Goal: Task Accomplishment & Management: Manage account settings

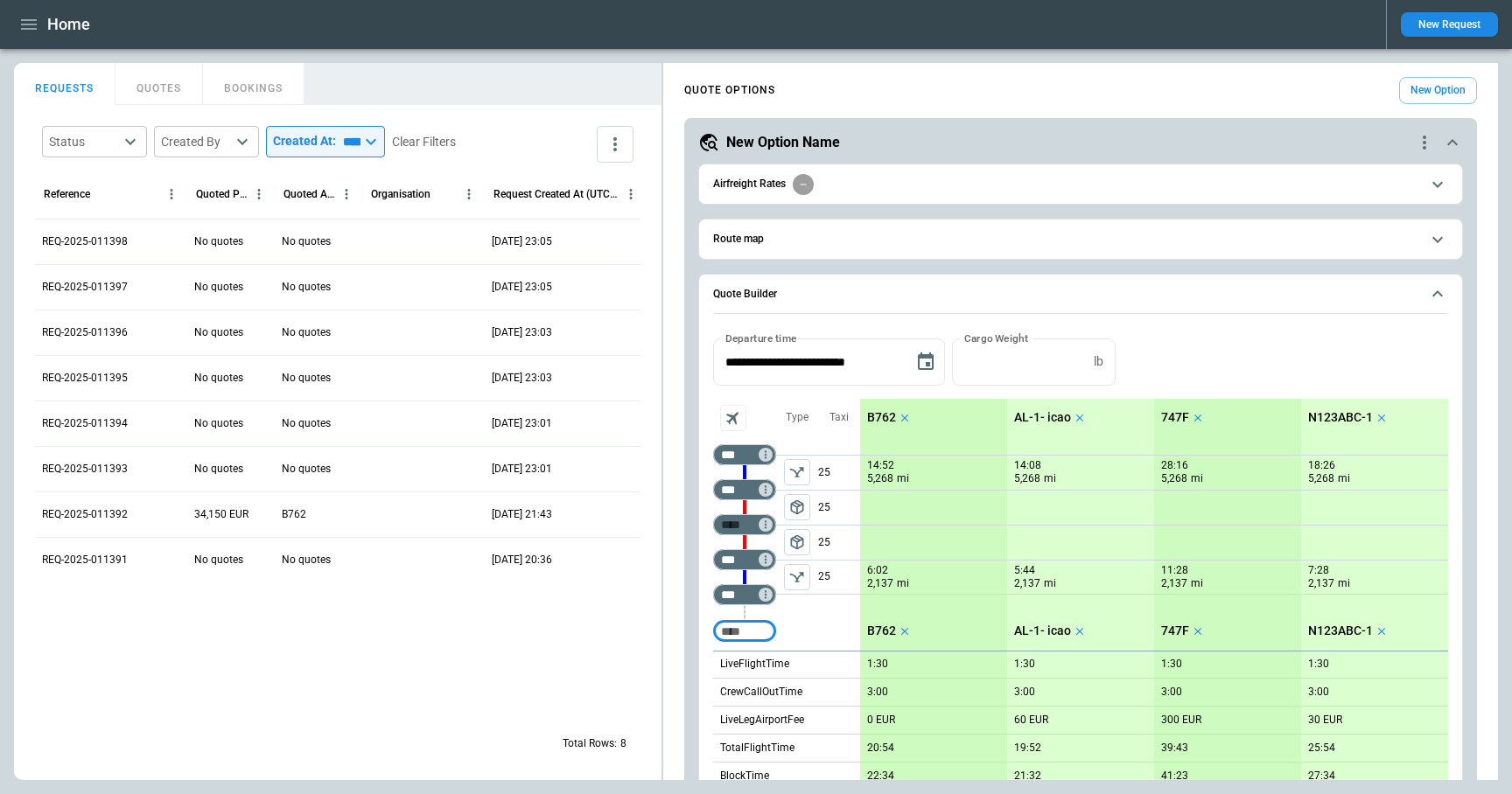
click at [33, 24] on icon "button" at bounding box center [28, 23] width 16 height 10
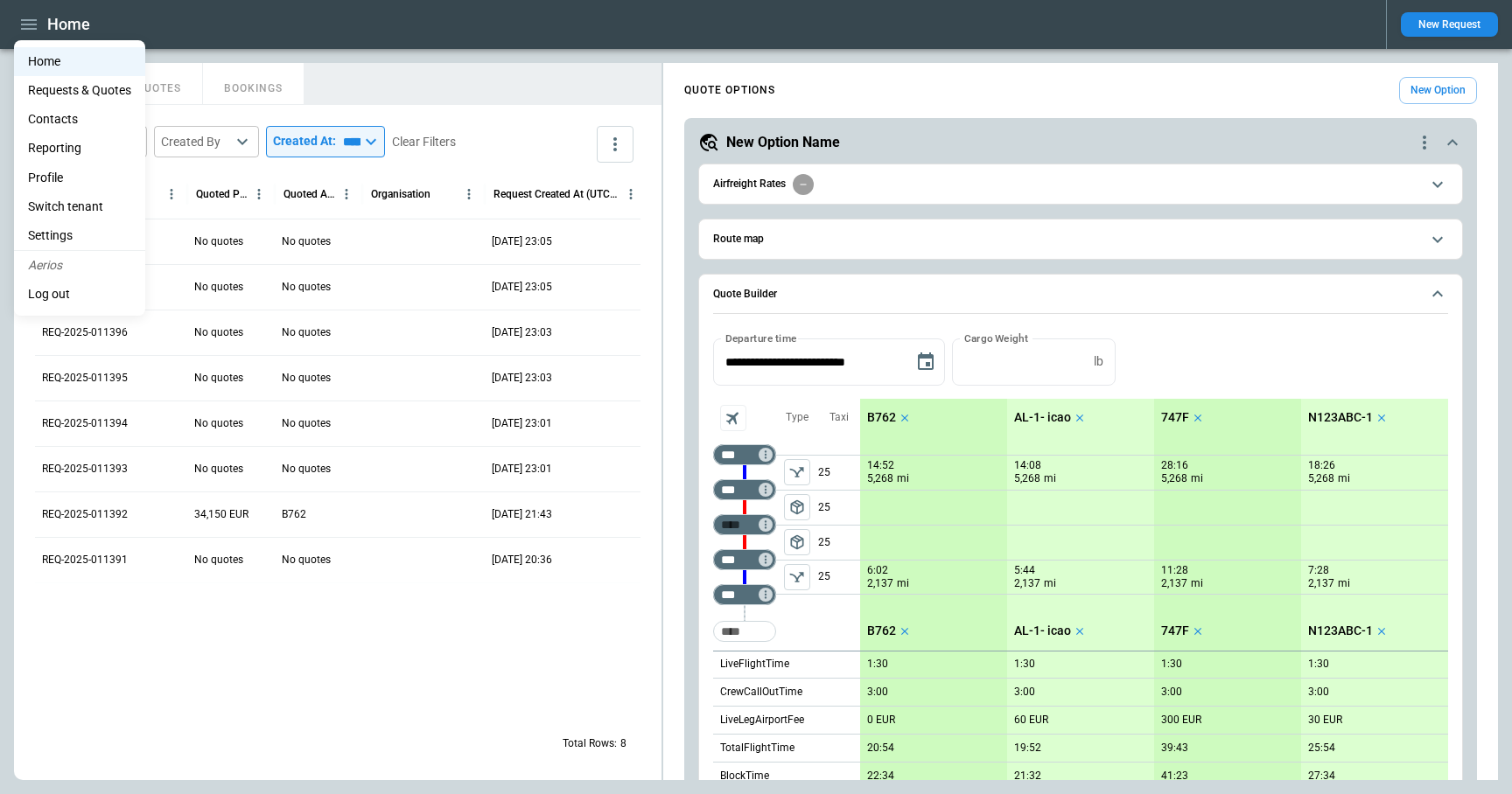
click at [51, 117] on li "Contacts" at bounding box center [80, 119] width 132 height 29
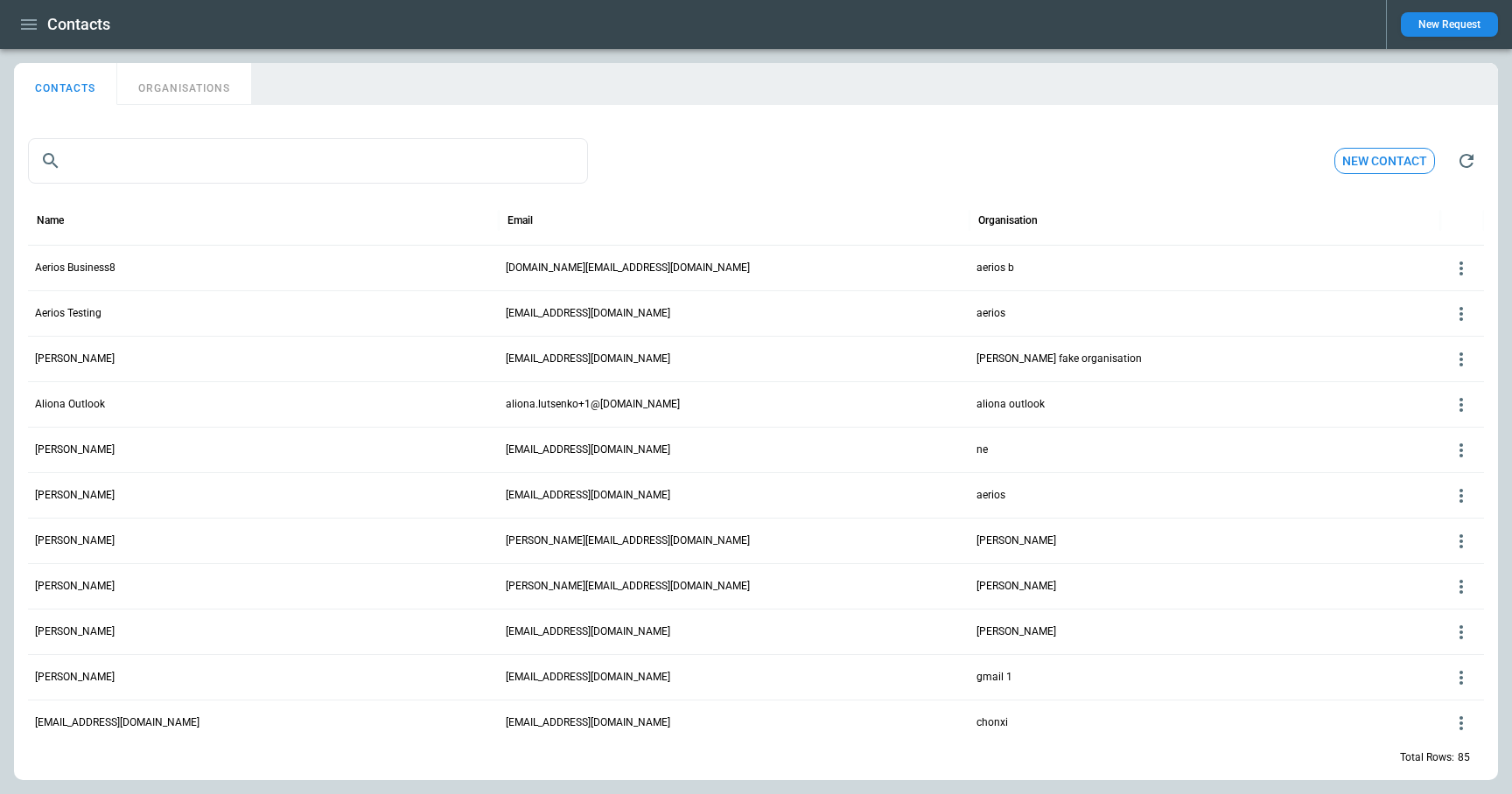
click at [108, 272] on p "Aerios Business8" at bounding box center [75, 268] width 81 height 15
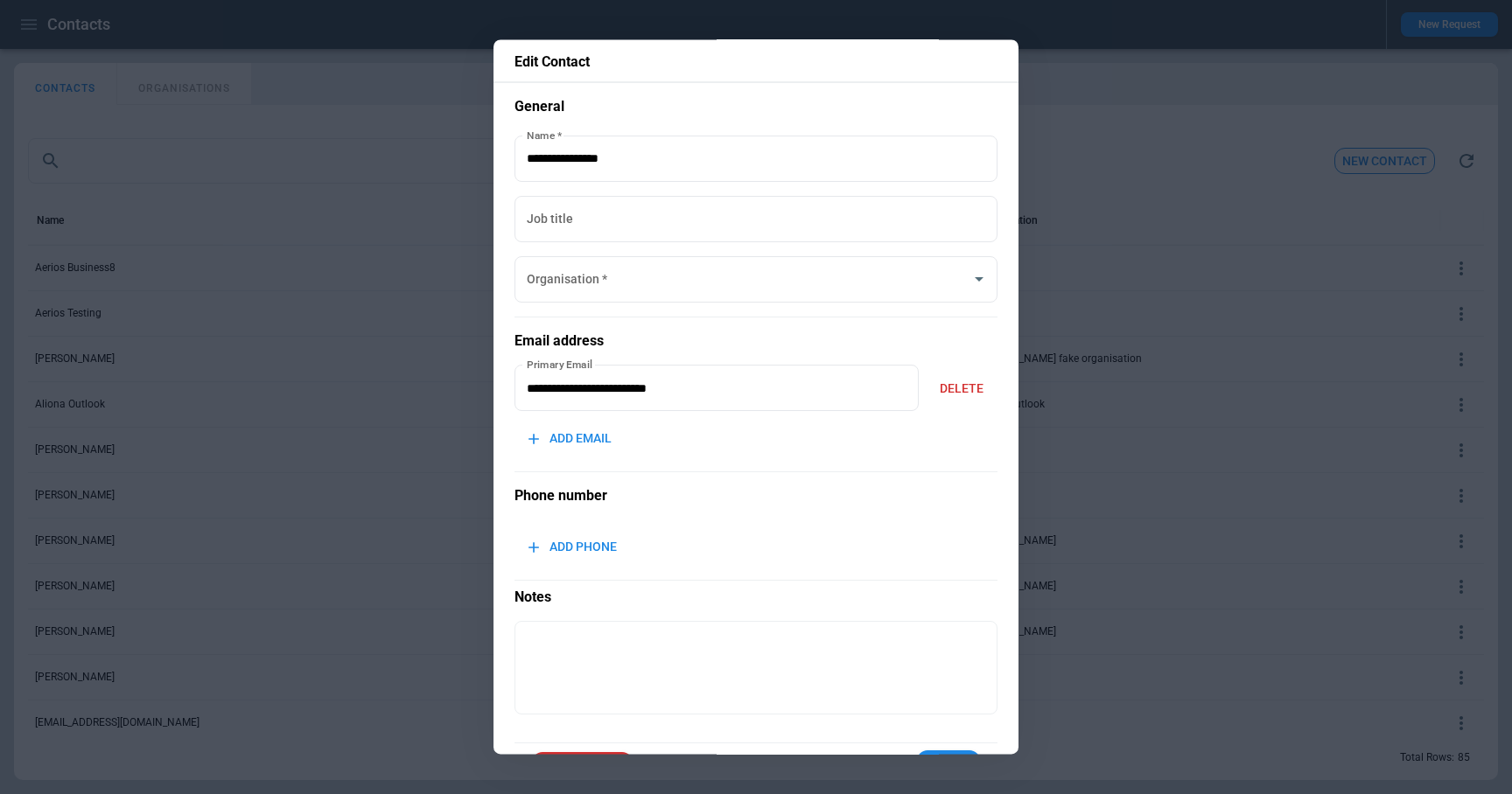
type input "********"
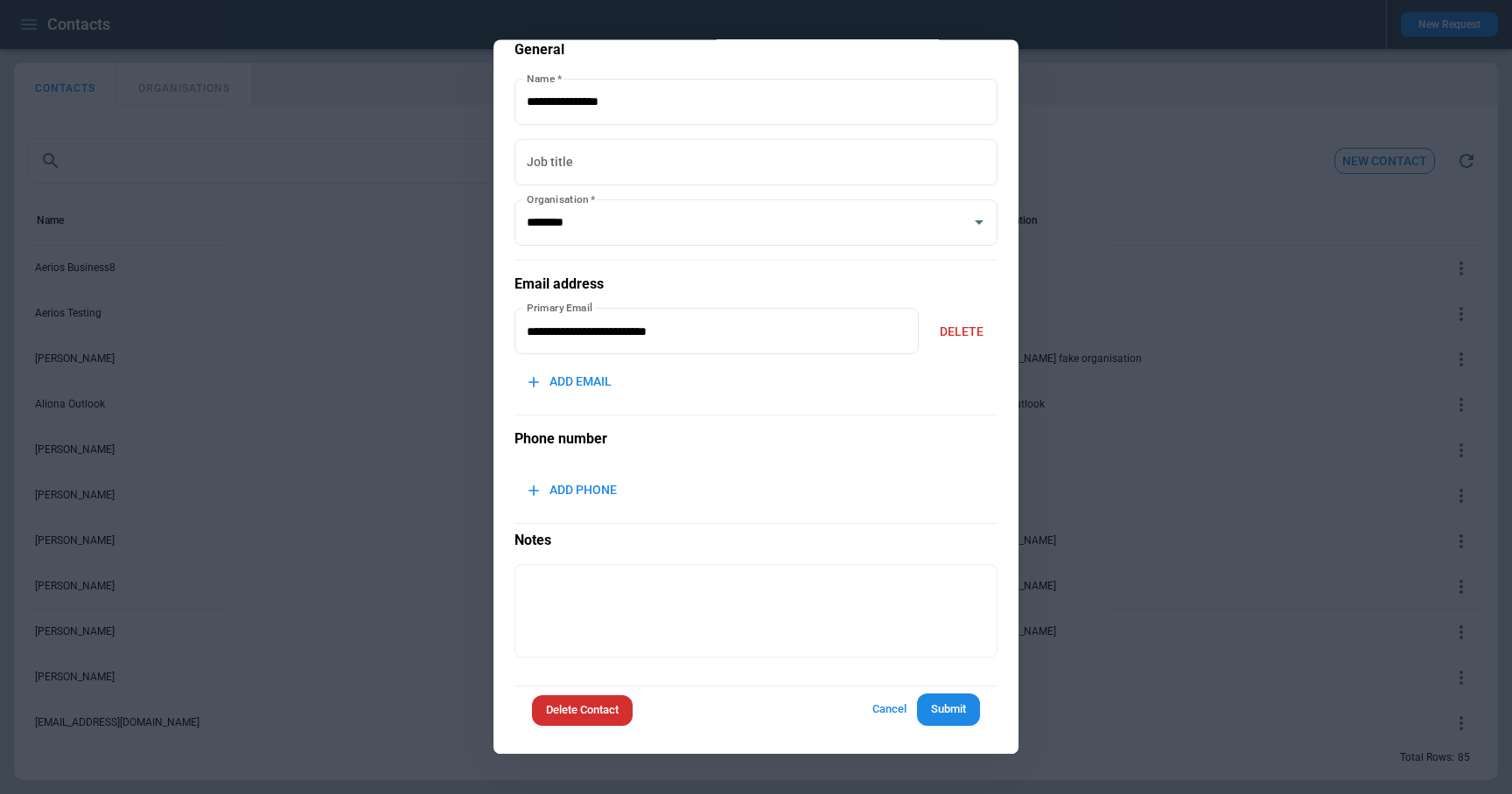
click at [596, 712] on button "Delete Contact" at bounding box center [582, 711] width 101 height 31
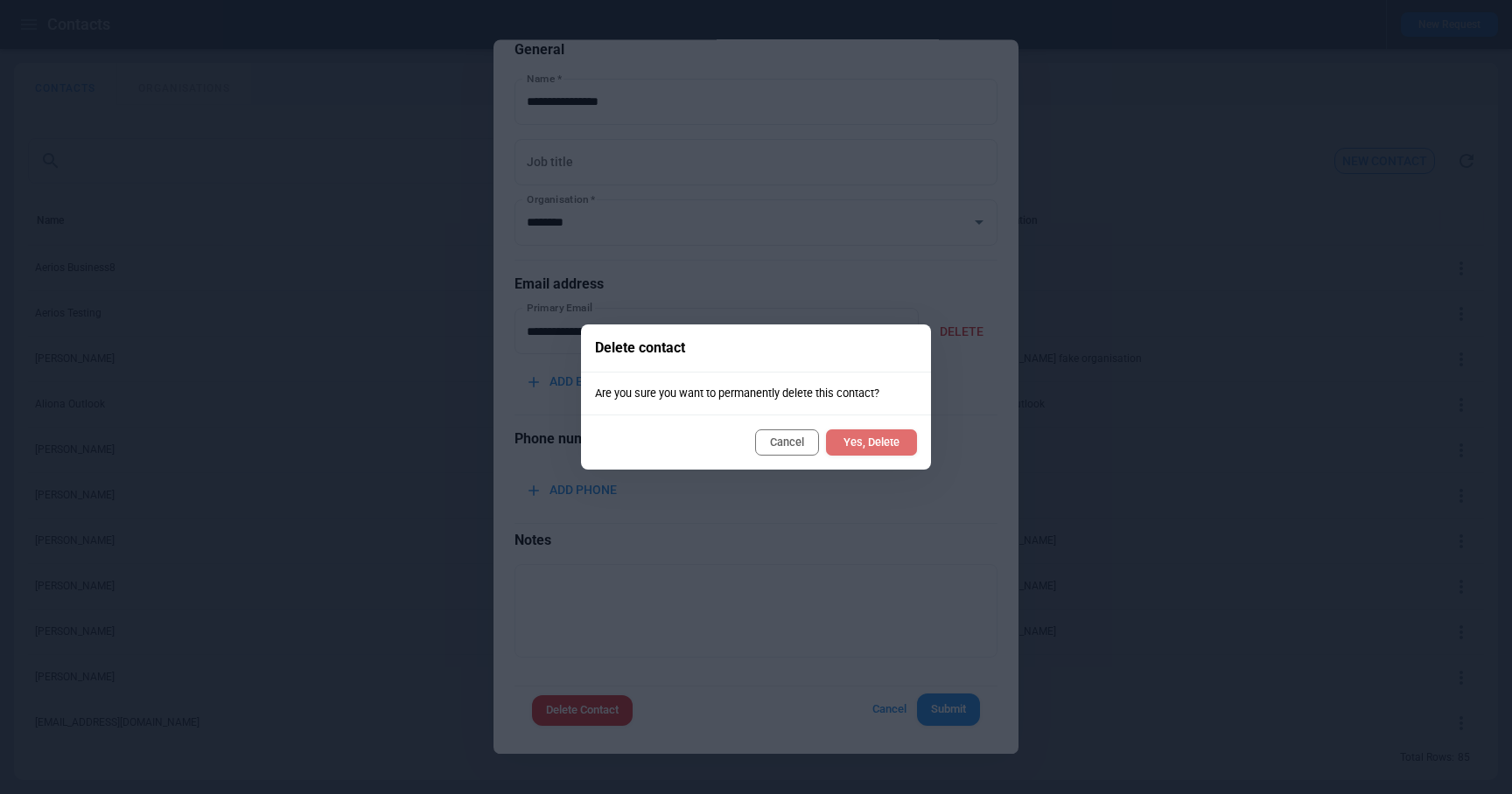
click at [864, 441] on button "Yes, Delete" at bounding box center [871, 443] width 91 height 26
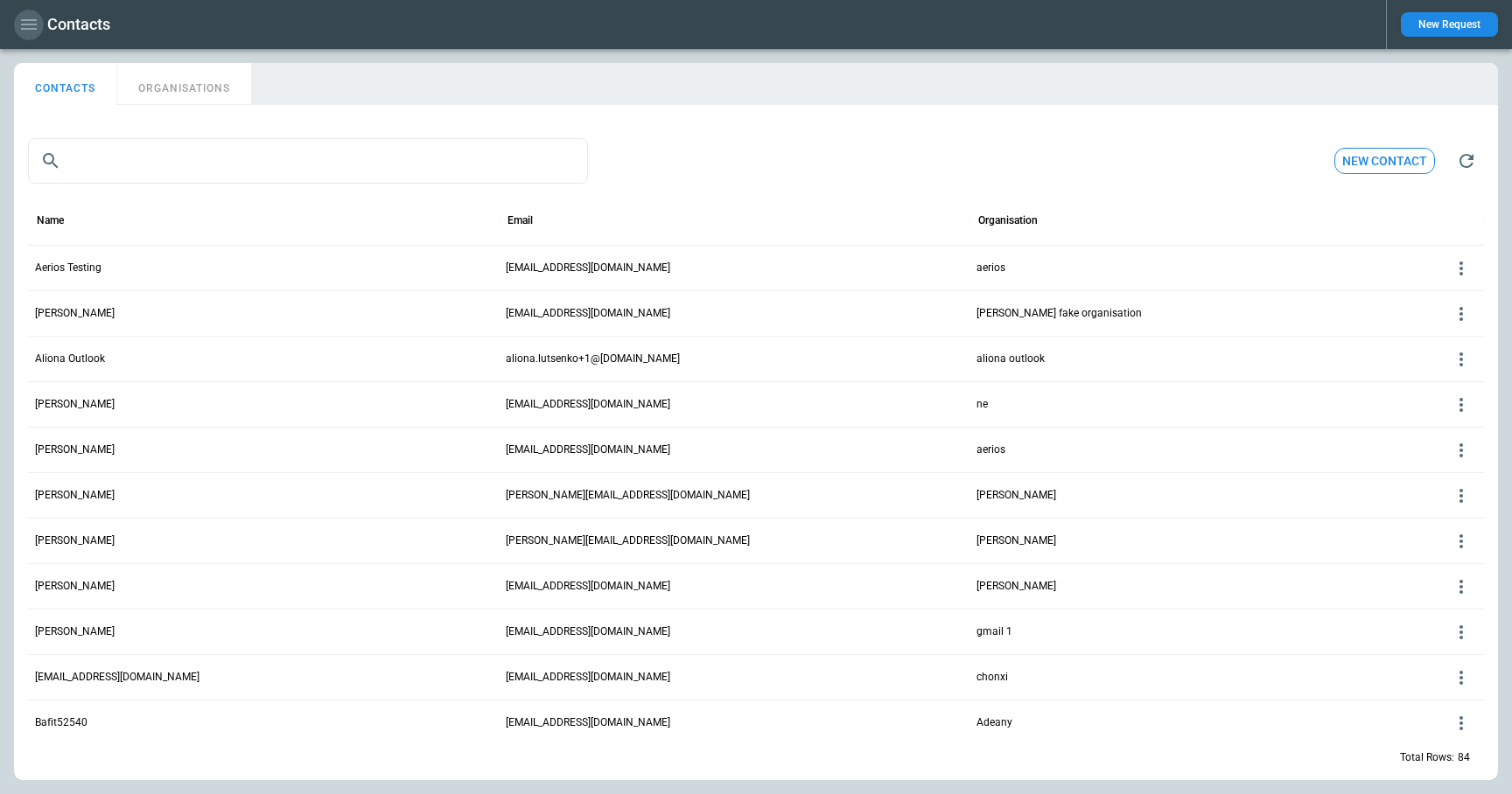
click at [23, 18] on icon "button" at bounding box center [29, 24] width 21 height 21
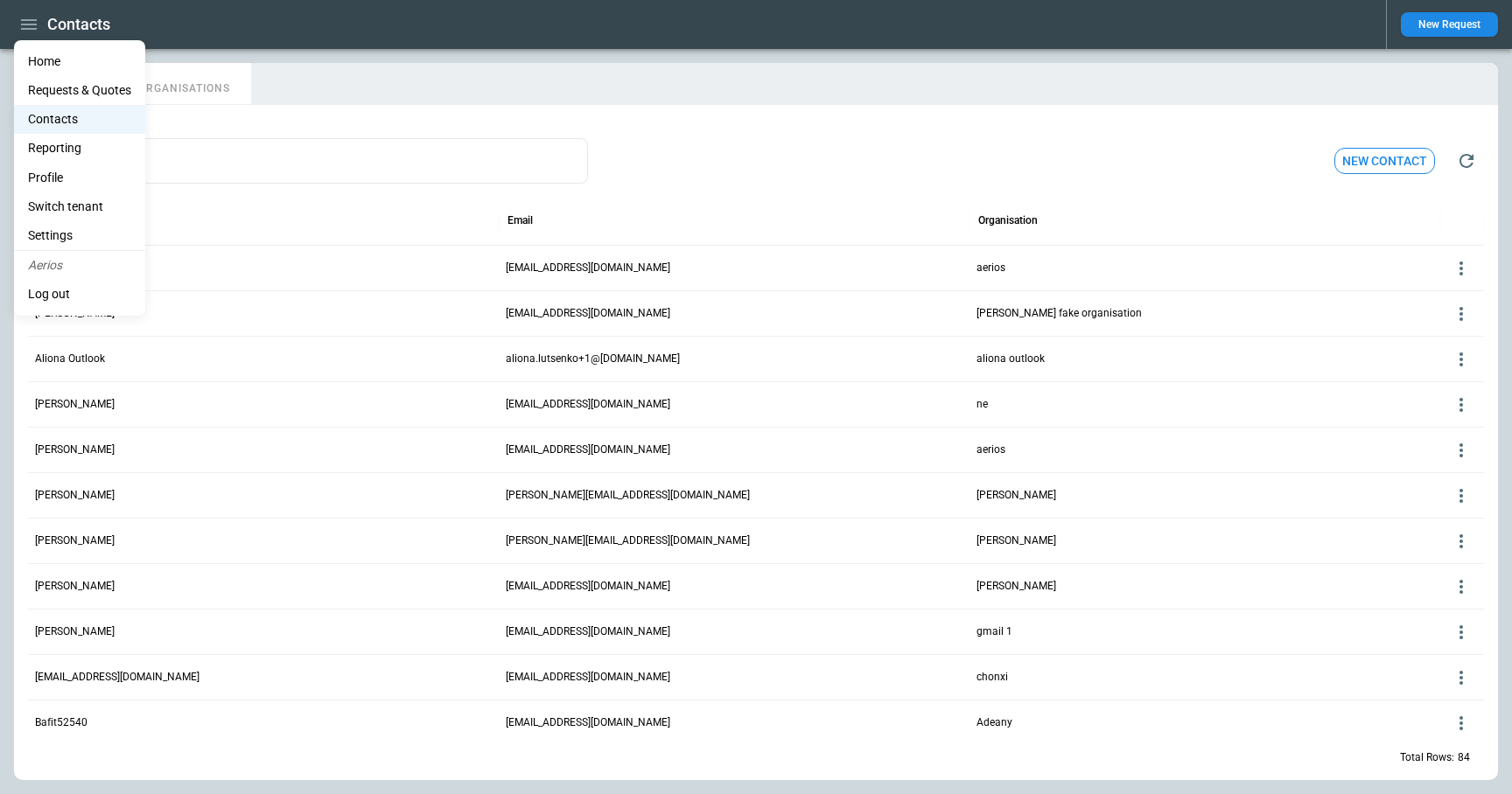
click at [39, 64] on li "Home" at bounding box center [80, 61] width 132 height 29
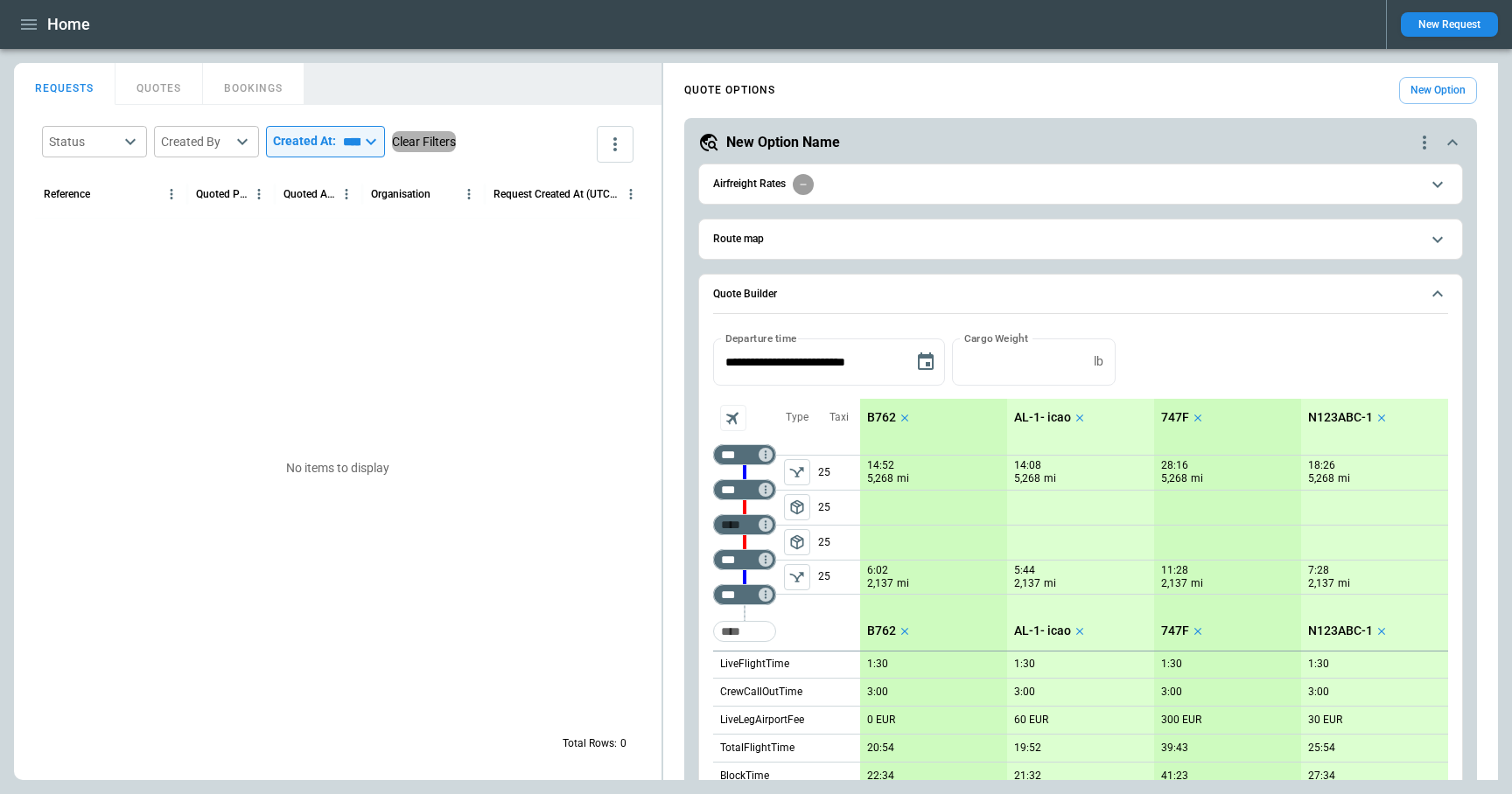
click at [427, 138] on button "Clear Filters" at bounding box center [424, 142] width 64 height 22
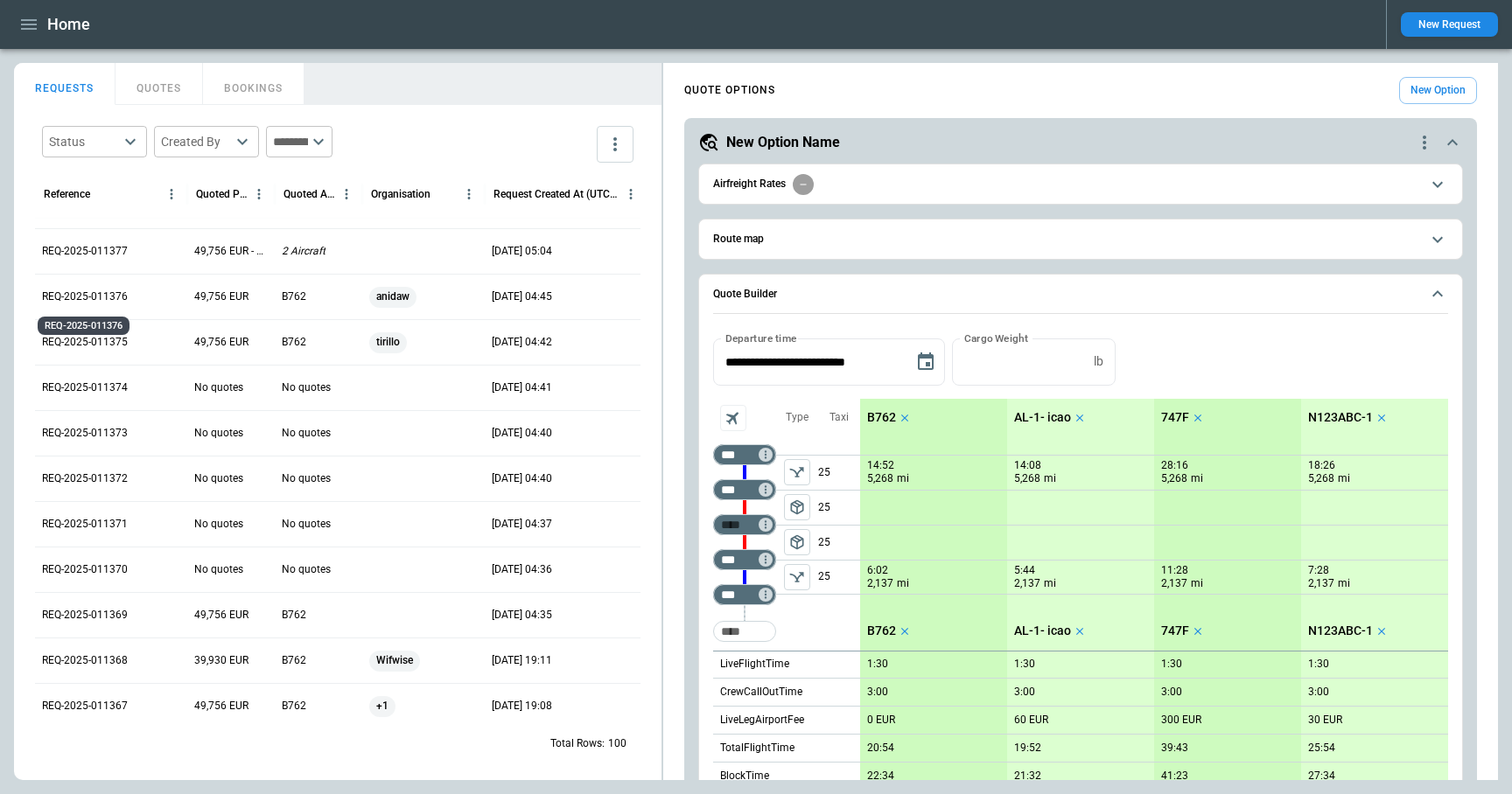
click at [114, 301] on p "REQ-2025-011376" at bounding box center [85, 297] width 86 height 15
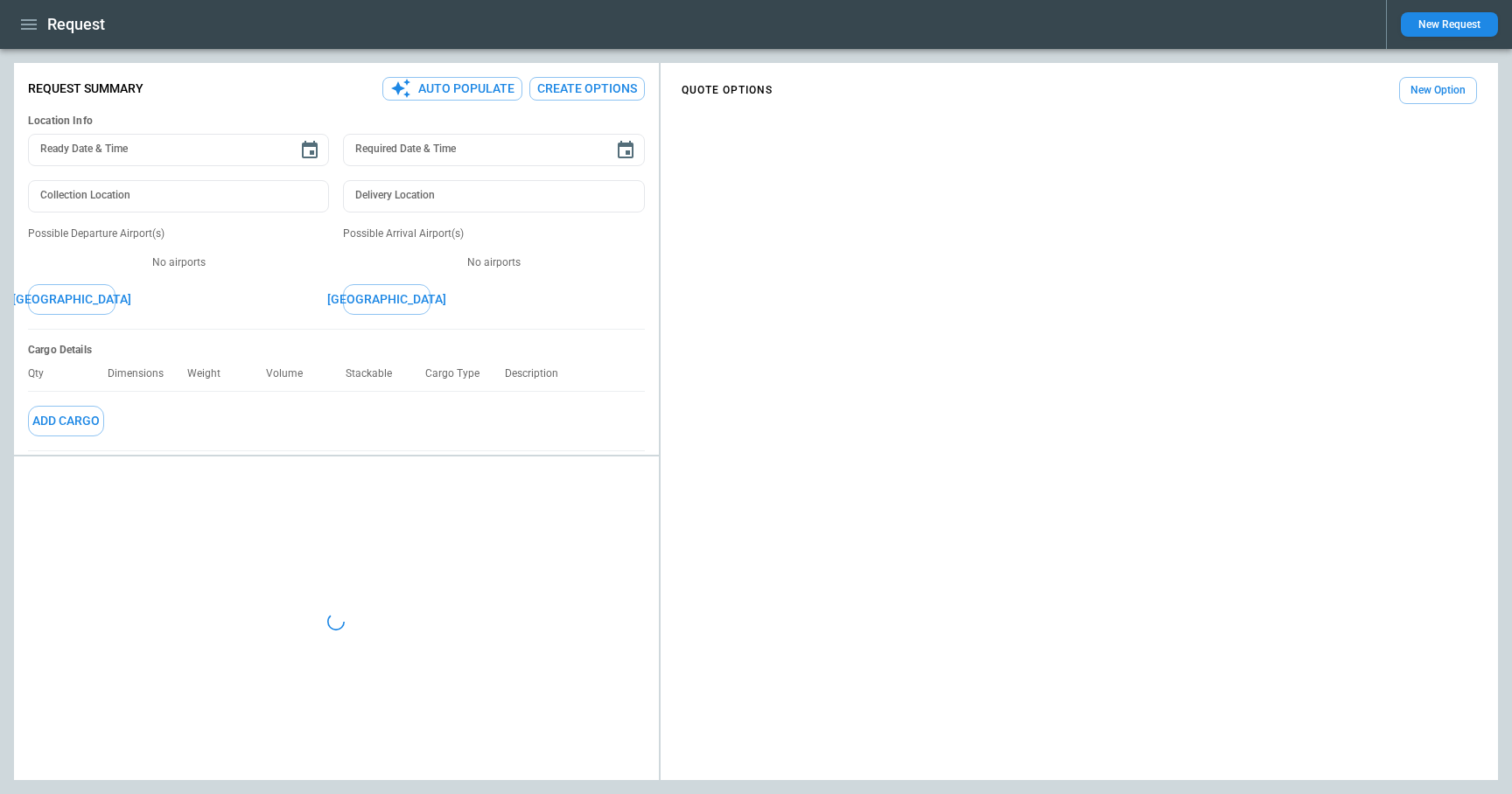
type textarea "*"
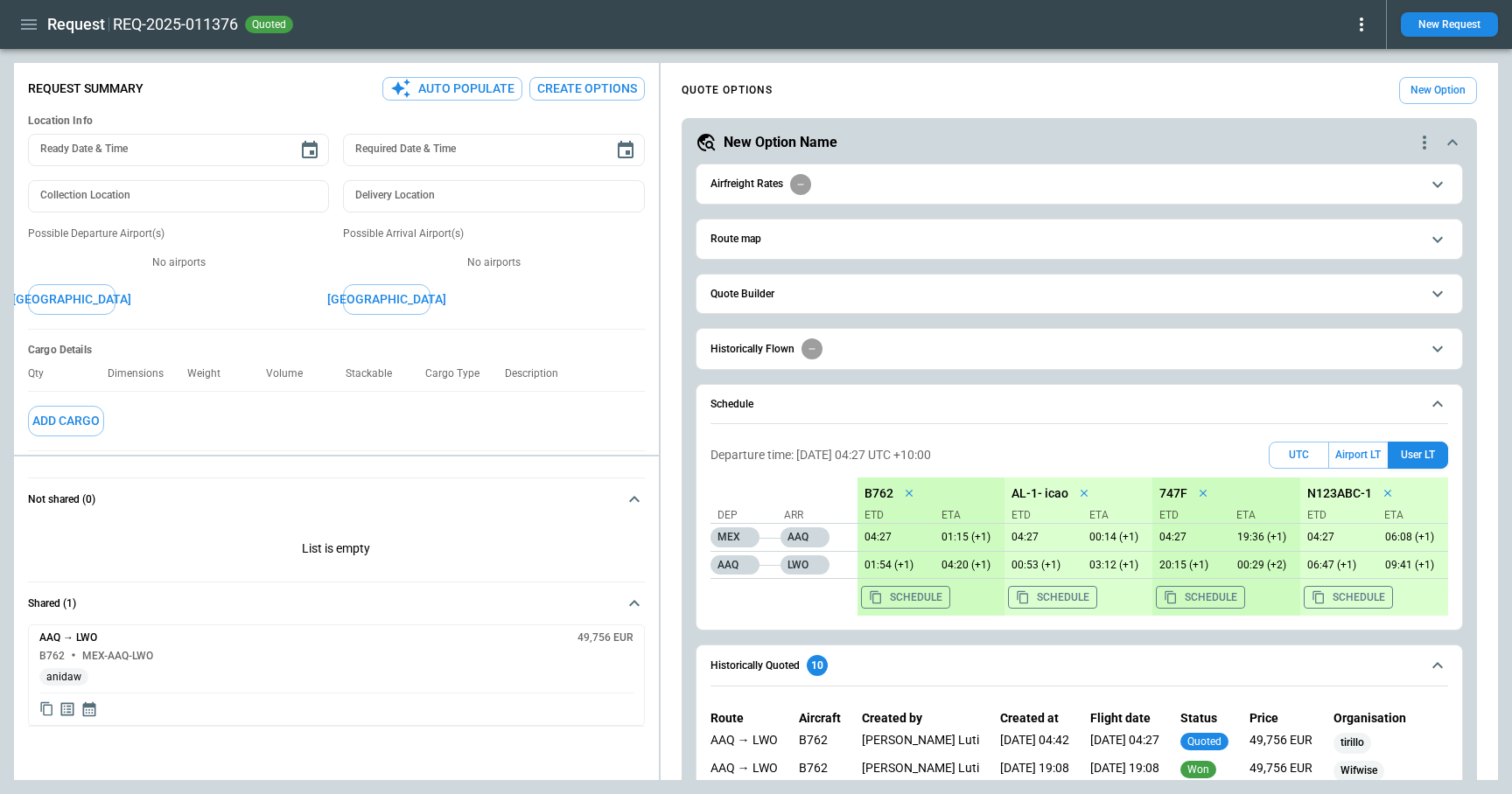
click at [1360, 24] on icon at bounding box center [1361, 24] width 21 height 21
click at [1338, 59] on button "Confirm" at bounding box center [1340, 54] width 57 height 25
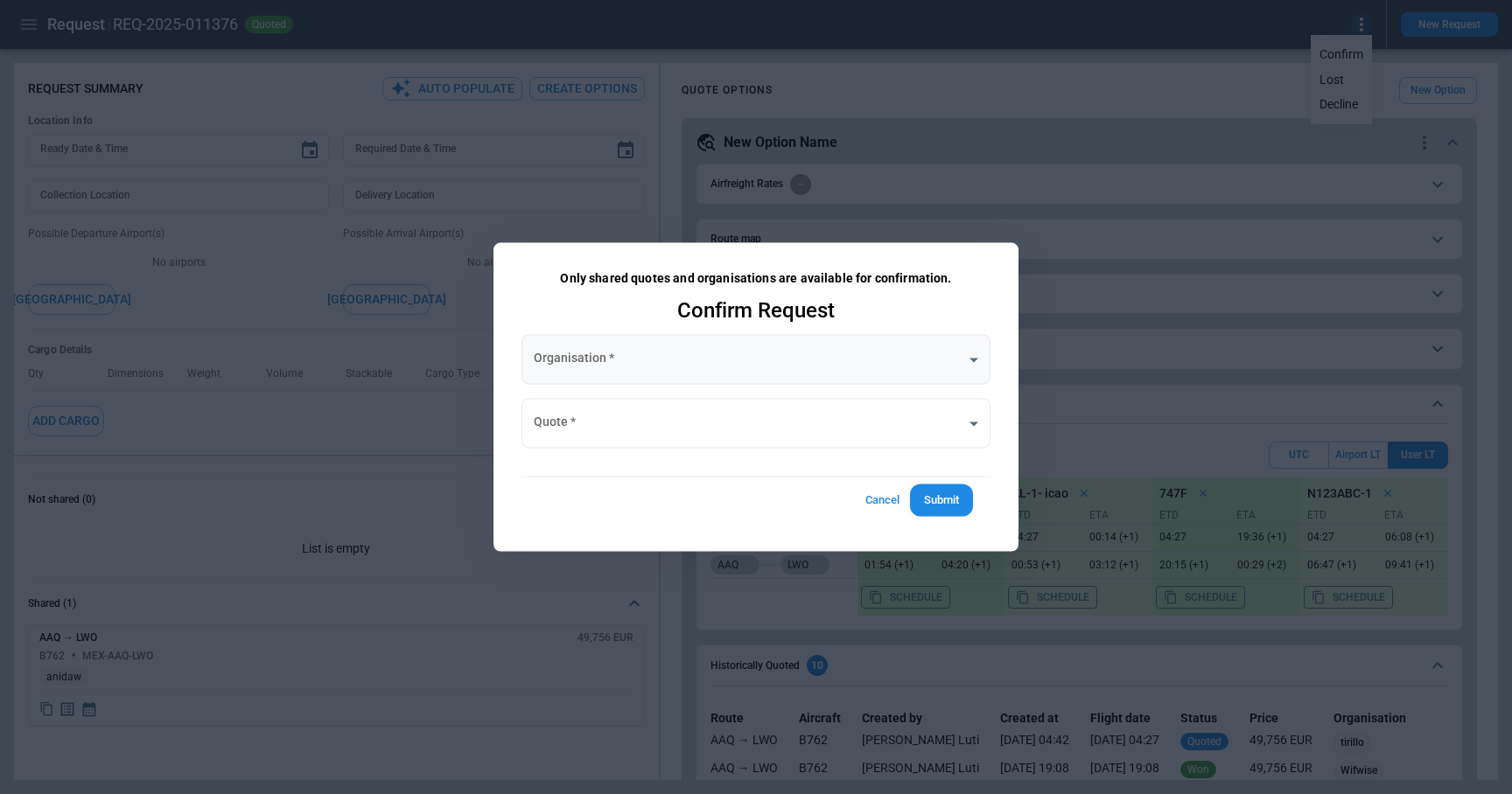
click at [750, 351] on body "**********" at bounding box center [756, 397] width 1512 height 794
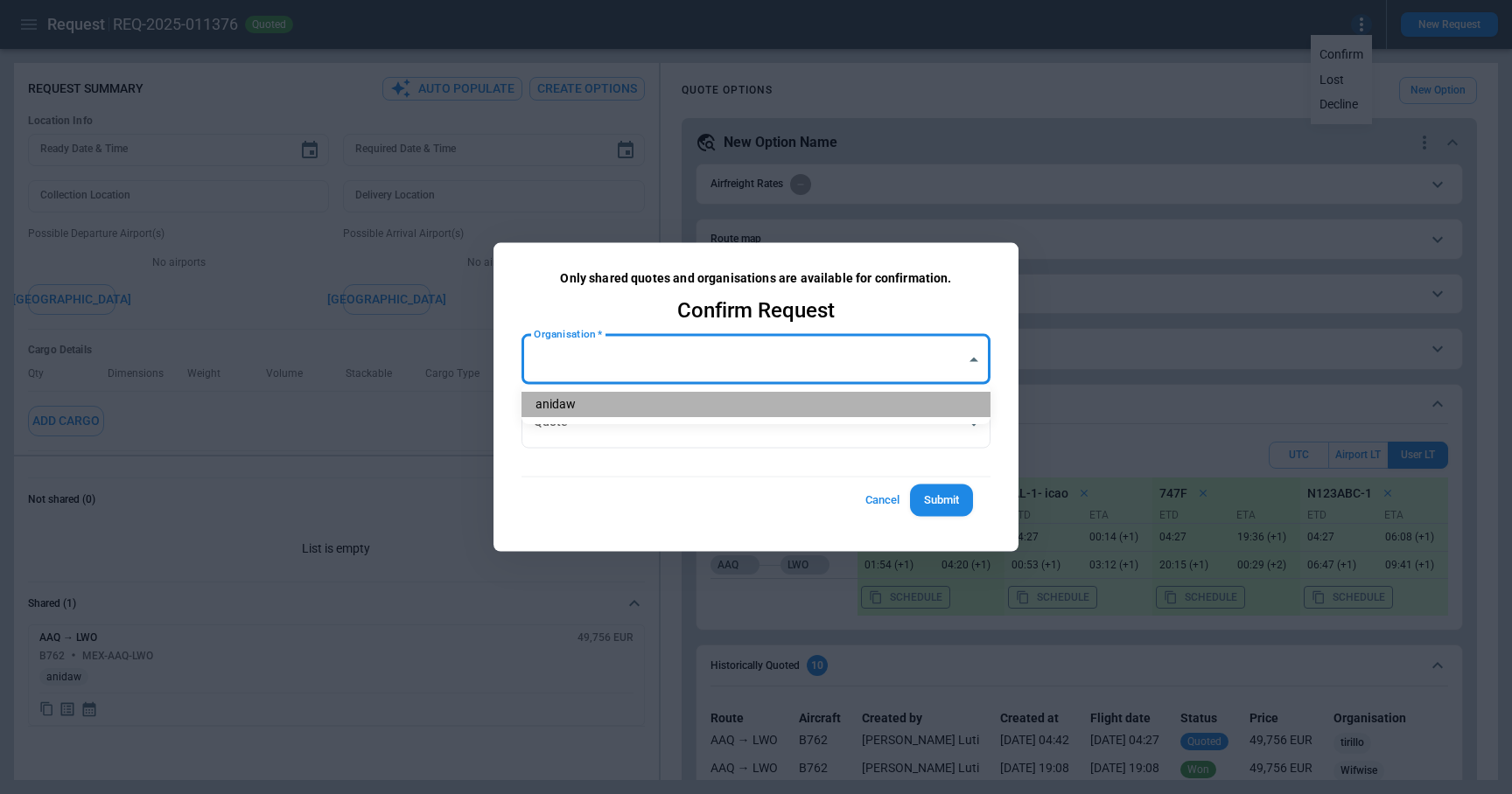
click at [750, 395] on li "anidaw" at bounding box center [756, 404] width 469 height 25
type input "**********"
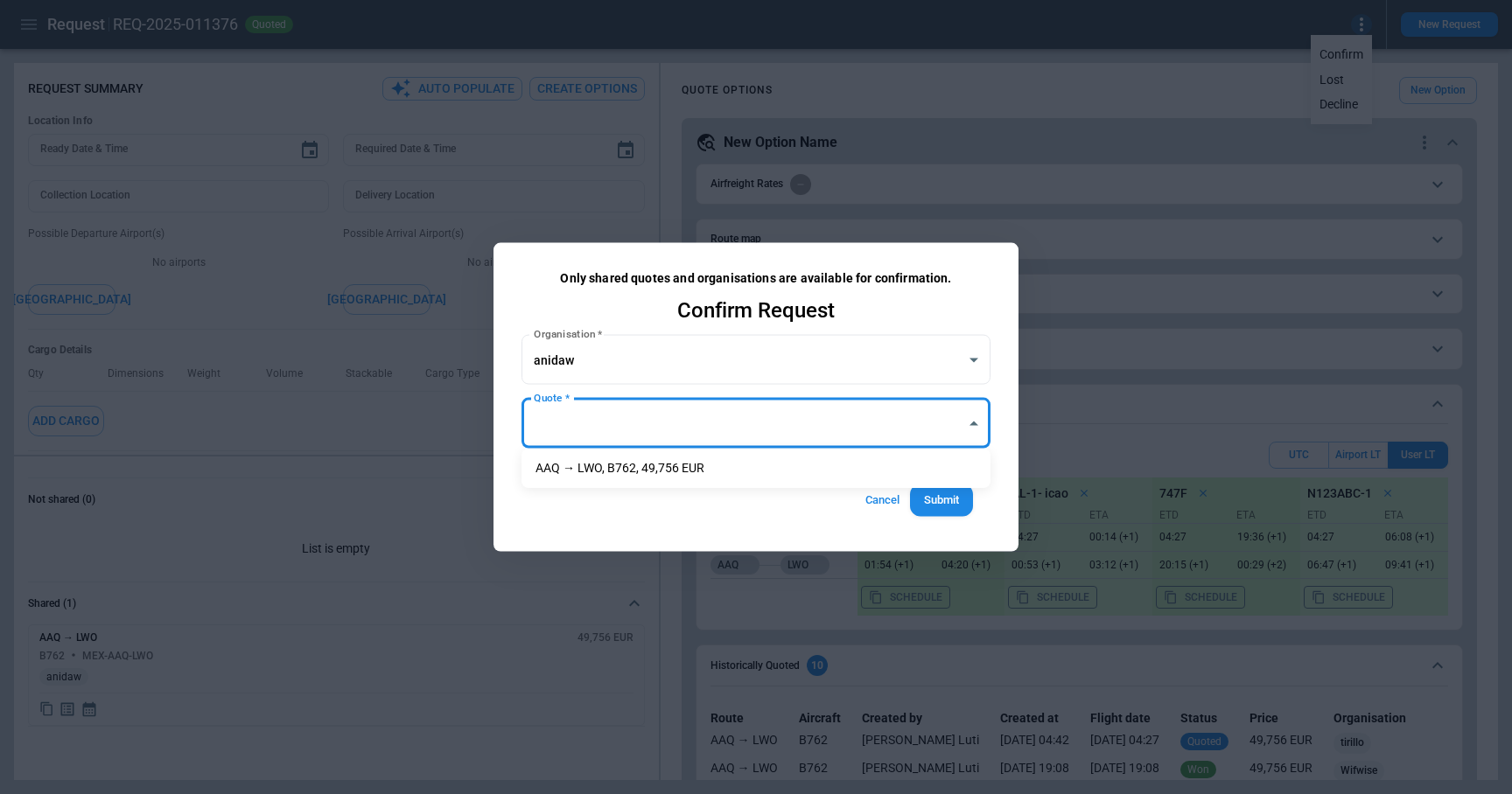
click at [610, 414] on body "**********" at bounding box center [756, 397] width 1512 height 794
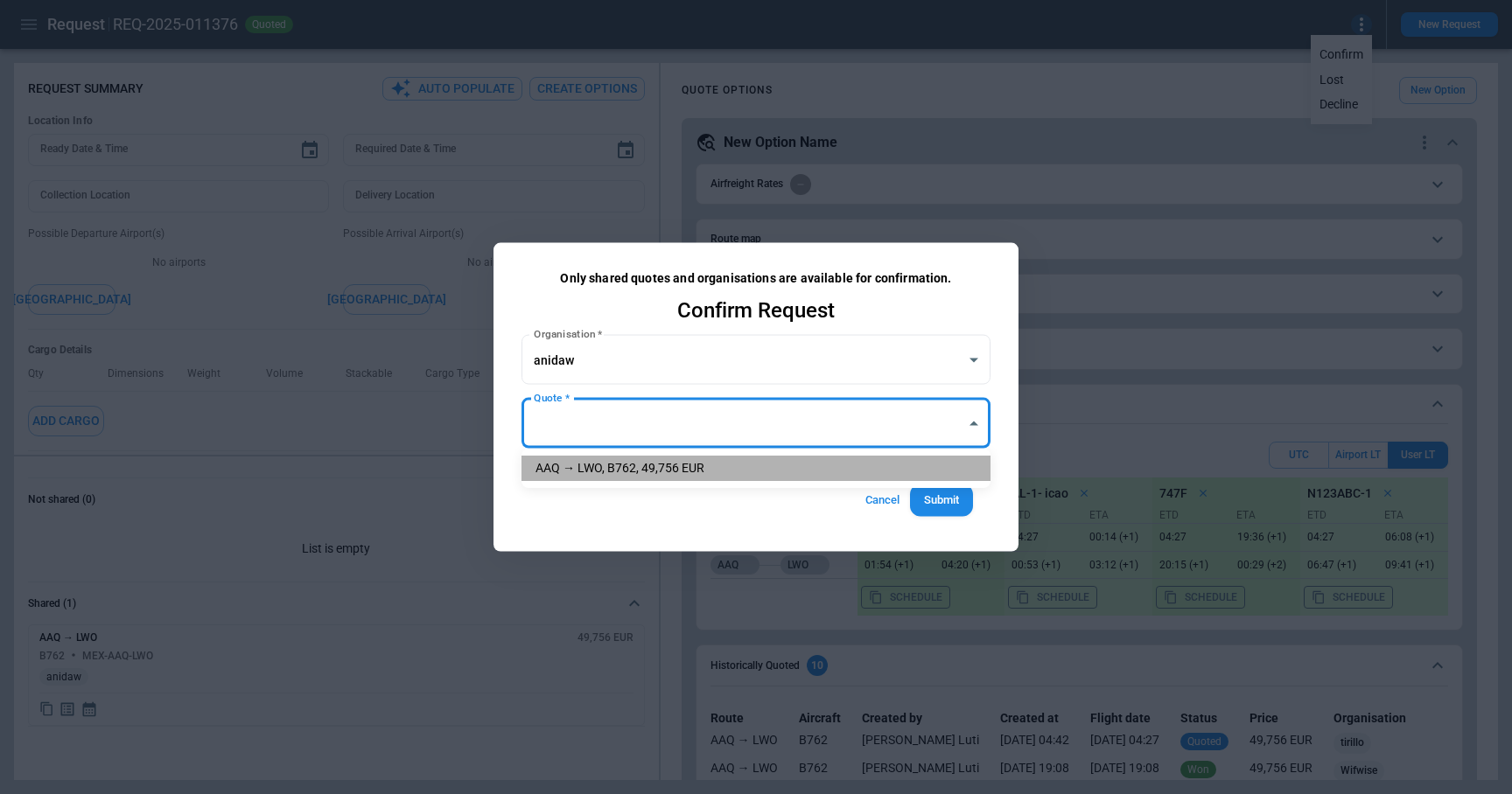
click at [608, 468] on li "AAQ → LWO, B762, 49,756 EUR" at bounding box center [756, 468] width 469 height 25
type input "**********"
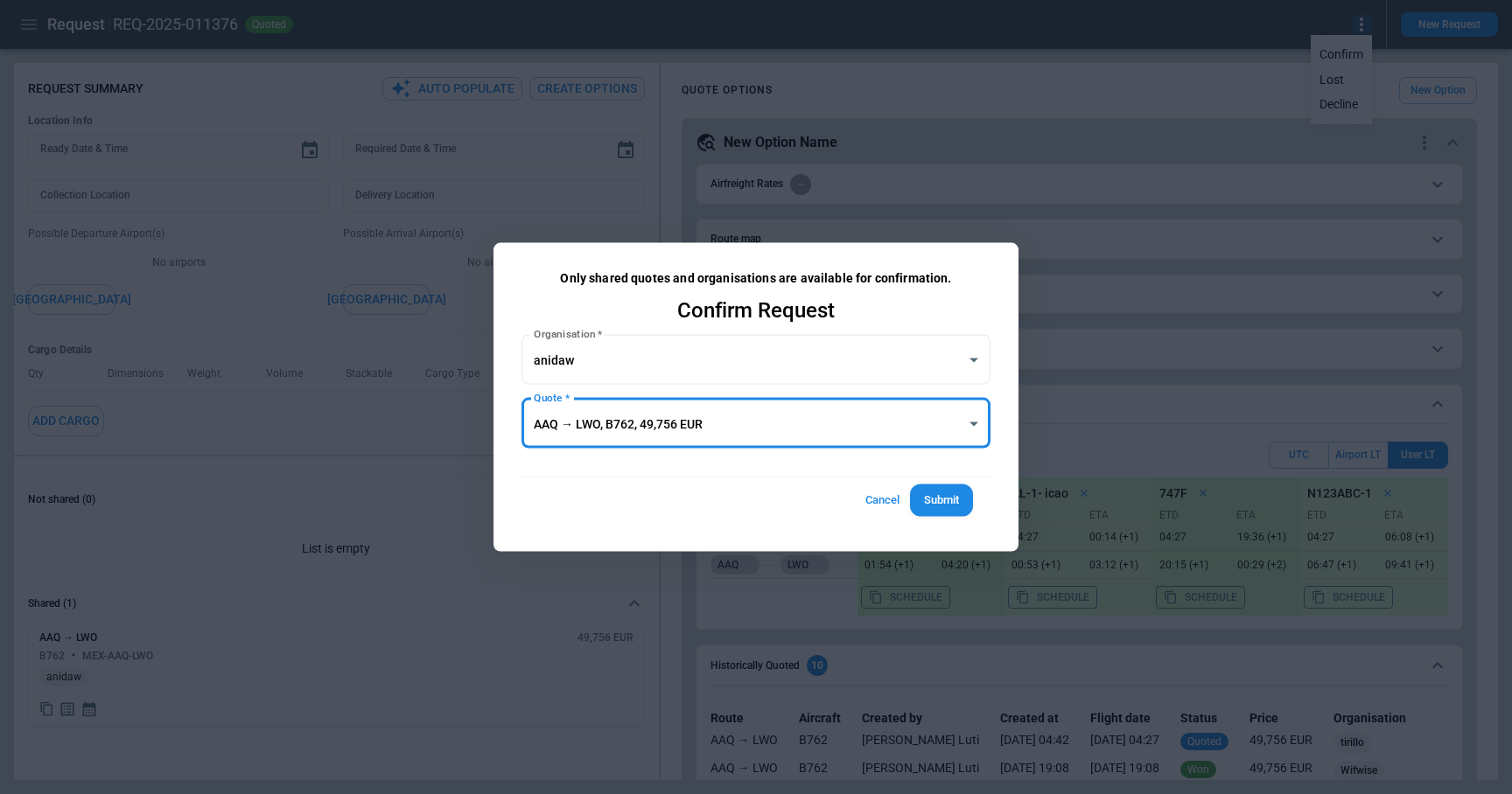
click at [523, 45] on div at bounding box center [756, 397] width 1512 height 794
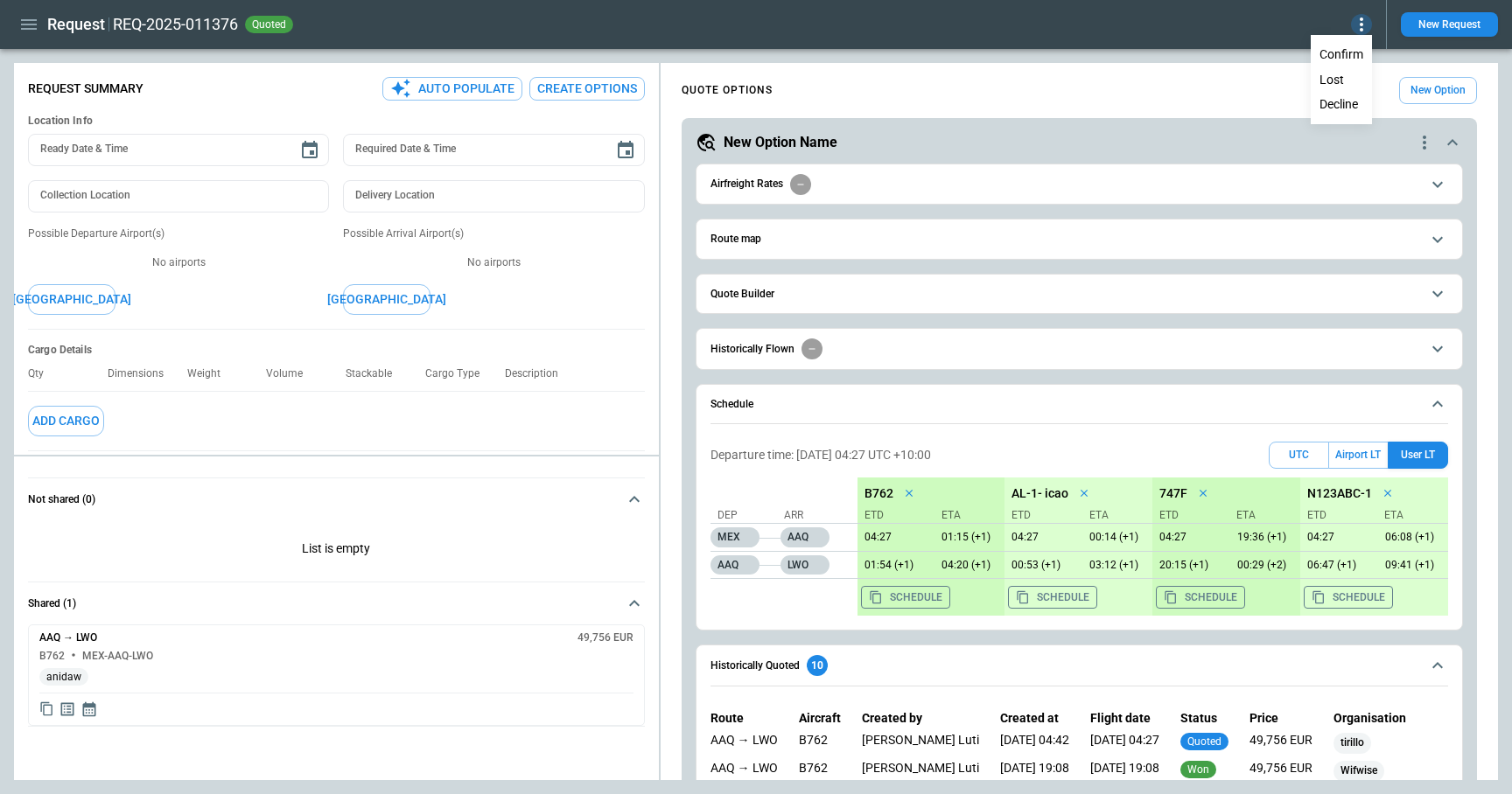
click at [27, 22] on div at bounding box center [756, 397] width 1512 height 794
click at [32, 33] on icon "button" at bounding box center [29, 24] width 21 height 21
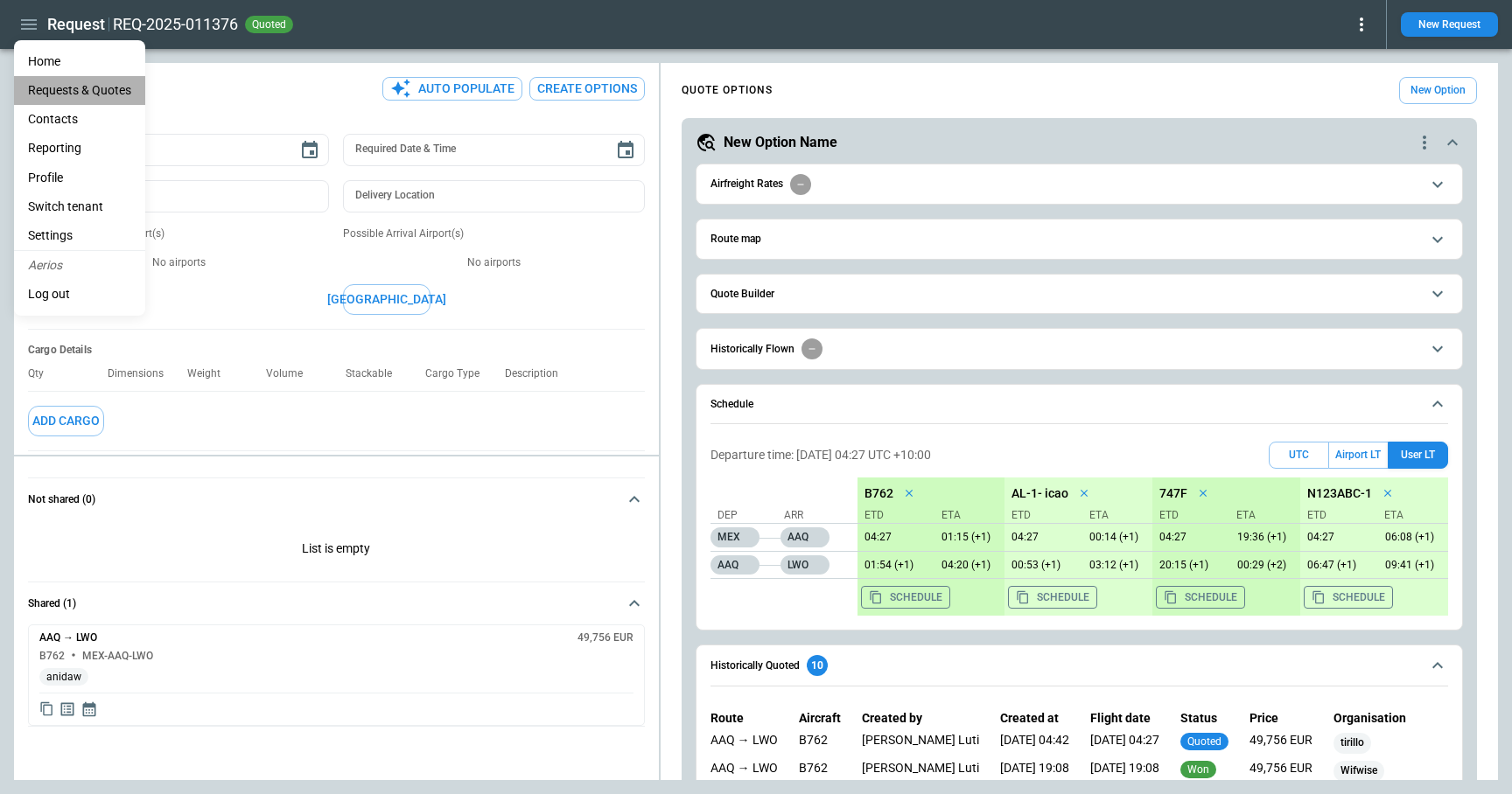
click at [57, 101] on Quotes "Requests & Quotes" at bounding box center [80, 90] width 132 height 29
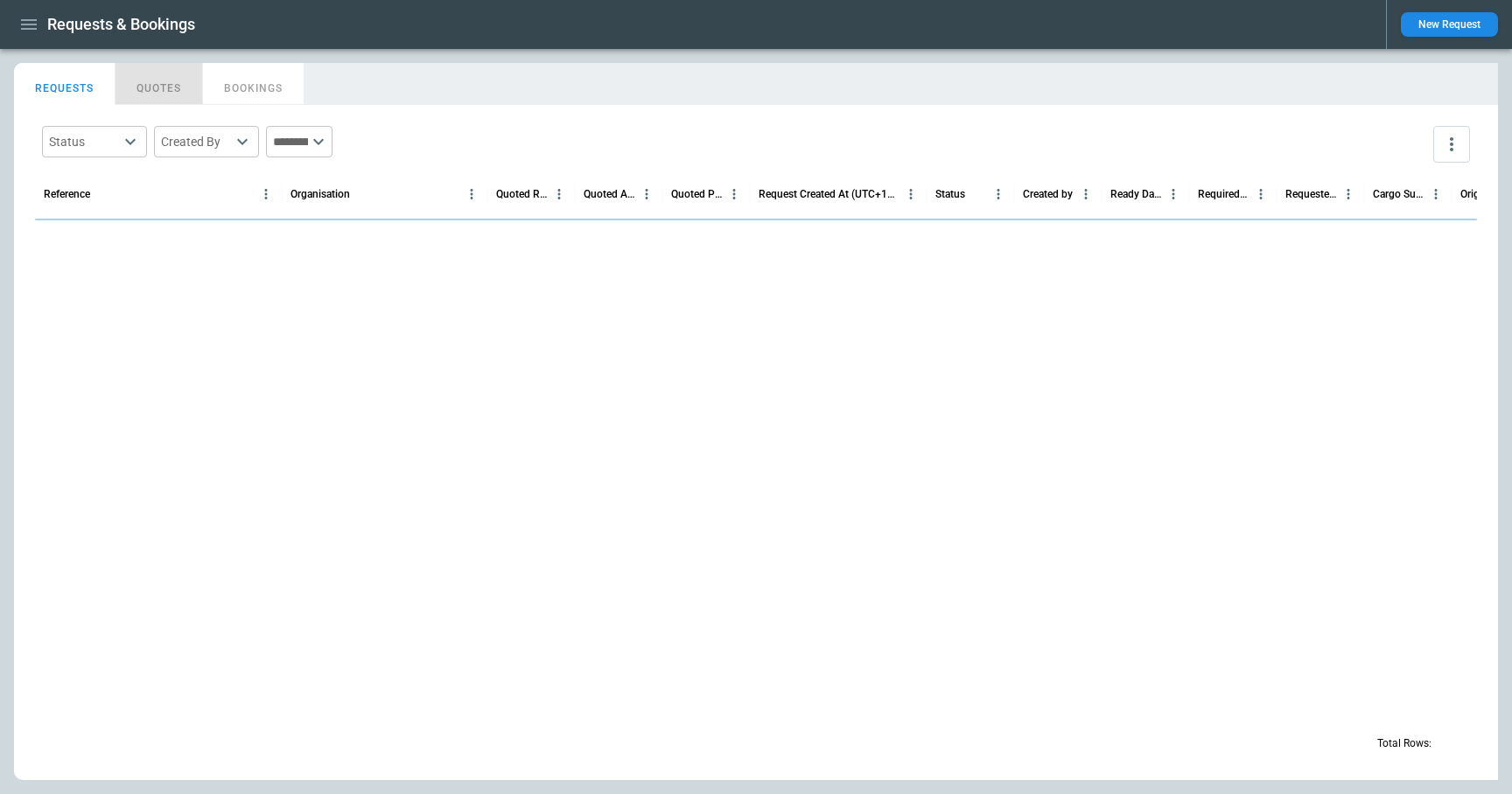
click at [140, 93] on button "QUOTES" at bounding box center [159, 84] width 87 height 42
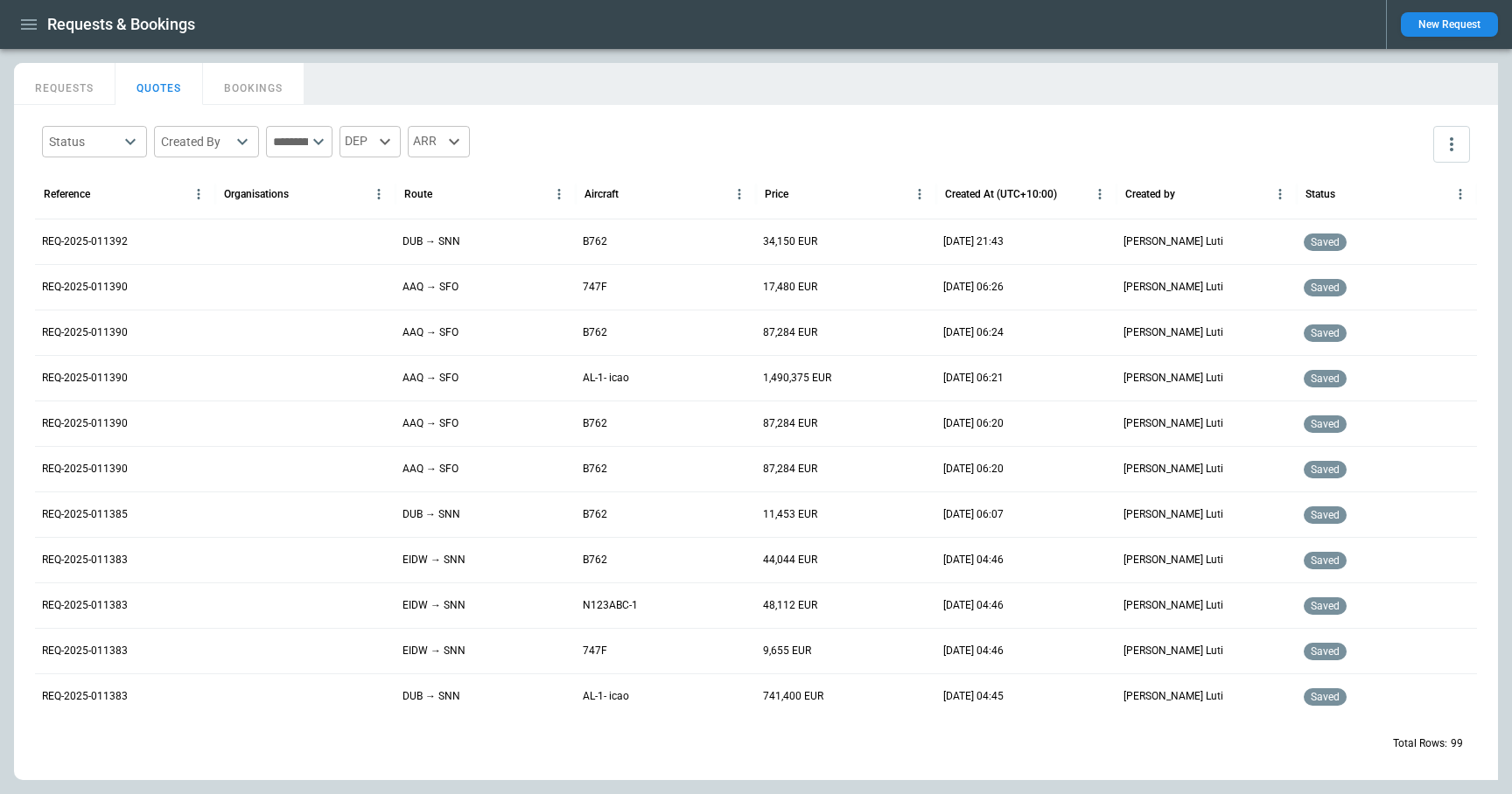
click at [56, 88] on button "REQUESTS" at bounding box center [65, 84] width 101 height 42
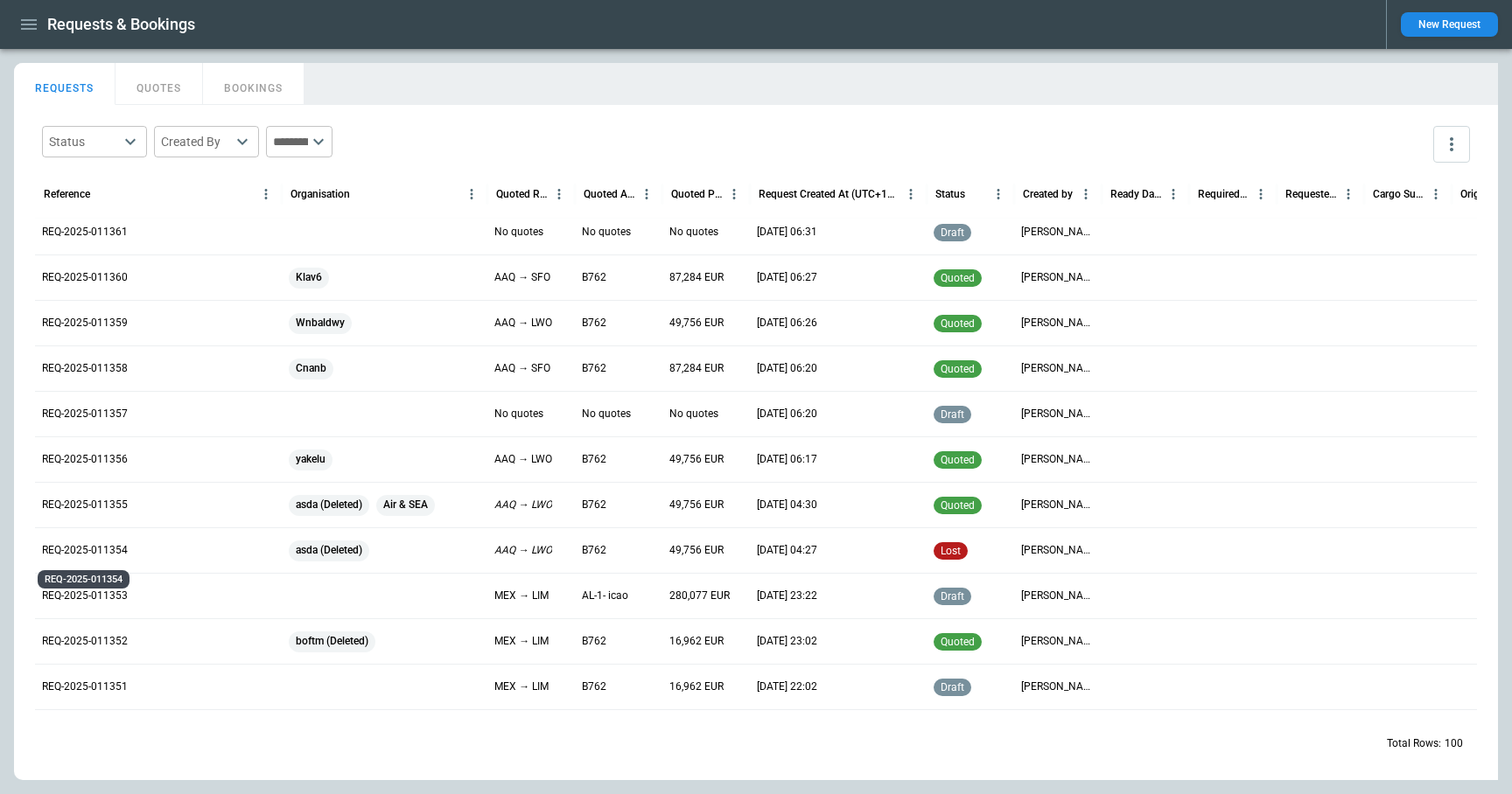
click at [105, 551] on p "REQ-2025-011354" at bounding box center [85, 551] width 86 height 15
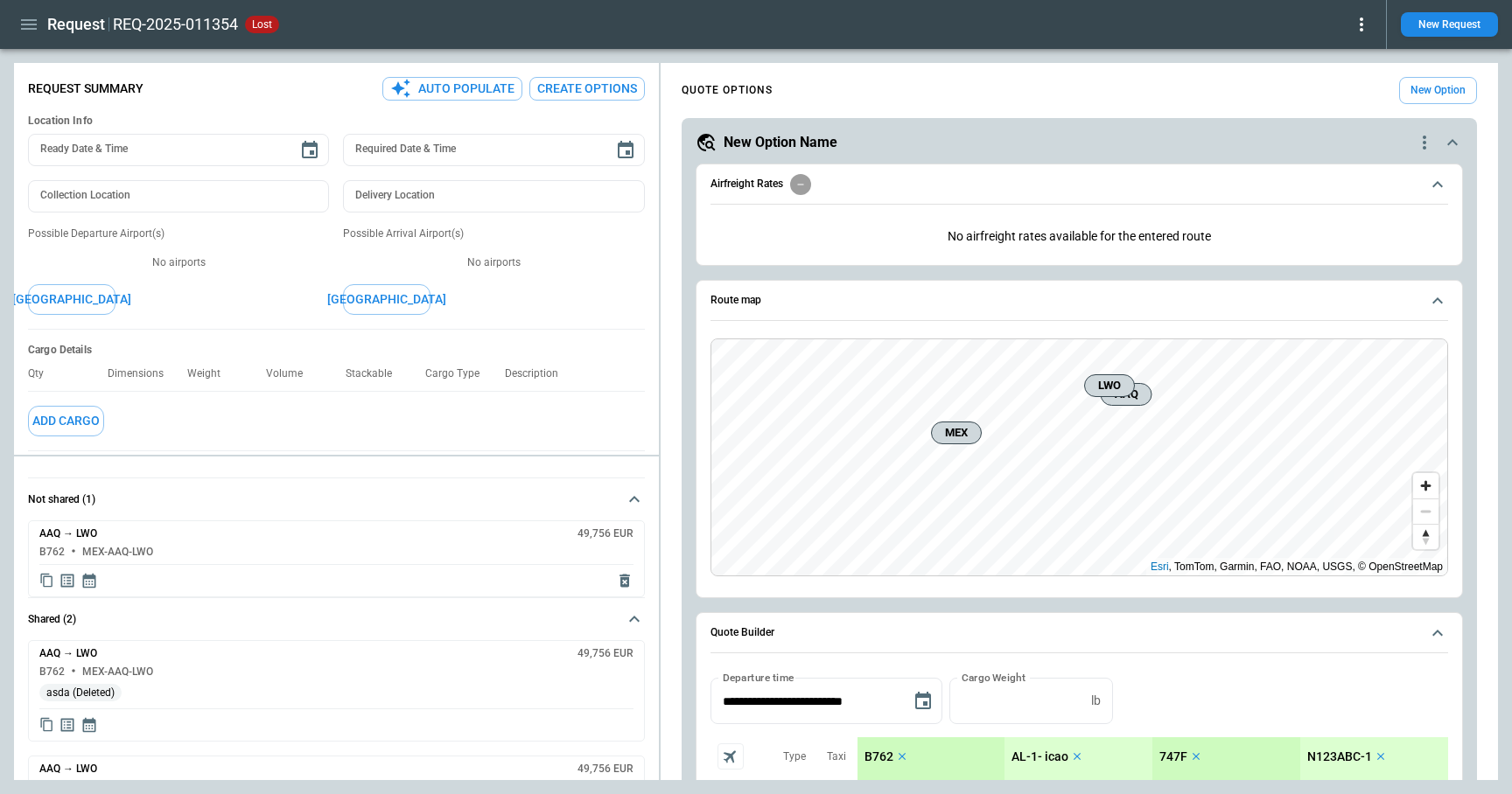
click at [1357, 31] on icon at bounding box center [1361, 24] width 21 height 21
click at [1352, 48] on button "Reopen" at bounding box center [1342, 54] width 56 height 25
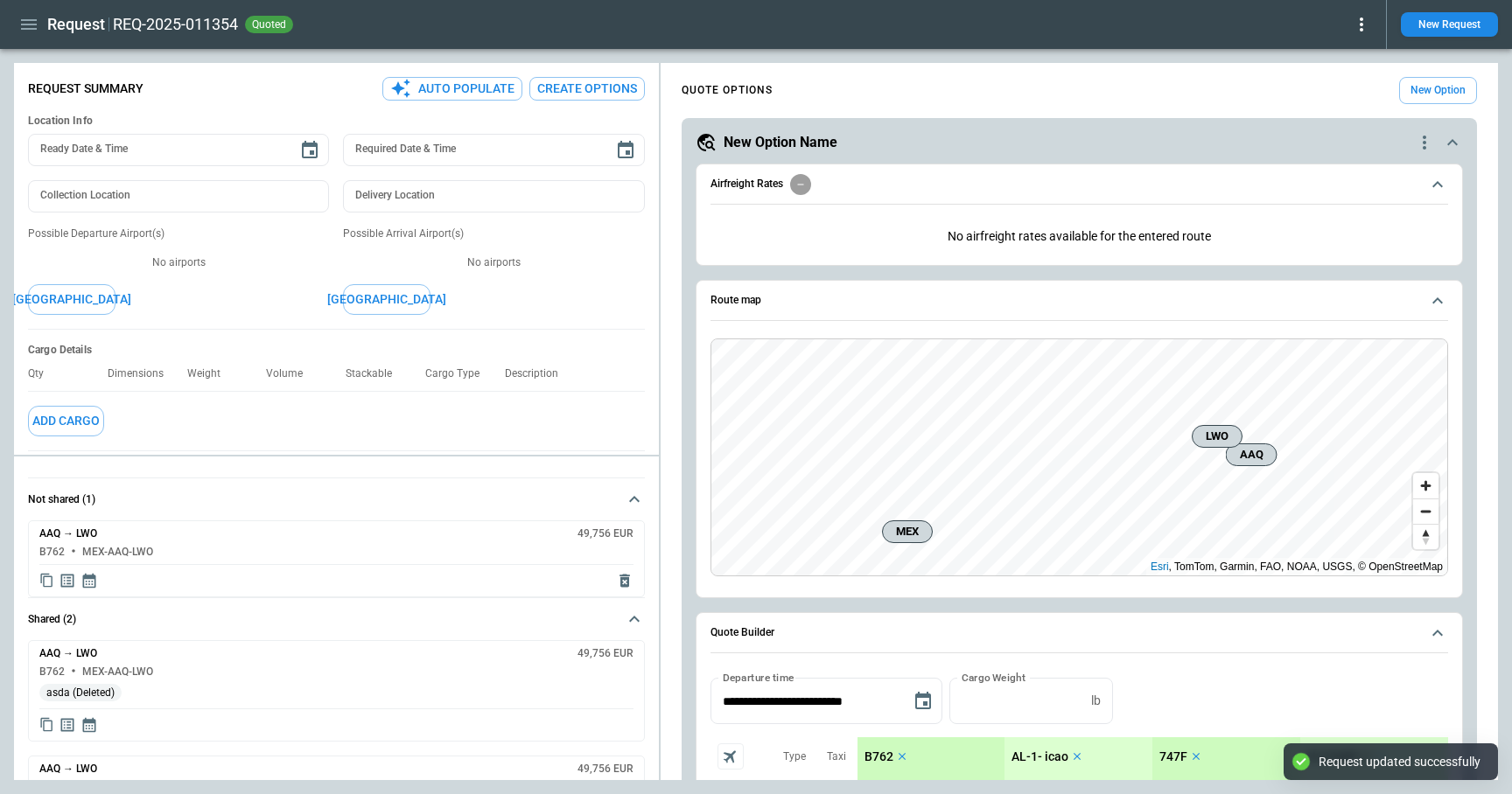
type textarea "*"
click at [1360, 29] on icon at bounding box center [1361, 24] width 21 height 21
click at [1349, 54] on button "Confirm" at bounding box center [1340, 54] width 57 height 25
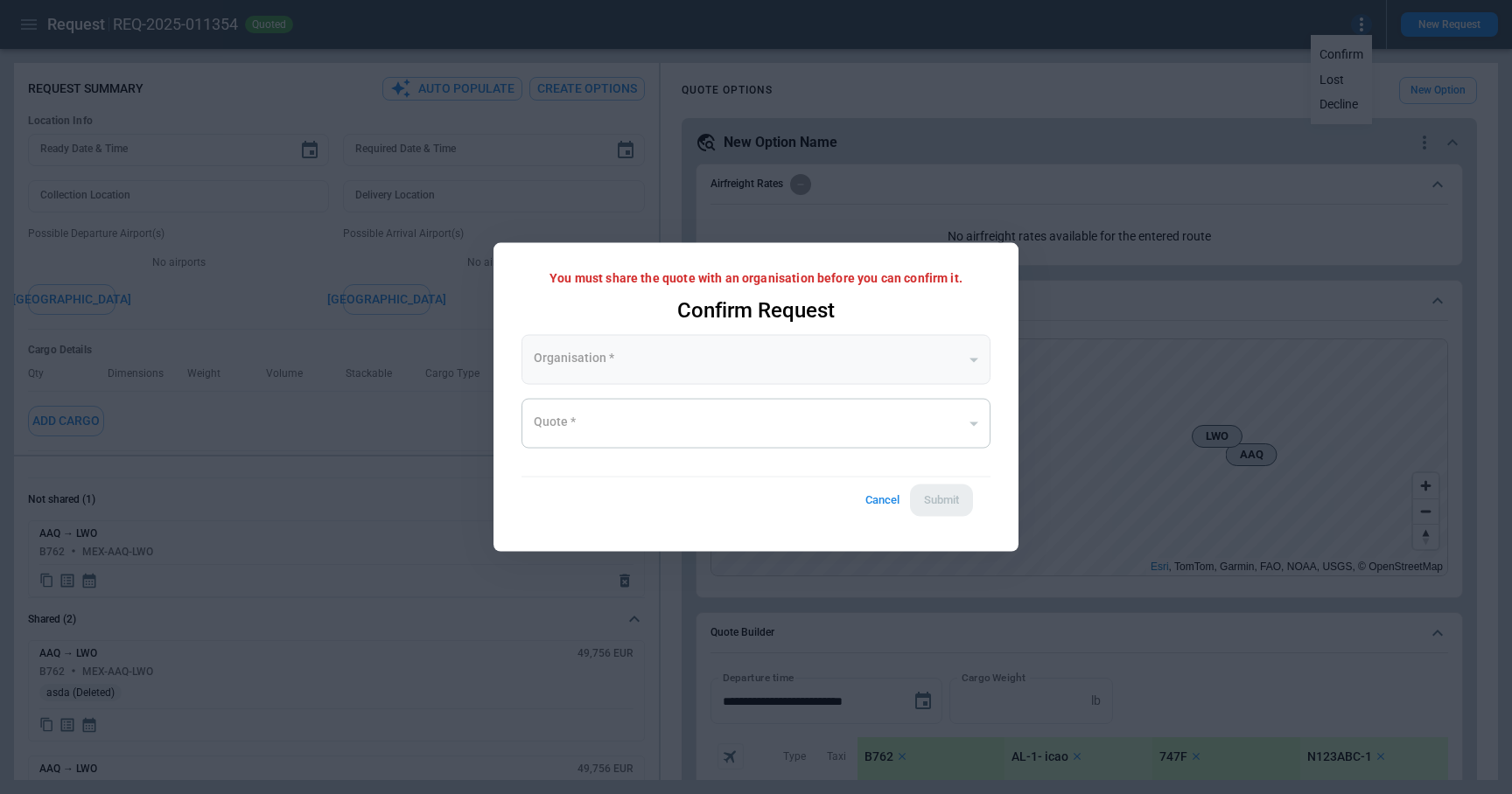
click at [638, 362] on div "​" at bounding box center [756, 360] width 469 height 50
click at [628, 434] on div "​" at bounding box center [756, 424] width 469 height 50
click at [876, 510] on button "Cancel" at bounding box center [882, 501] width 56 height 32
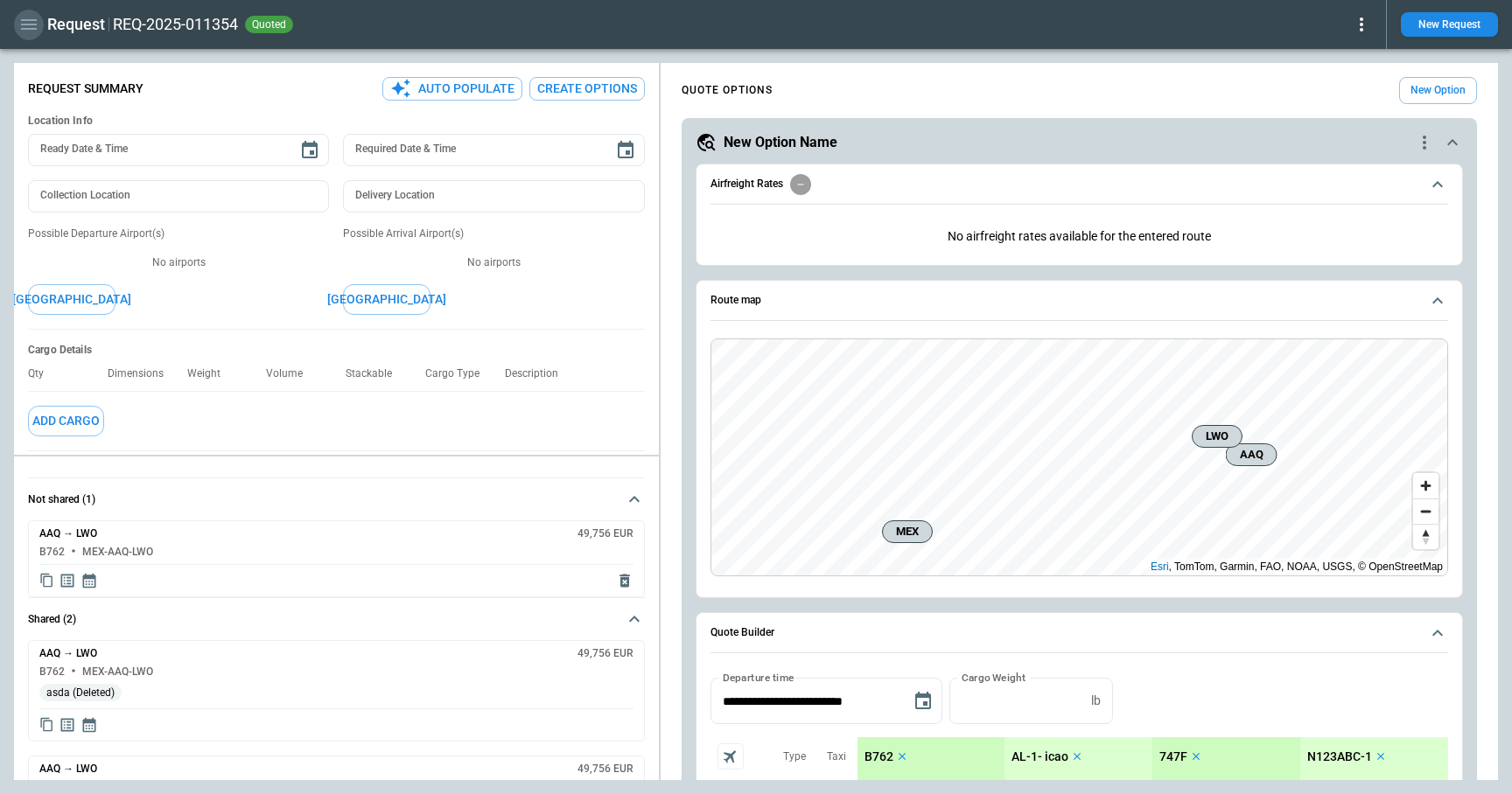
click at [33, 19] on icon "button" at bounding box center [29, 24] width 21 height 21
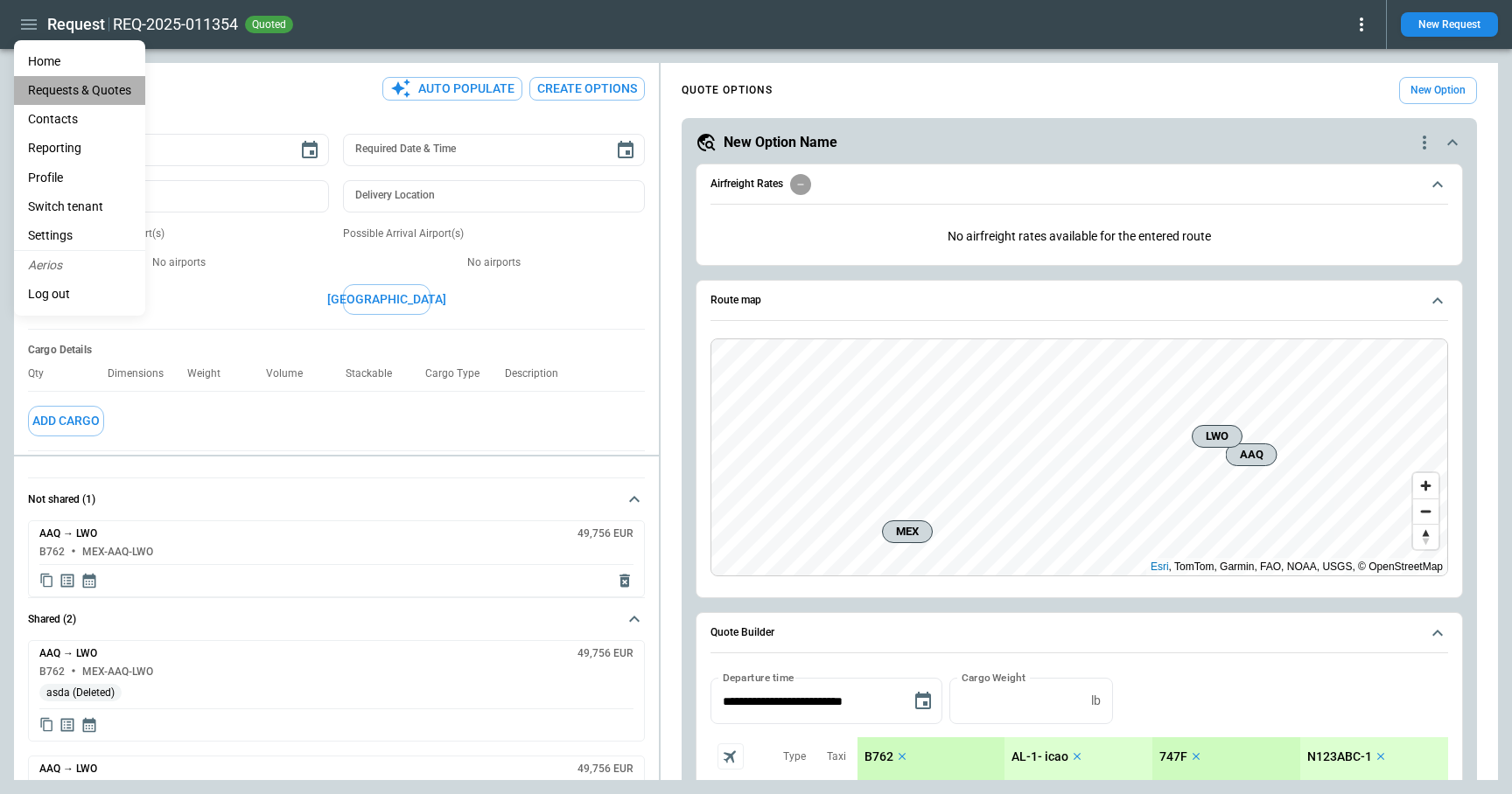
click at [65, 89] on Quotes "Requests & Quotes" at bounding box center [80, 90] width 132 height 29
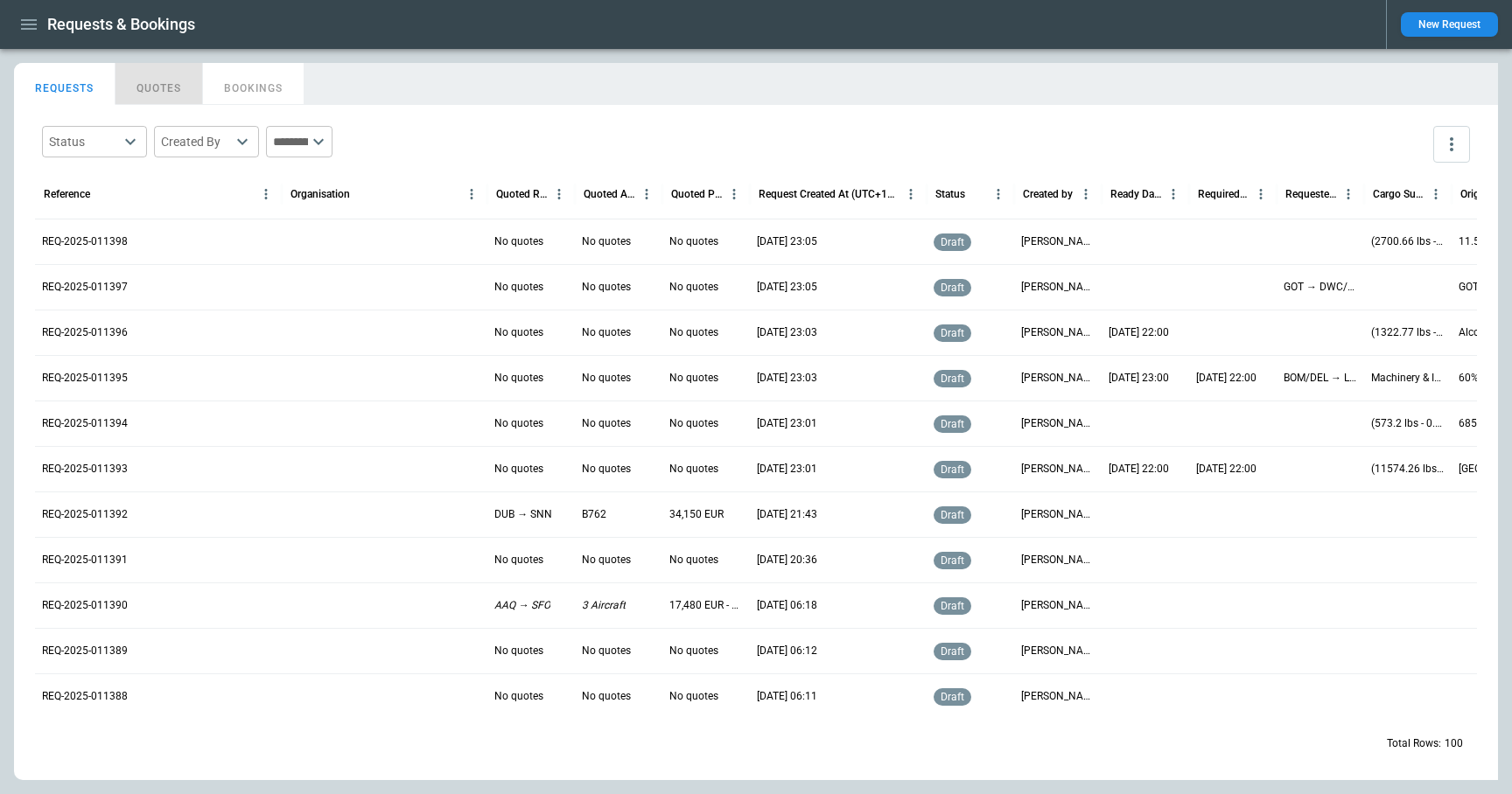
click at [157, 92] on button "QUOTES" at bounding box center [159, 84] width 87 height 42
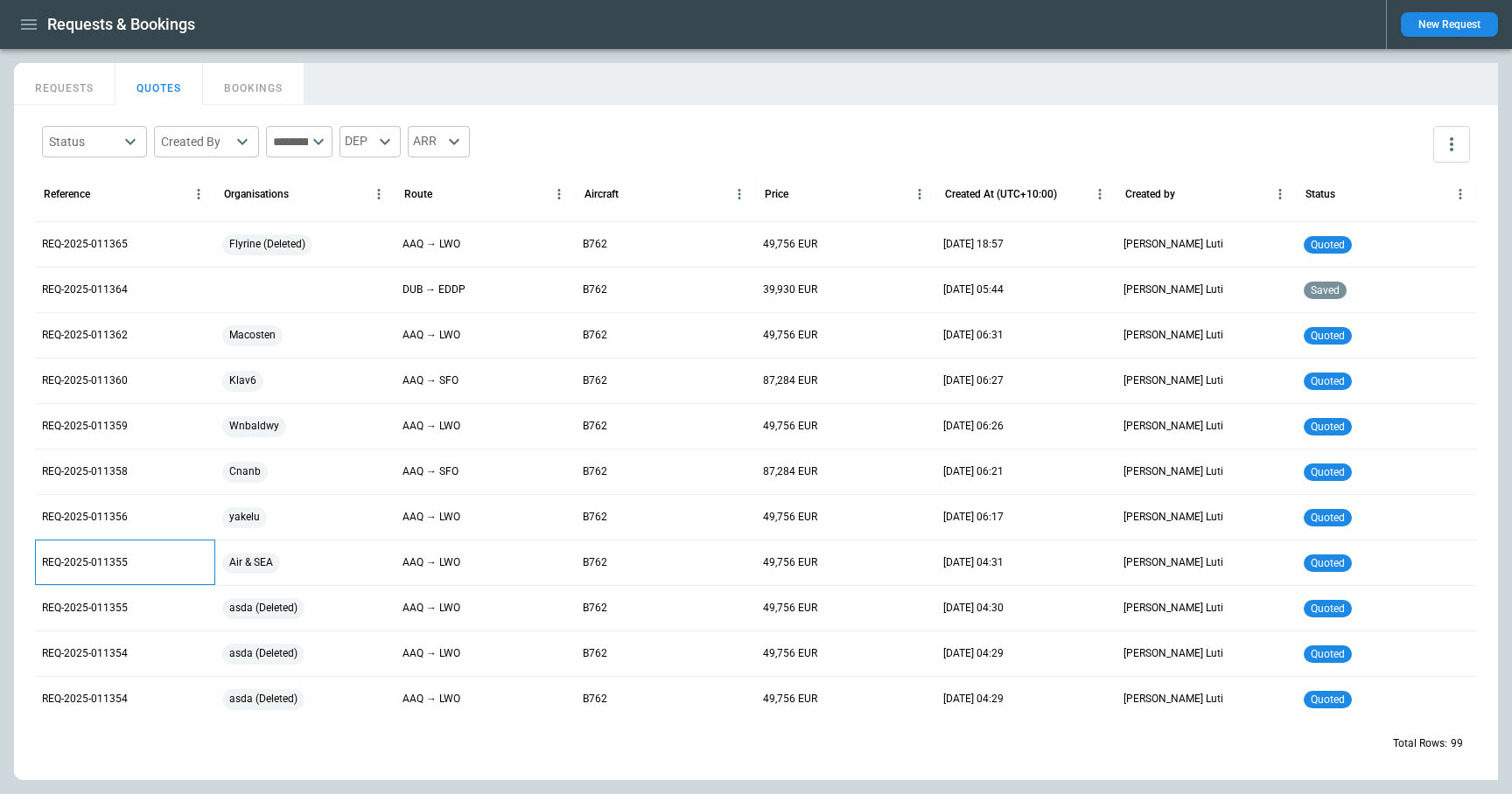
click at [104, 563] on p "REQ-2025-011355" at bounding box center [85, 563] width 86 height 15
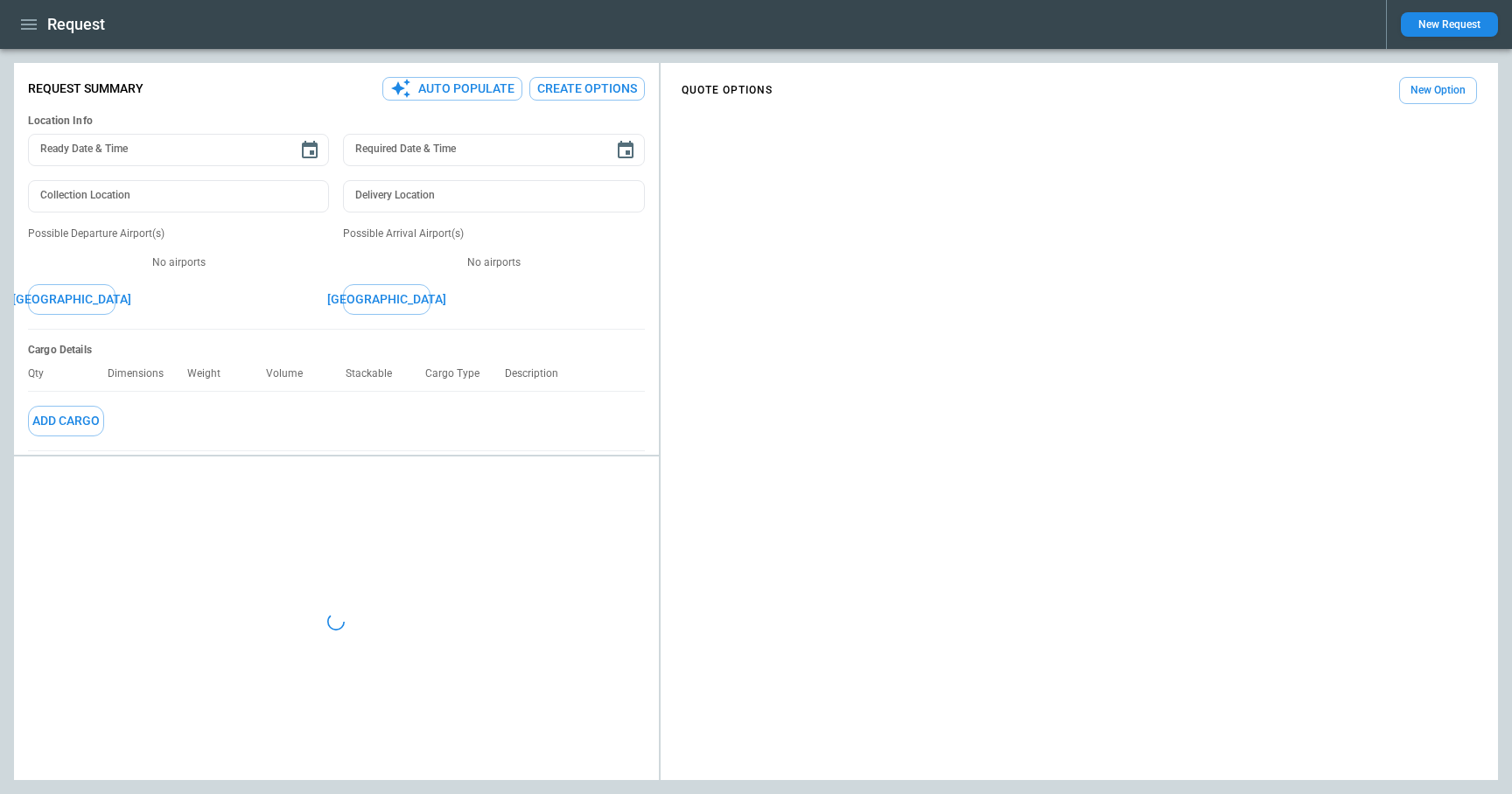
type textarea "*"
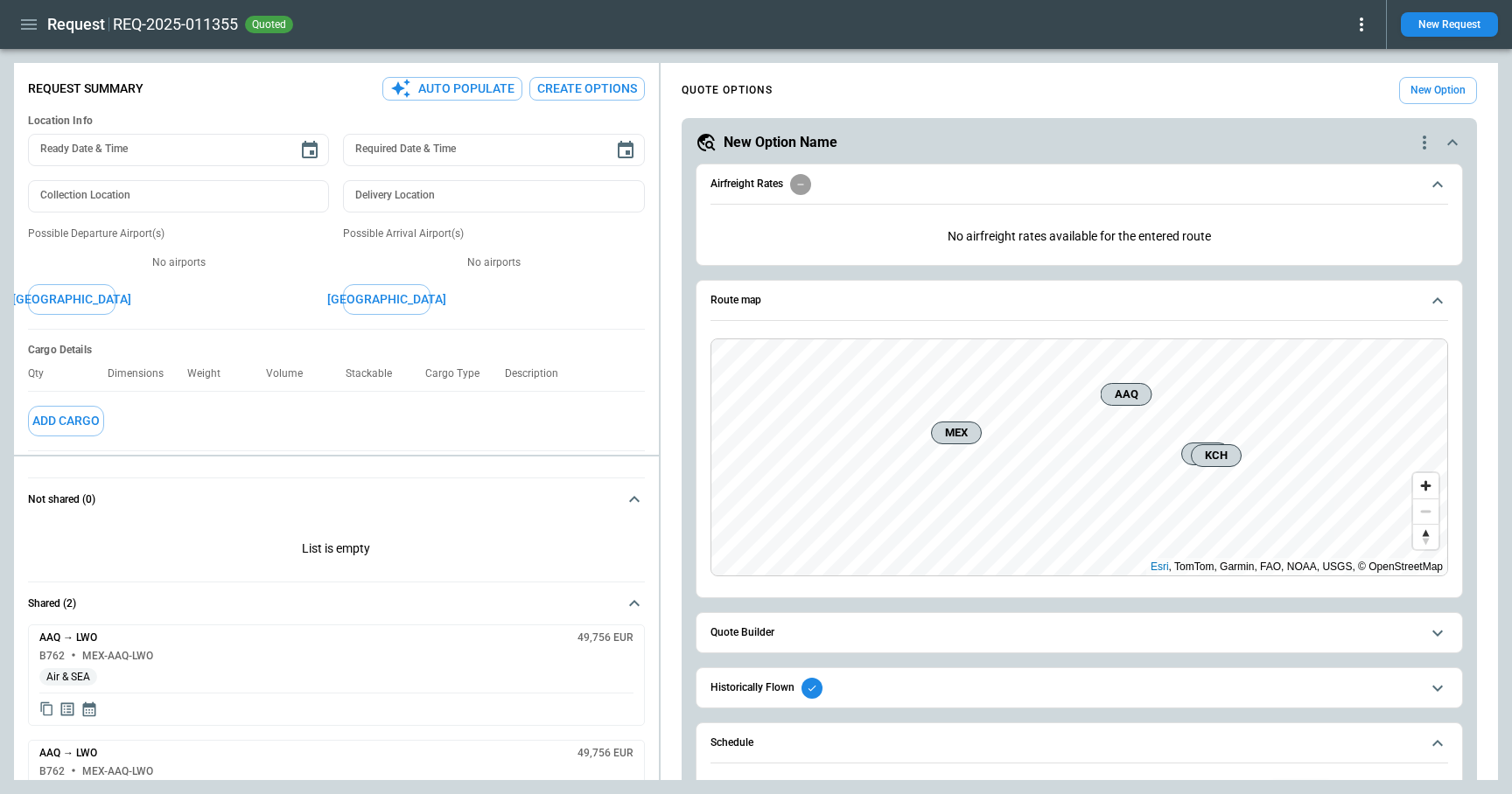
click at [1363, 26] on icon at bounding box center [1361, 24] width 21 height 21
click at [1353, 57] on button "Confirm" at bounding box center [1340, 54] width 57 height 25
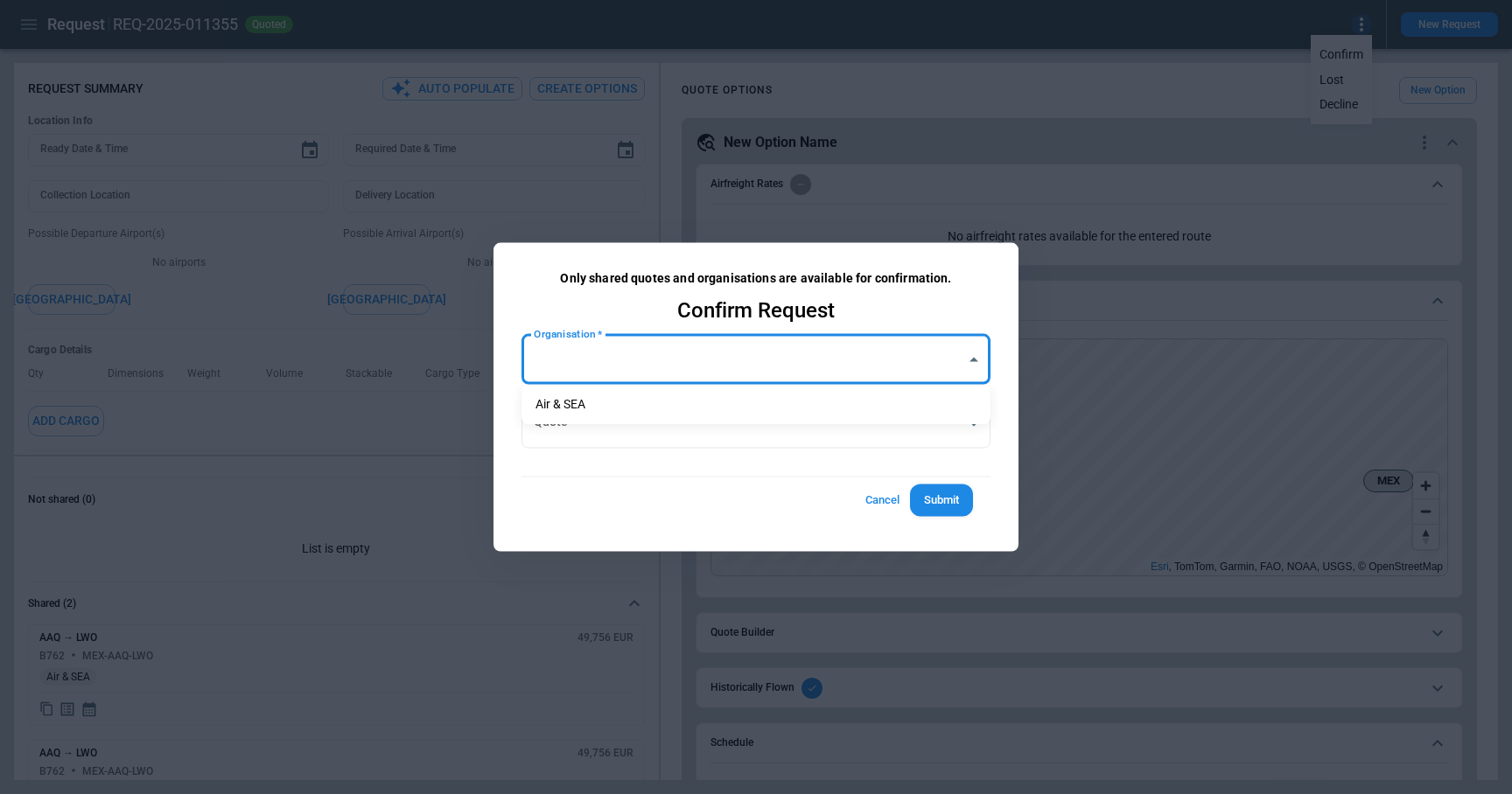
click at [704, 349] on body "**********" at bounding box center [756, 397] width 1512 height 794
click at [680, 397] on li "Air & SEA" at bounding box center [756, 404] width 469 height 25
type input "**********"
click at [681, 426] on body "**********" at bounding box center [756, 397] width 1512 height 794
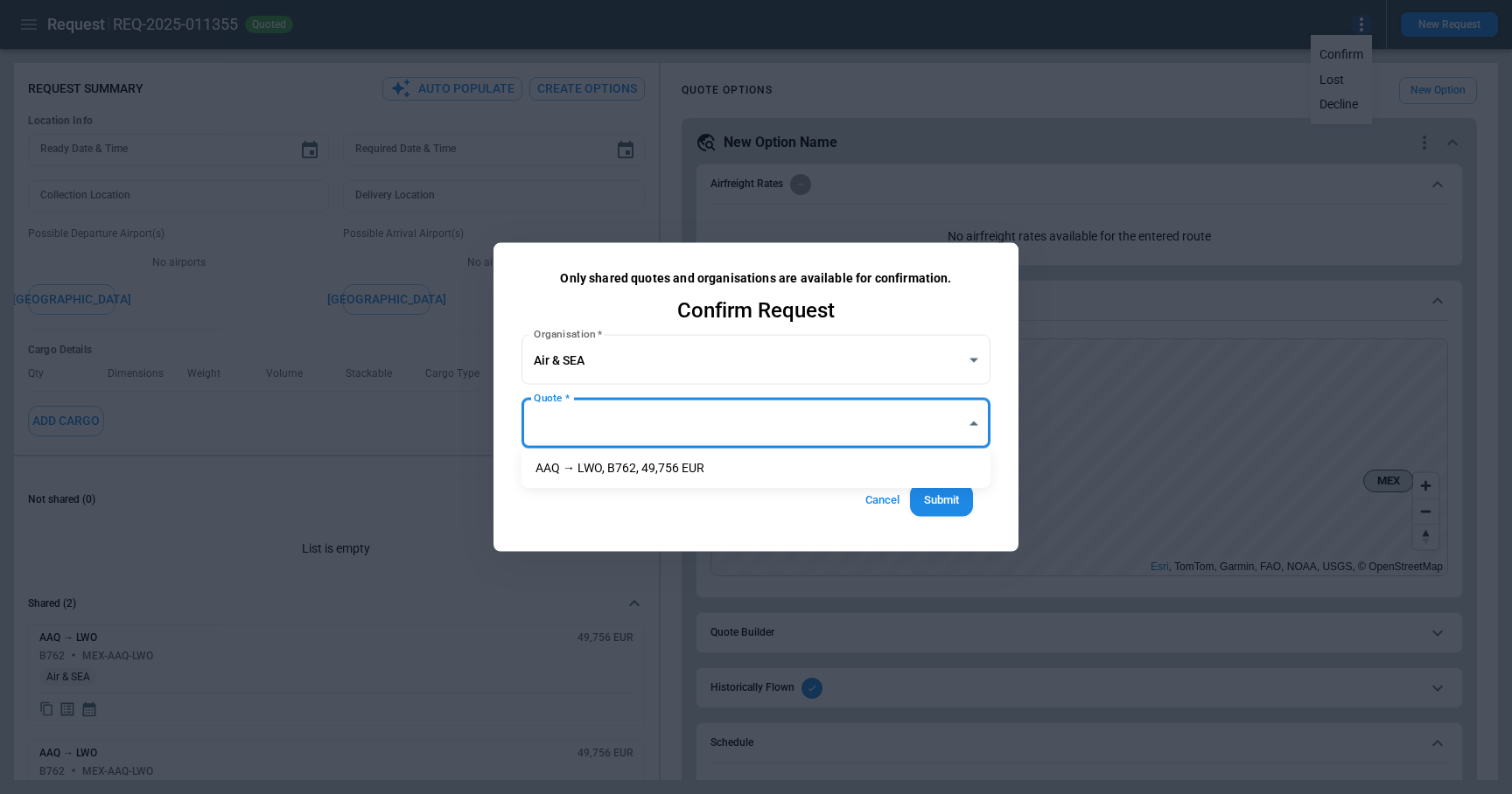
click at [681, 469] on li "AAQ → LWO, B762, 49,756 EUR" at bounding box center [756, 468] width 469 height 25
type input "**********"
click at [959, 500] on button "Submit" at bounding box center [941, 501] width 63 height 32
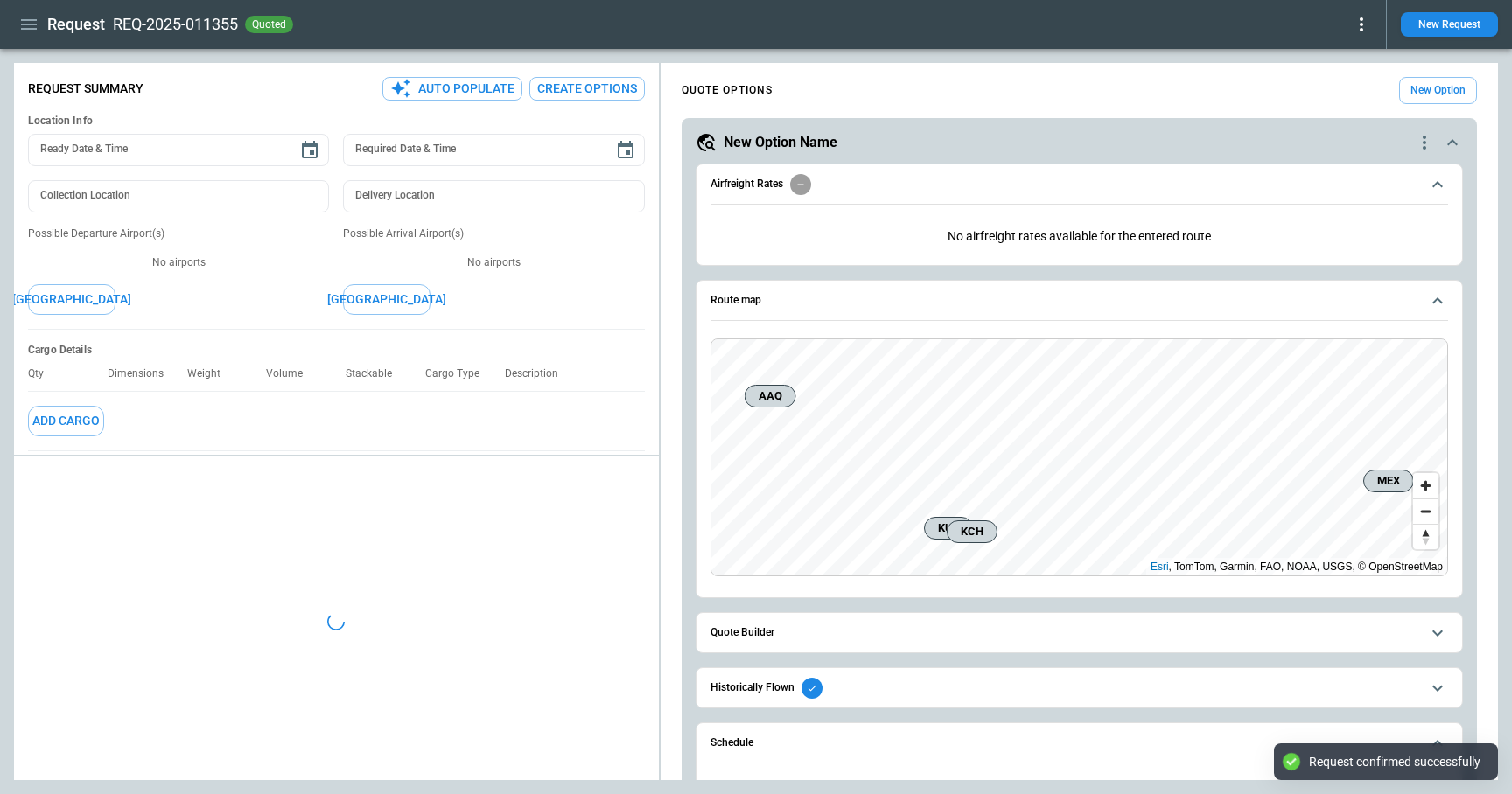
type textarea "*"
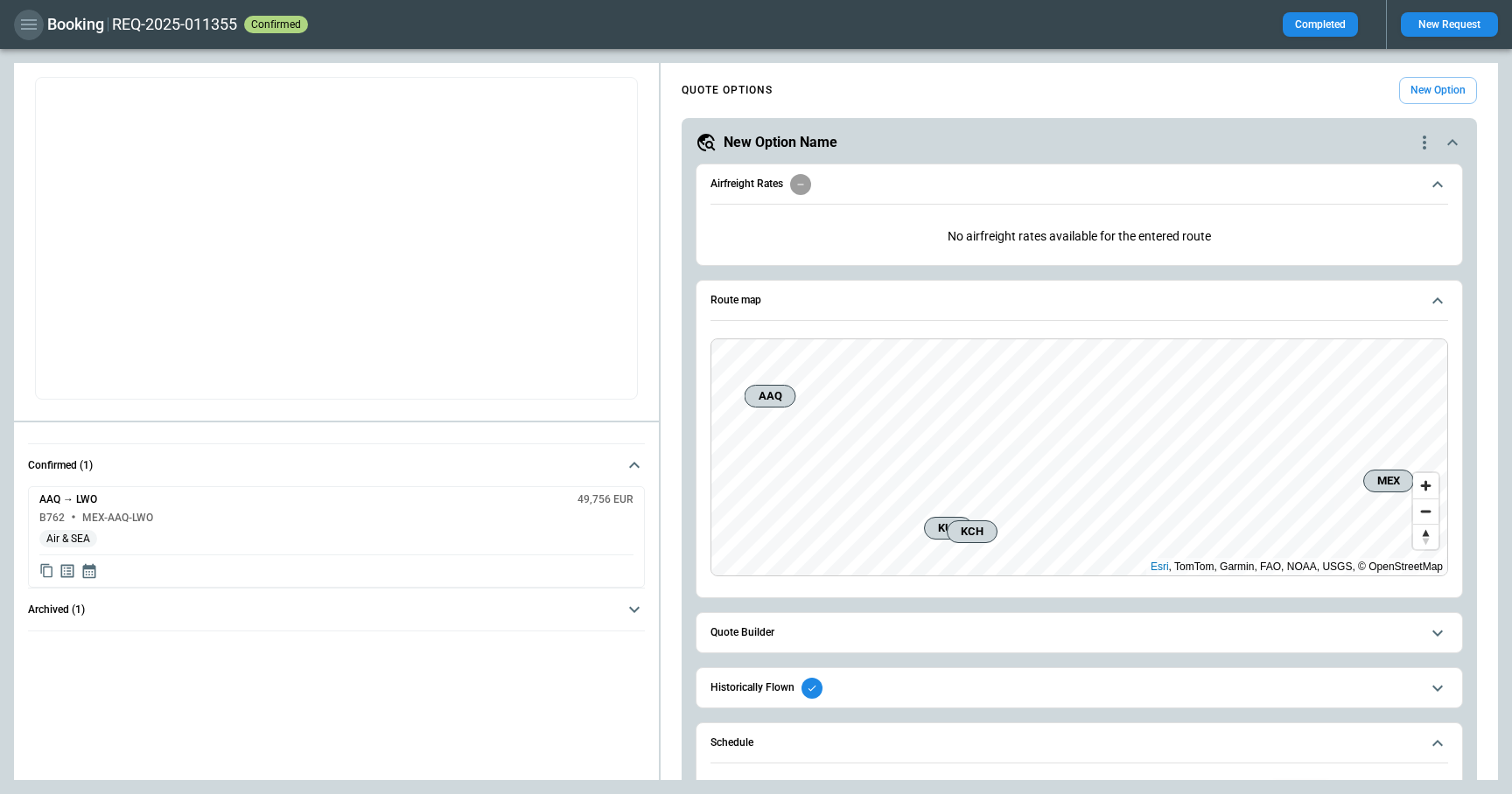
click at [20, 23] on icon "button" at bounding box center [29, 24] width 21 height 21
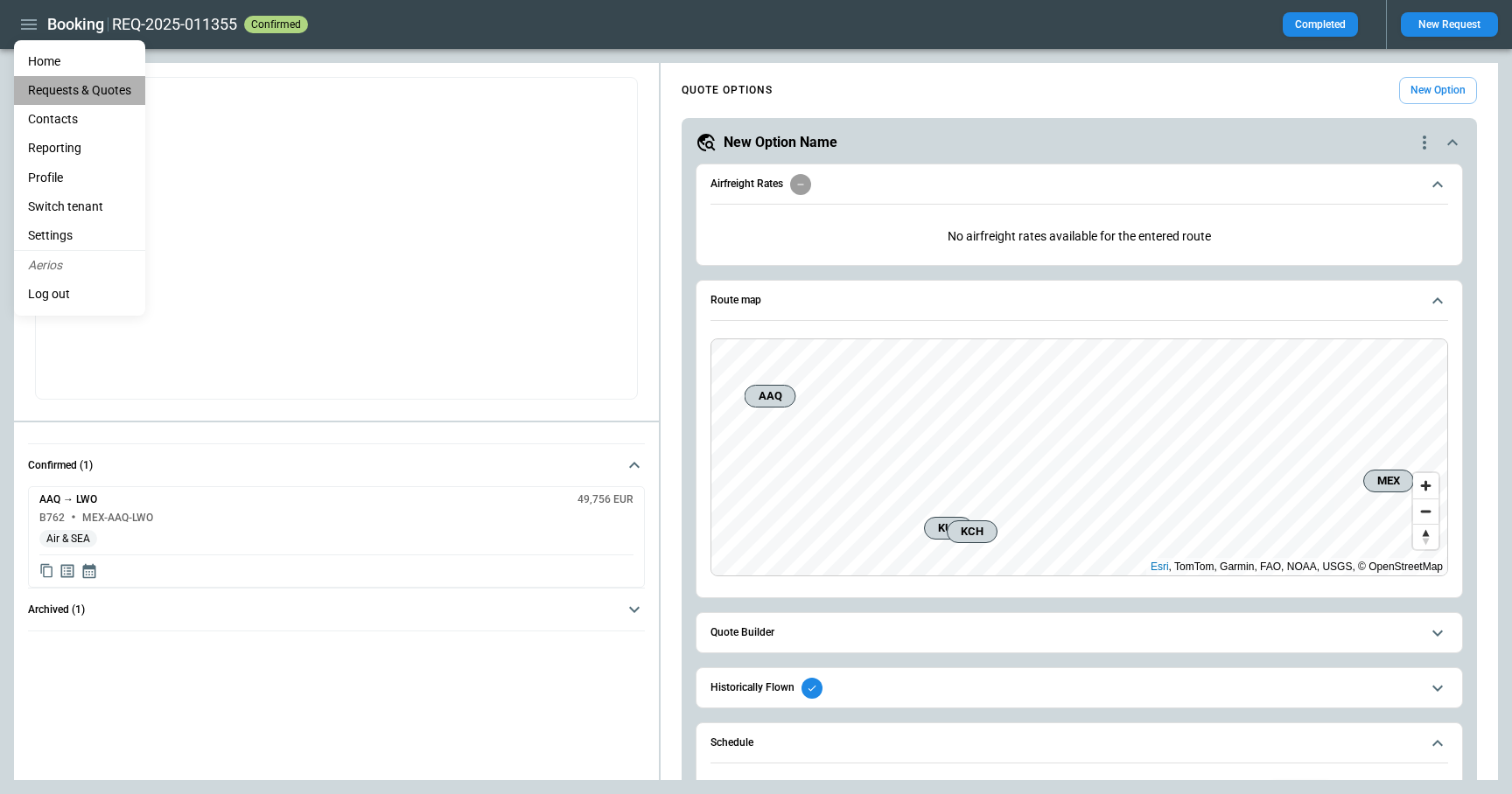
click at [70, 90] on Quotes "Requests & Quotes" at bounding box center [80, 90] width 132 height 29
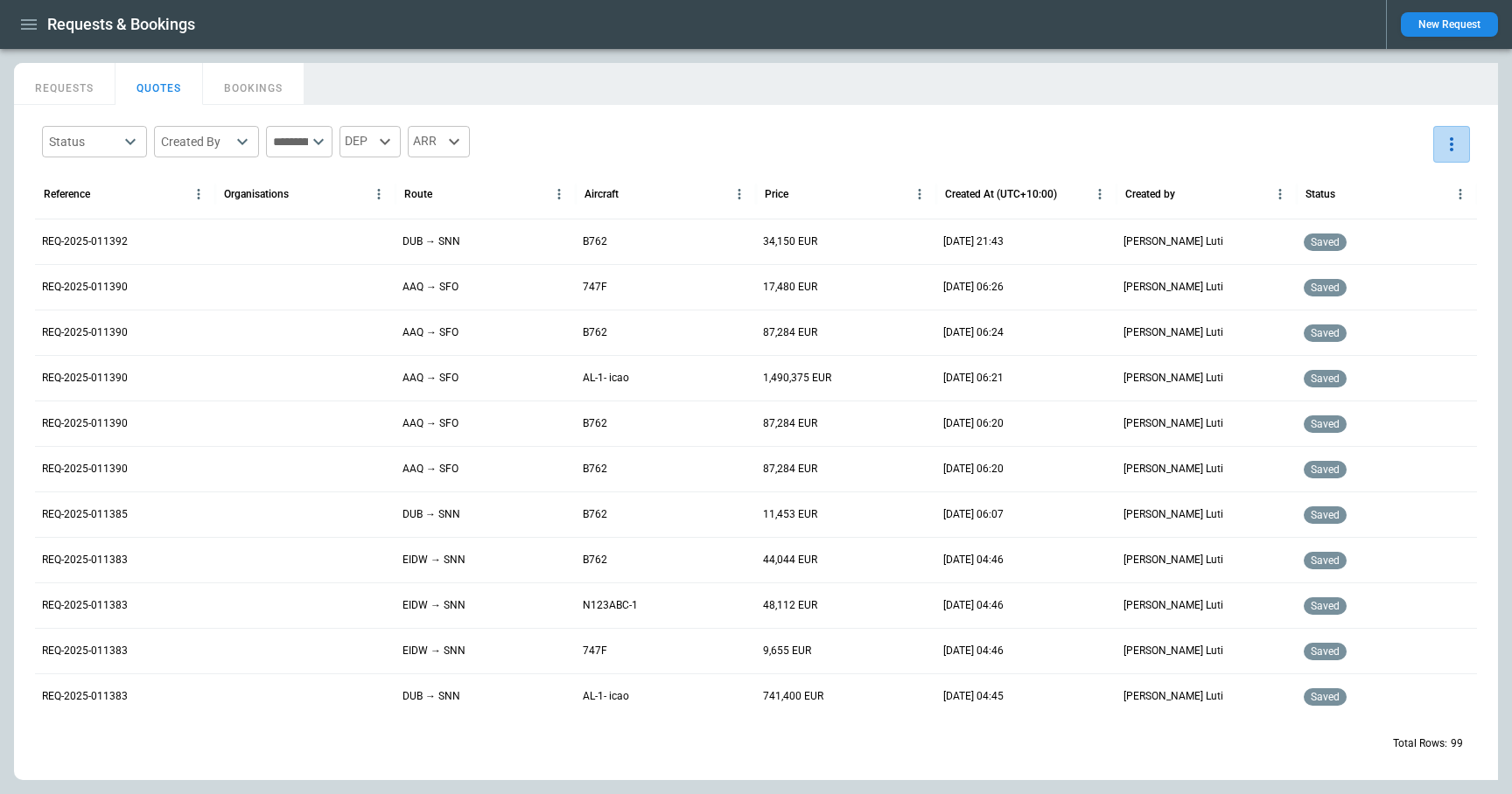
click at [1443, 142] on icon "more" at bounding box center [1451, 144] width 21 height 21
click at [1407, 188] on li "Export" at bounding box center [1402, 183] width 140 height 25
click at [72, 83] on div at bounding box center [756, 397] width 1512 height 794
click at [80, 92] on button "REQUESTS" at bounding box center [65, 84] width 101 height 42
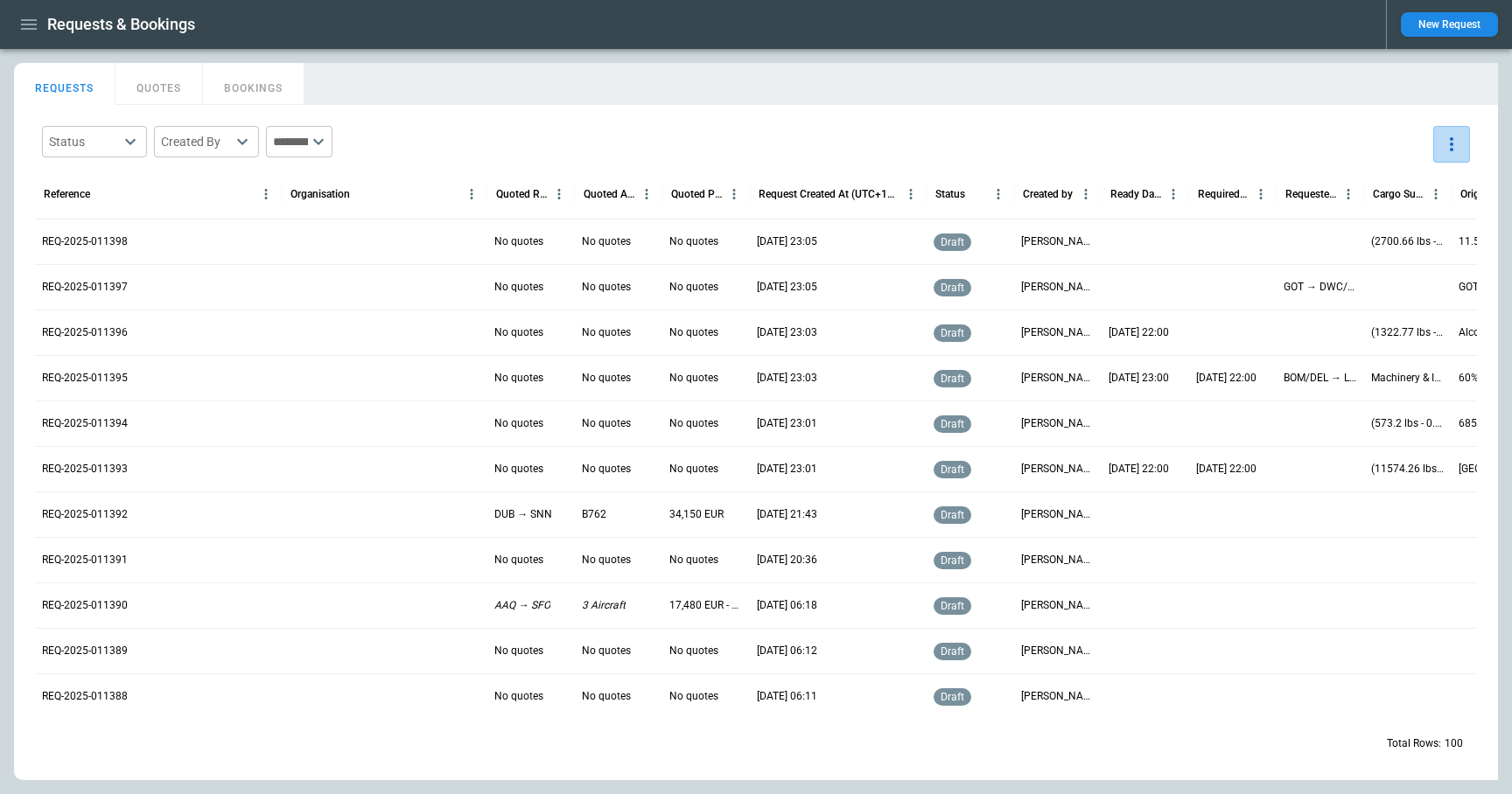
click at [1448, 151] on icon "more" at bounding box center [1451, 144] width 21 height 21
click at [1413, 184] on li "Export" at bounding box center [1402, 183] width 140 height 25
click at [29, 26] on div at bounding box center [756, 397] width 1512 height 794
click at [32, 27] on icon "button" at bounding box center [29, 24] width 21 height 21
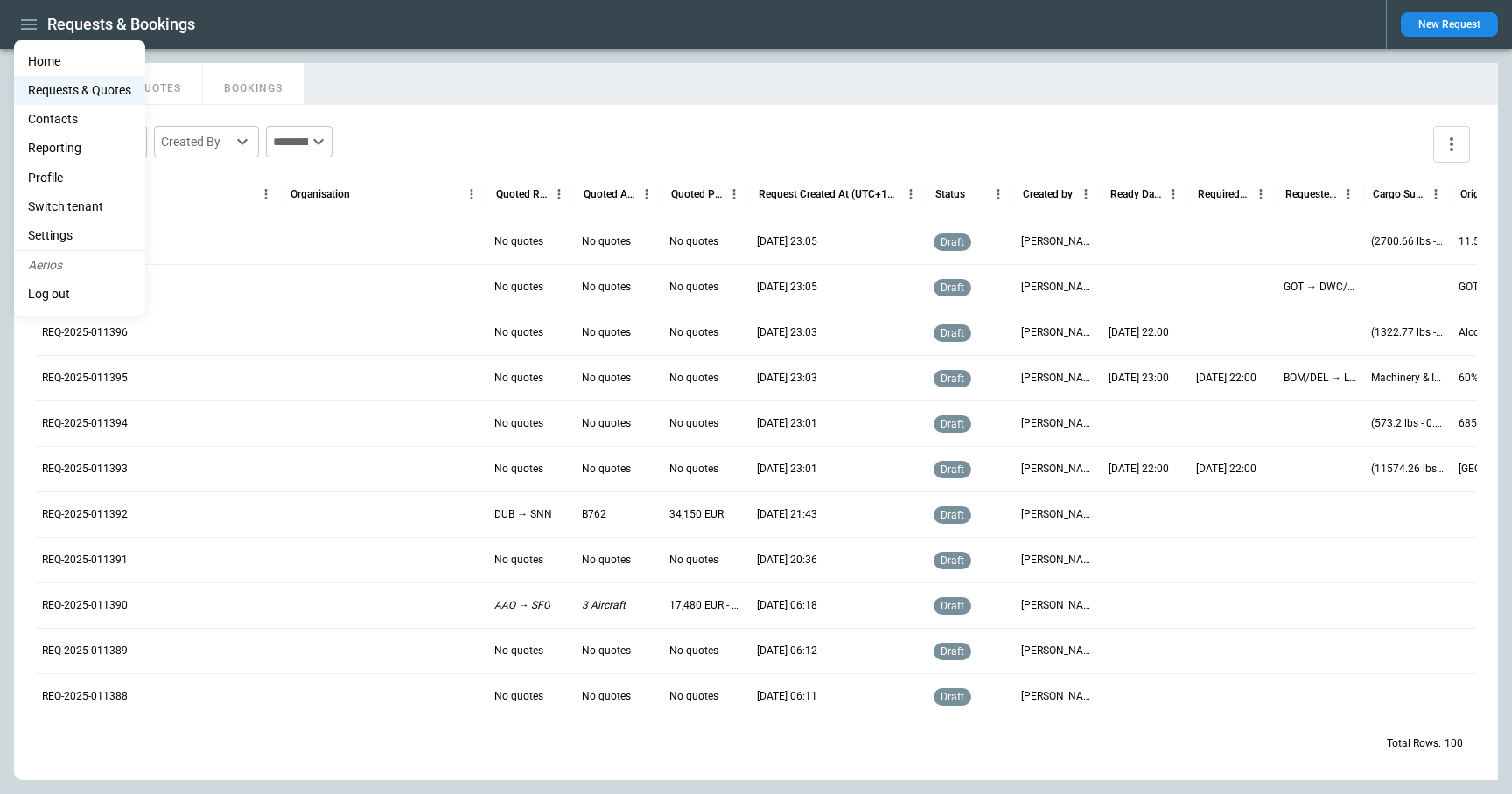
click at [80, 230] on li "Settings" at bounding box center [80, 236] width 132 height 29
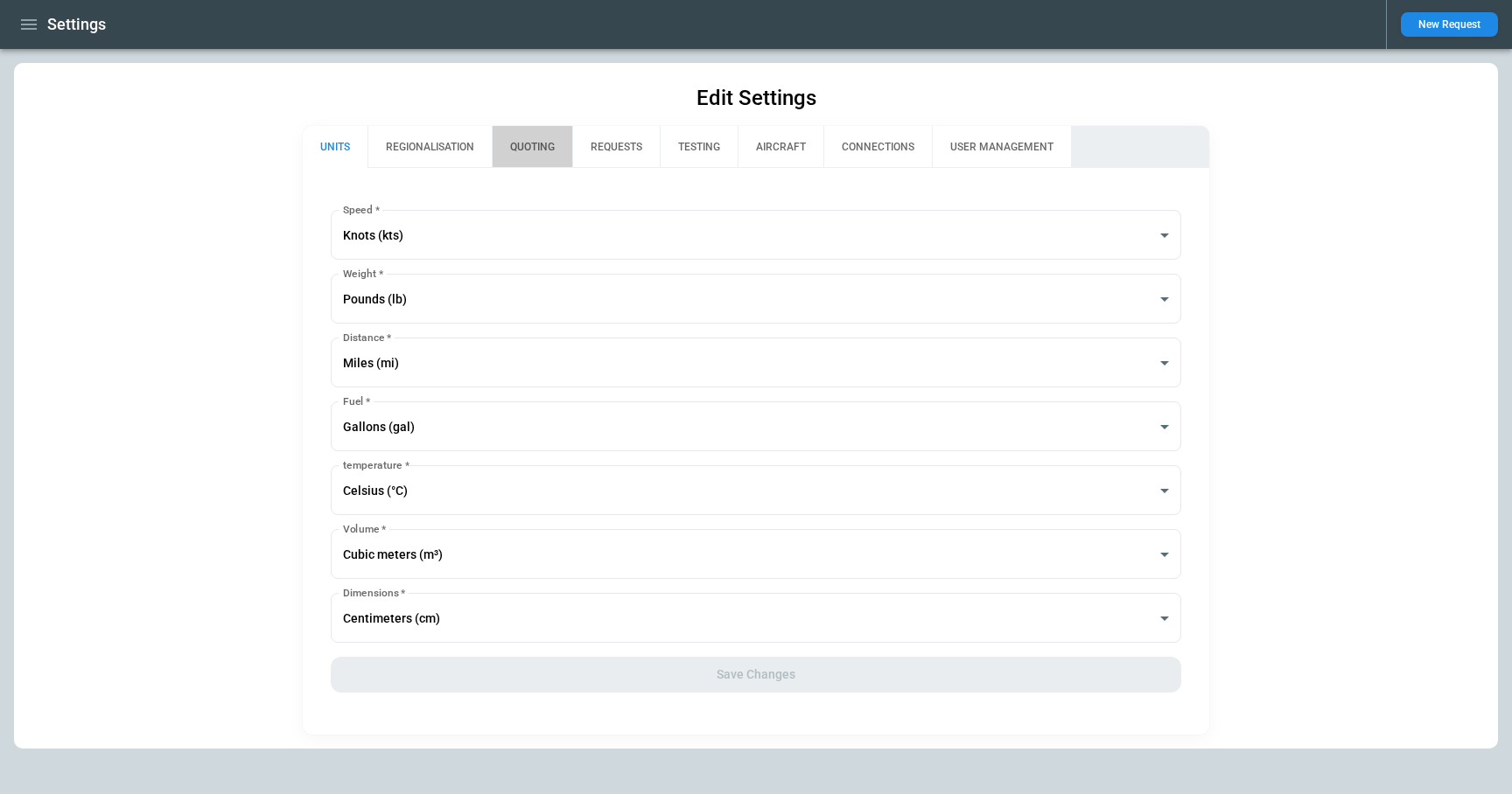
click at [552, 144] on button "QUOTING" at bounding box center [532, 147] width 81 height 42
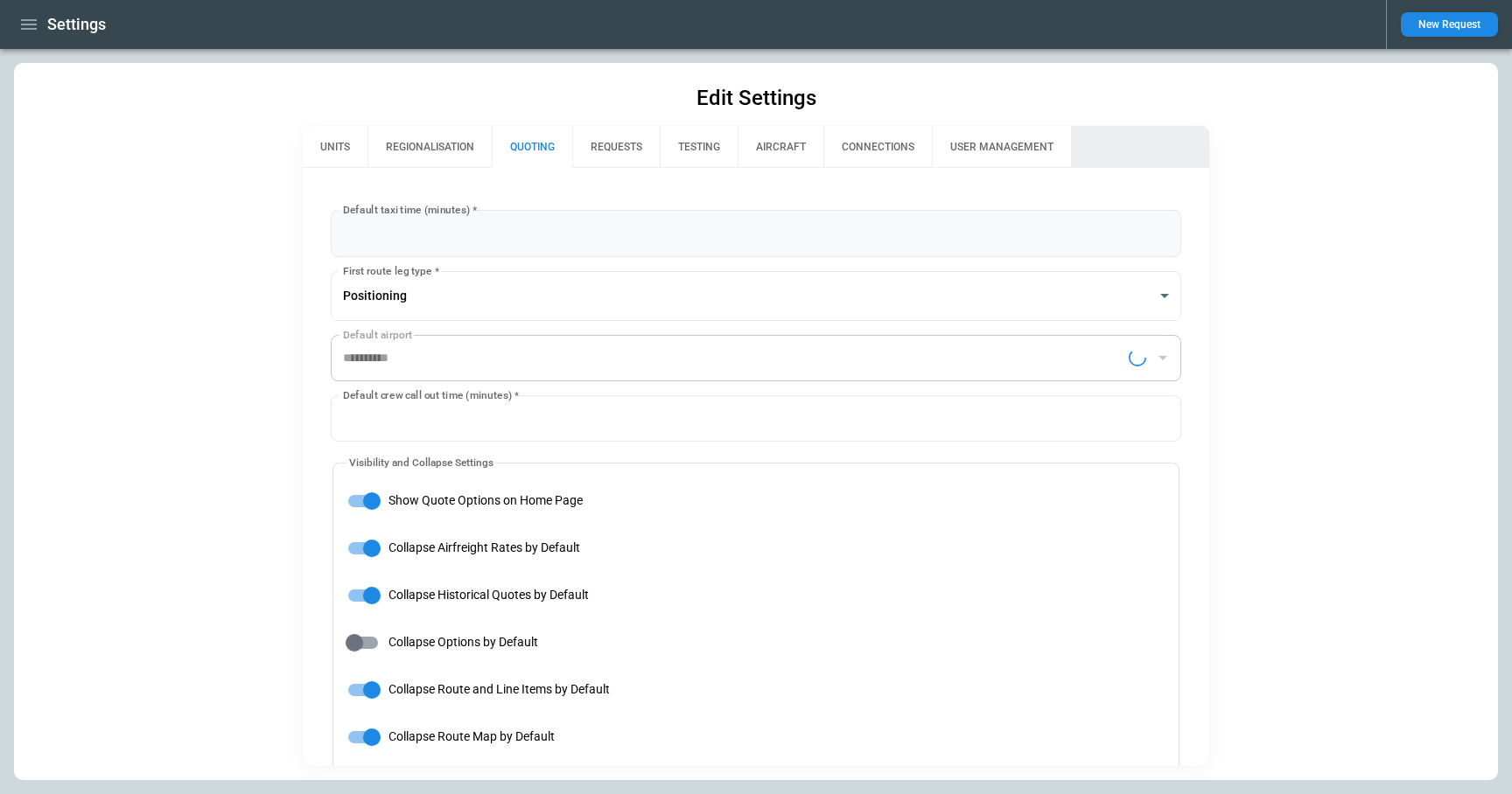
type input "**********"
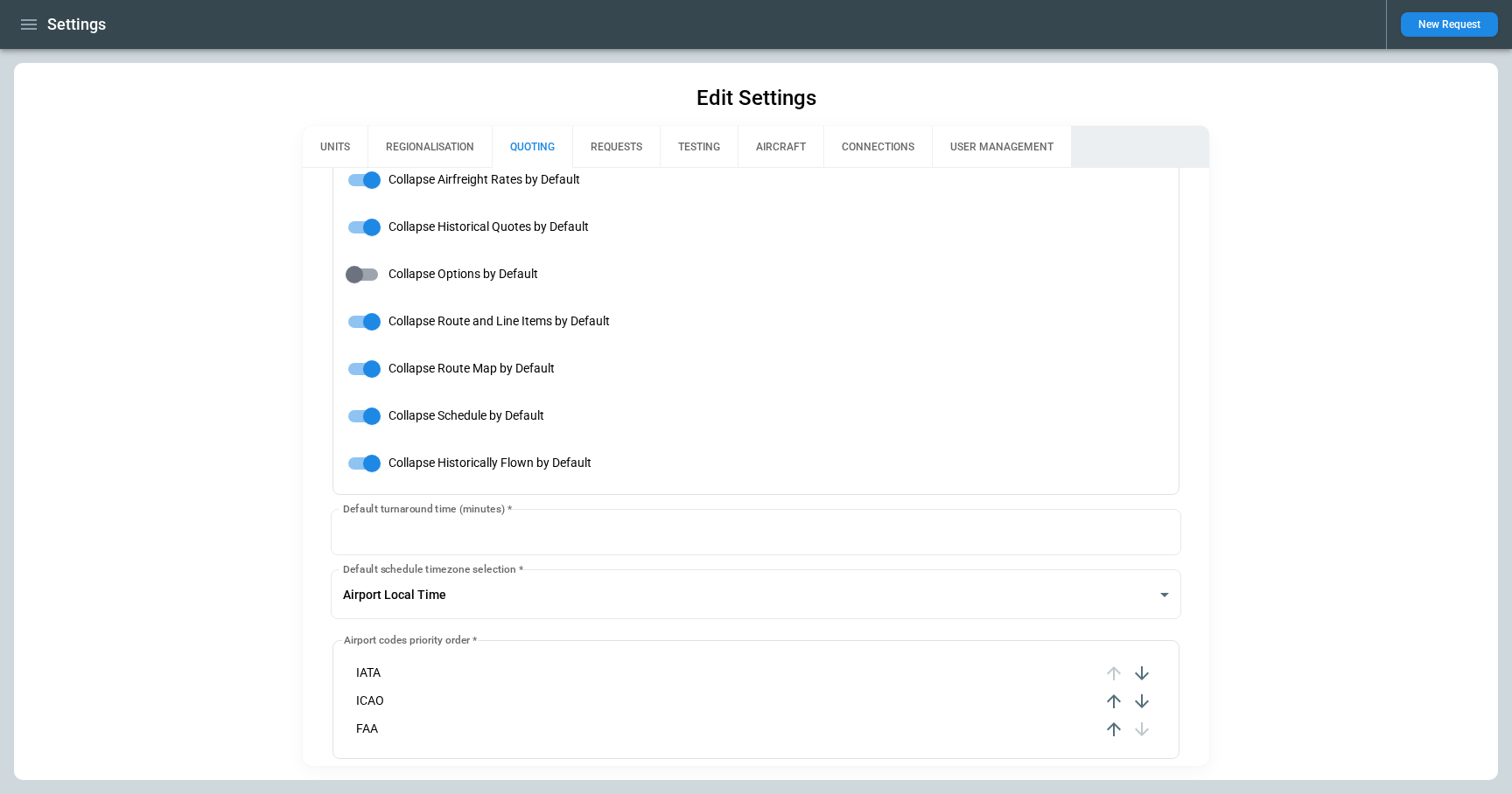
scroll to position [372, 0]
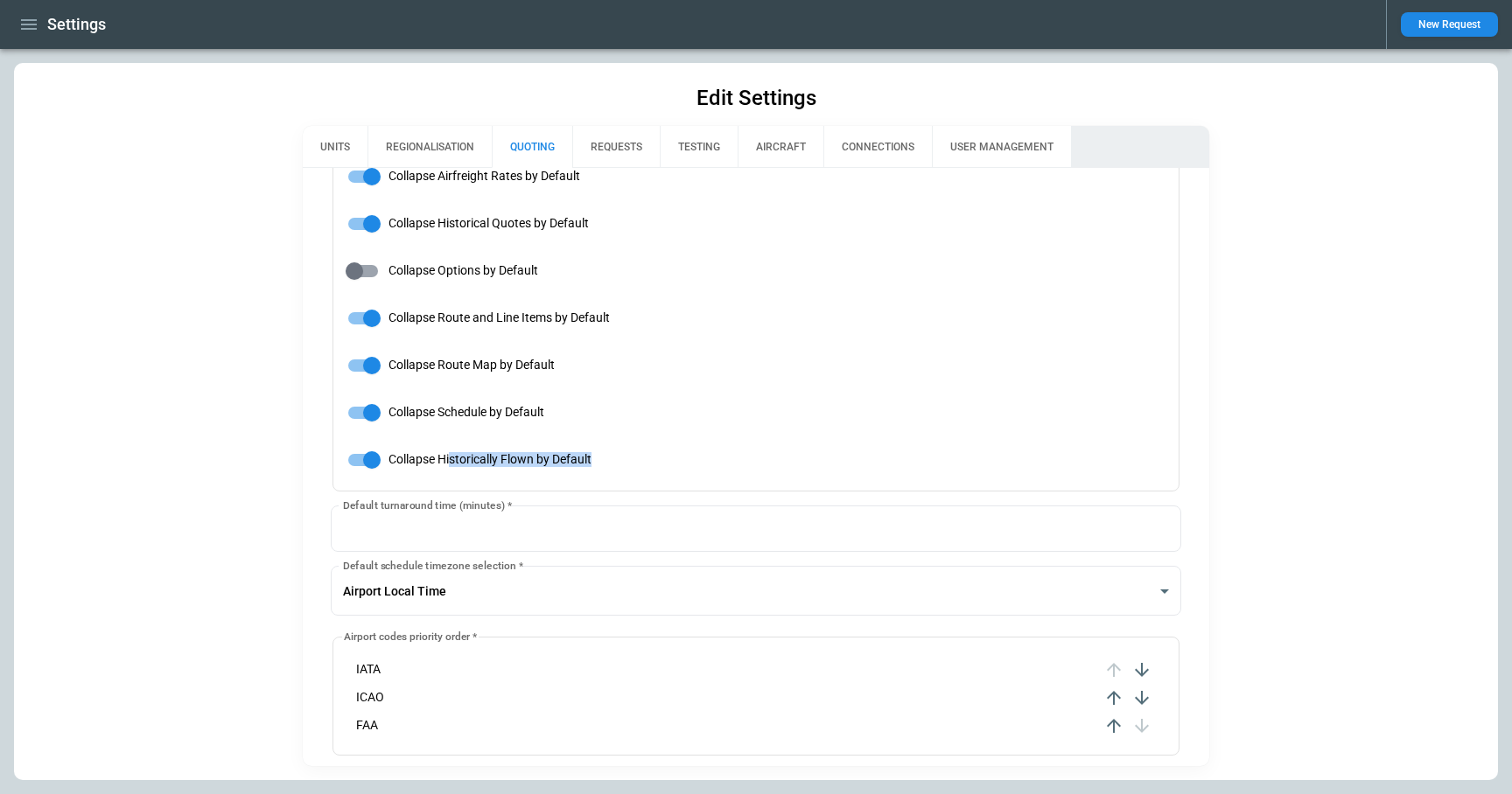
drag, startPoint x: 598, startPoint y: 463, endPoint x: 449, endPoint y: 464, distance: 149.0
click at [449, 464] on label "Collapse Historically Flown by Default" at bounding box center [744, 459] width 814 height 33
click at [23, 24] on icon "button" at bounding box center [28, 23] width 16 height 10
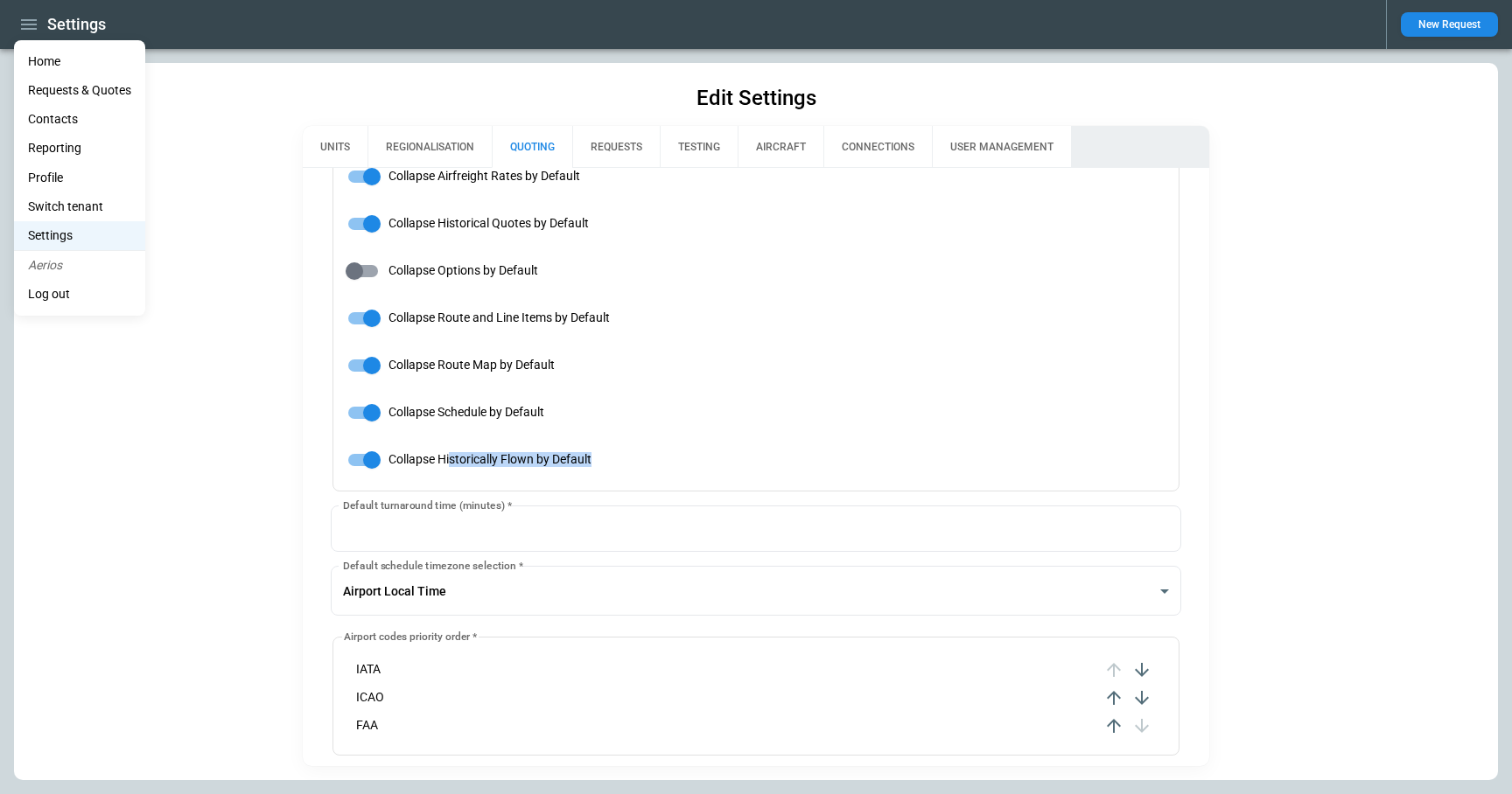
click at [55, 58] on li "Home" at bounding box center [80, 61] width 132 height 29
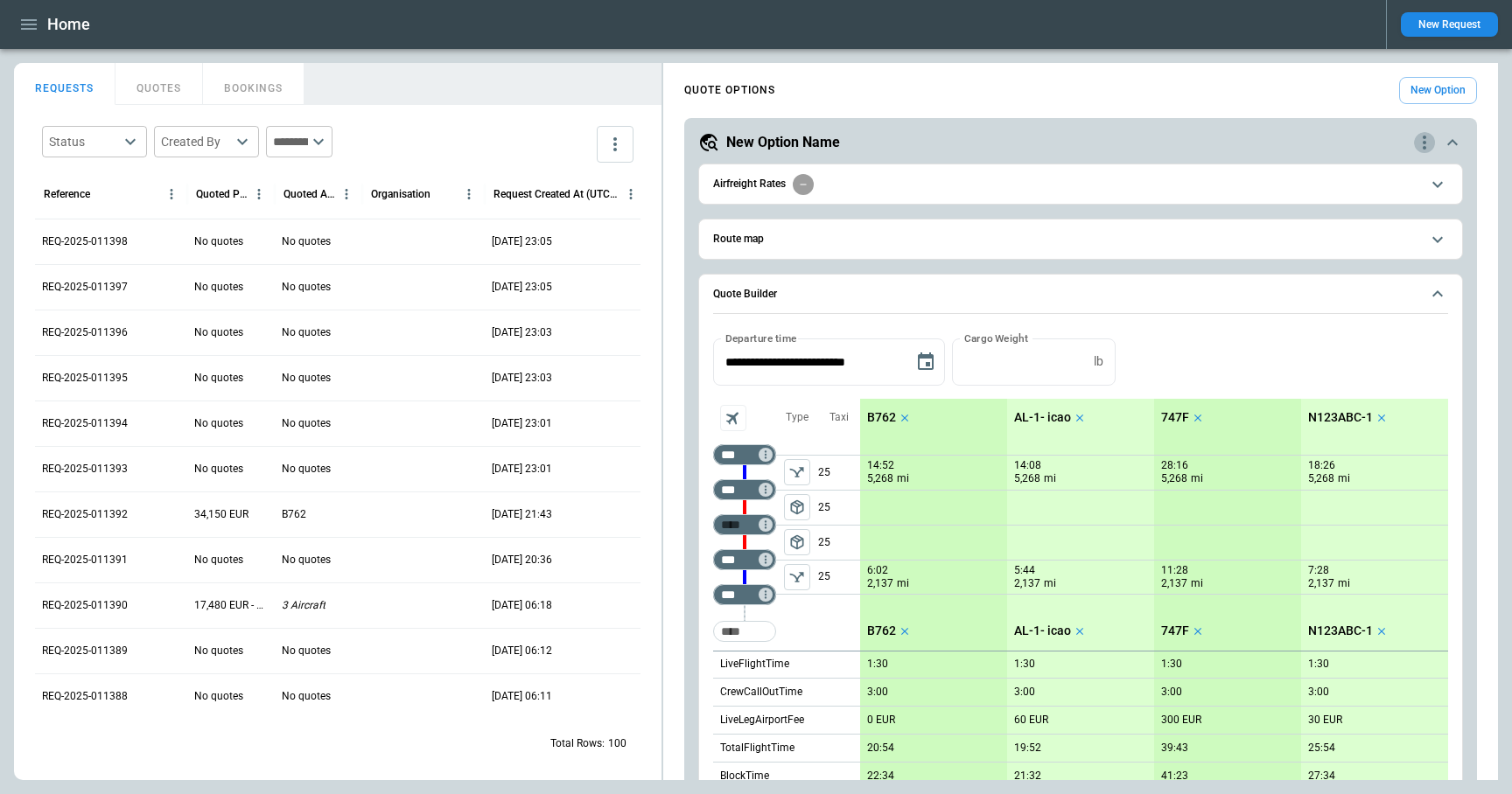
click at [1430, 147] on icon "quote-option-actions" at bounding box center [1424, 143] width 21 height 21
click at [1384, 252] on li "Delete Quote Option" at bounding box center [1358, 248] width 154 height 25
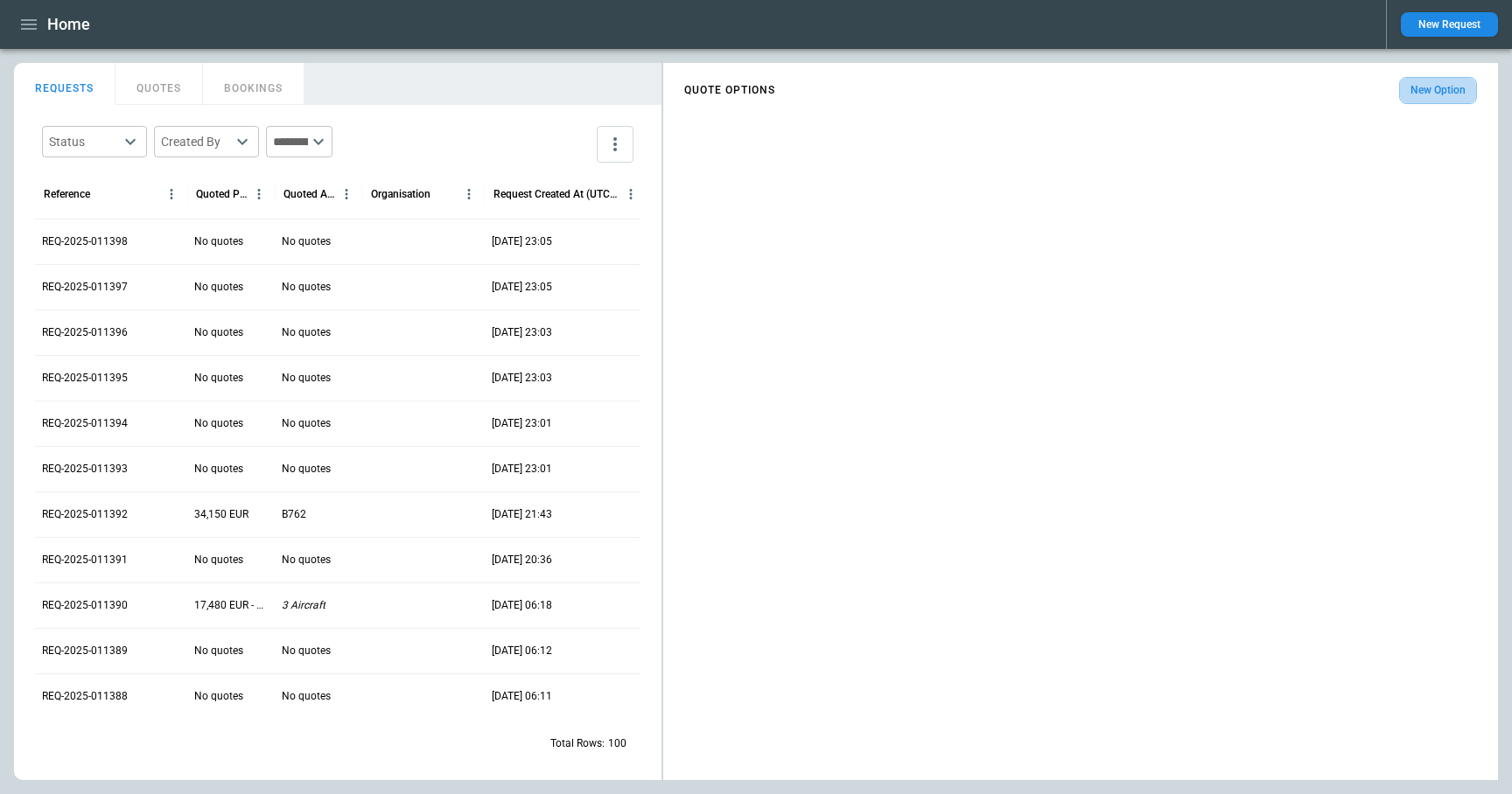
click at [1417, 95] on button "New Option" at bounding box center [1438, 90] width 78 height 27
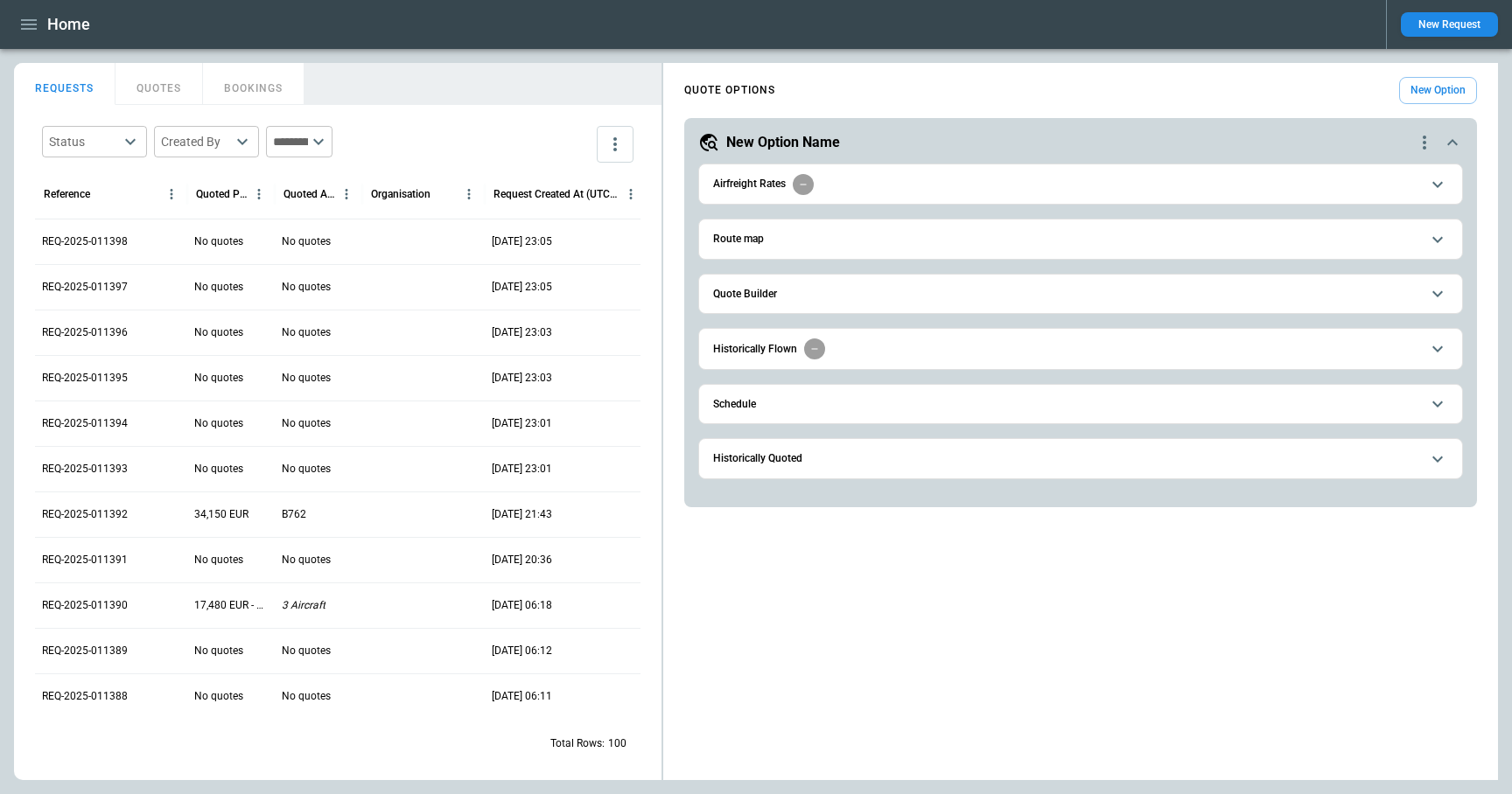
click at [34, 45] on div "Home New Request" at bounding box center [756, 24] width 1512 height 49
click at [33, 32] on icon "button" at bounding box center [29, 24] width 21 height 21
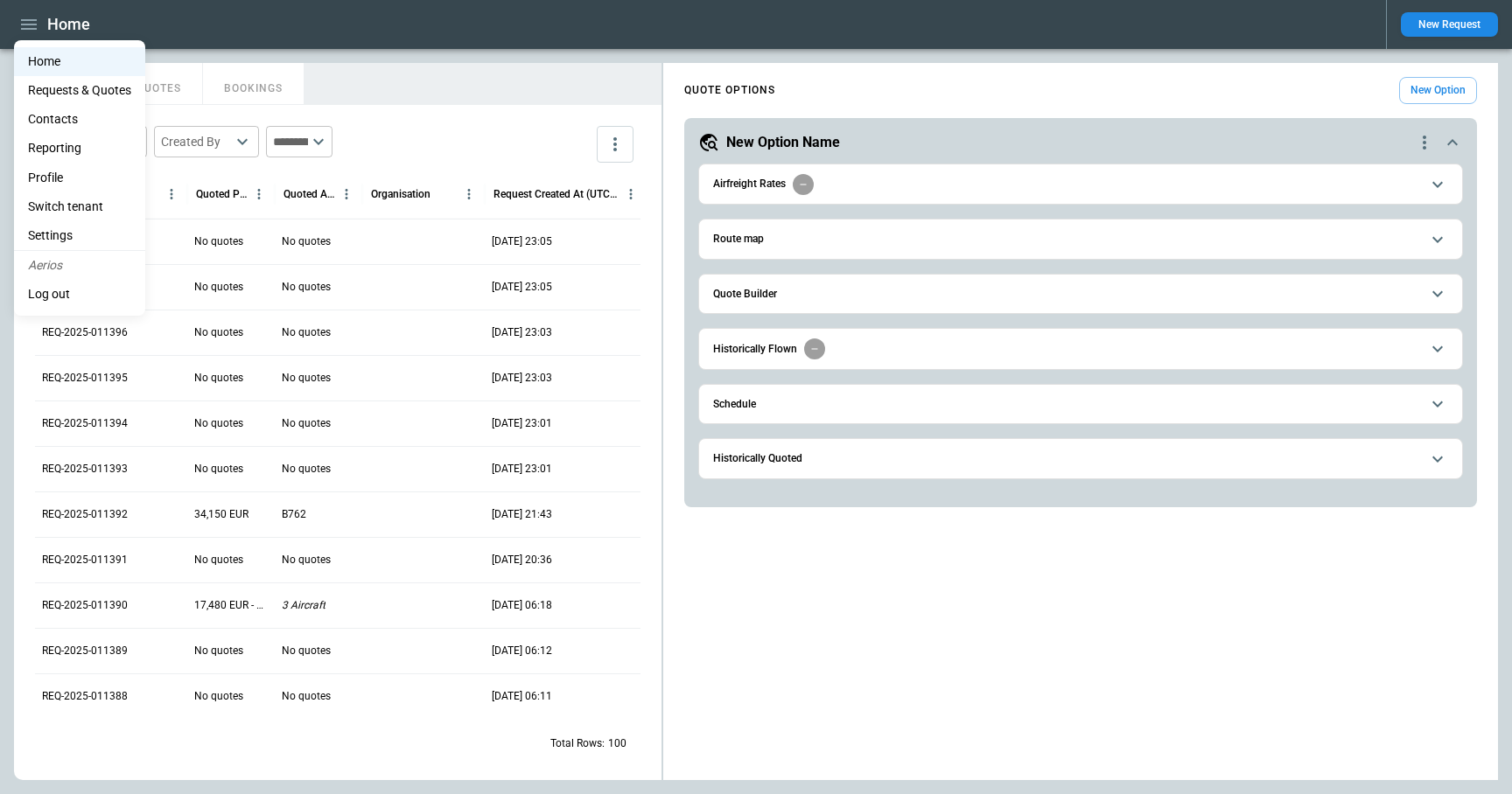
click at [70, 237] on li "Settings" at bounding box center [80, 236] width 132 height 29
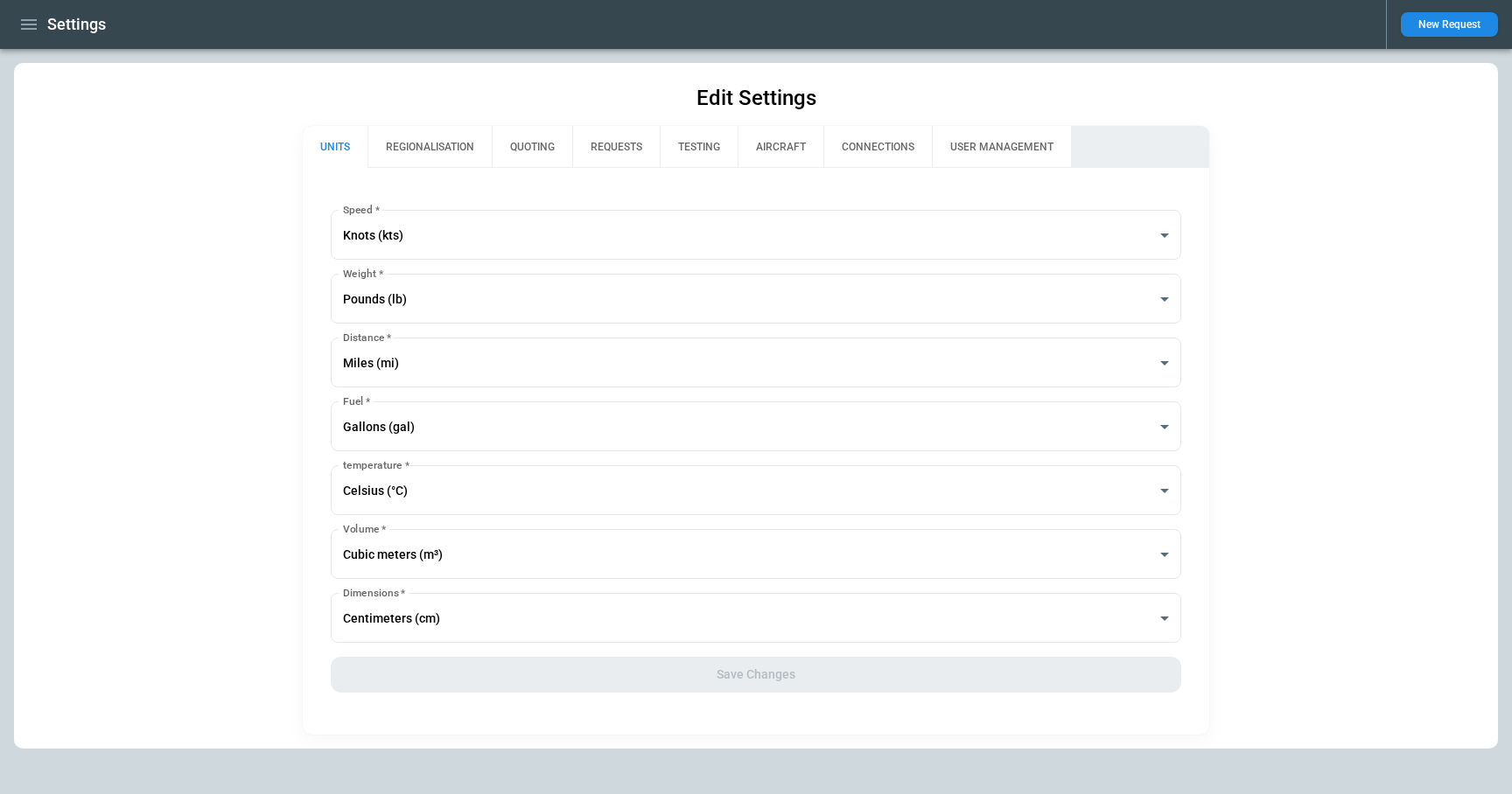
click at [523, 146] on button "QUOTING" at bounding box center [532, 147] width 81 height 42
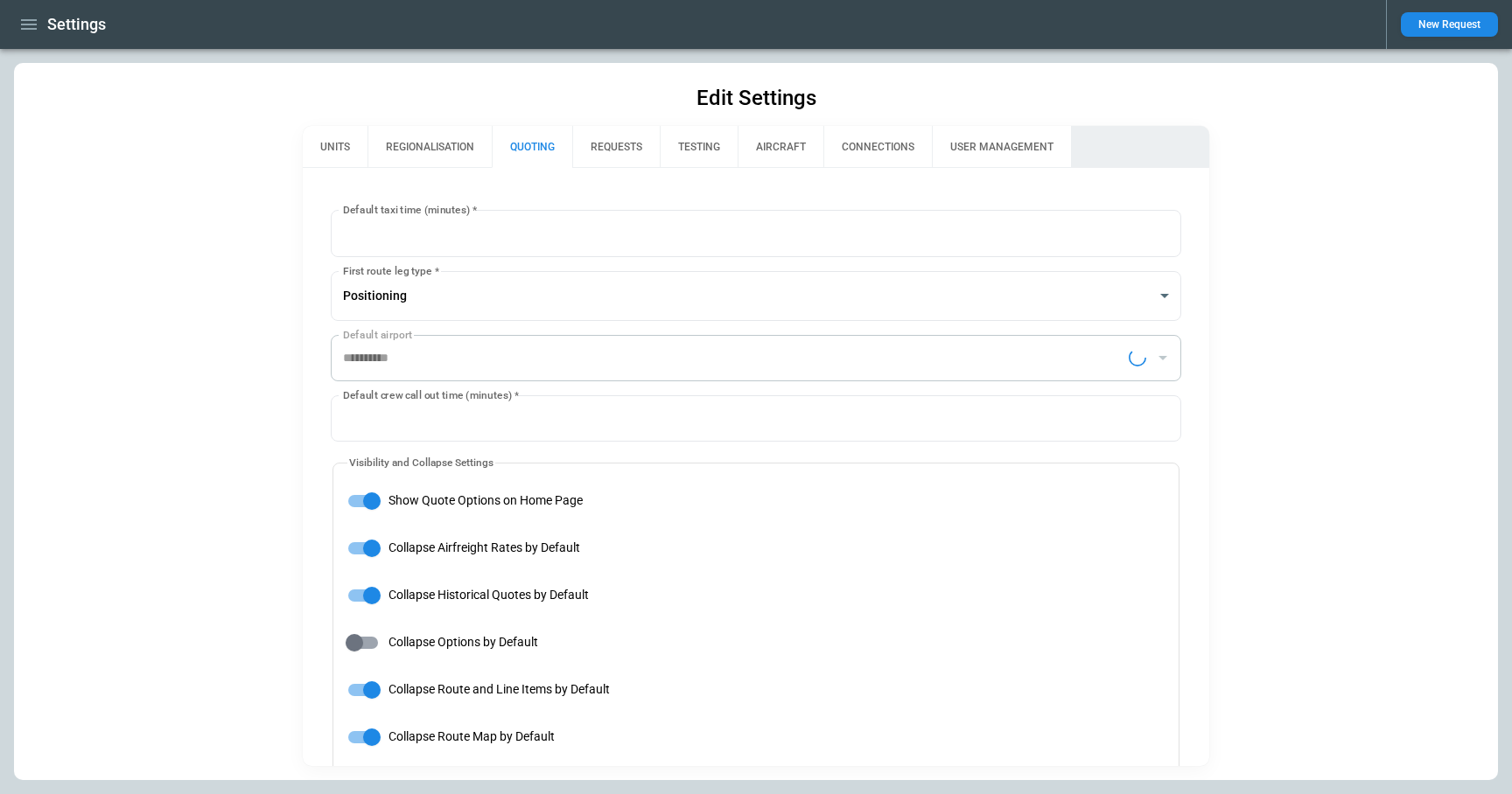
type input "**********"
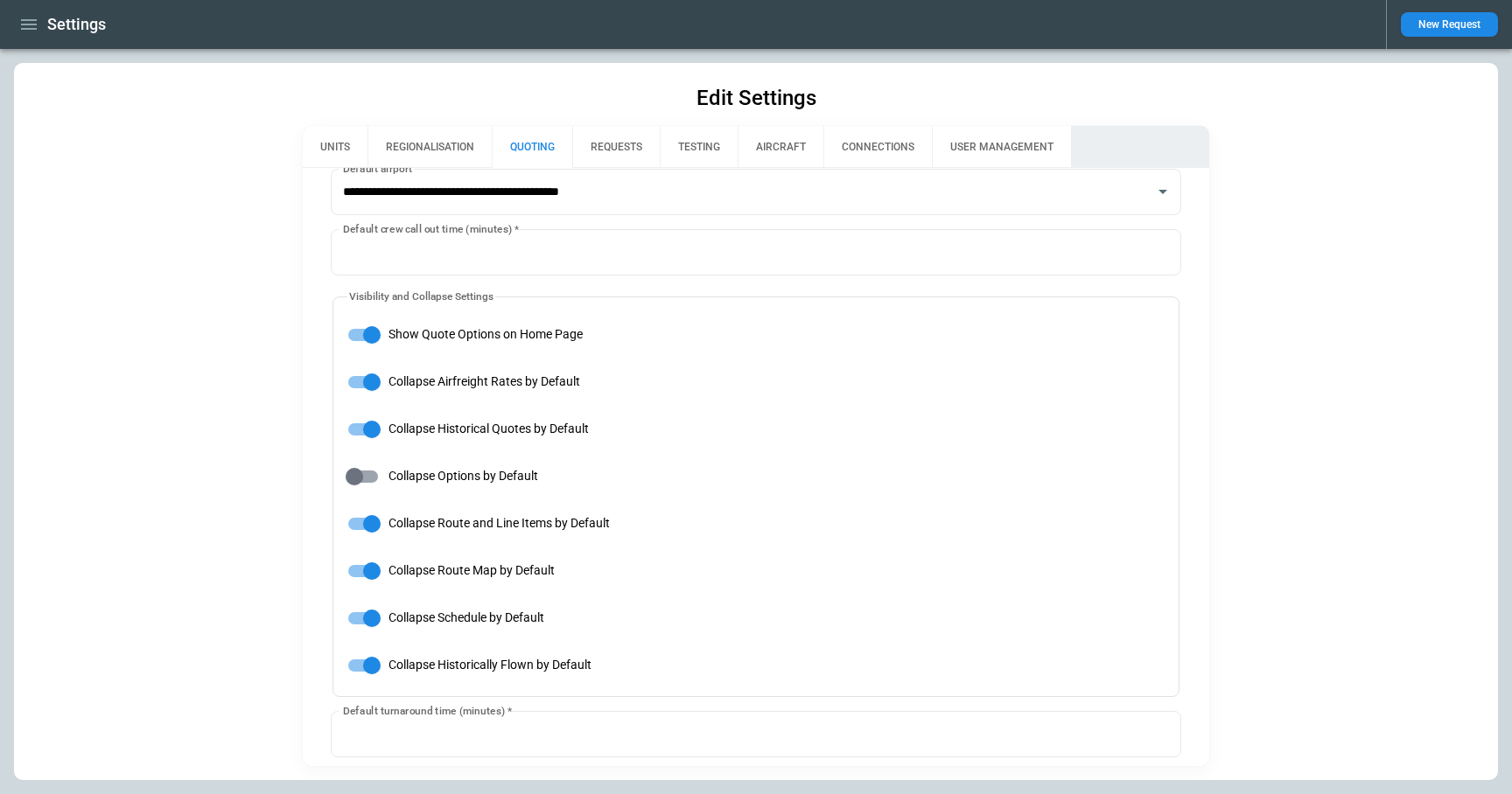
scroll to position [192, 0]
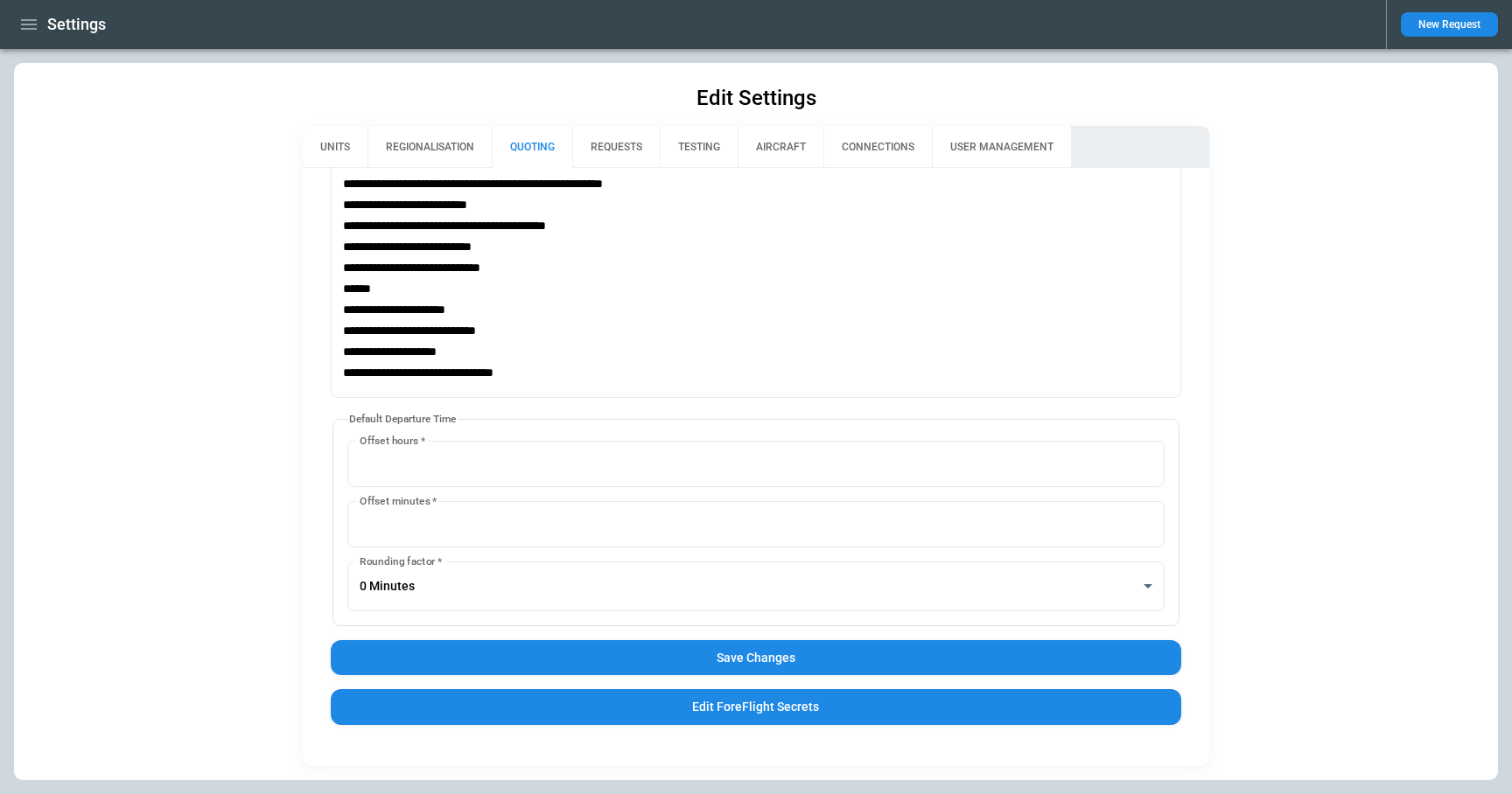
click at [613, 664] on button "Save Changes" at bounding box center [756, 658] width 851 height 36
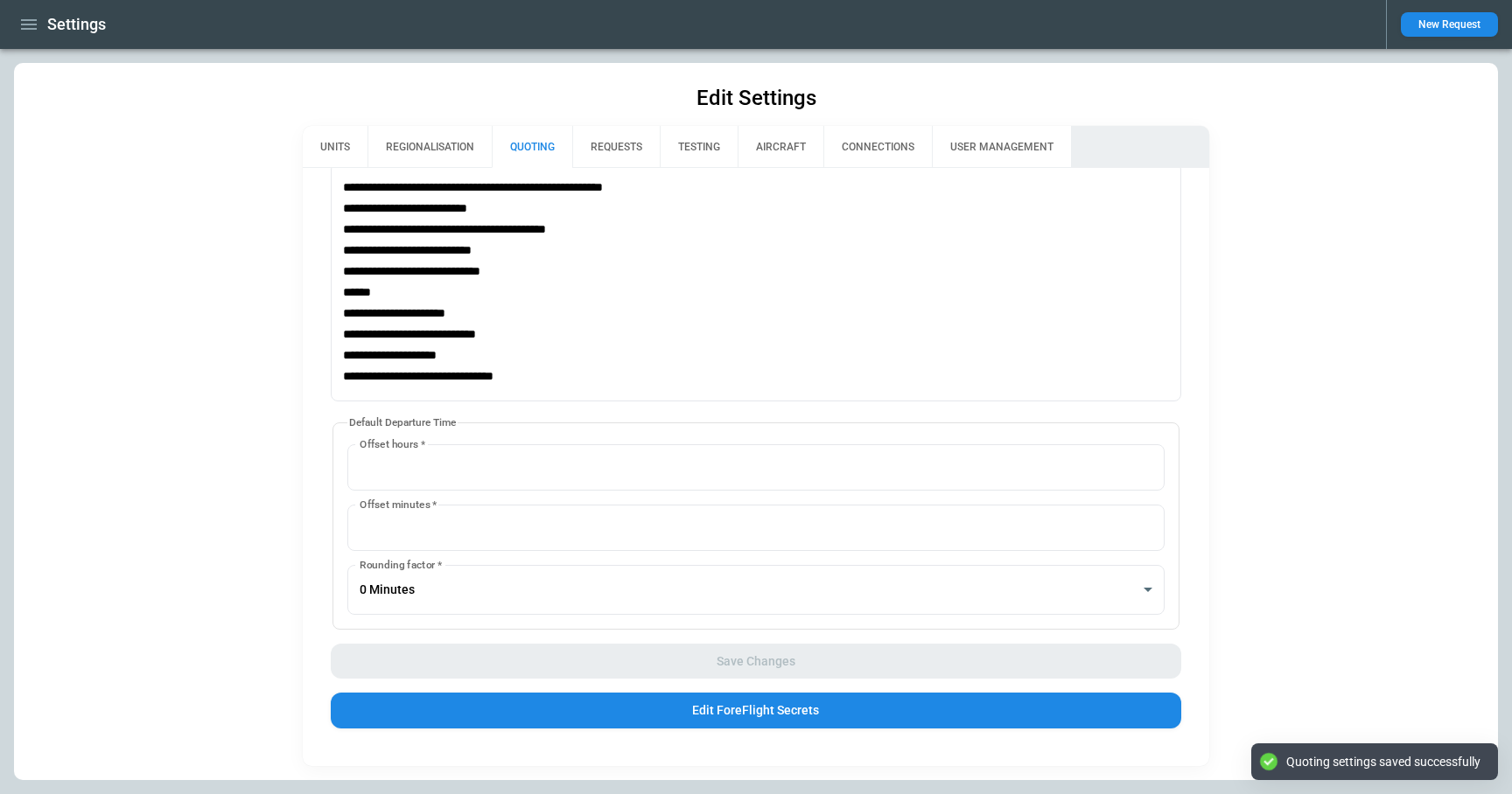
scroll to position [1236, 0]
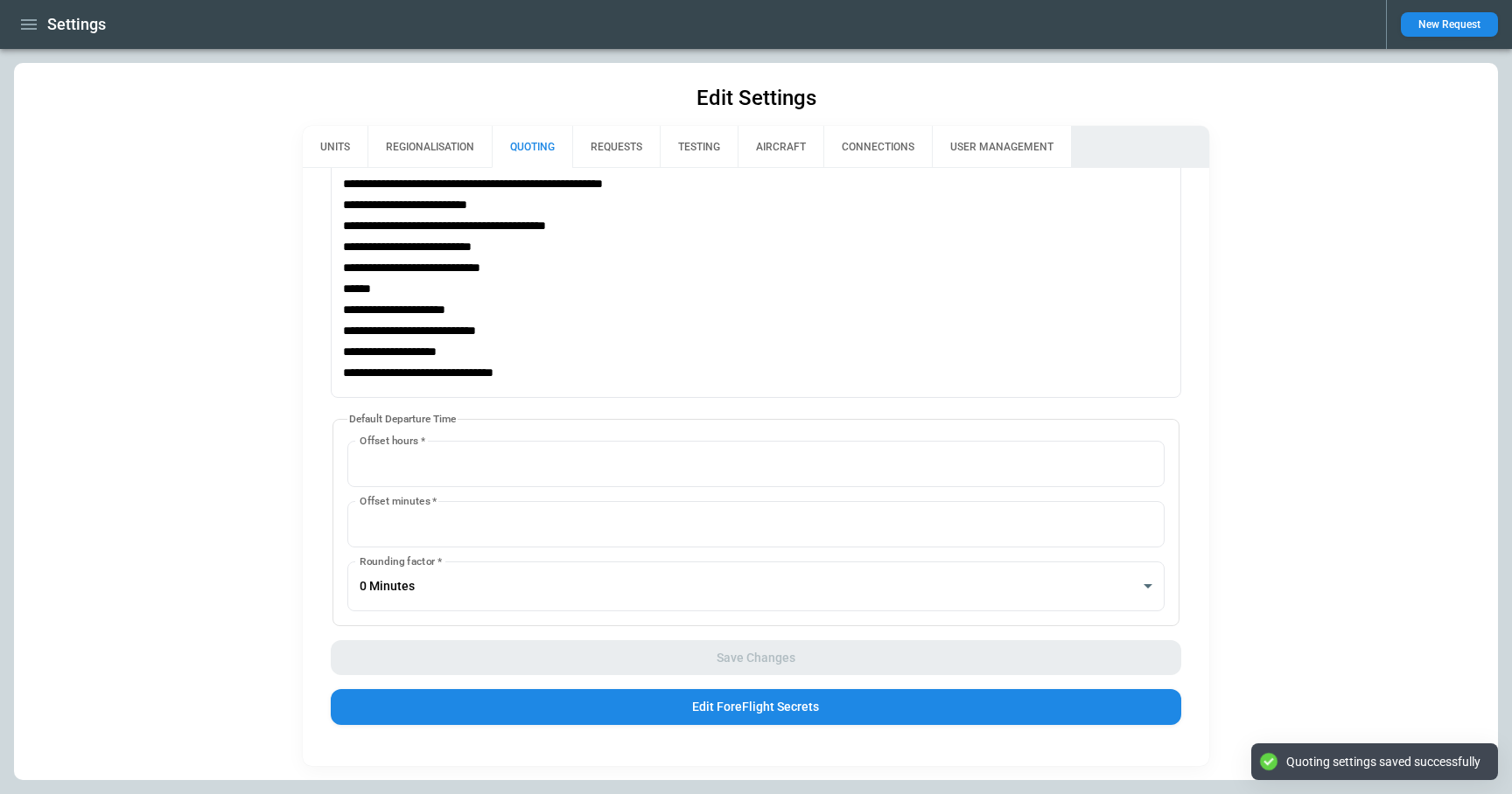
click at [22, 31] on icon "button" at bounding box center [29, 24] width 21 height 21
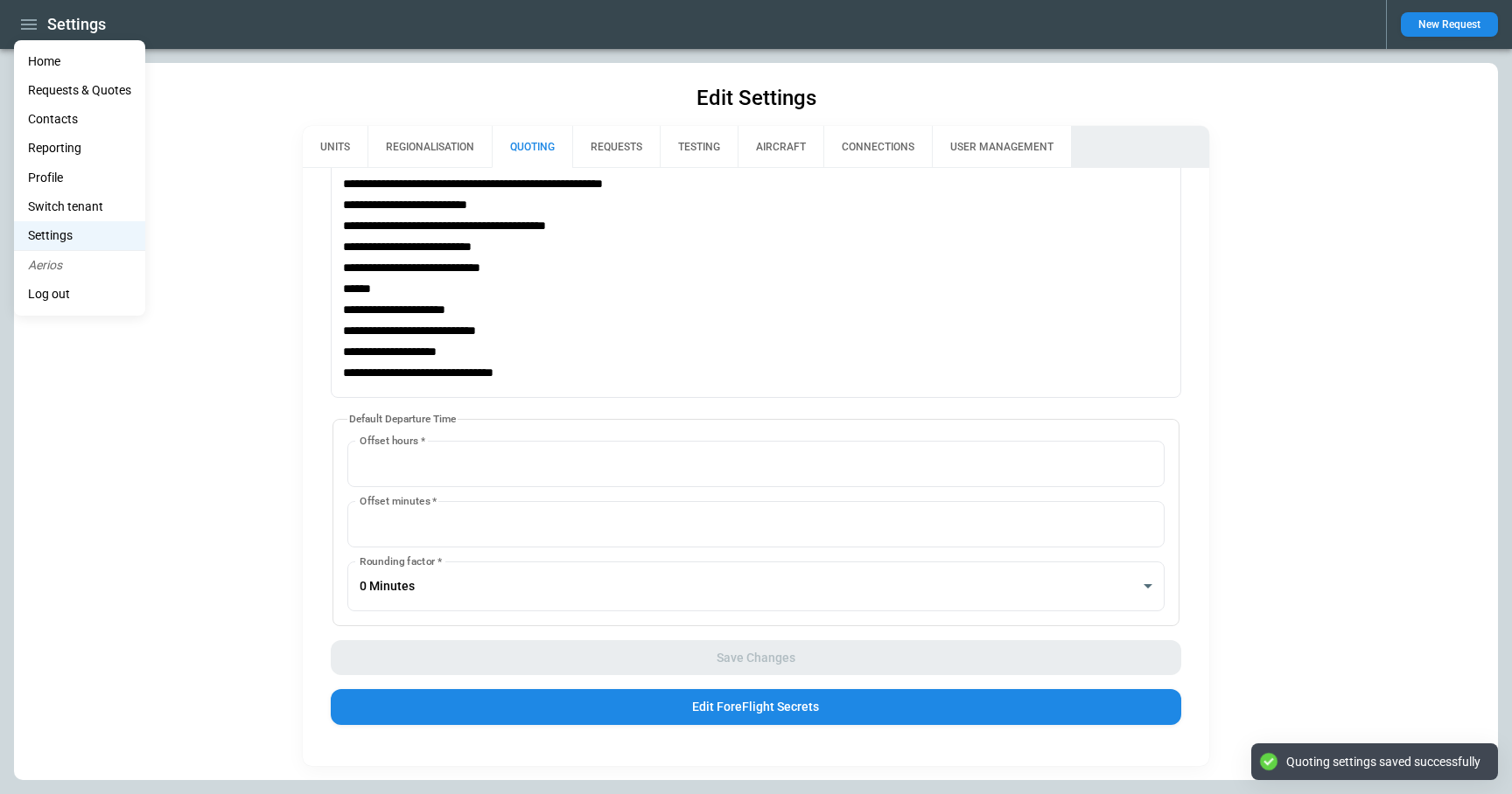
click at [40, 59] on li "Home" at bounding box center [80, 61] width 132 height 29
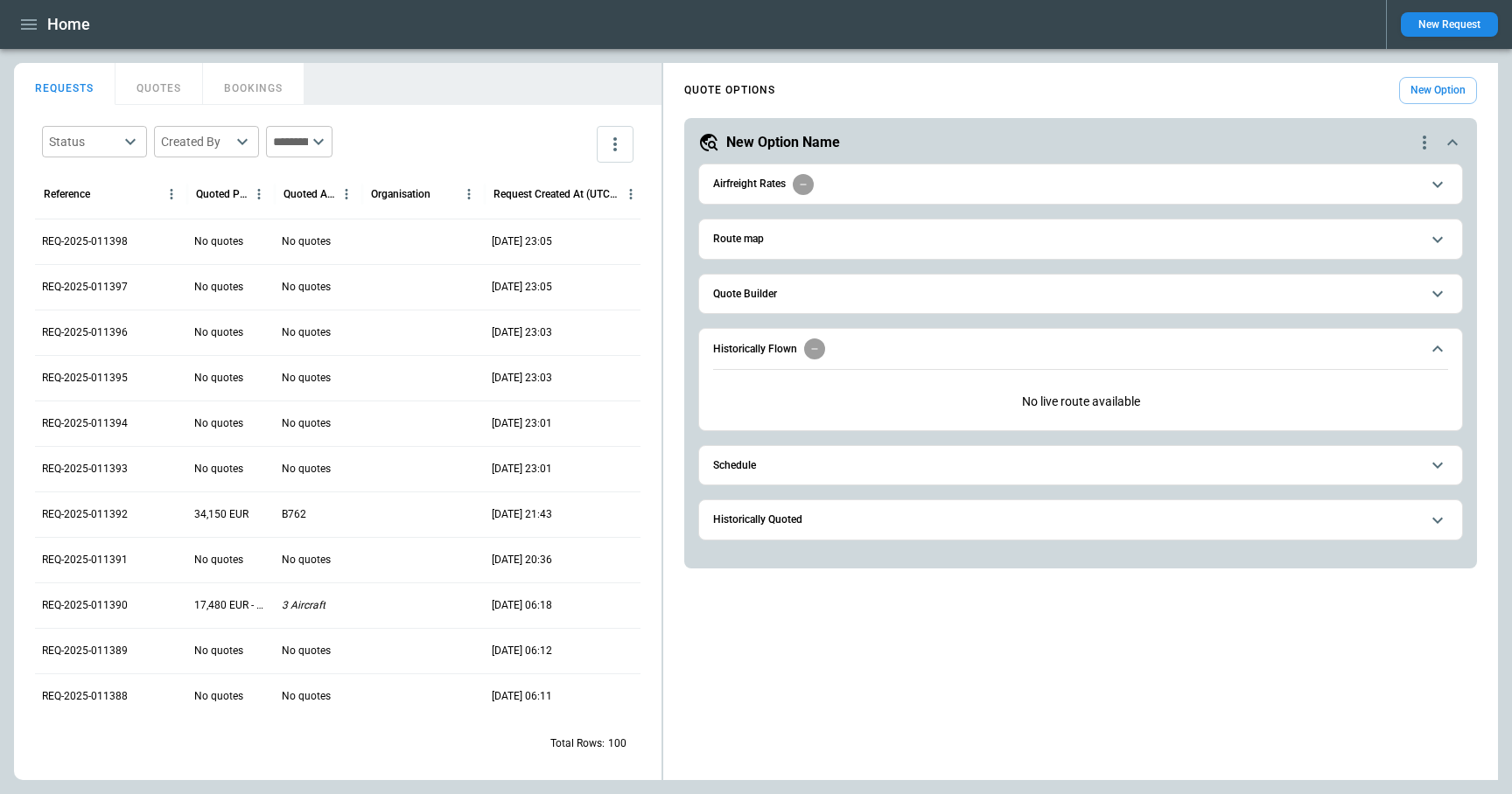
click at [1418, 143] on icon "quote-option-actions" at bounding box center [1424, 143] width 21 height 21
click at [1368, 259] on li "Delete Quote Option" at bounding box center [1358, 248] width 154 height 25
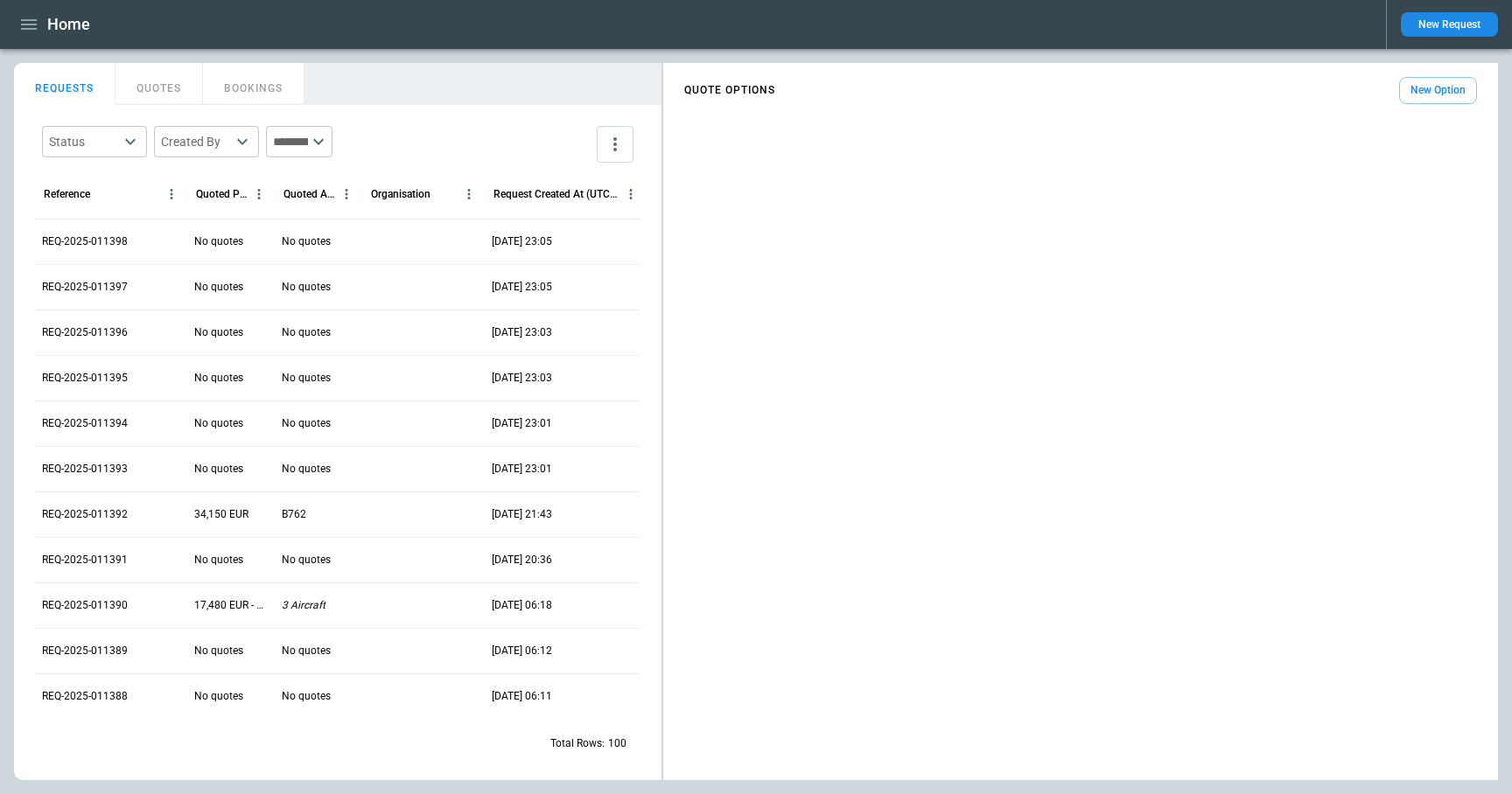
click at [1443, 92] on button "New Option" at bounding box center [1438, 90] width 78 height 27
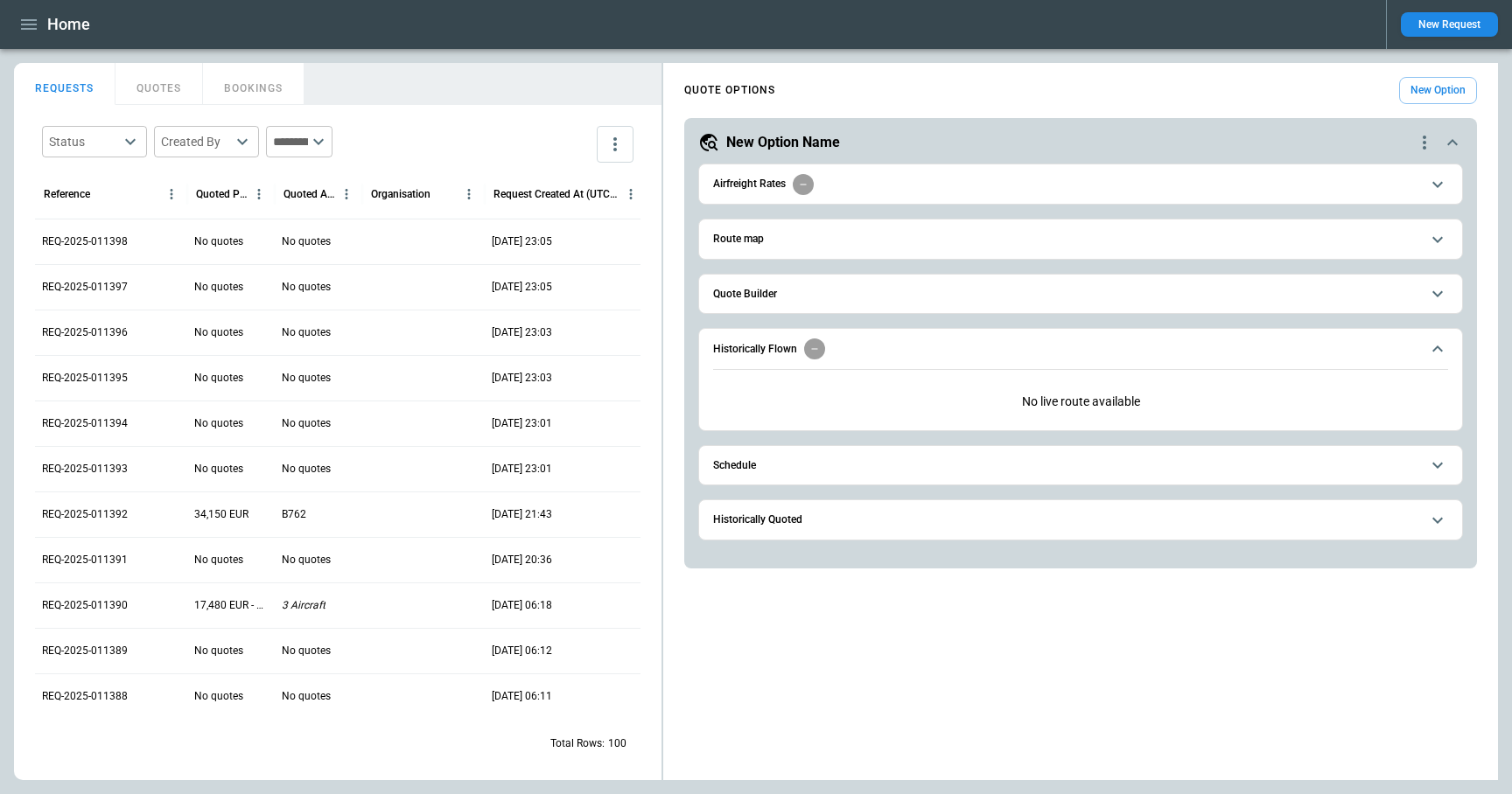
click at [1437, 28] on button "New Request" at bounding box center [1449, 24] width 97 height 24
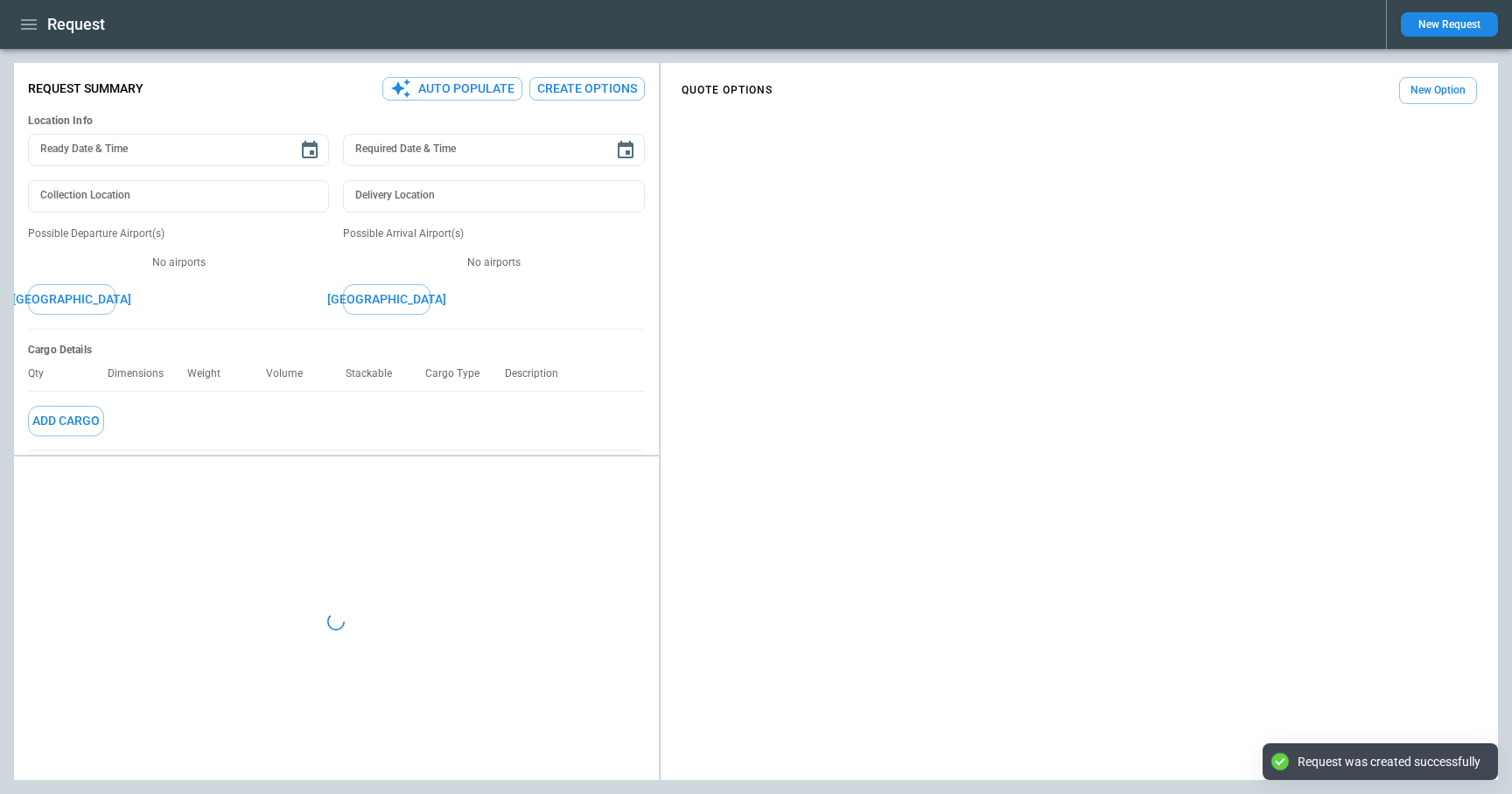
type textarea "*"
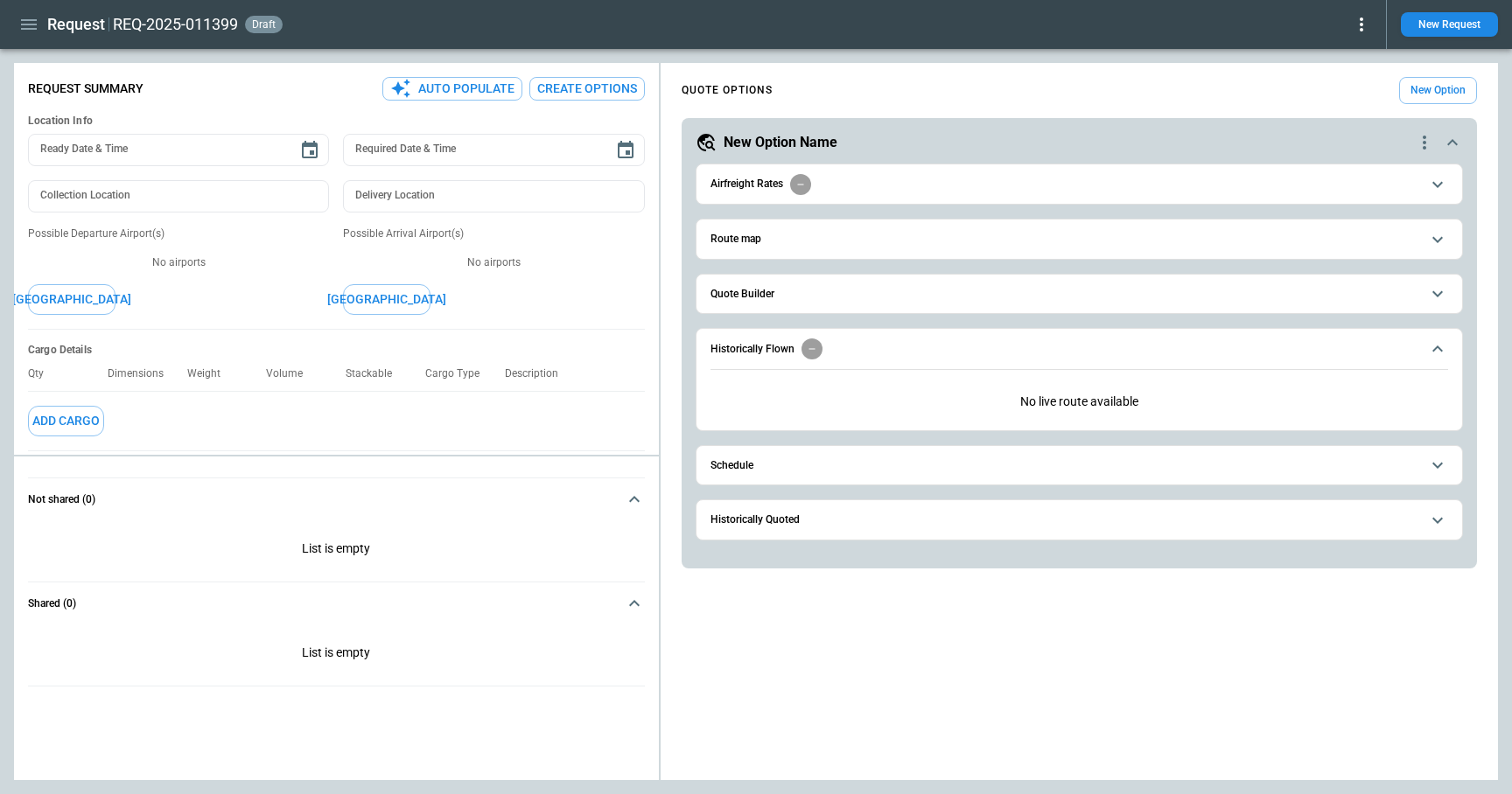
click at [37, 22] on icon "button" at bounding box center [29, 24] width 21 height 21
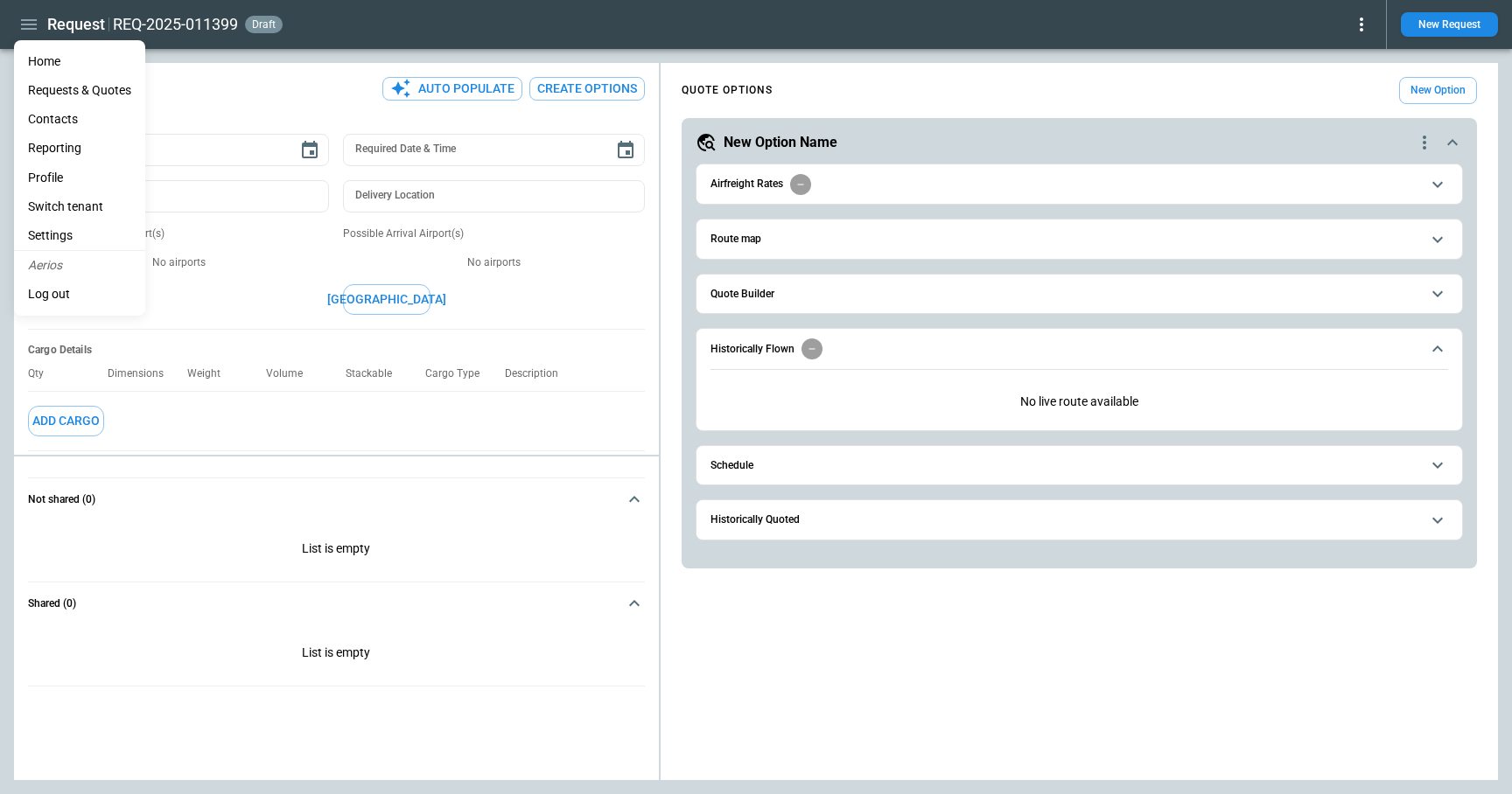
click at [48, 90] on Quotes "Requests & Quotes" at bounding box center [80, 90] width 132 height 29
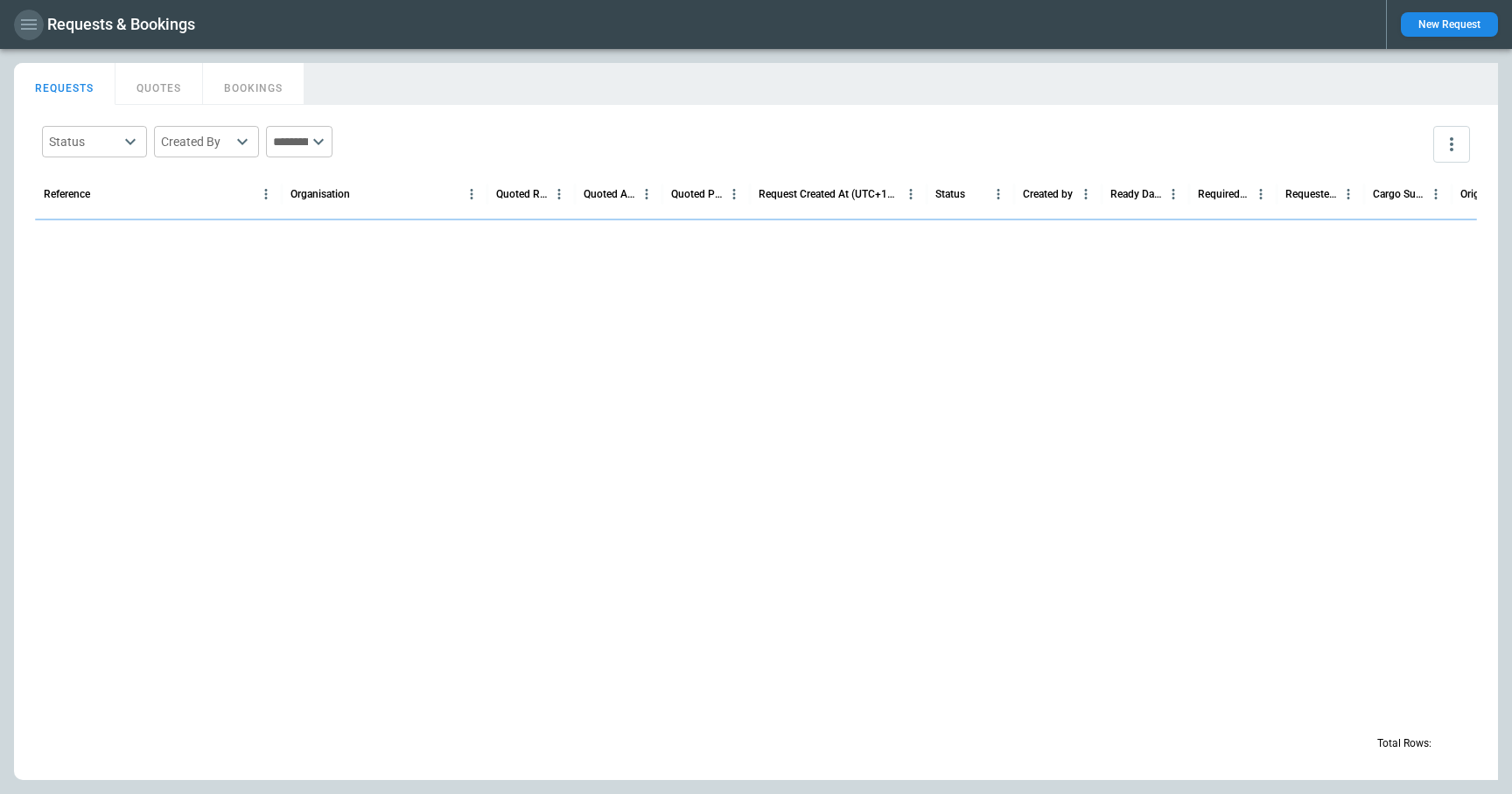
click at [25, 26] on icon "button" at bounding box center [29, 24] width 21 height 21
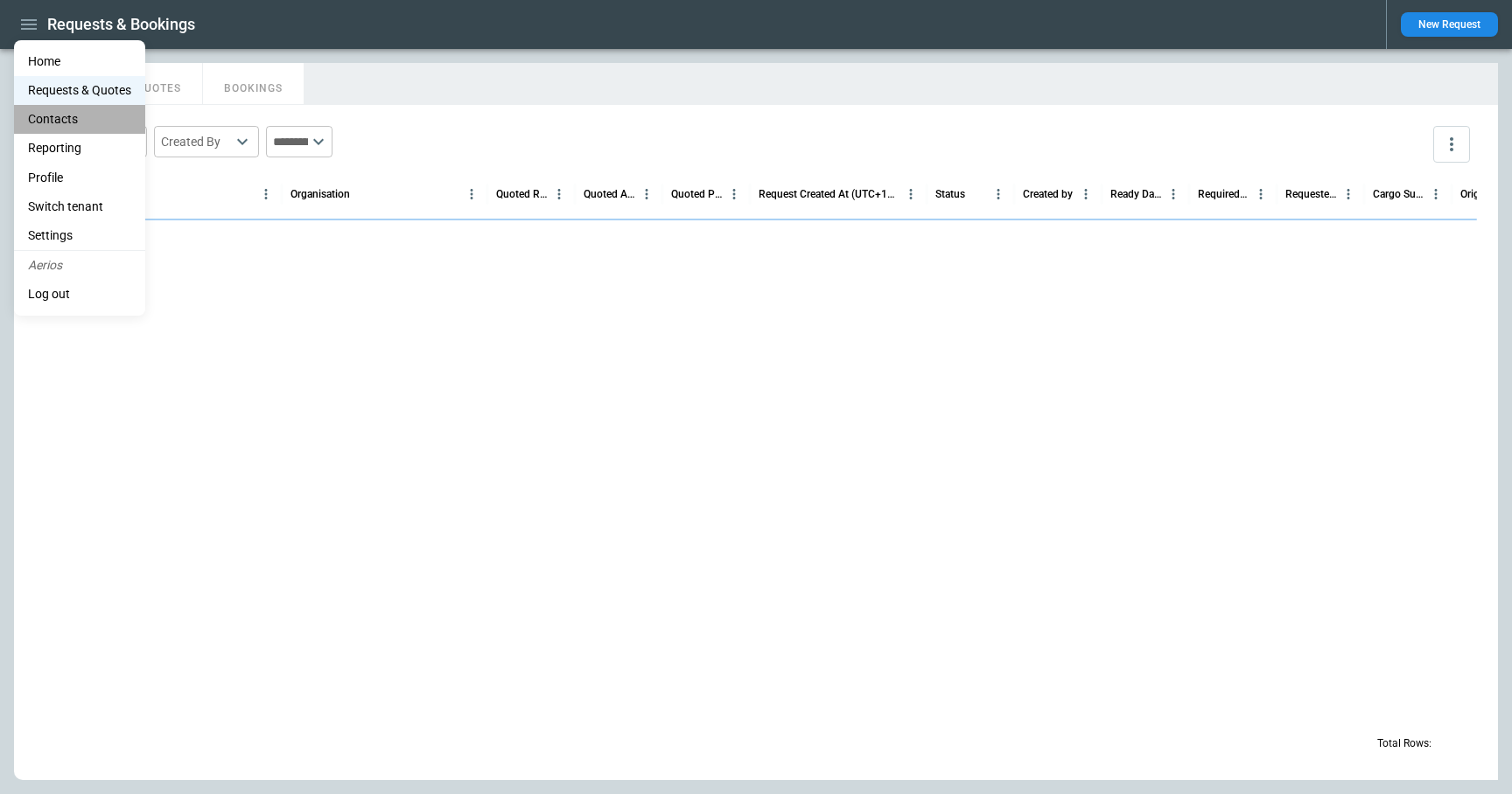
click at [42, 117] on li "Contacts" at bounding box center [80, 119] width 132 height 29
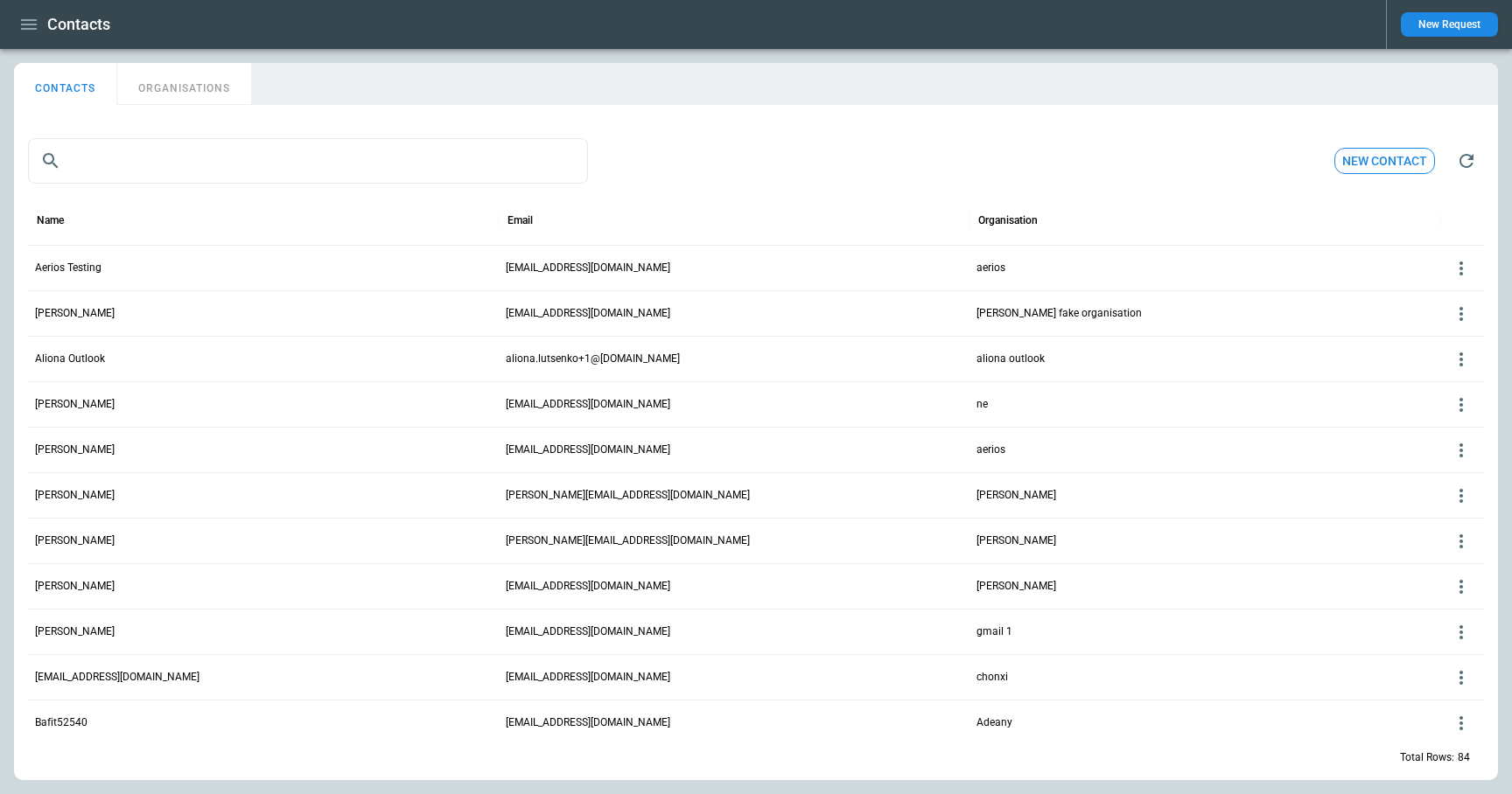
click at [188, 90] on button "ORGANISATIONS" at bounding box center [184, 84] width 133 height 42
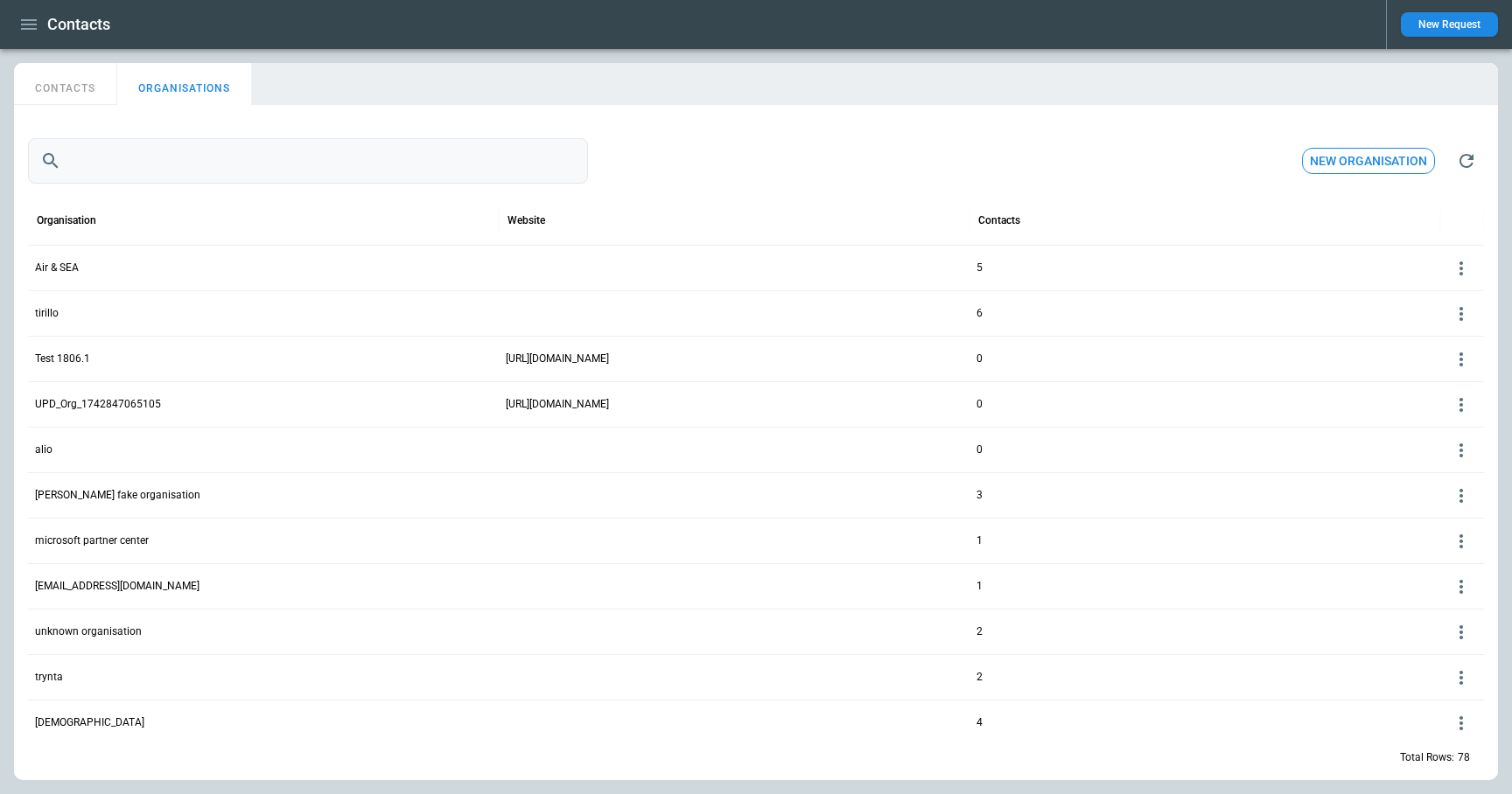
click at [171, 166] on input "text" at bounding box center [328, 161] width 520 height 45
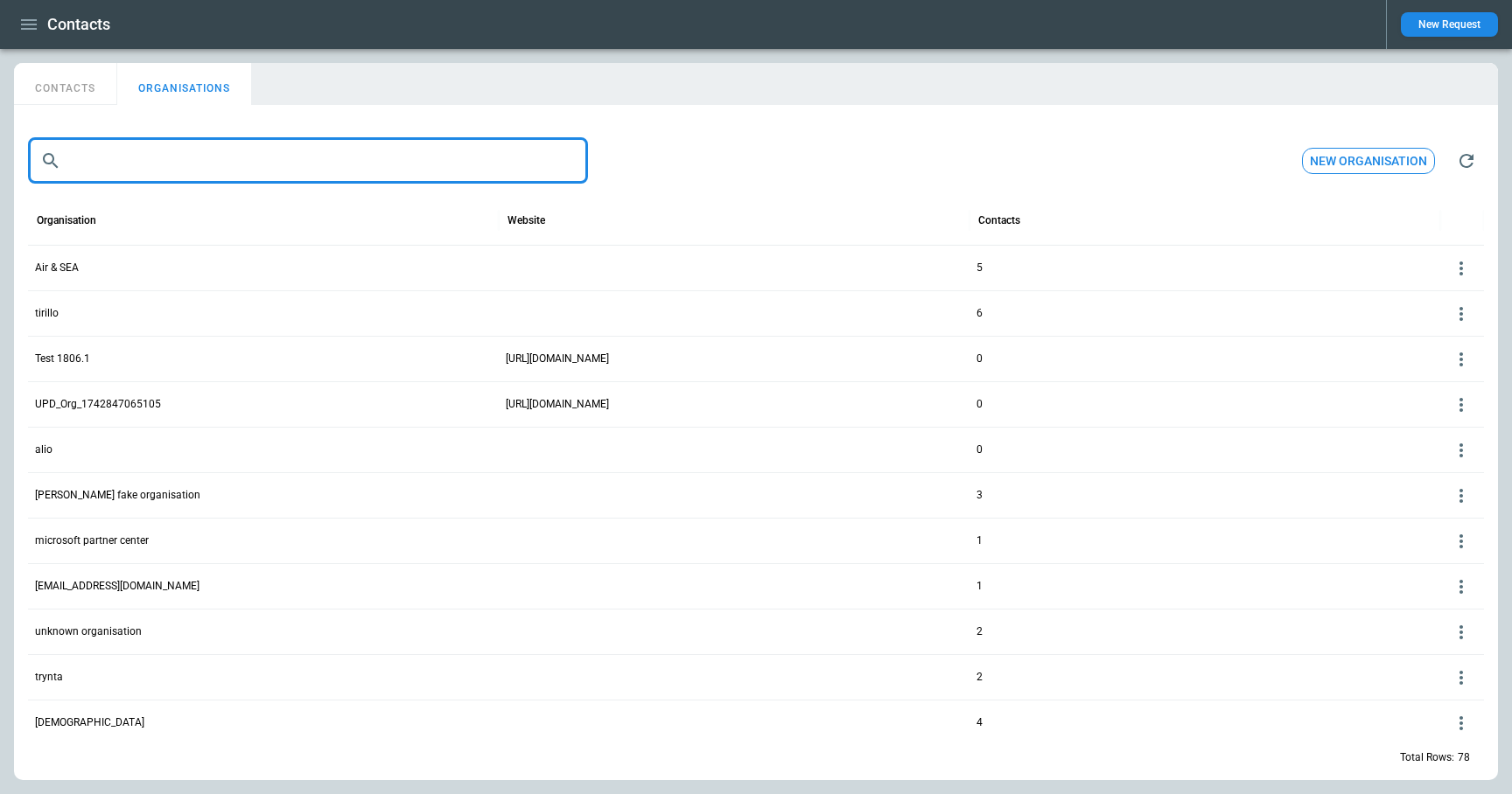
paste input "**********"
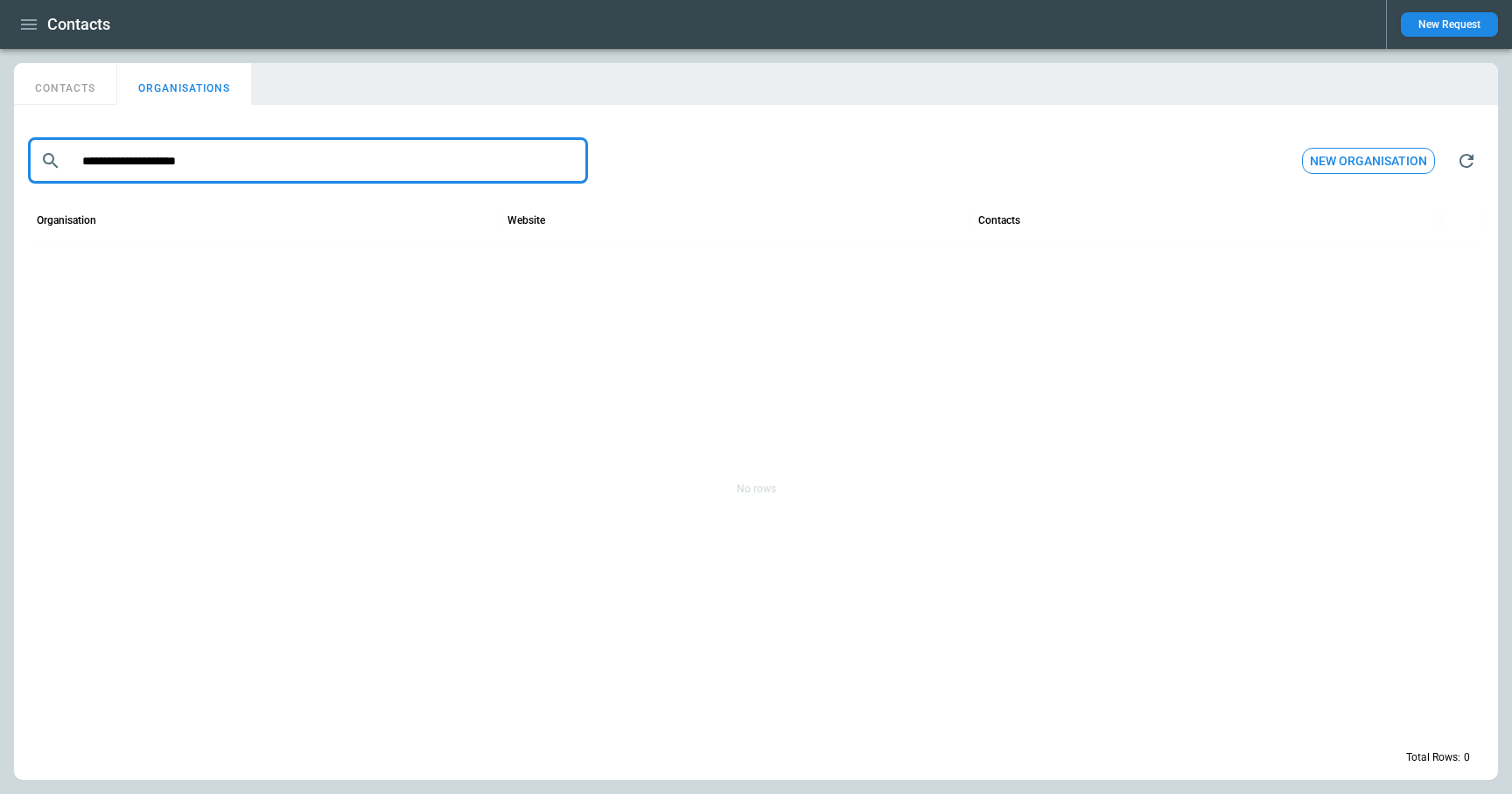
drag, startPoint x: 163, startPoint y: 160, endPoint x: 25, endPoint y: 160, distance: 138.0
click at [25, 160] on div "**********" at bounding box center [756, 445] width 1484 height 668
drag, startPoint x: 171, startPoint y: 174, endPoint x: 120, endPoint y: 171, distance: 51.1
click at [120, 171] on input "**********" at bounding box center [328, 161] width 520 height 45
type input "******"
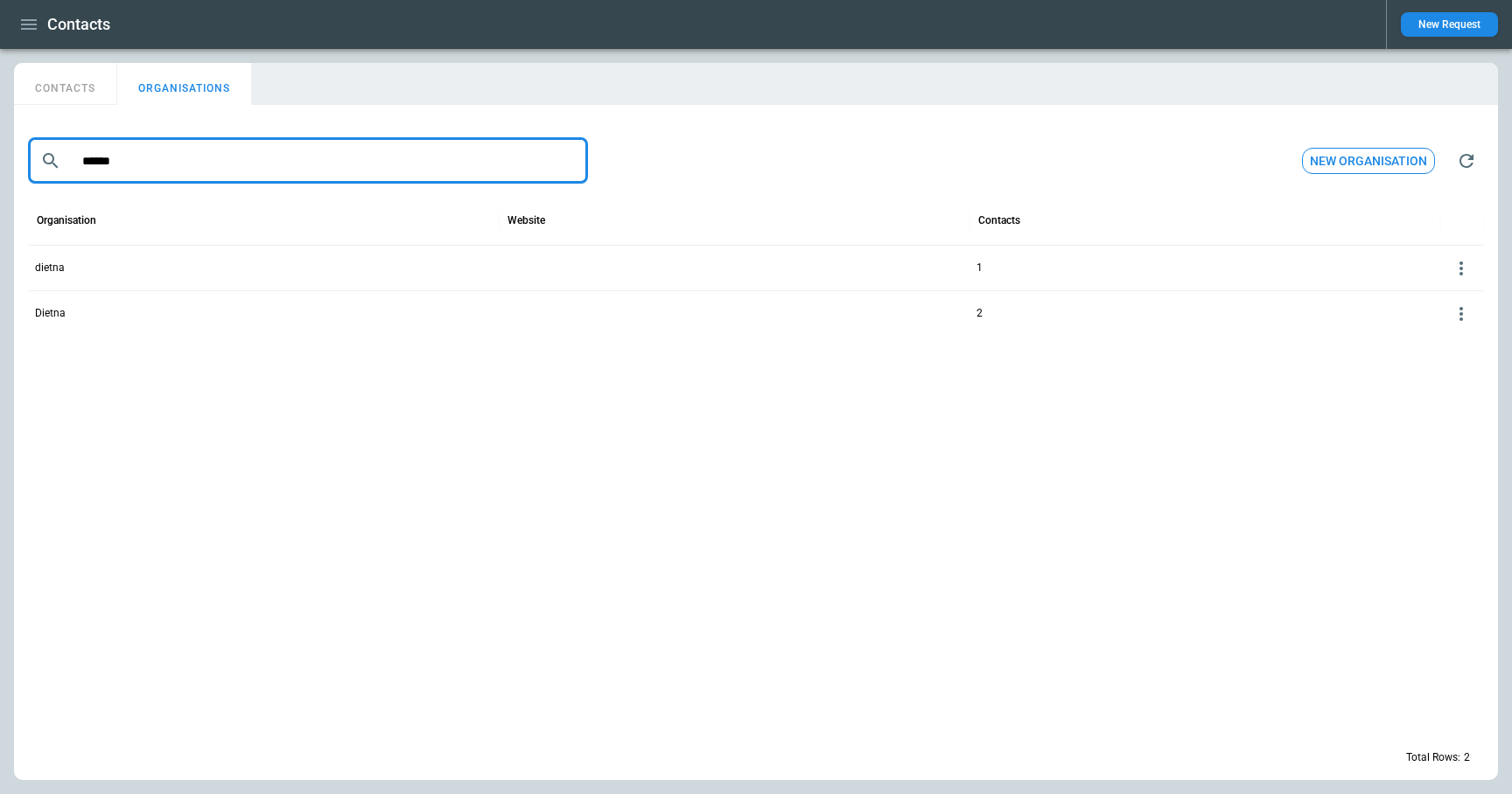
click at [1461, 269] on icon at bounding box center [1461, 268] width 4 height 14
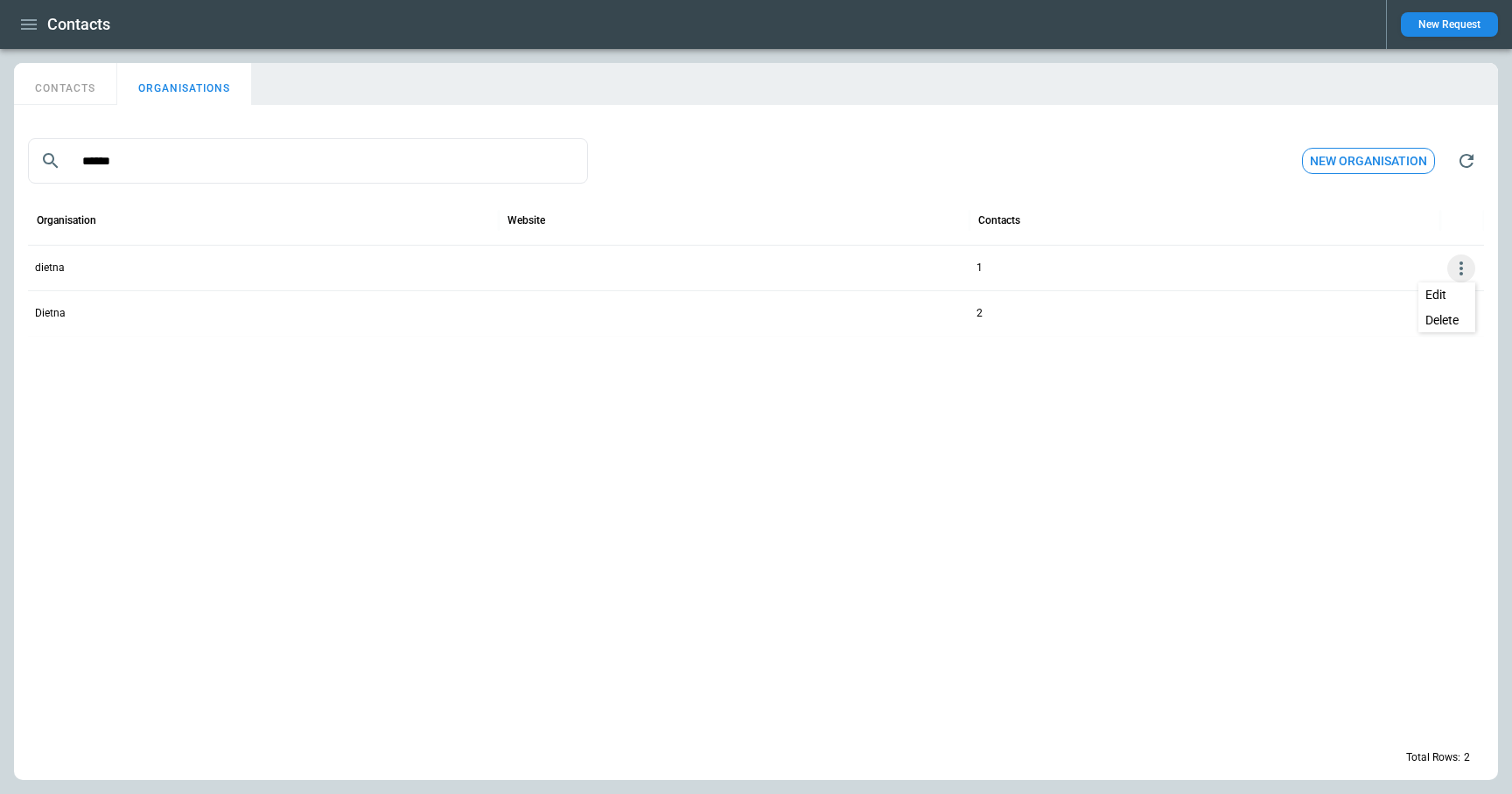
click at [1455, 320] on button "Delete" at bounding box center [1446, 320] width 57 height 25
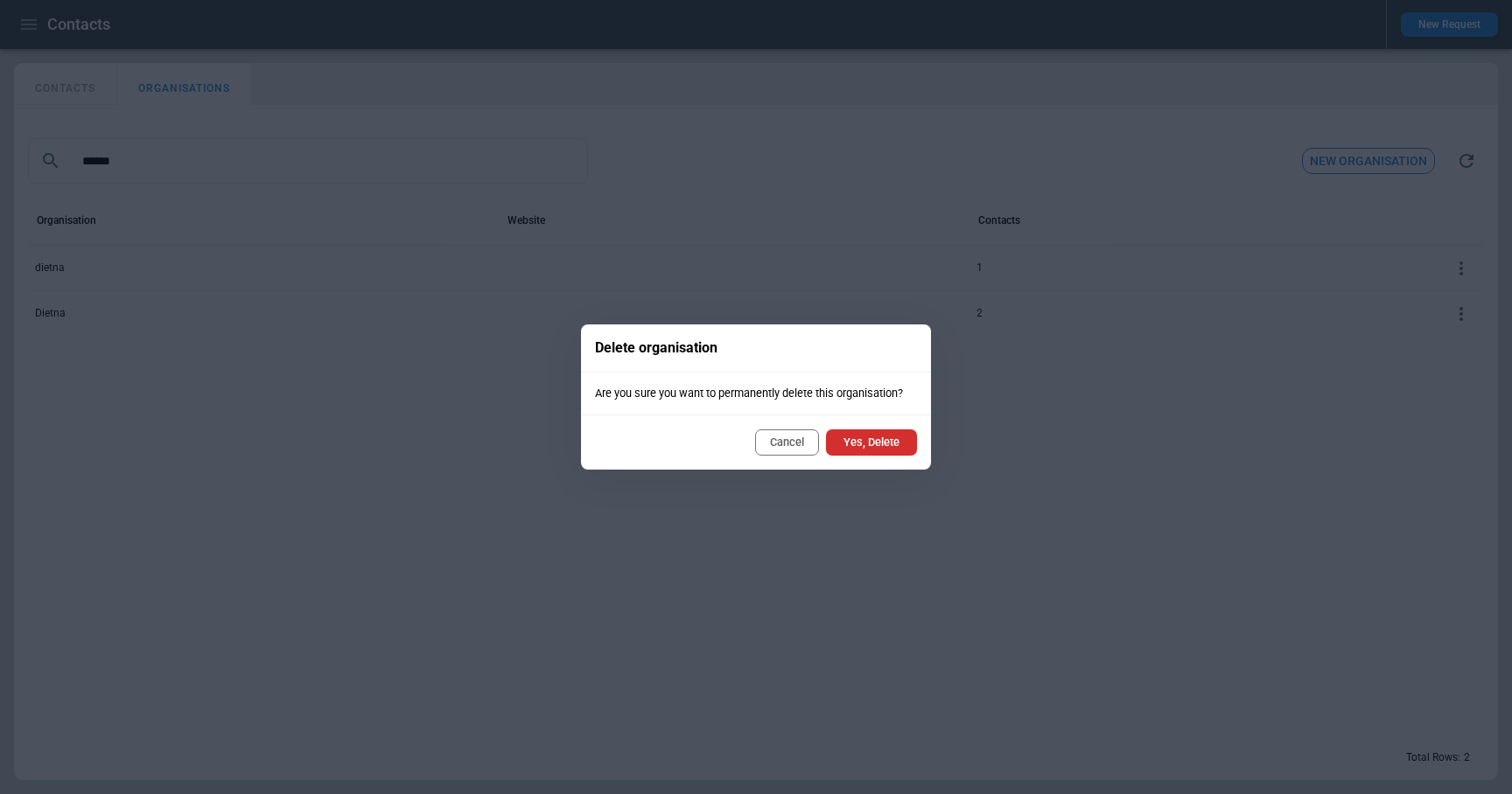
click at [894, 451] on button "Yes, Delete" at bounding box center [871, 443] width 91 height 26
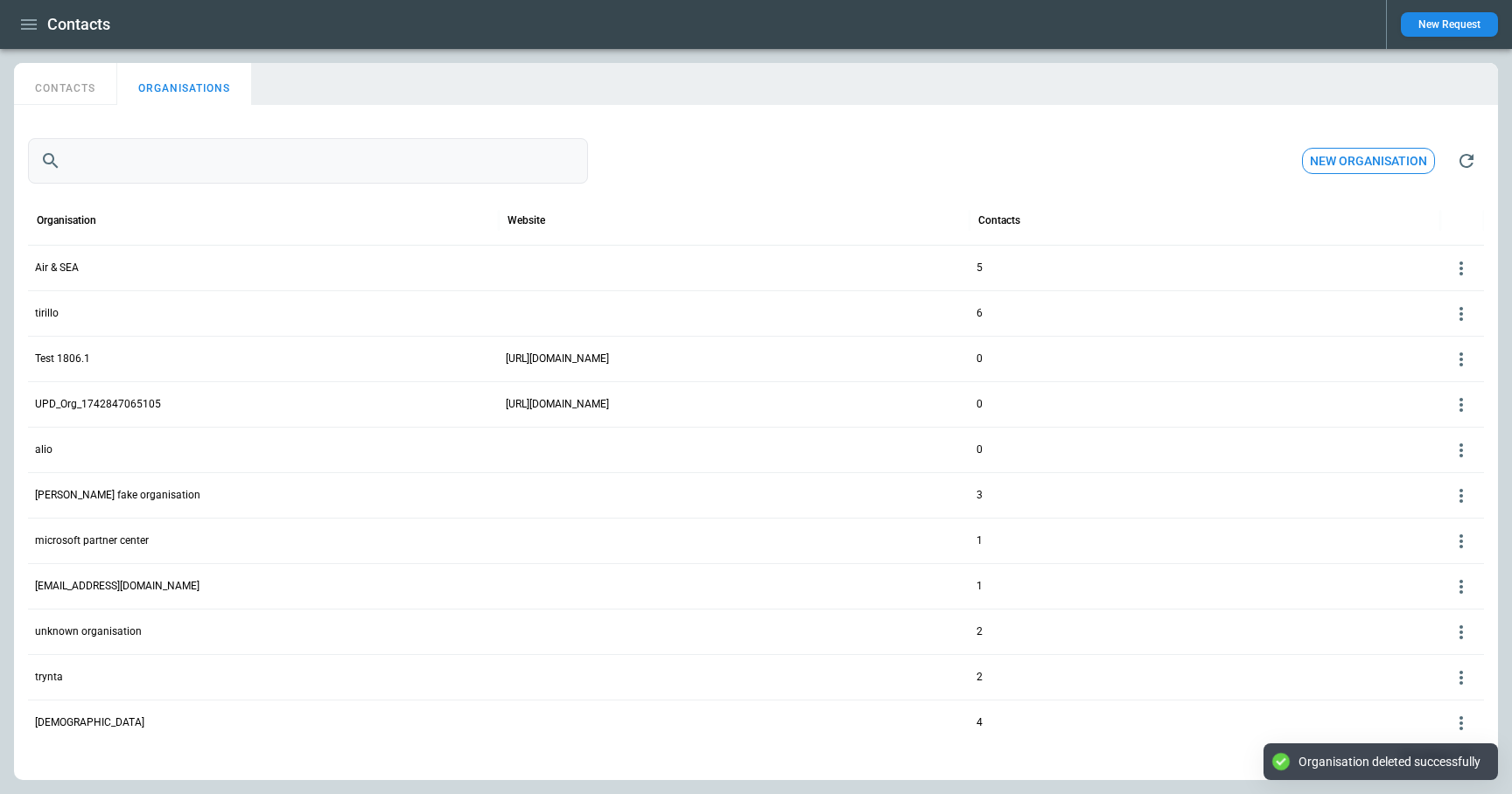
click at [214, 166] on input "text" at bounding box center [328, 161] width 520 height 45
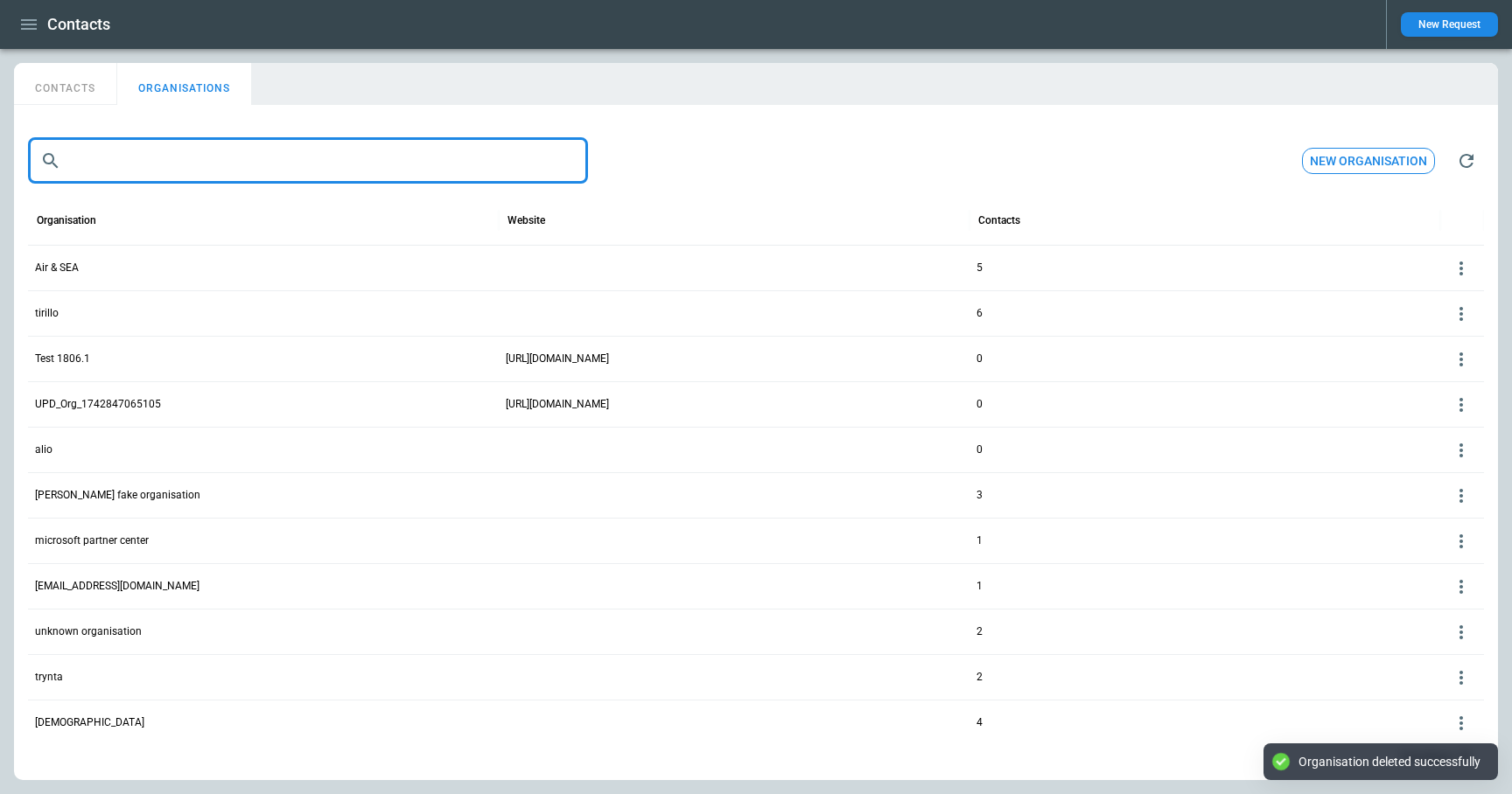
paste input "**********"
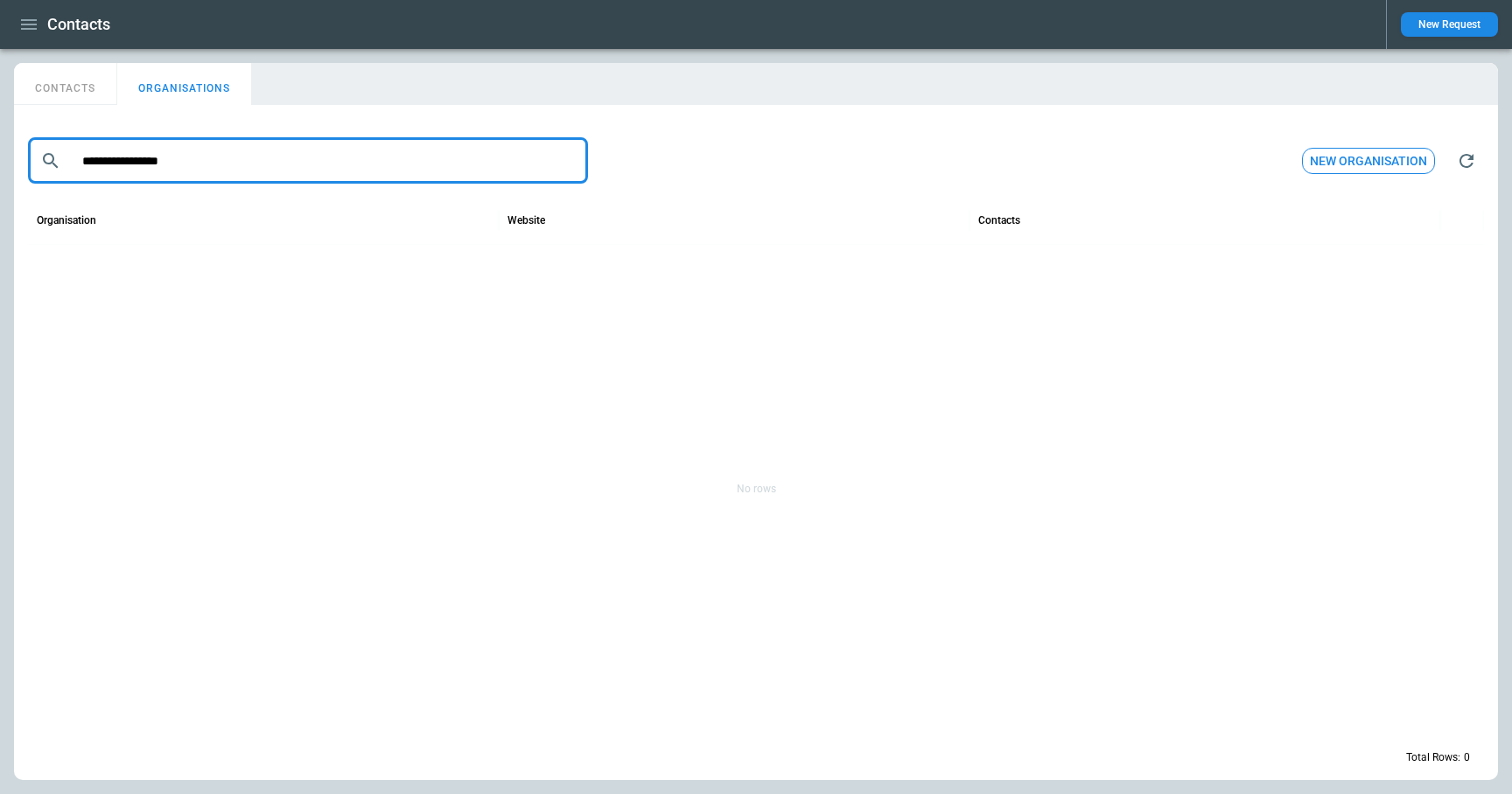
drag, startPoint x: 163, startPoint y: 160, endPoint x: 8, endPoint y: 160, distance: 155.0
click at [8, 160] on div "**********" at bounding box center [756, 421] width 1512 height 745
type input "******"
click at [1464, 267] on icon at bounding box center [1461, 269] width 21 height 21
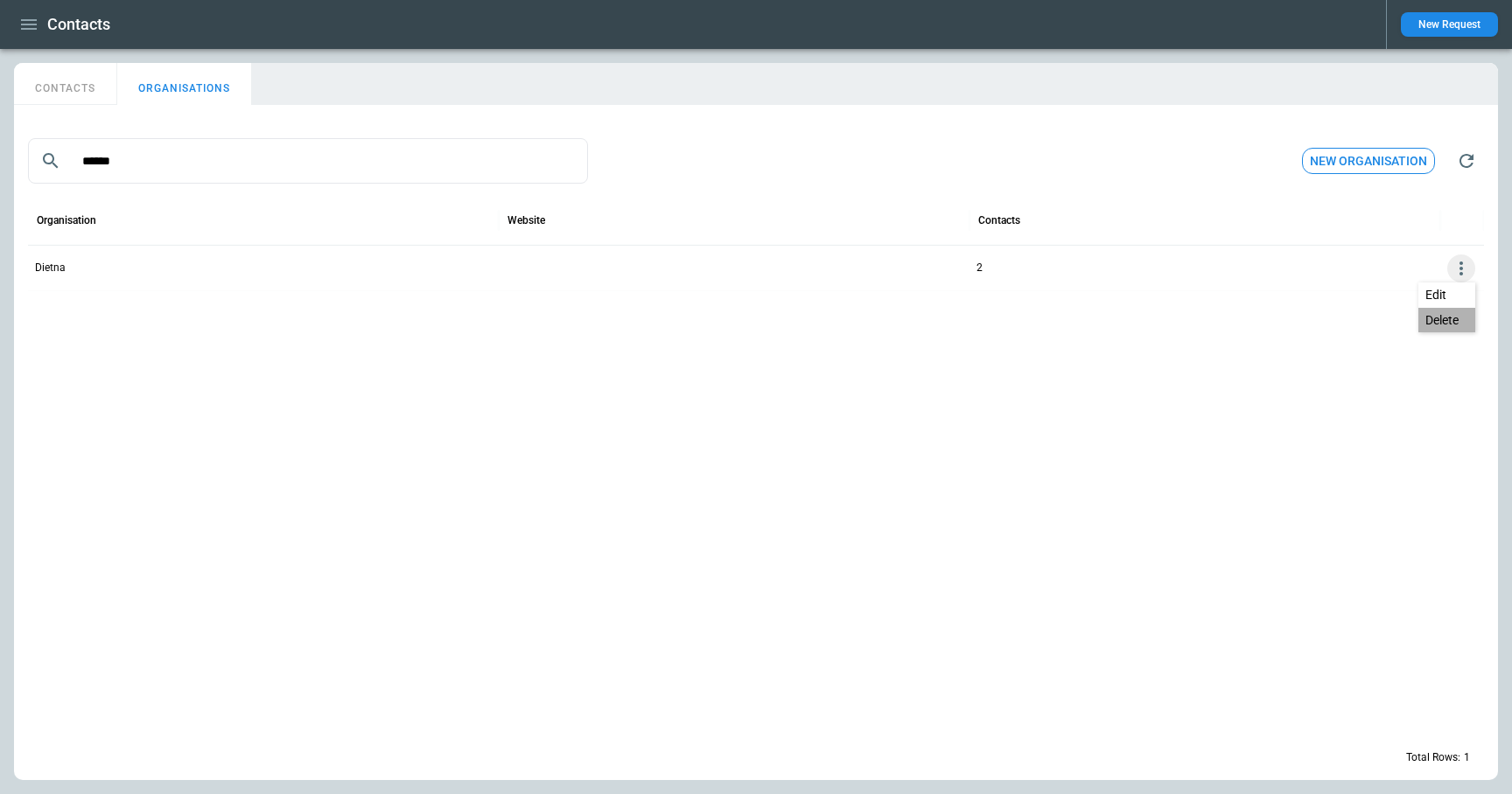
click at [1443, 320] on button "Delete" at bounding box center [1446, 320] width 57 height 25
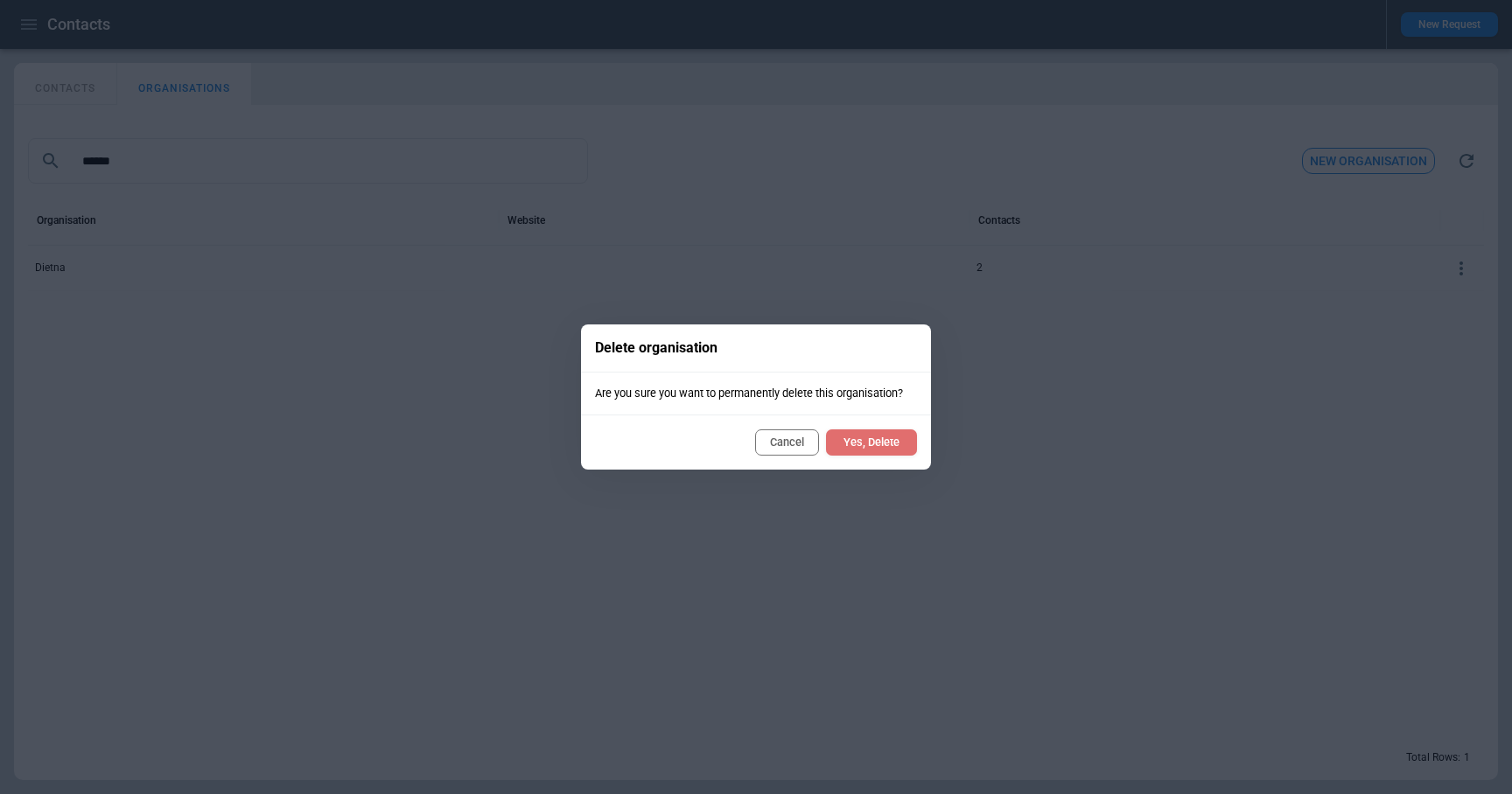
click at [870, 450] on button "Yes, Delete" at bounding box center [871, 443] width 91 height 26
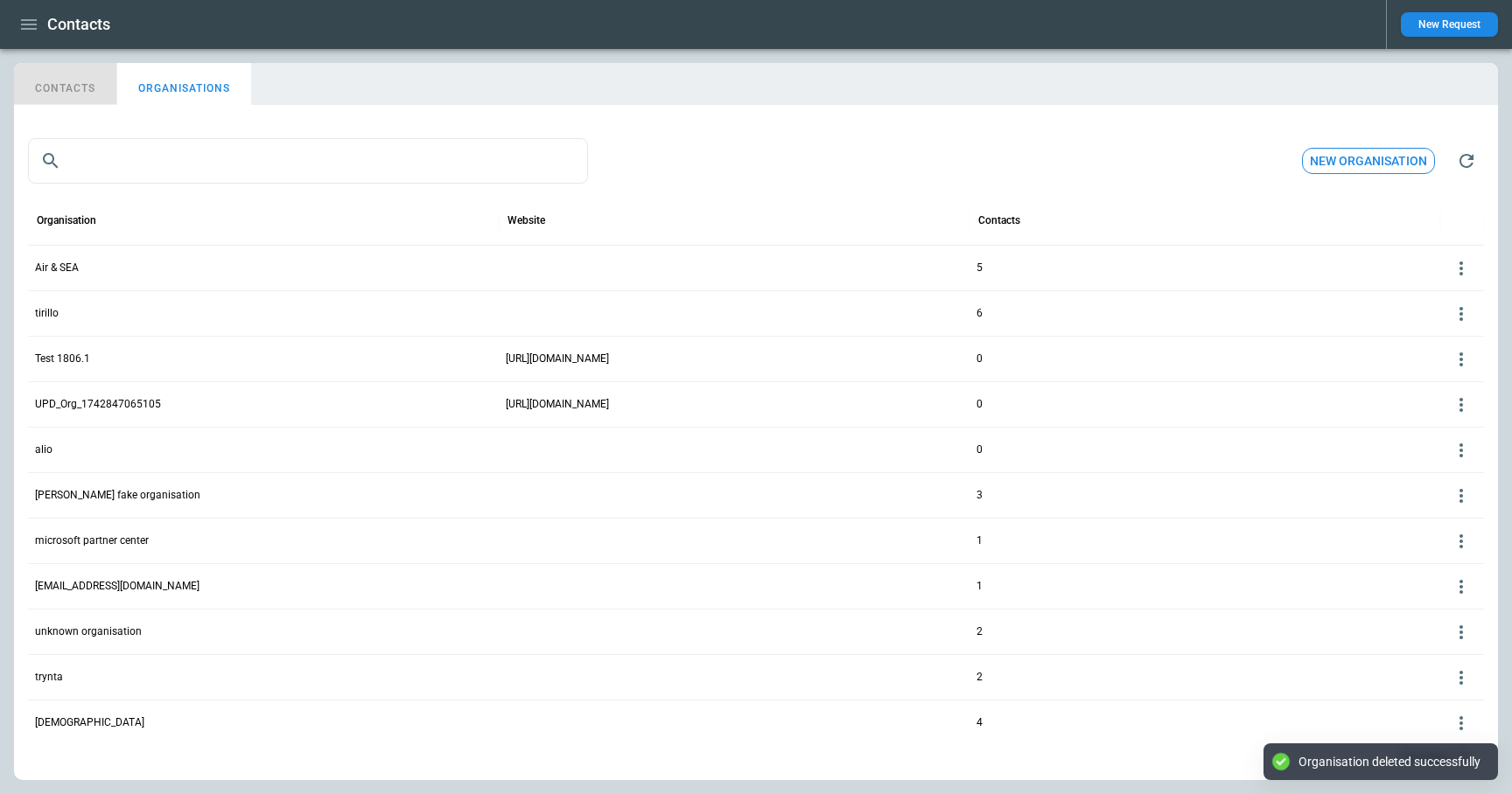
click at [72, 80] on button "CONTACTS" at bounding box center [66, 84] width 103 height 42
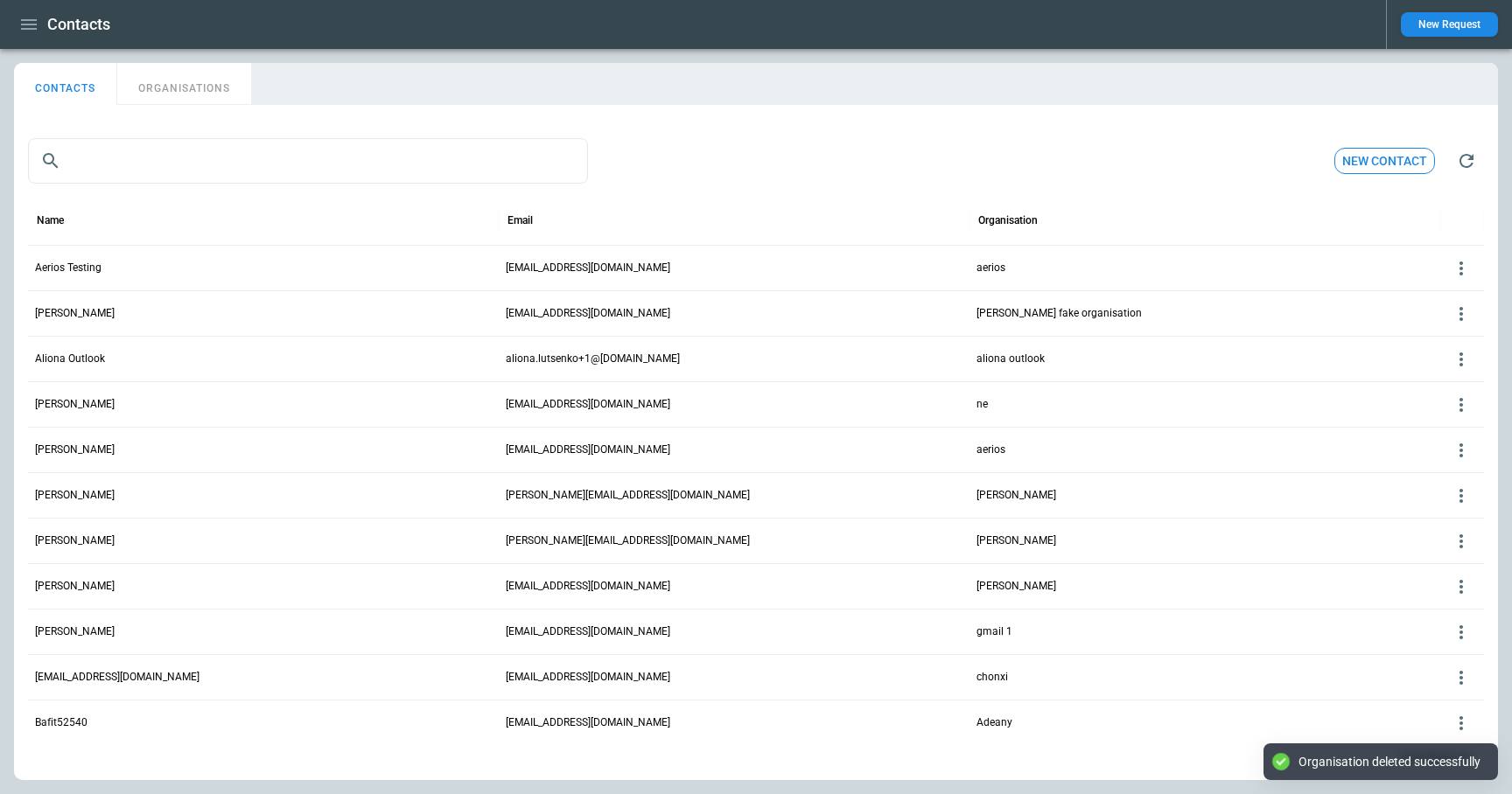
click at [21, 34] on icon "button" at bounding box center [29, 24] width 21 height 21
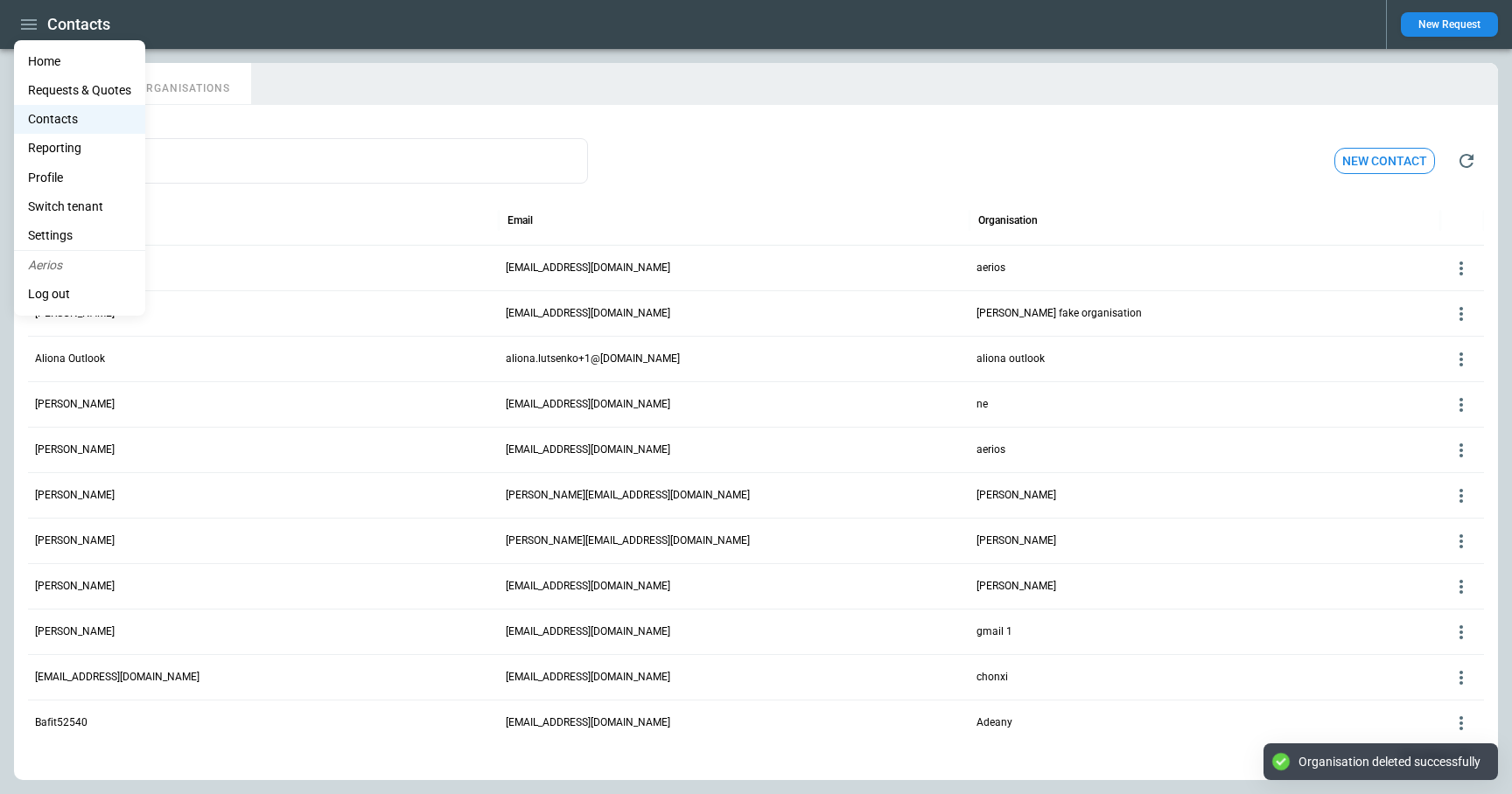
click at [57, 88] on Quotes "Requests & Quotes" at bounding box center [80, 90] width 132 height 29
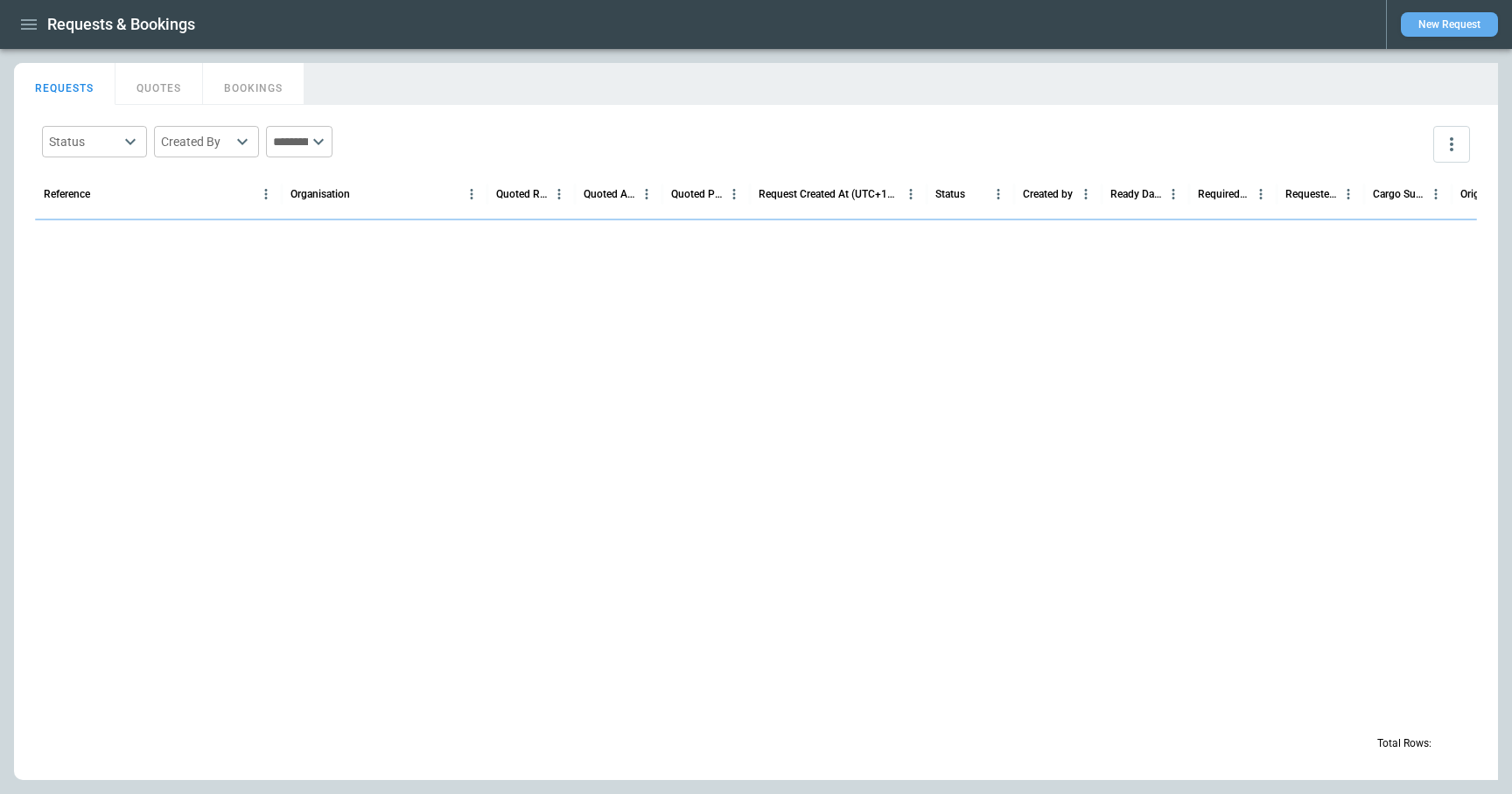
click at [1455, 25] on button "New Request" at bounding box center [1449, 24] width 97 height 24
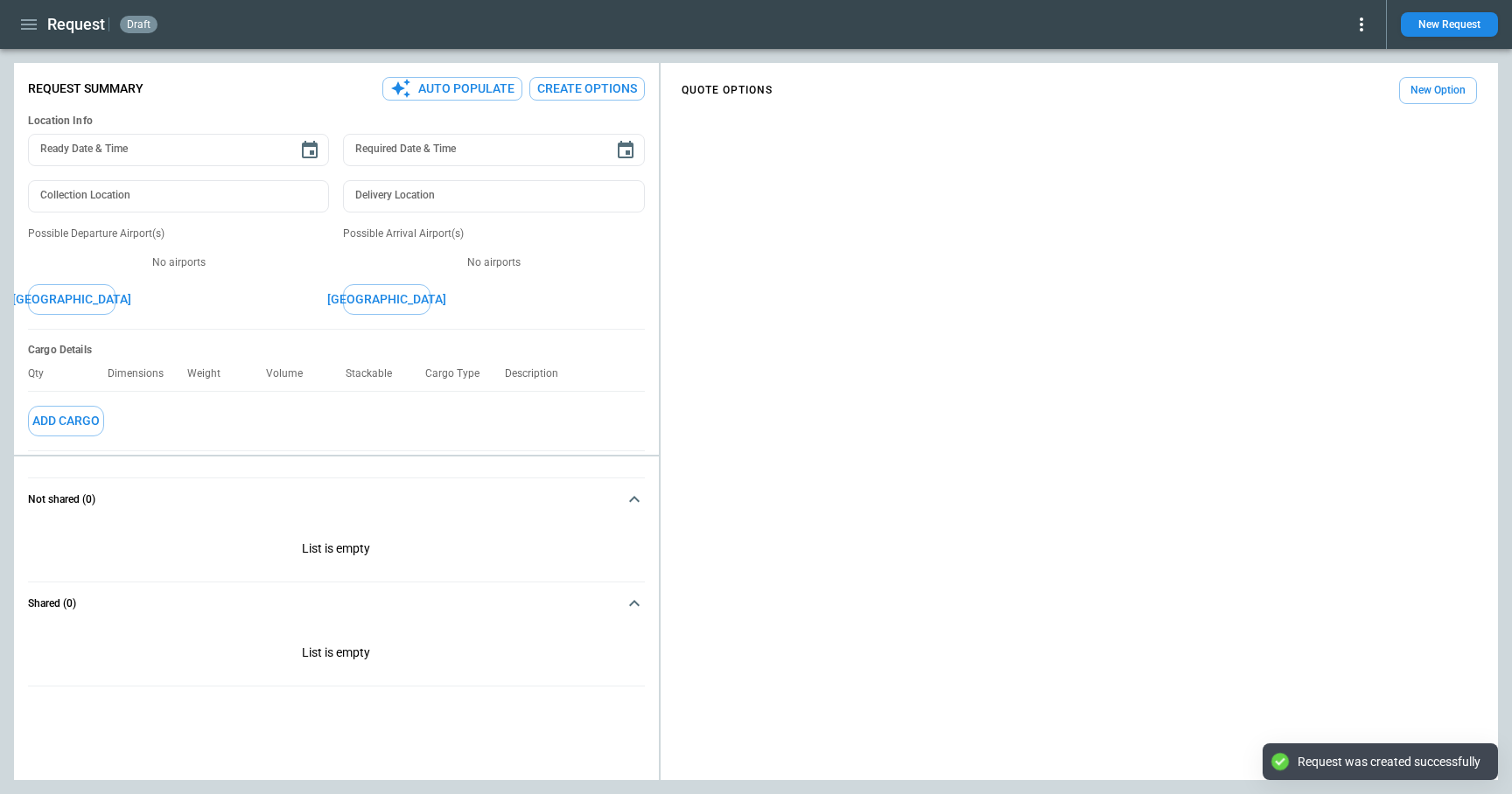
type textarea "*"
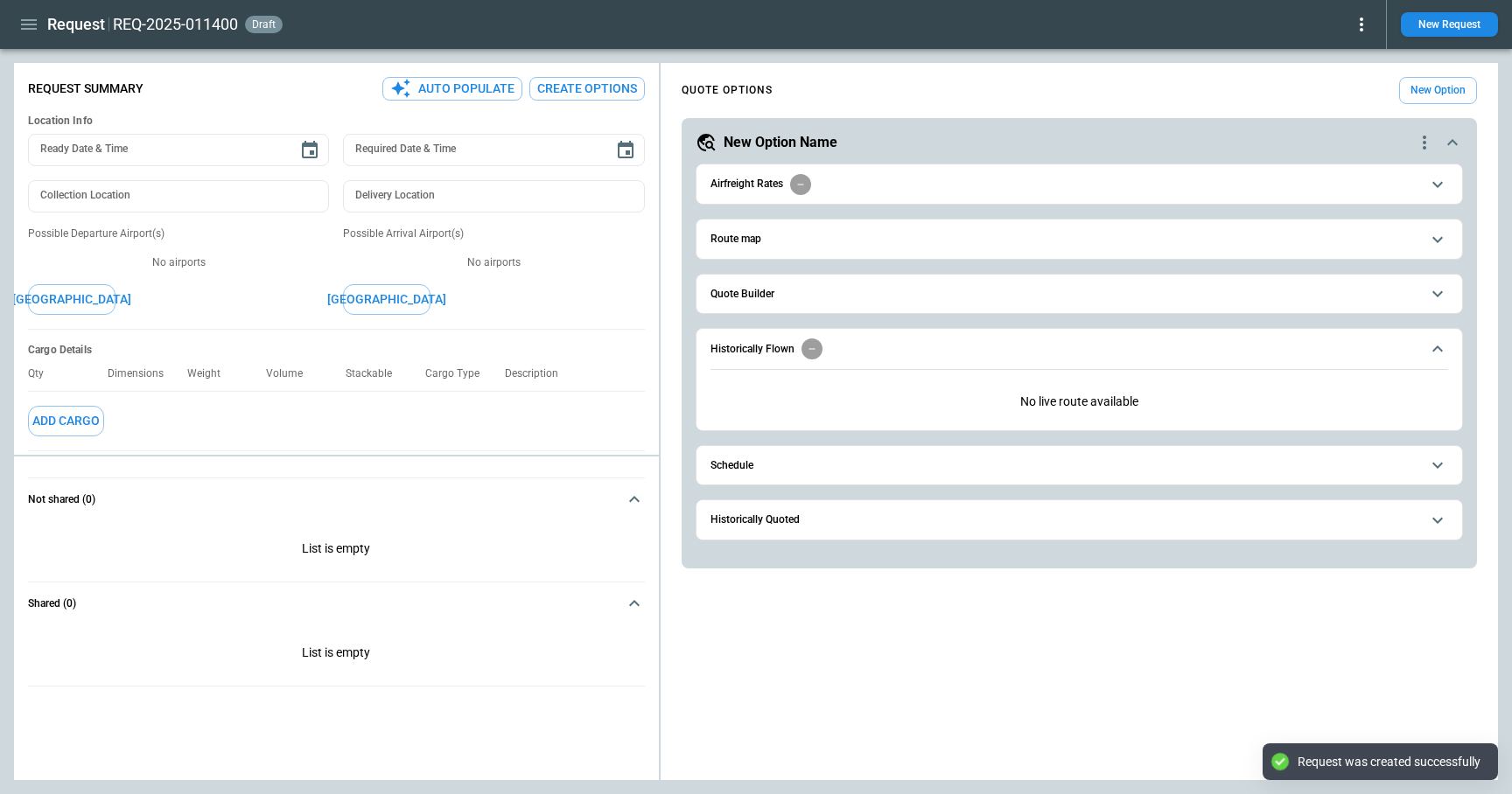
click at [768, 297] on h6 "Quote Builder" at bounding box center [742, 294] width 64 height 11
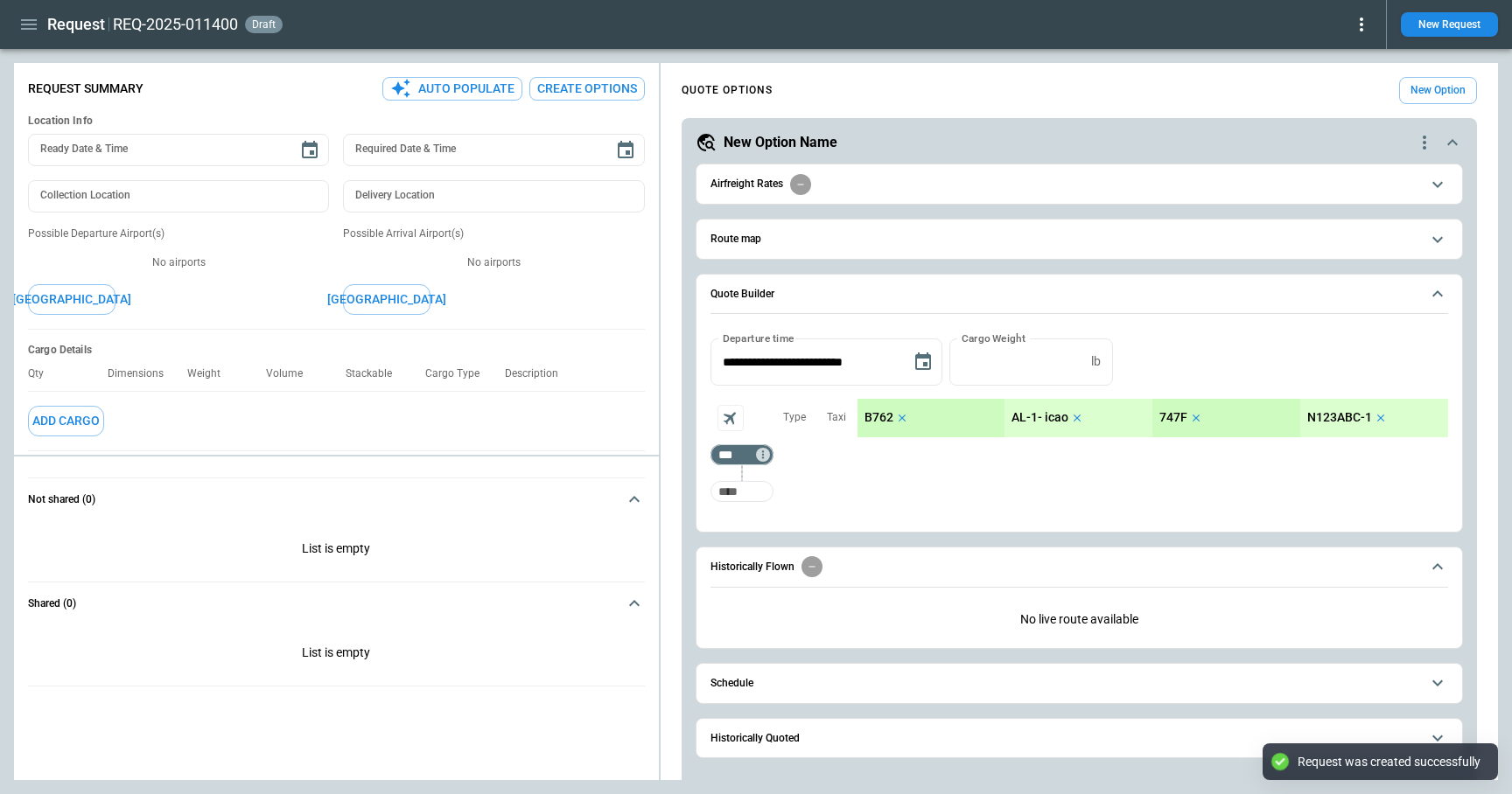
click at [744, 482] on input "Too short" at bounding box center [742, 491] width 56 height 32
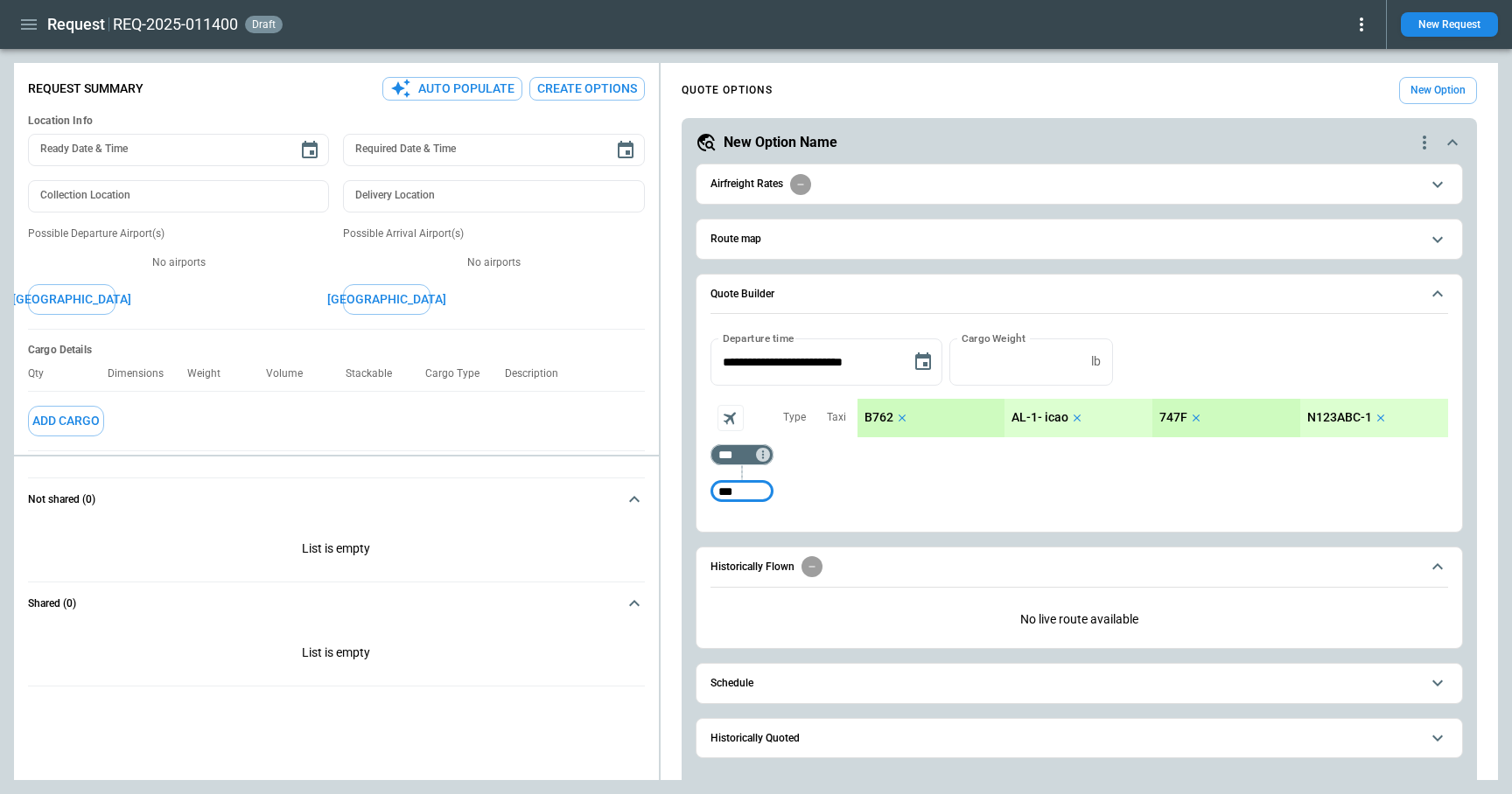
type input "***"
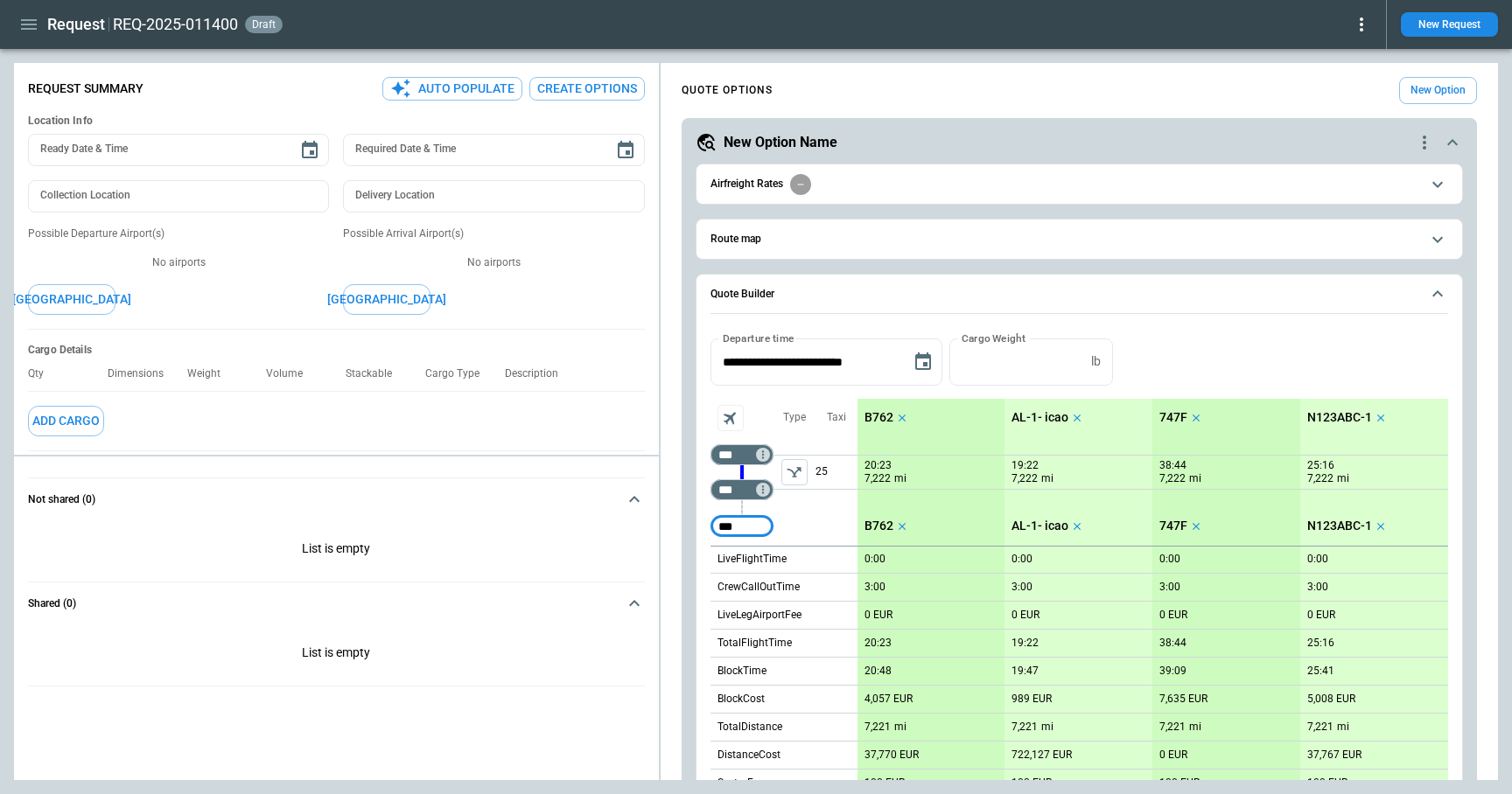
type input "***"
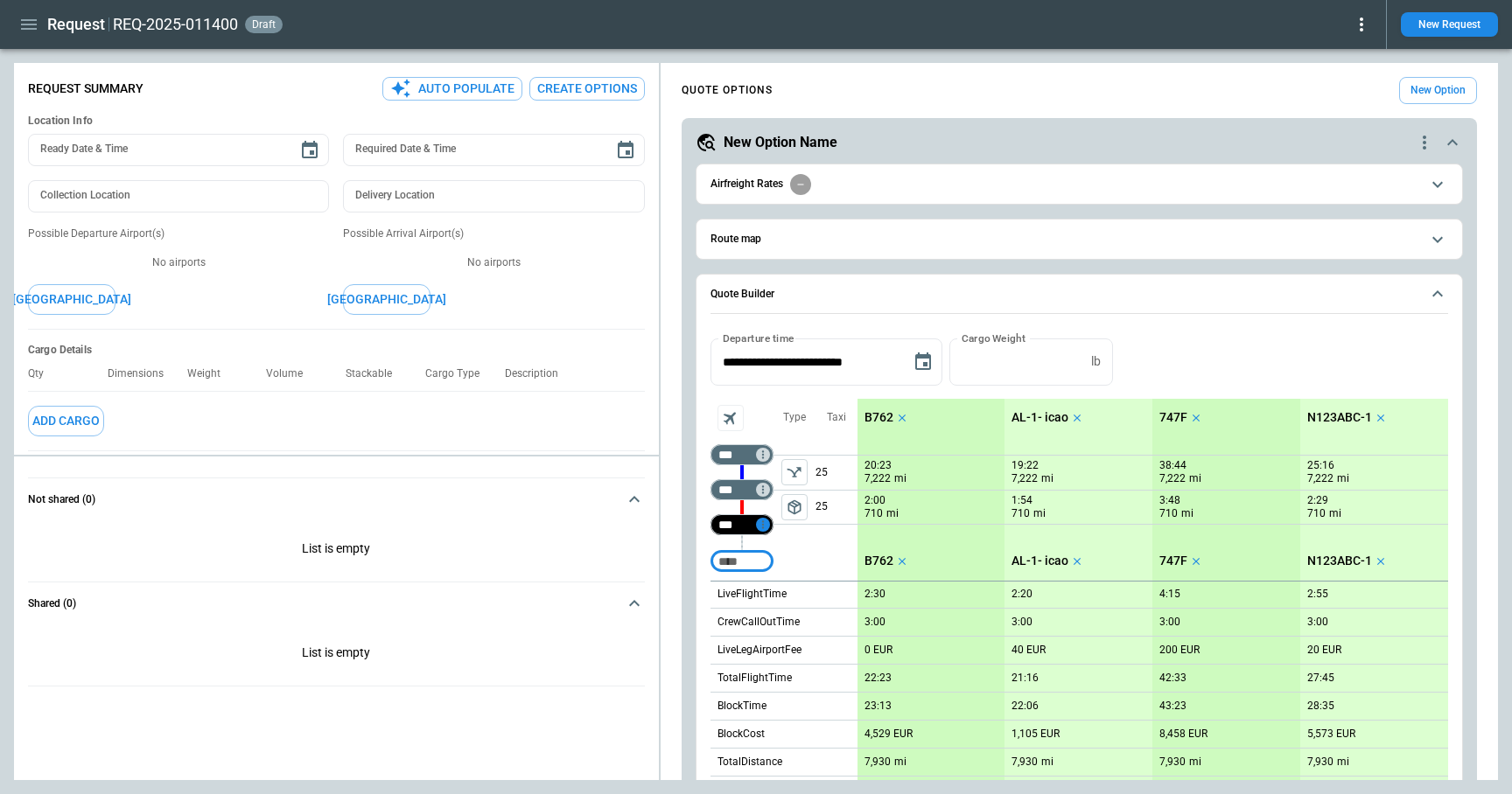
click at [764, 523] on icon "Too short" at bounding box center [762, 524] width 12 height 12
click at [806, 601] on p "Airport info" at bounding box center [789, 600] width 54 height 15
click at [704, 560] on div at bounding box center [756, 397] width 1512 height 794
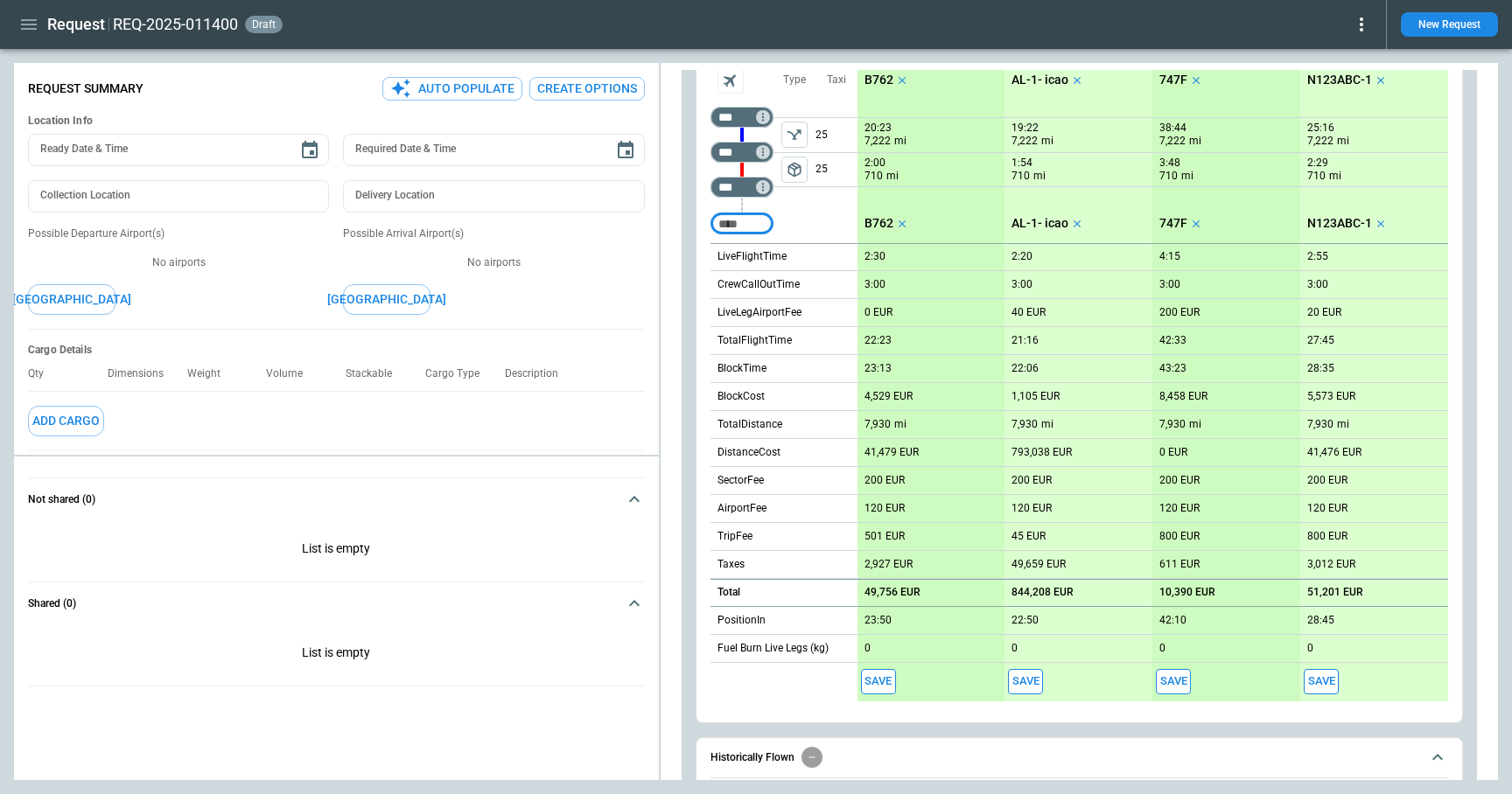
scroll to position [326, 0]
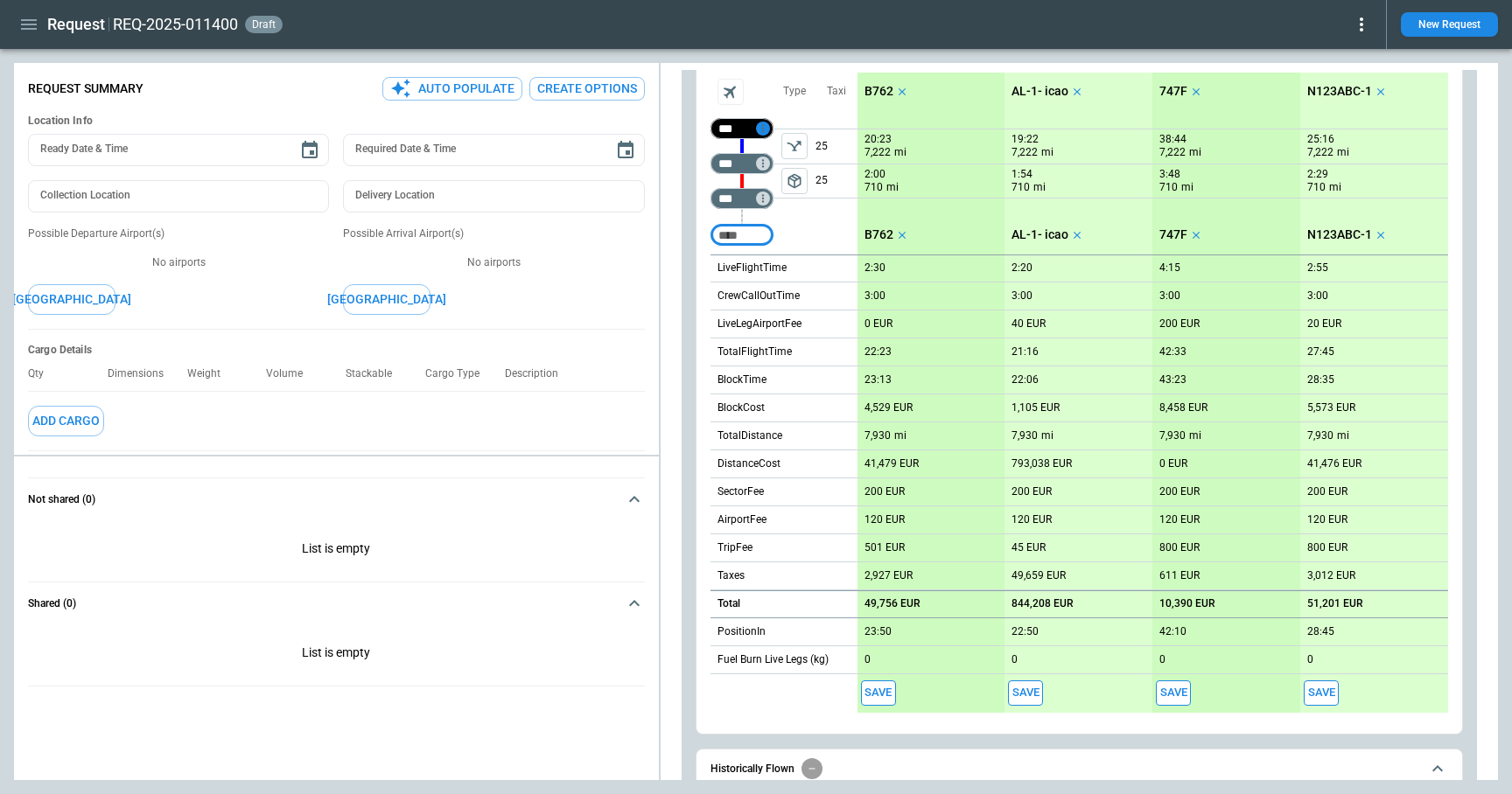
click at [765, 127] on icon "Too short" at bounding box center [762, 128] width 12 height 12
click at [799, 202] on p "Airport info" at bounding box center [789, 204] width 54 height 15
click at [817, 231] on div at bounding box center [756, 397] width 1512 height 794
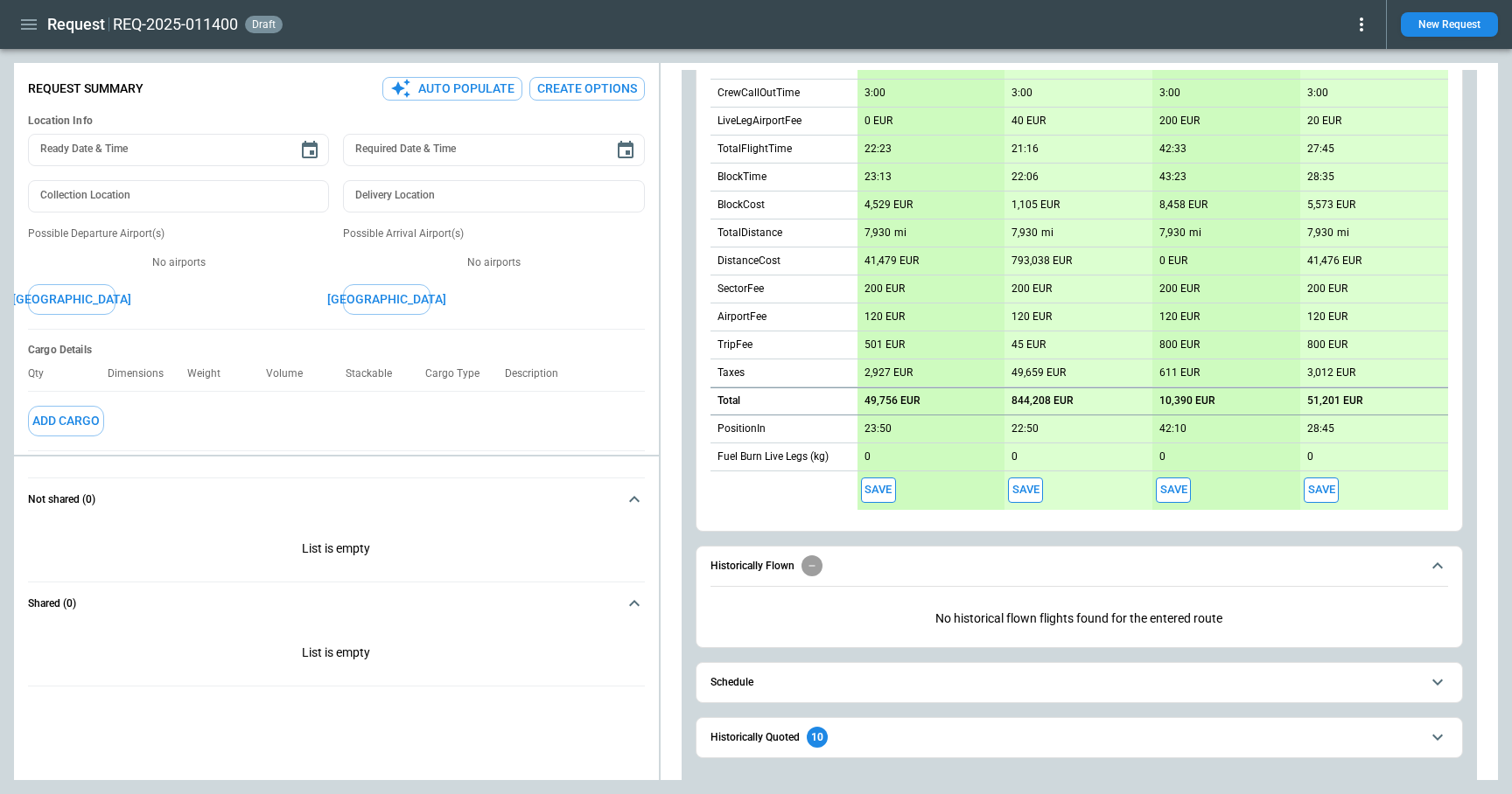
scroll to position [542, 0]
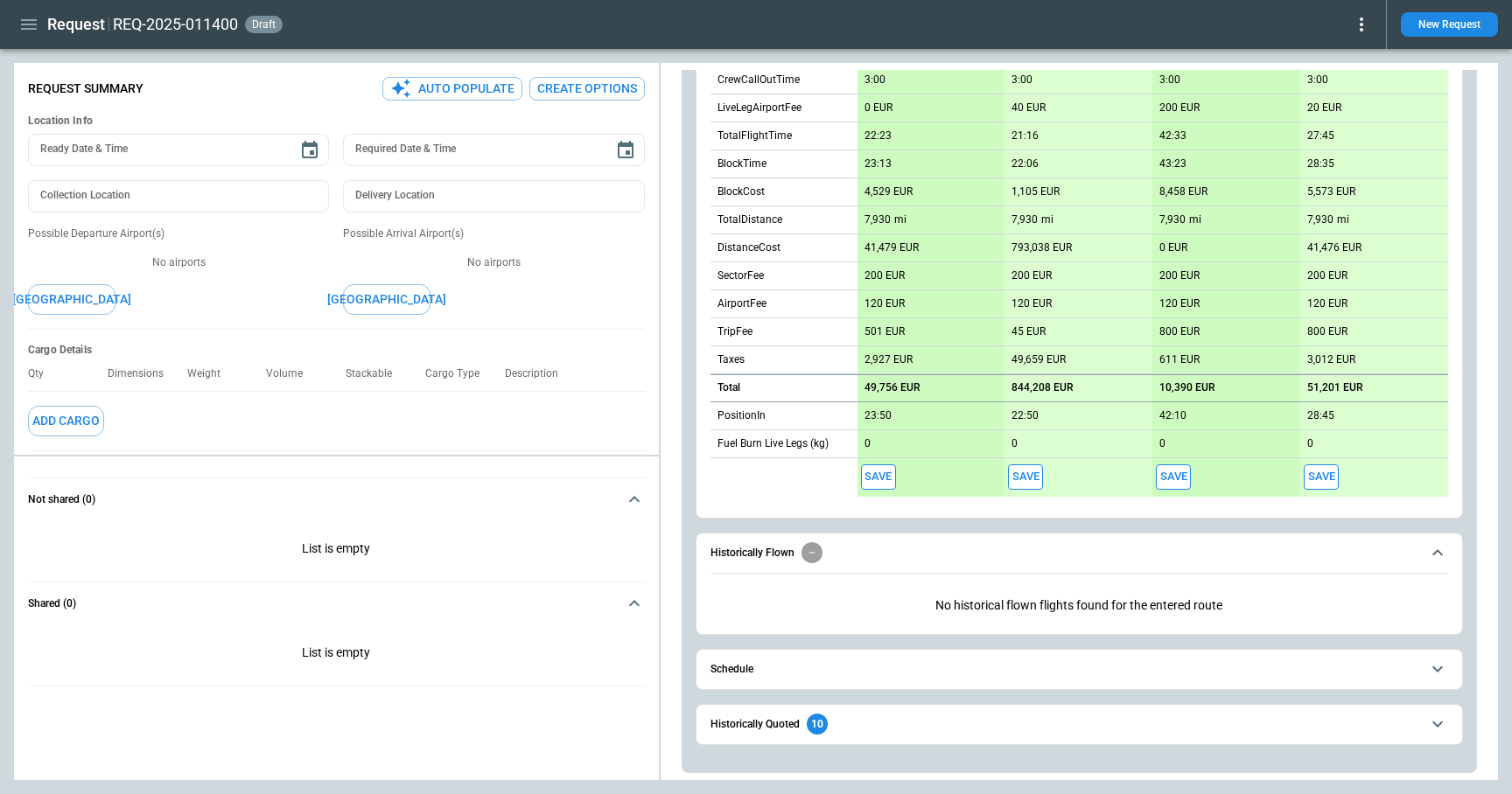
click at [816, 659] on button "Schedule" at bounding box center [1079, 670] width 738 height 39
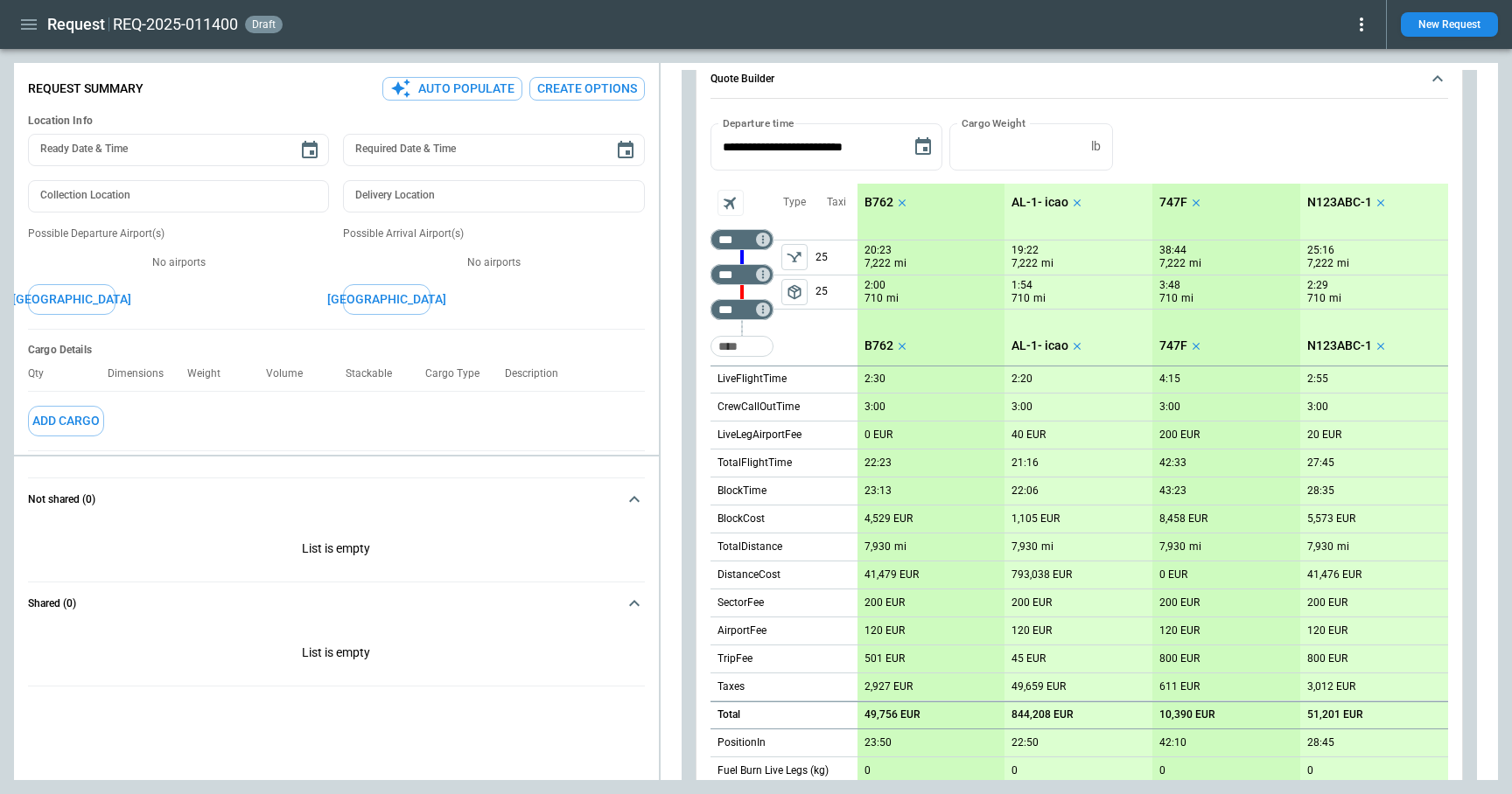
scroll to position [223, 0]
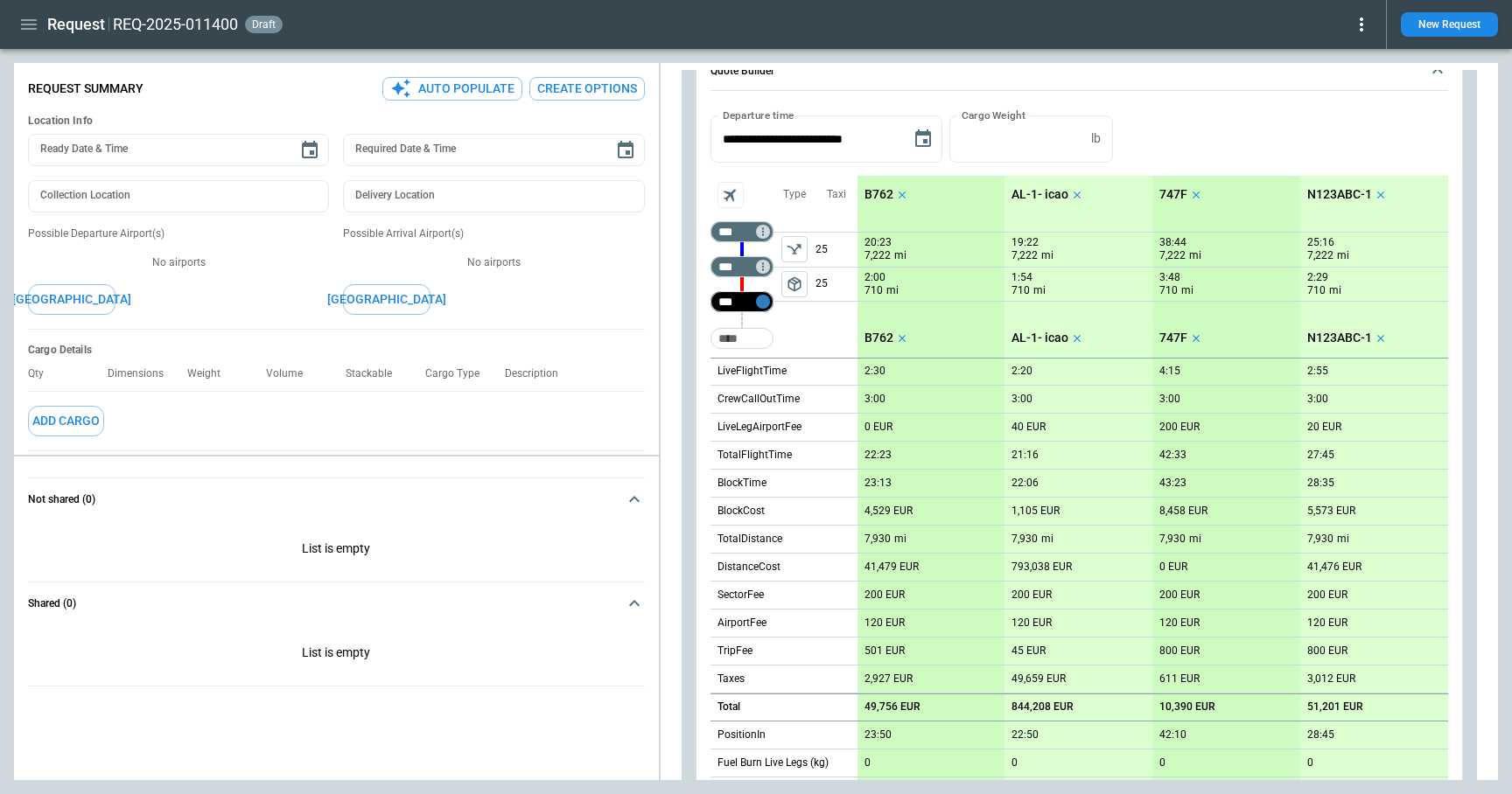
click at [763, 303] on icon "Too short" at bounding box center [762, 302] width 12 height 12
click at [799, 379] on p "Airport info" at bounding box center [789, 378] width 54 height 15
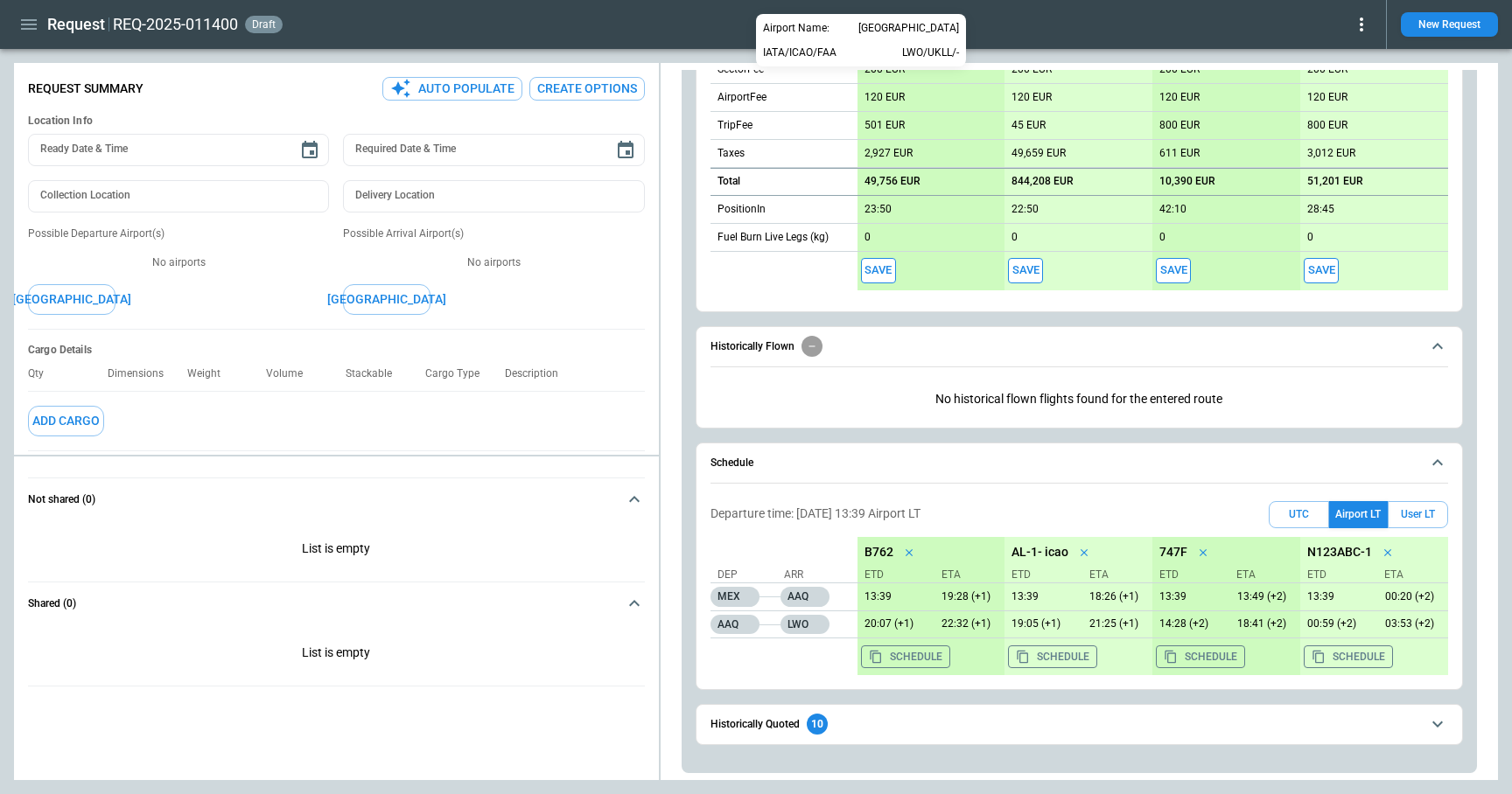
click at [901, 461] on div at bounding box center [756, 397] width 1512 height 794
click at [1439, 465] on icon "scrollable content" at bounding box center [1437, 462] width 21 height 21
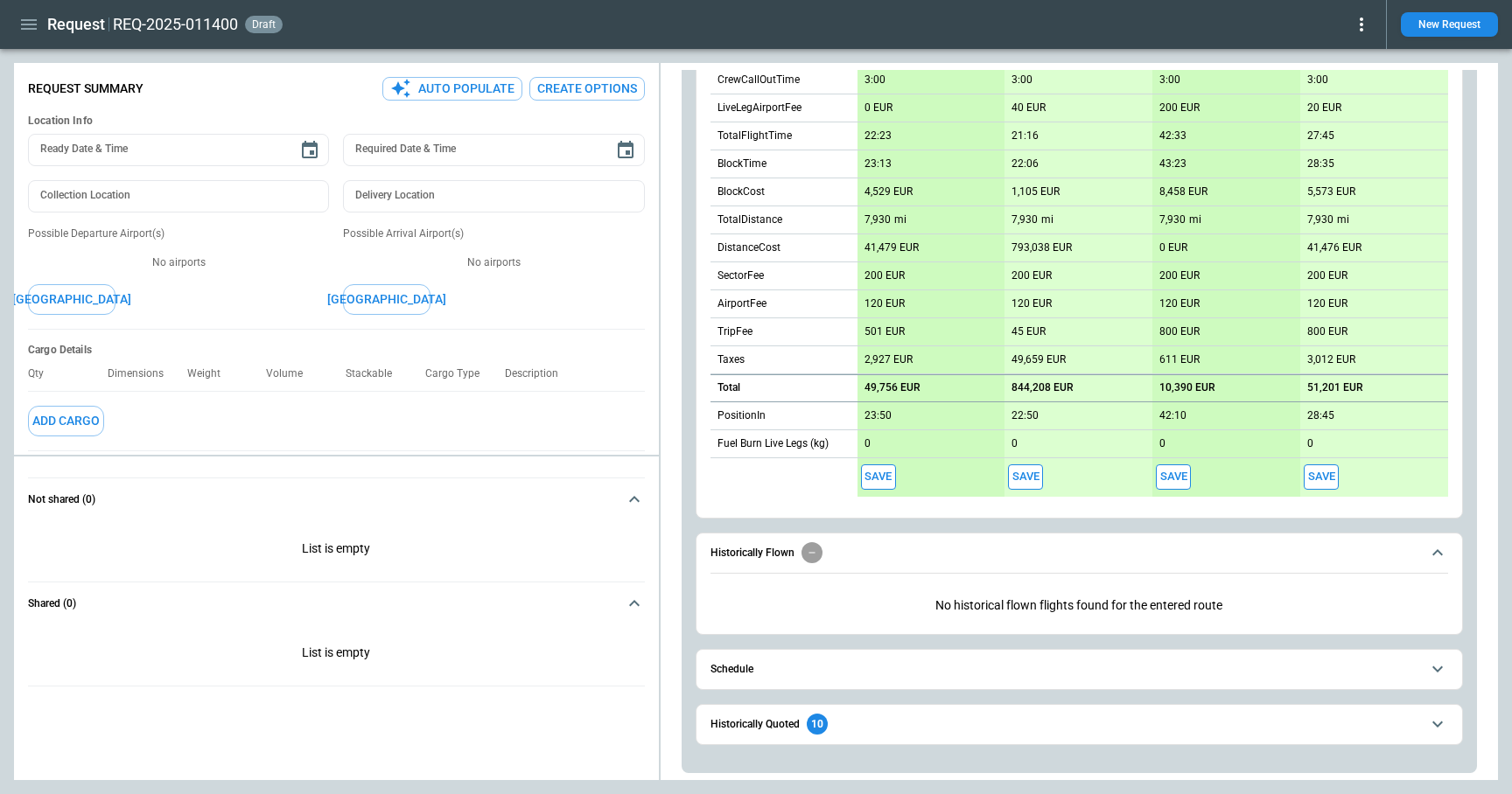
click at [924, 726] on span "Historically Quoted 10" at bounding box center [1065, 724] width 709 height 21
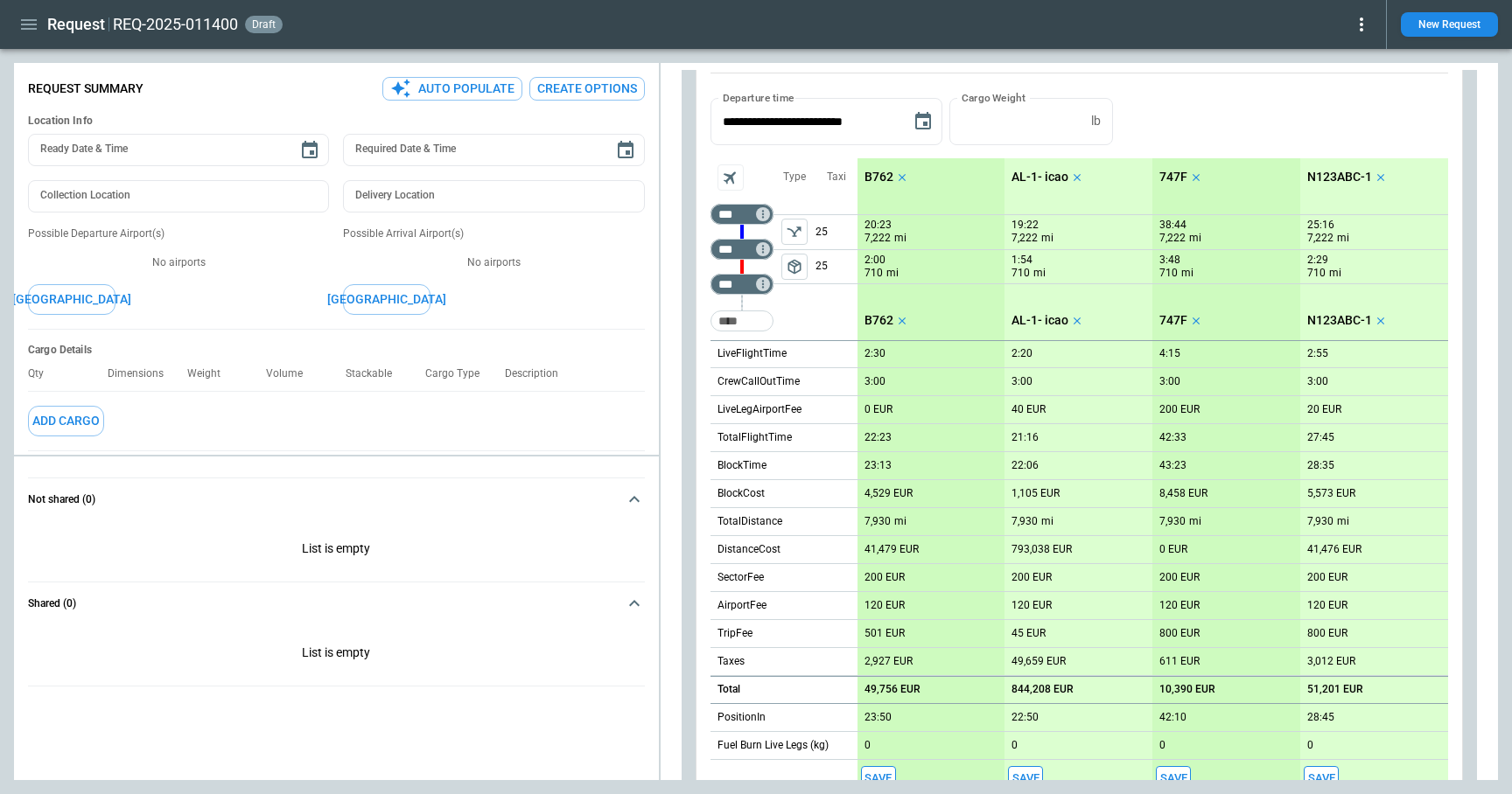
scroll to position [236, 0]
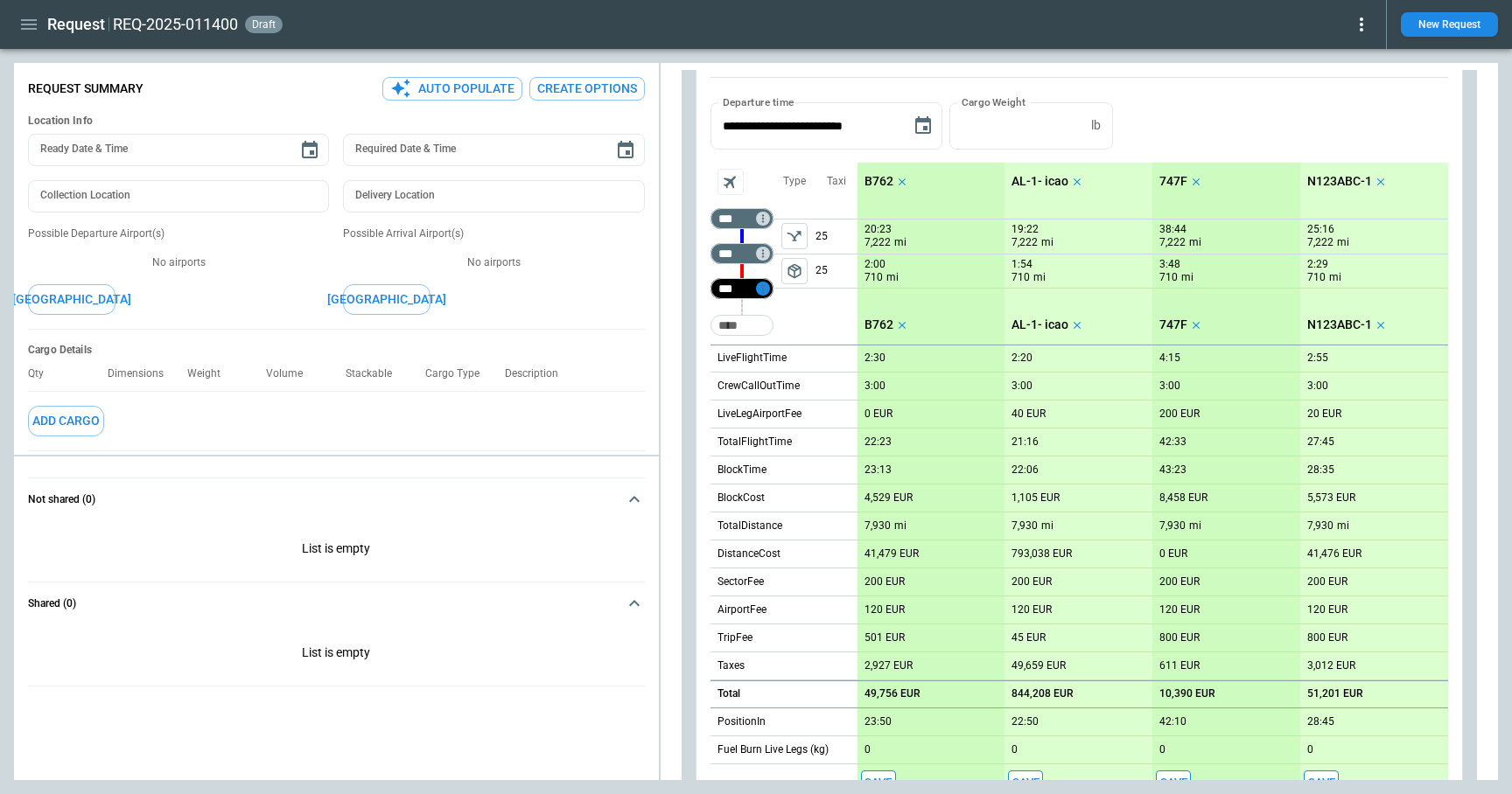
click at [764, 286] on icon "Too short" at bounding box center [762, 288] width 12 height 12
click at [783, 360] on p "Airport info" at bounding box center [789, 365] width 54 height 15
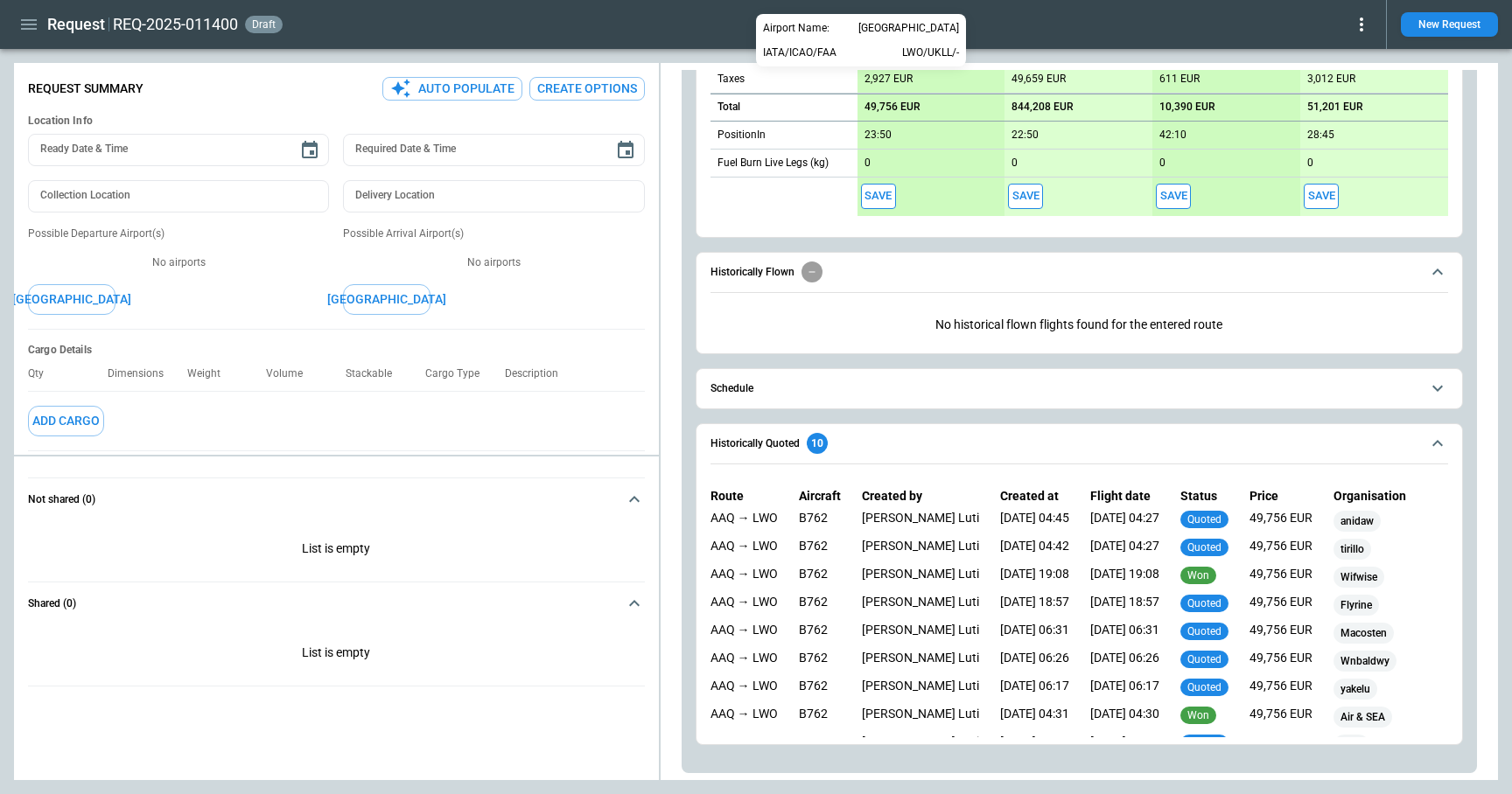
click at [885, 242] on div at bounding box center [756, 397] width 1512 height 794
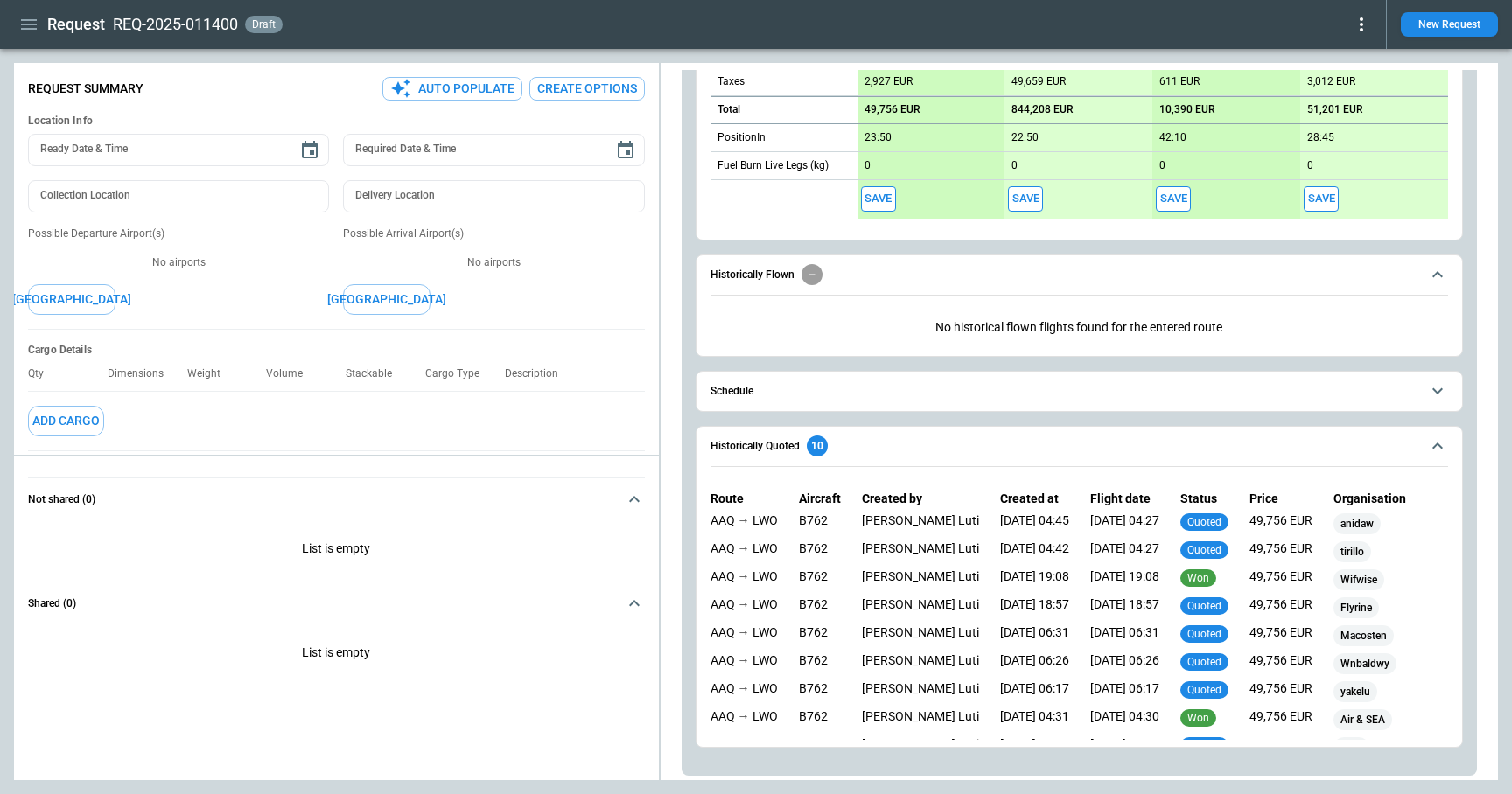
click at [905, 395] on span "Schedule" at bounding box center [1065, 392] width 709 height 11
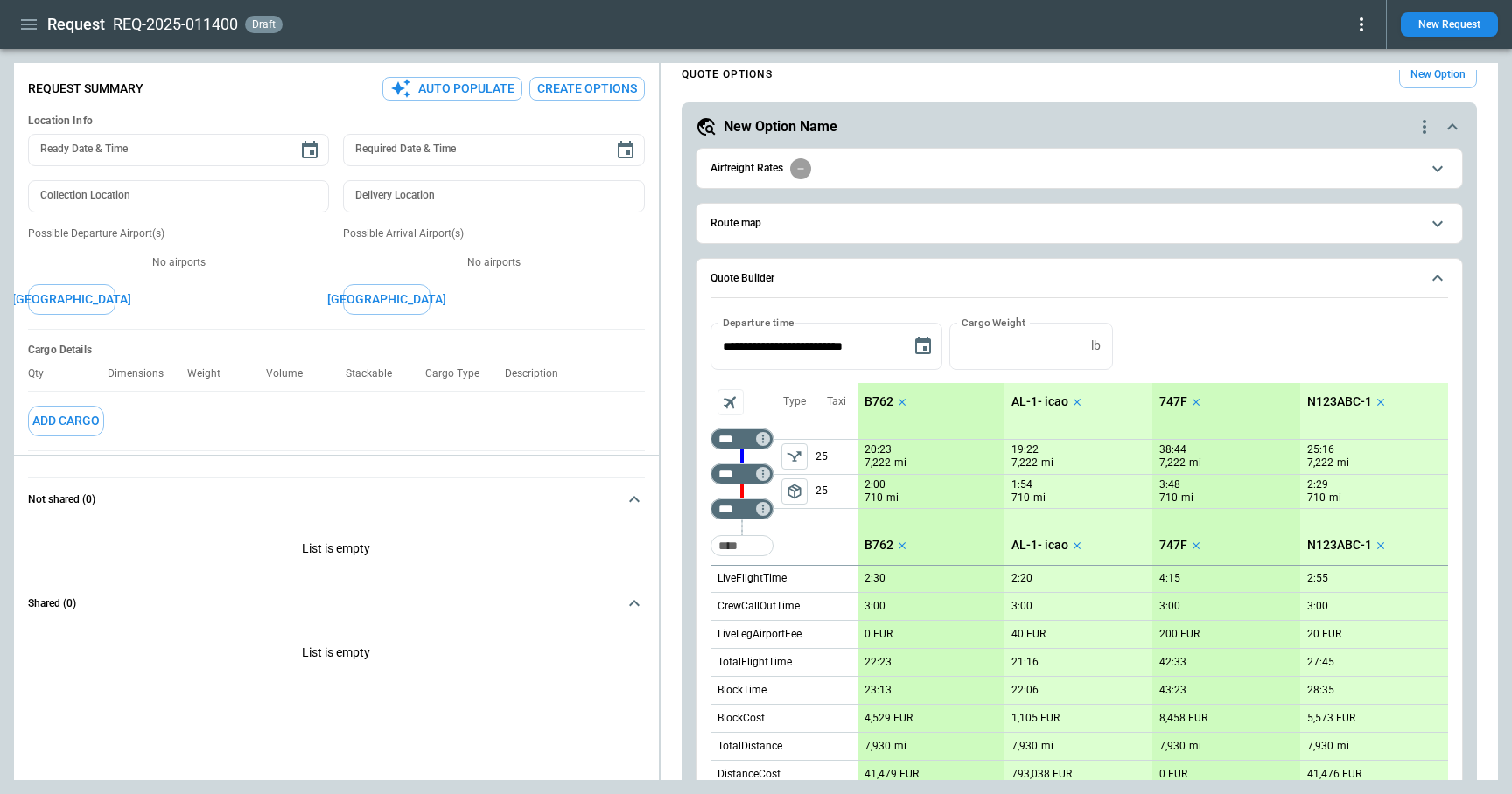
scroll to position [0, 0]
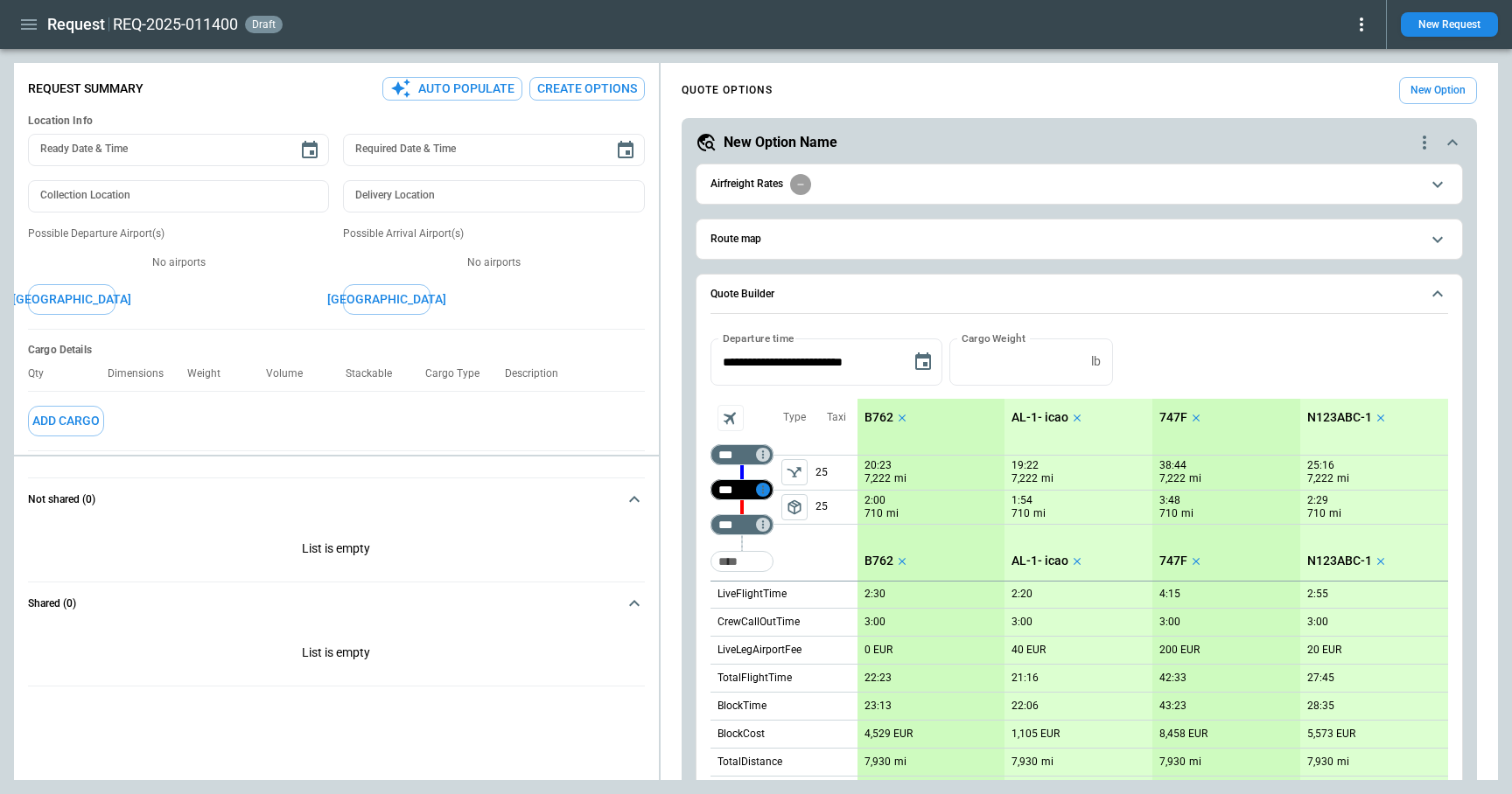
click at [763, 489] on icon "Too short" at bounding box center [762, 490] width 2 height 8
click at [790, 559] on p "Airport info" at bounding box center [789, 566] width 54 height 15
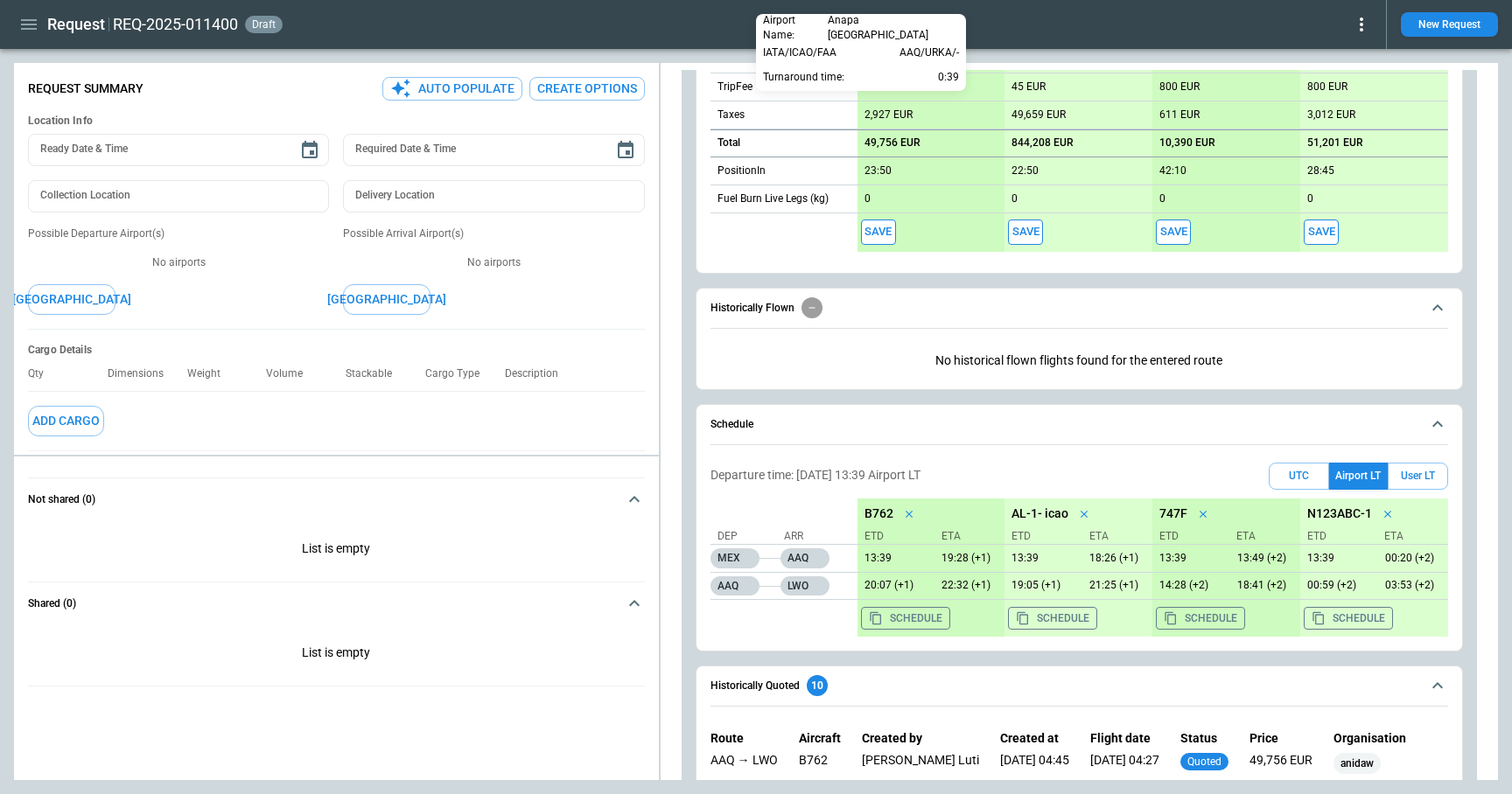
click at [697, 389] on div at bounding box center [756, 397] width 1512 height 794
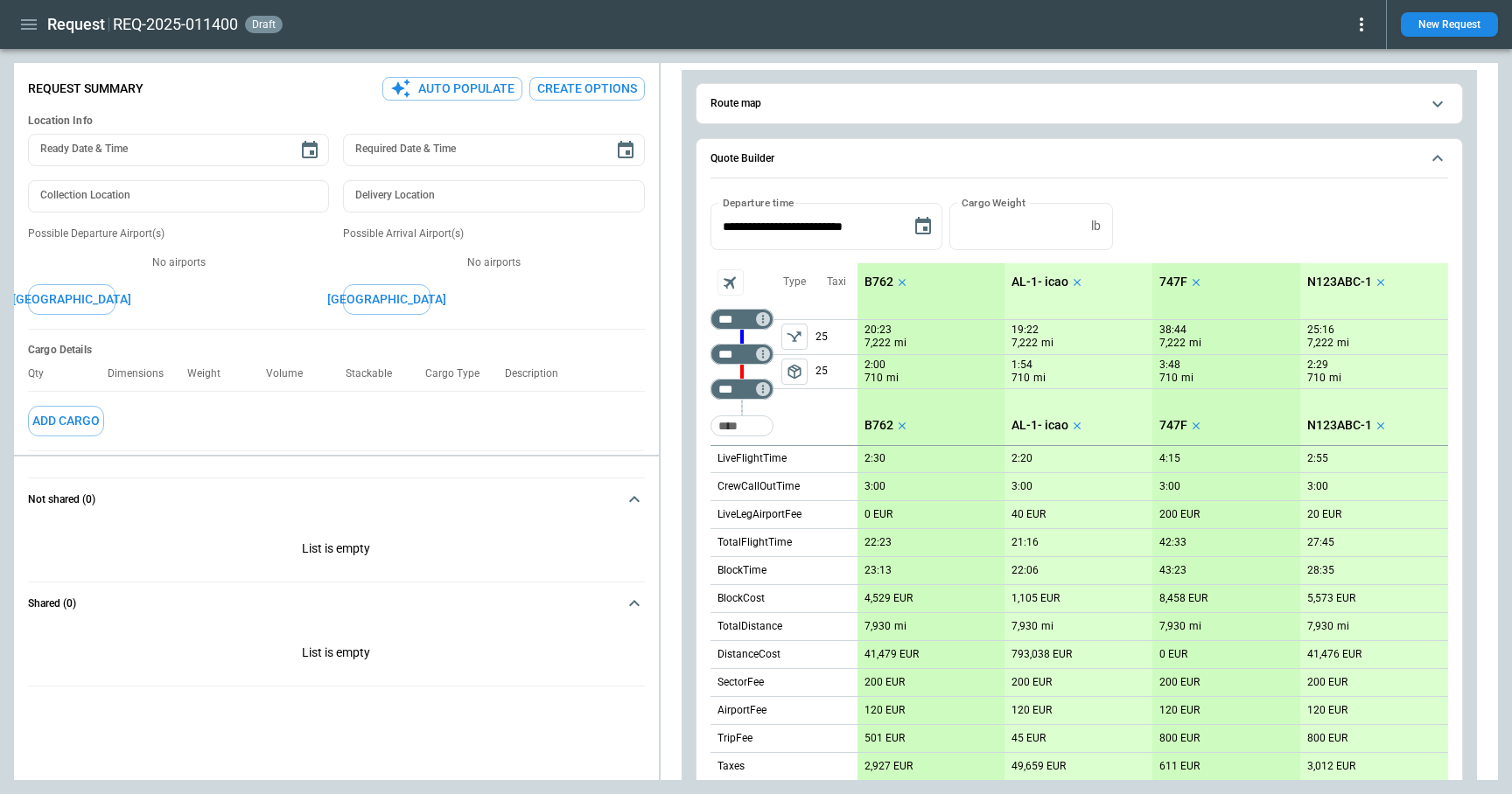
scroll to position [0, 0]
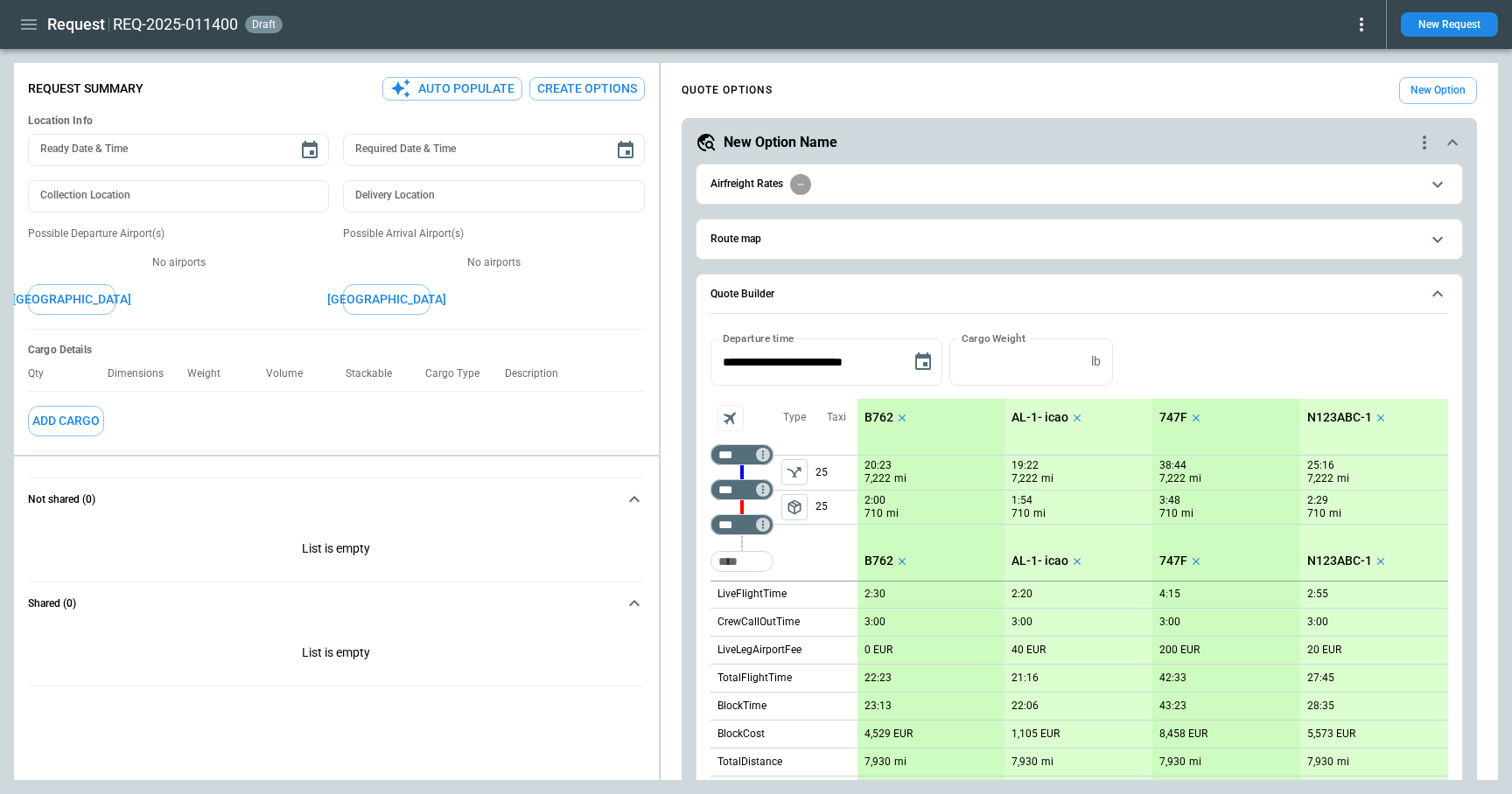
click at [839, 236] on span "Route map" at bounding box center [1065, 240] width 709 height 11
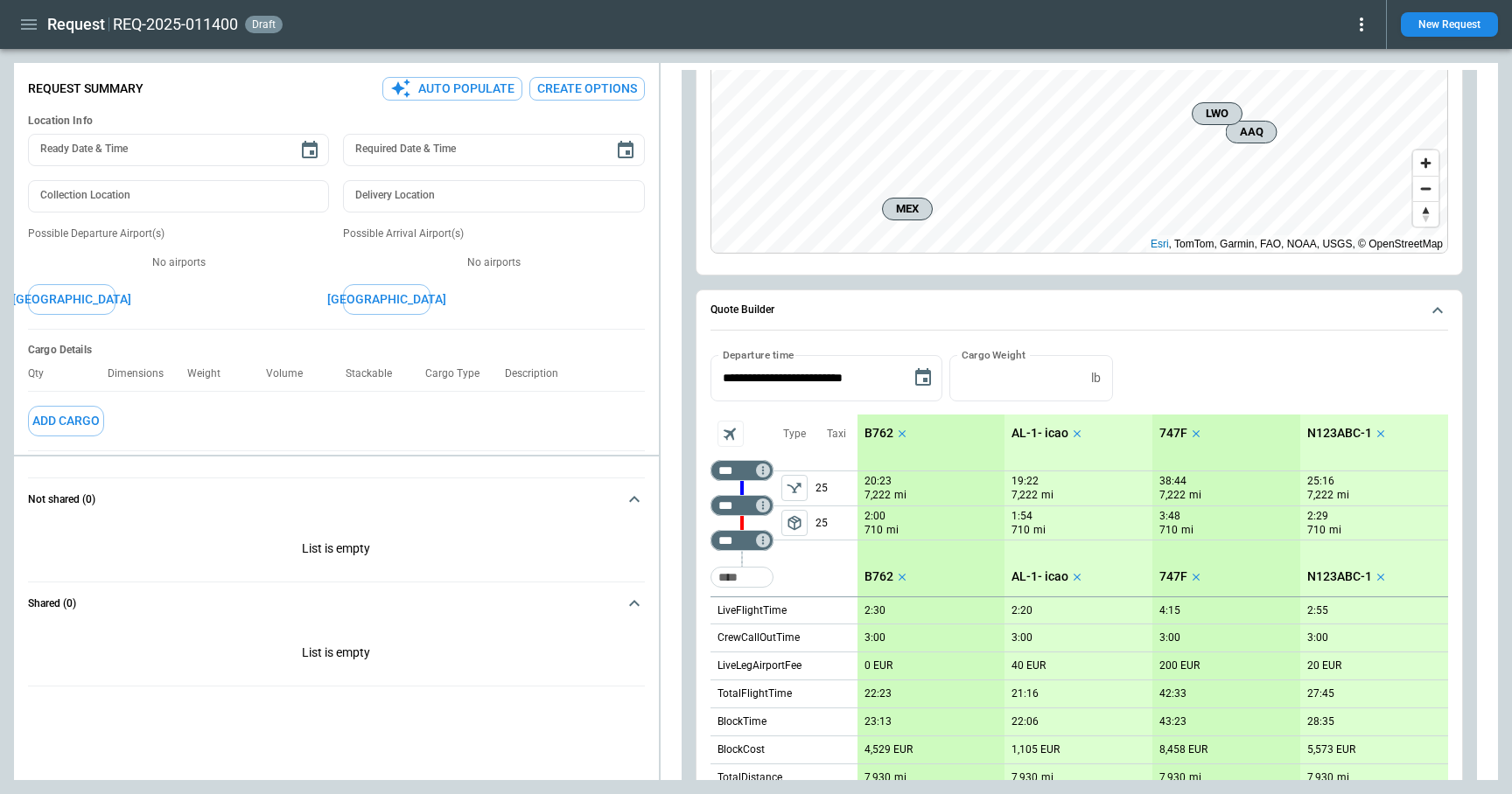
scroll to position [457, 0]
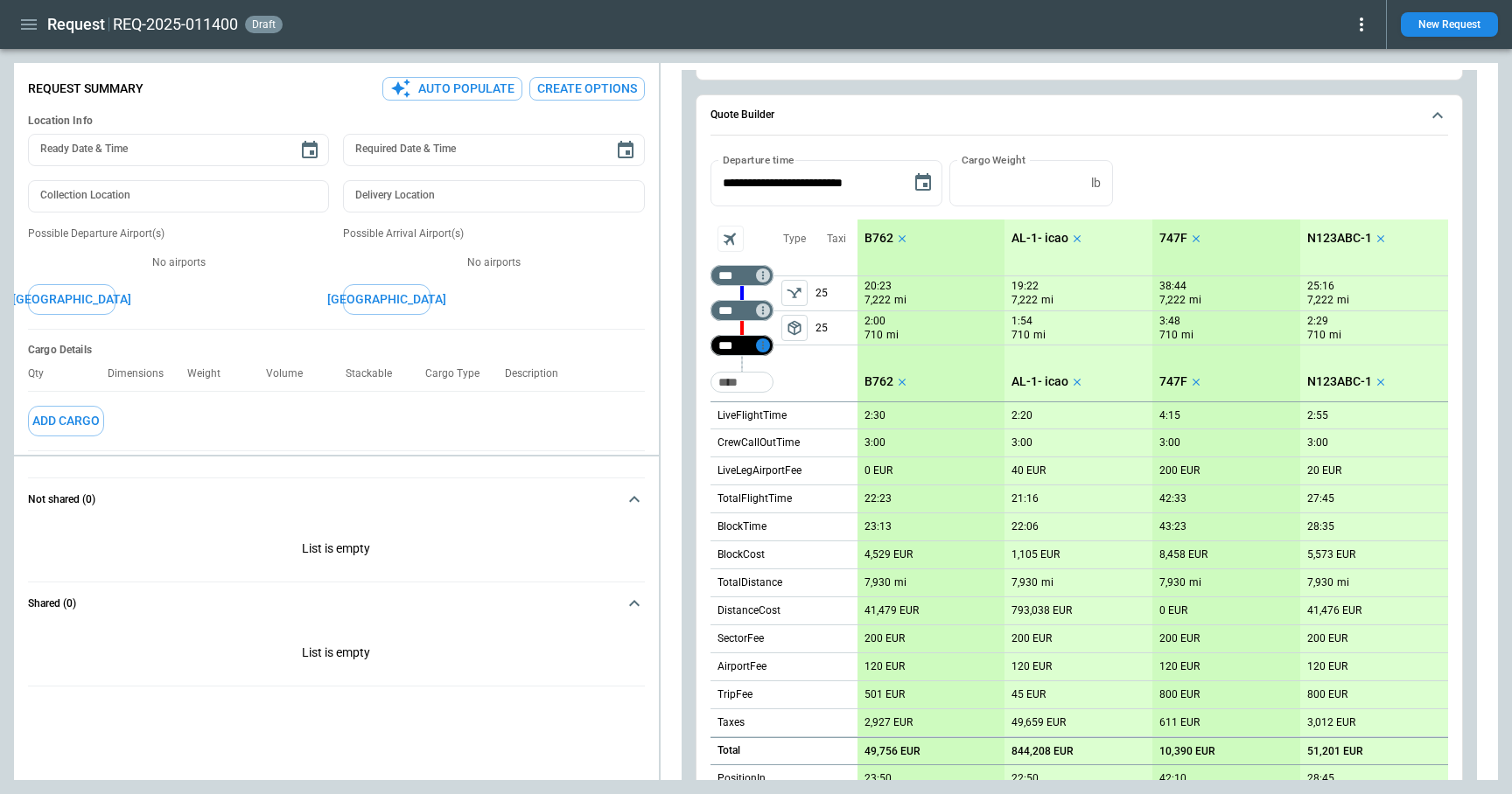
click at [761, 342] on icon "Too short" at bounding box center [762, 345] width 2 height 8
click at [790, 418] on p "Airport info" at bounding box center [789, 421] width 54 height 15
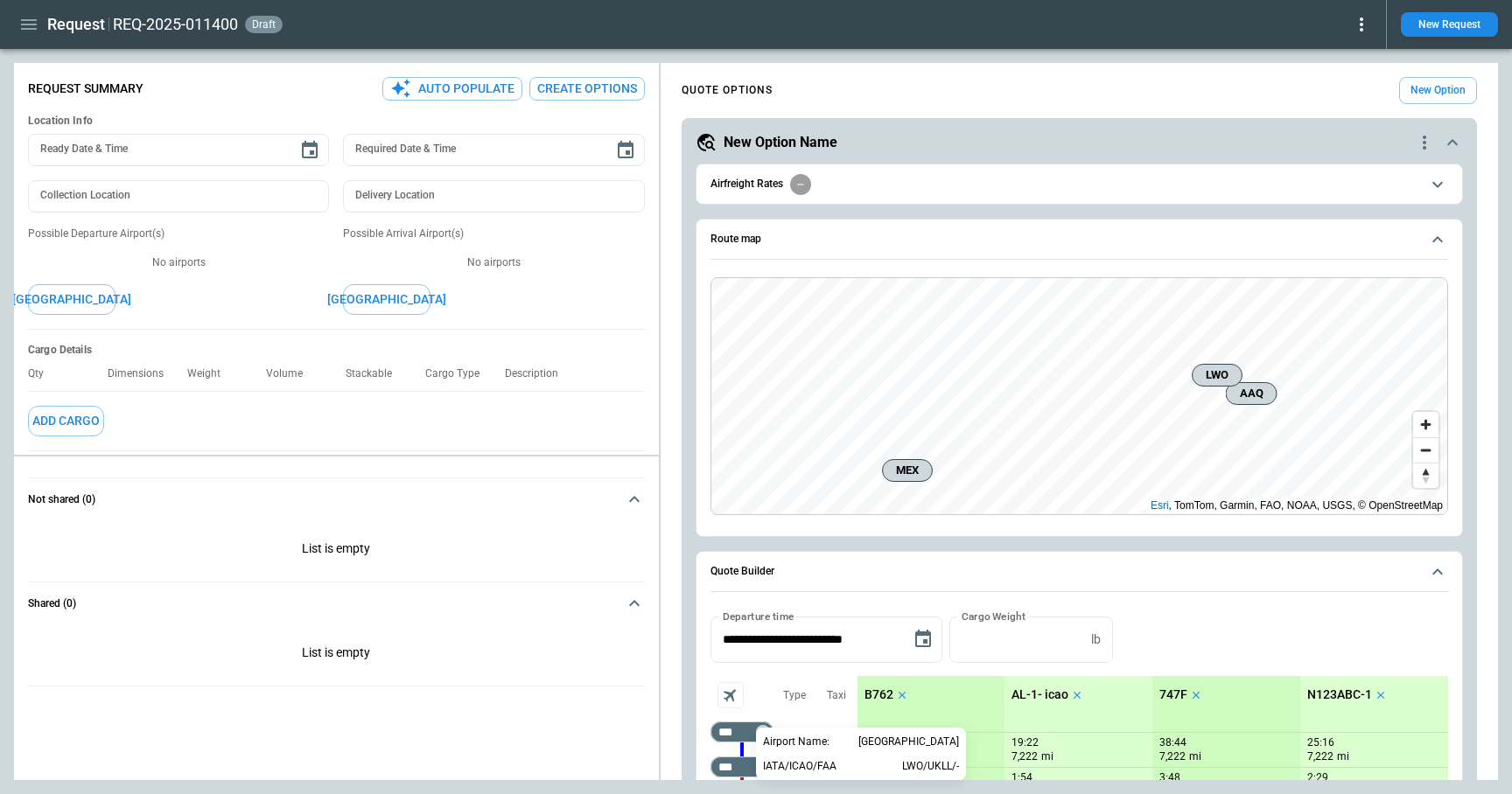
click at [1437, 240] on div at bounding box center [756, 397] width 1512 height 794
click at [1437, 240] on icon "scrollable content" at bounding box center [1437, 240] width 21 height 21
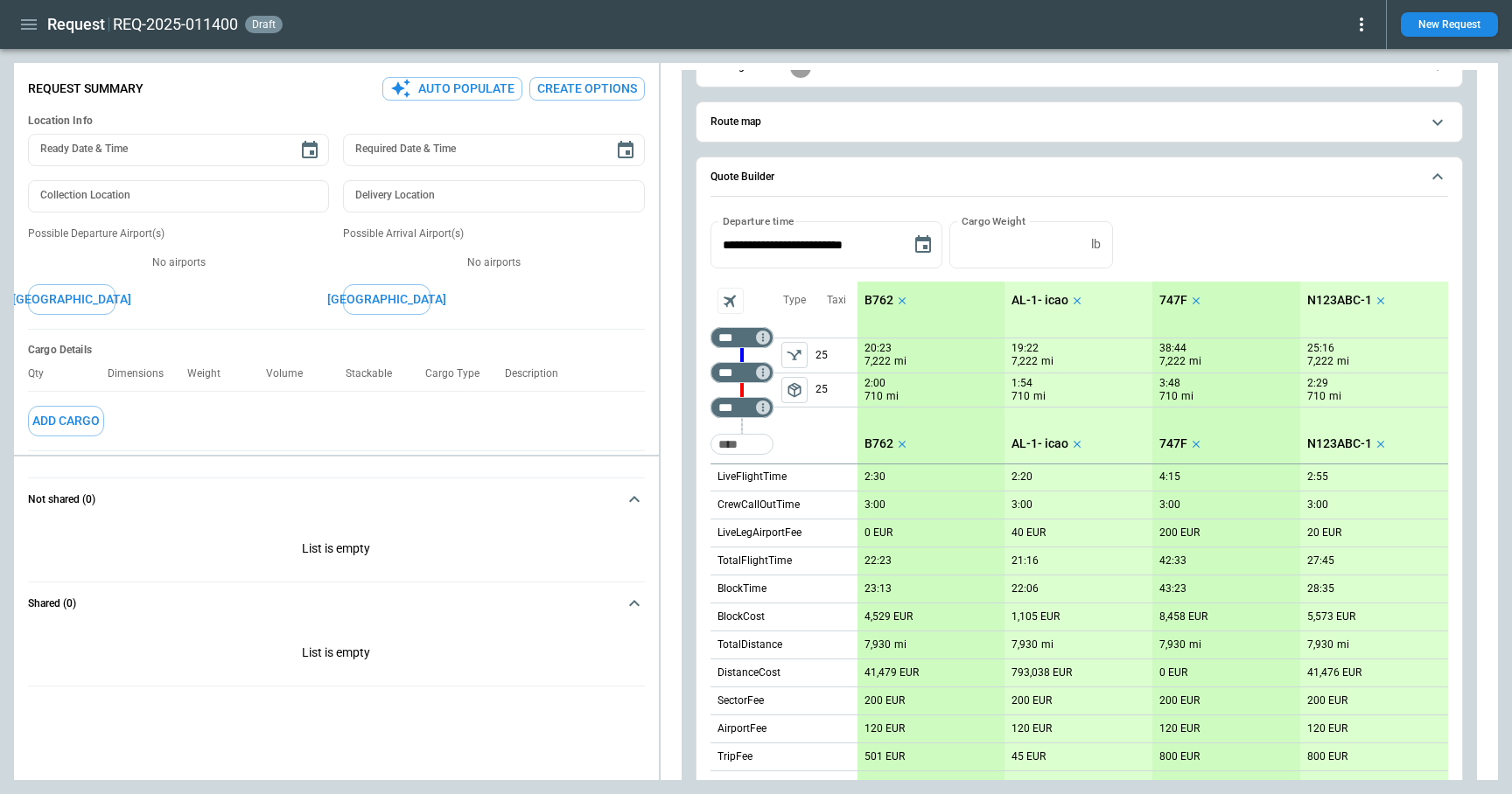
scroll to position [119, 0]
click at [759, 373] on icon "Too short" at bounding box center [762, 370] width 12 height 12
click at [796, 445] on p "Airport info" at bounding box center [789, 446] width 54 height 15
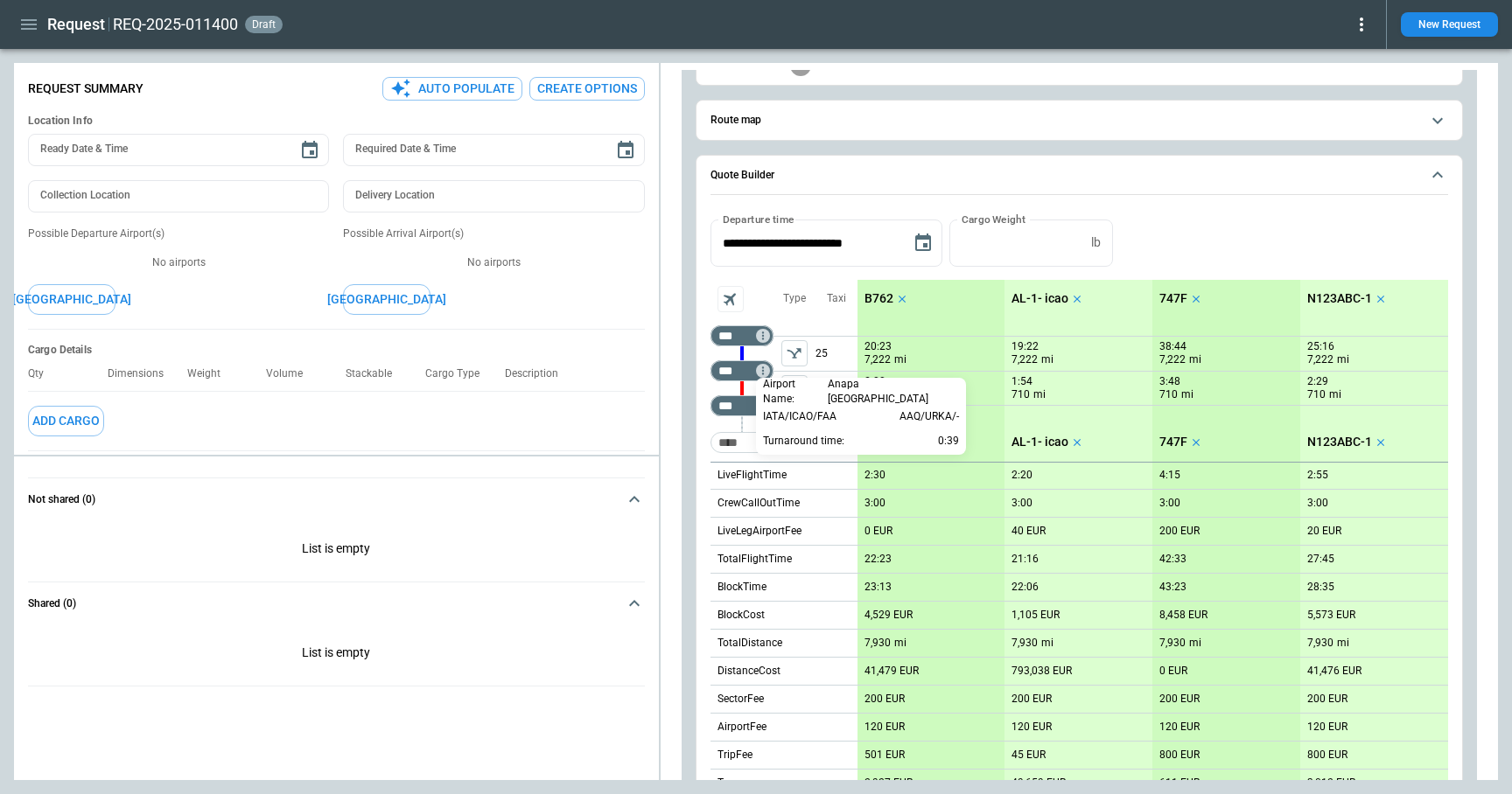
click at [1132, 191] on div at bounding box center [756, 397] width 1512 height 794
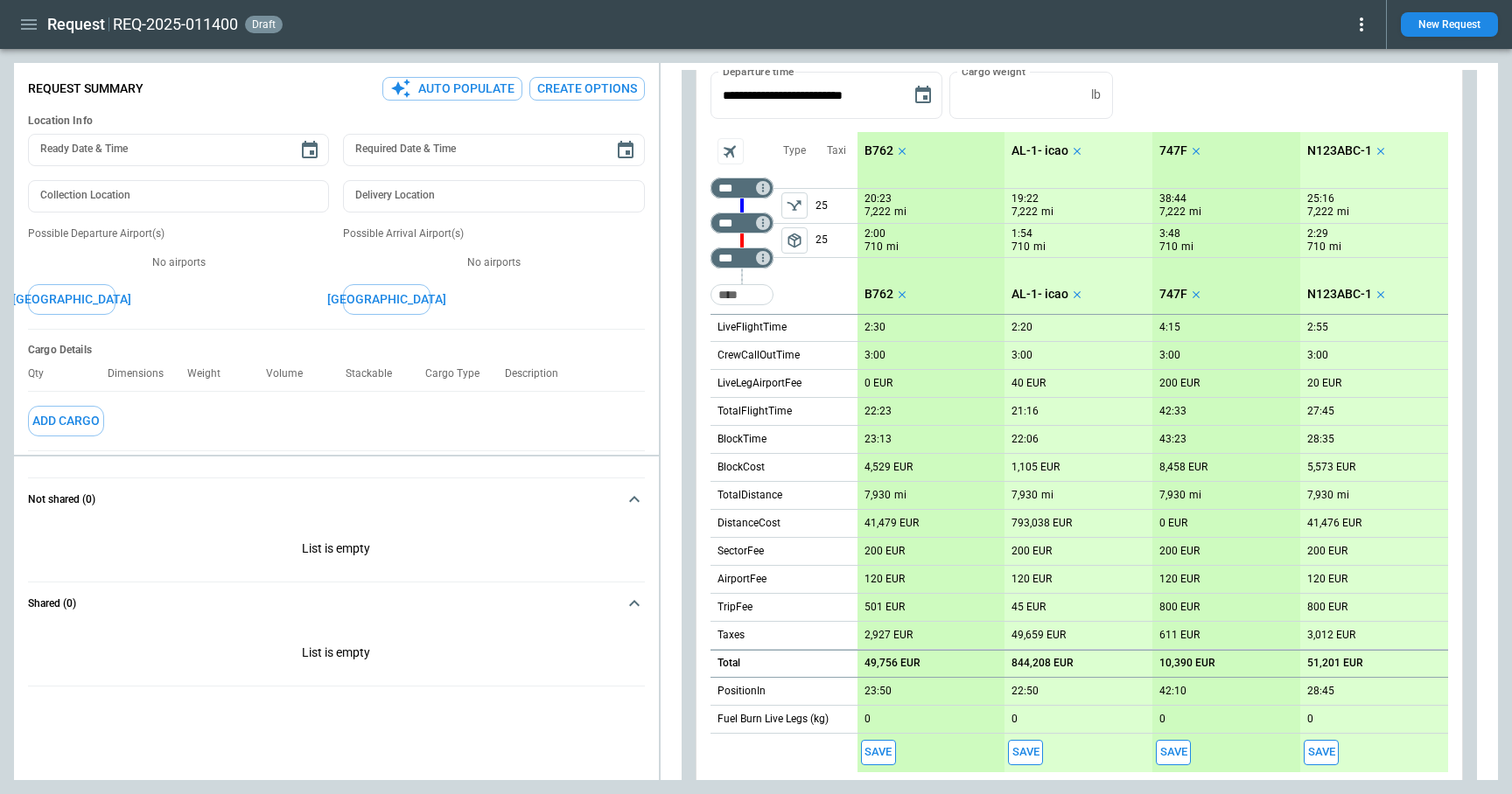
scroll to position [231, 0]
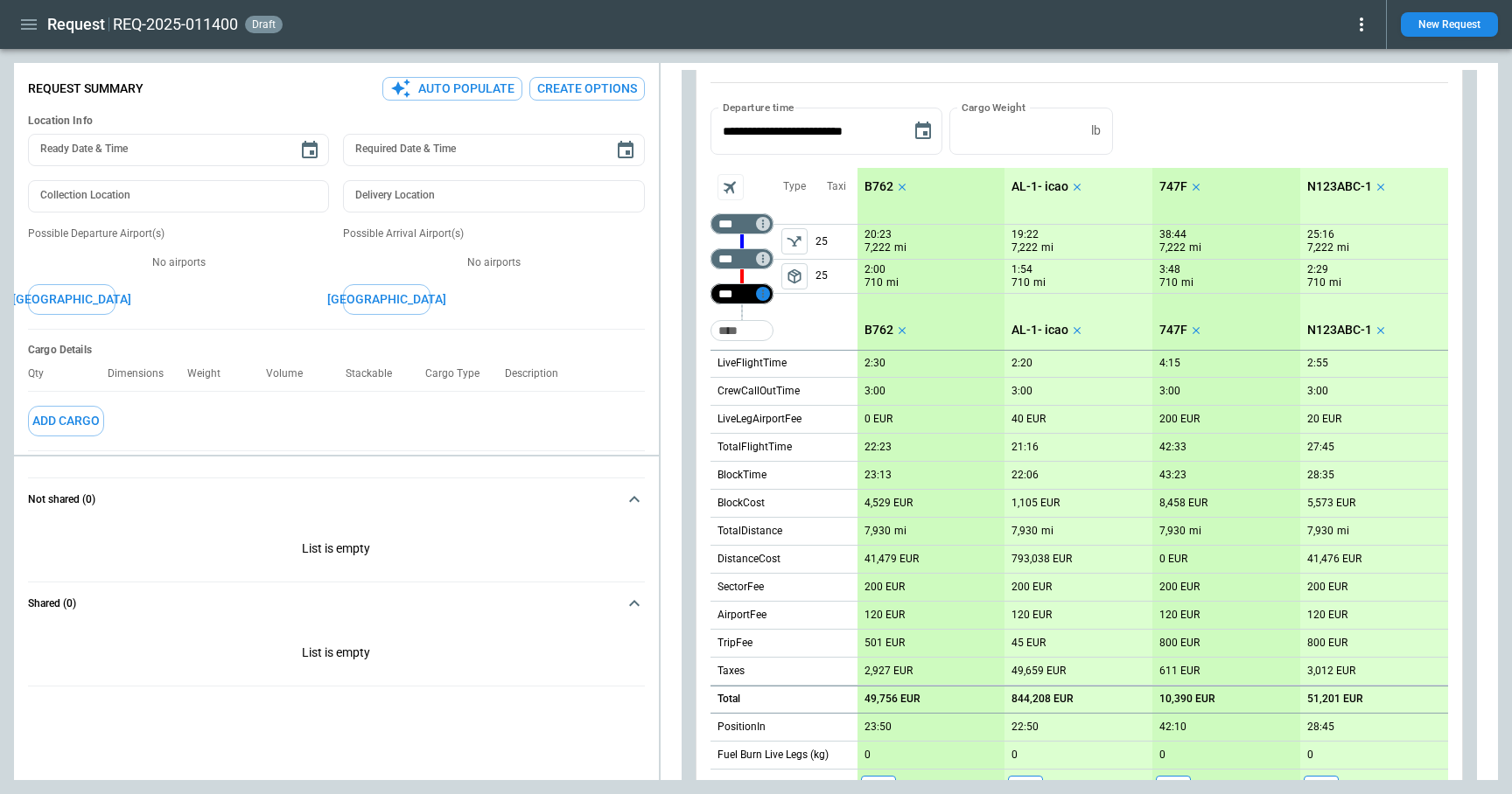
click at [762, 296] on icon "Too short" at bounding box center [762, 293] width 2 height 8
click at [794, 368] on p "Airport info" at bounding box center [789, 369] width 54 height 15
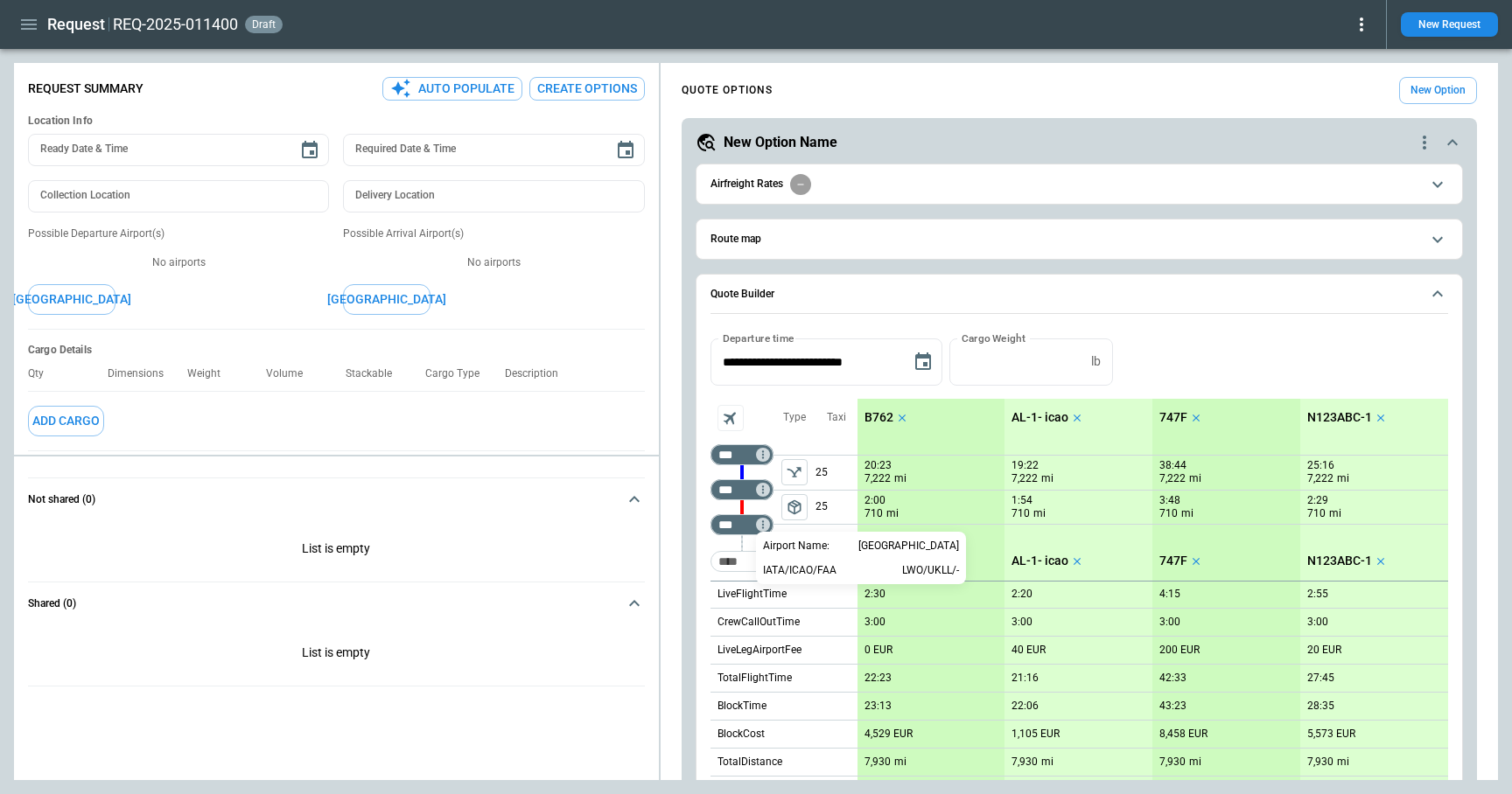
click at [941, 221] on div at bounding box center [756, 397] width 1512 height 794
click at [950, 189] on span "Airfreight Rates" at bounding box center [1065, 184] width 709 height 21
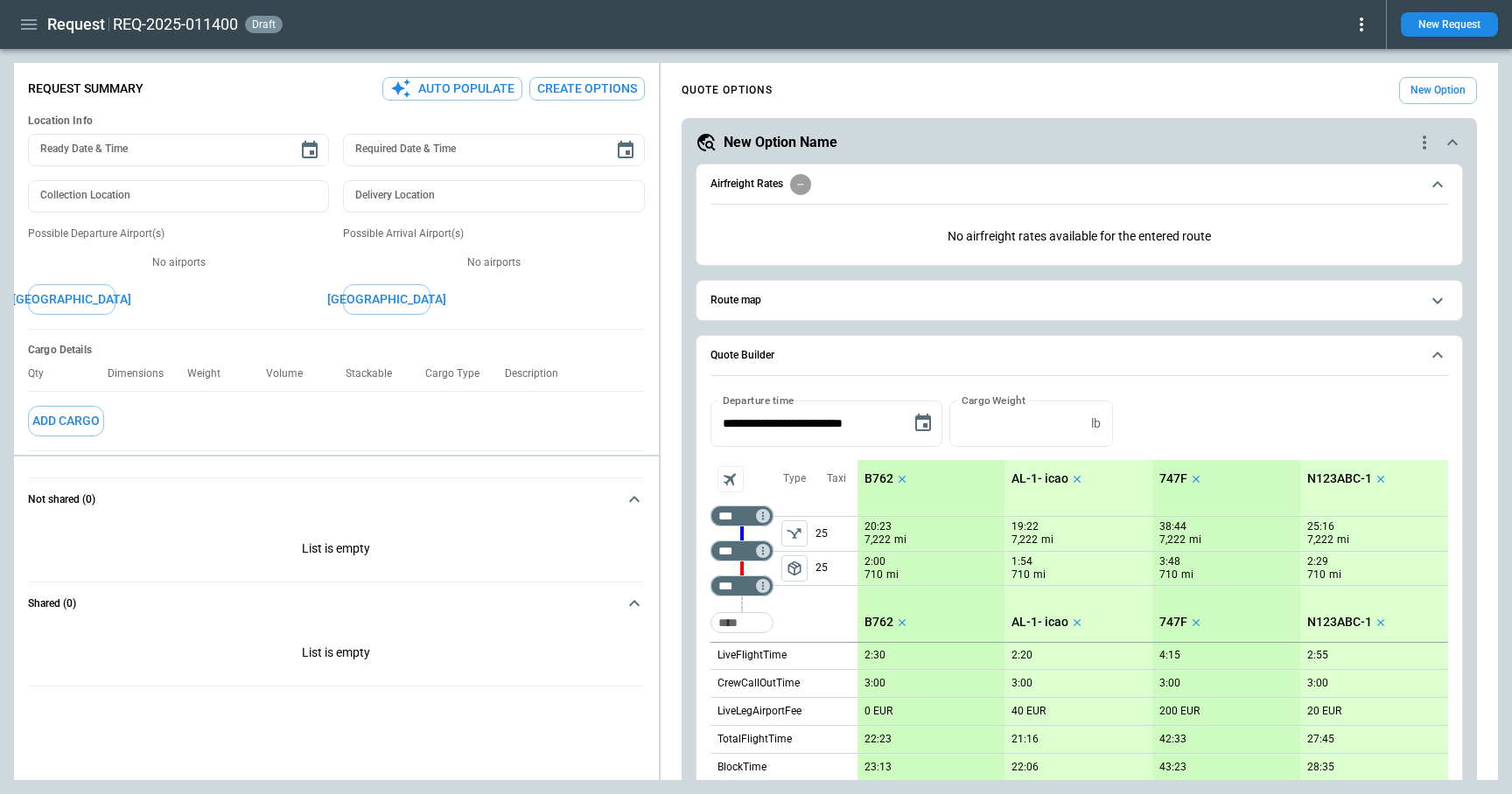
click at [951, 296] on span "Route map" at bounding box center [1065, 301] width 709 height 11
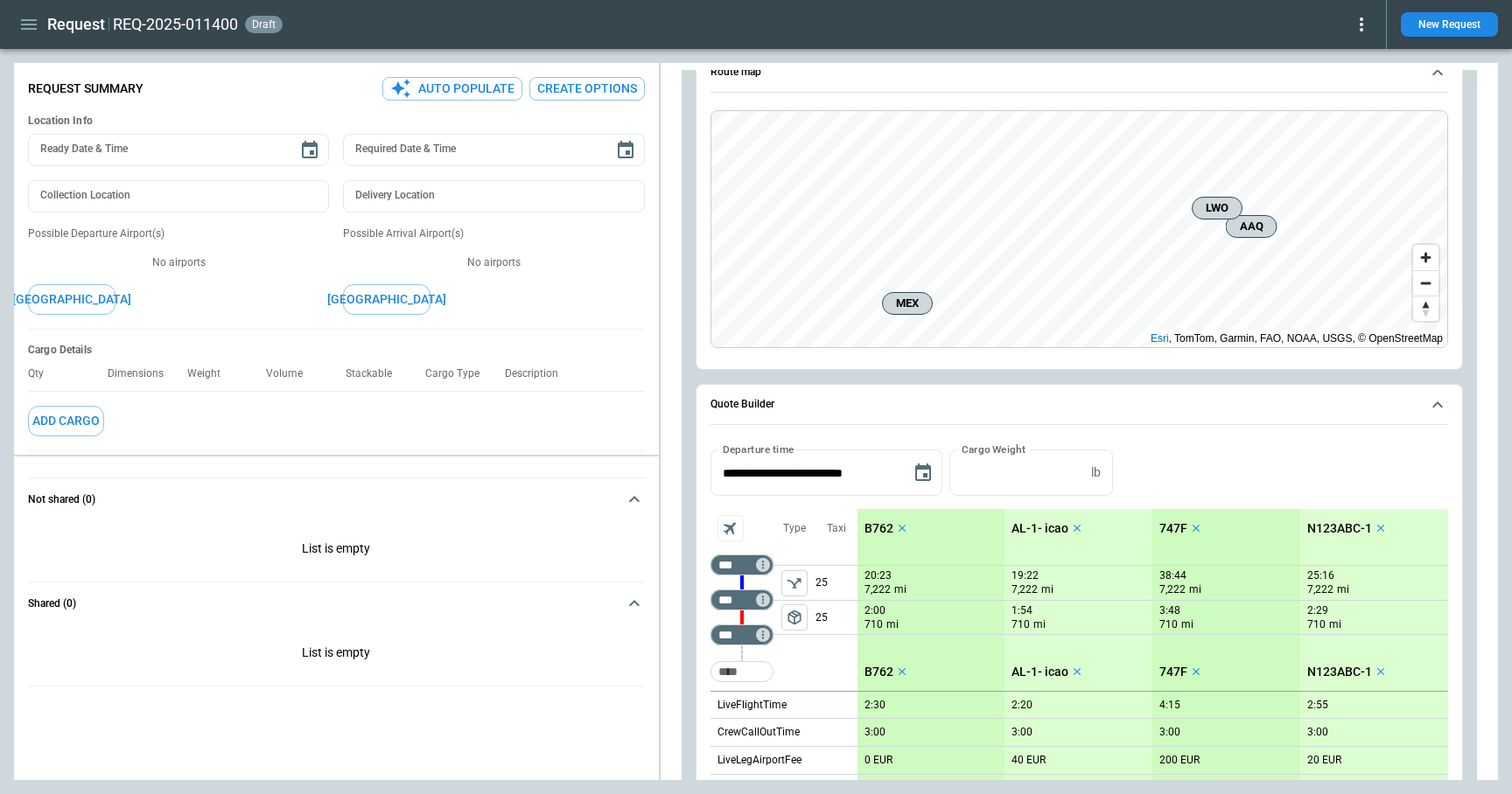
scroll to position [311, 0]
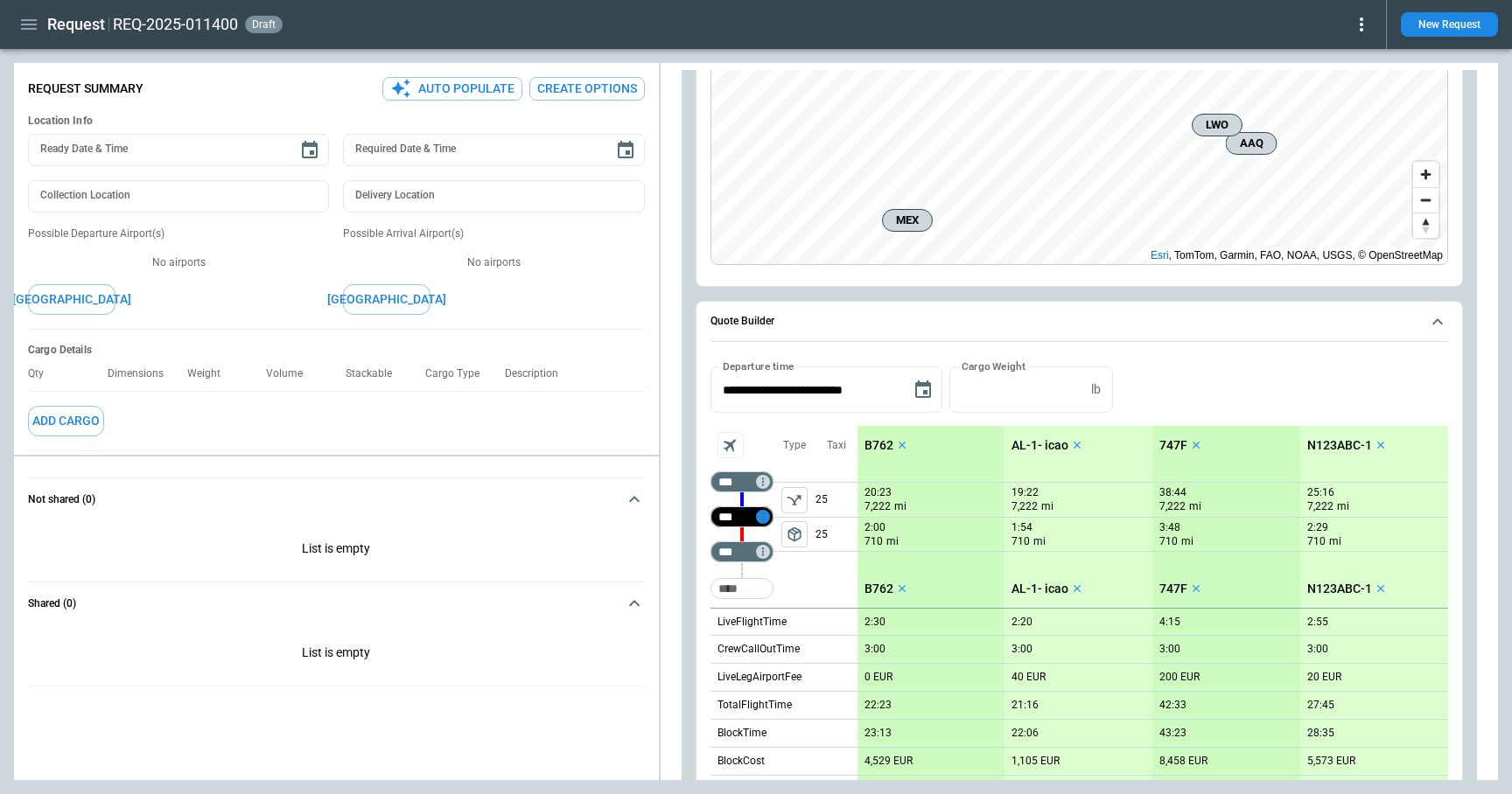
click at [763, 513] on icon "Too short" at bounding box center [762, 517] width 12 height 12
click at [792, 586] on p "Airport info" at bounding box center [789, 593] width 54 height 15
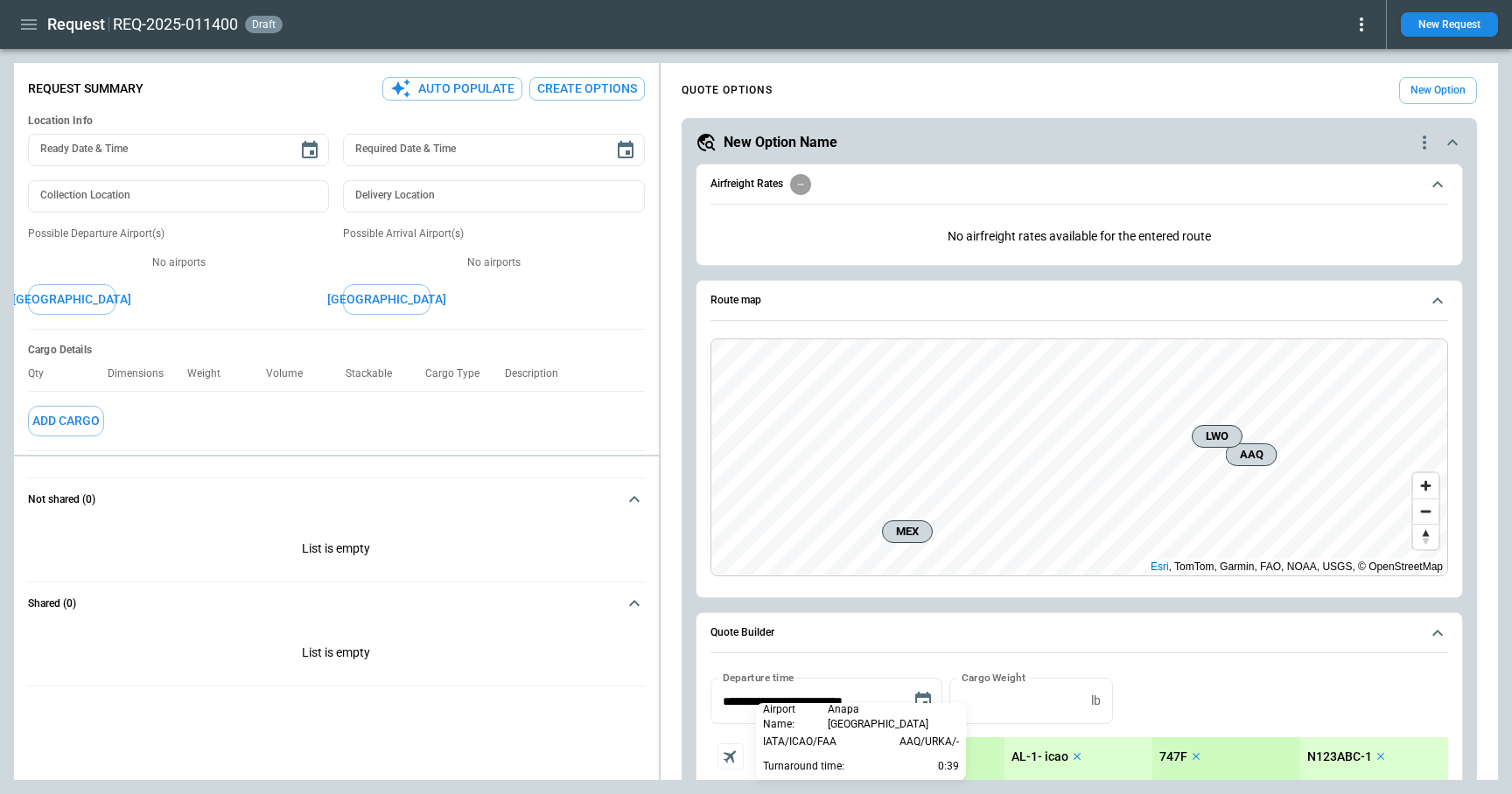
click at [1460, 30] on div at bounding box center [756, 397] width 1512 height 794
click at [1457, 27] on button "New Request" at bounding box center [1449, 24] width 97 height 24
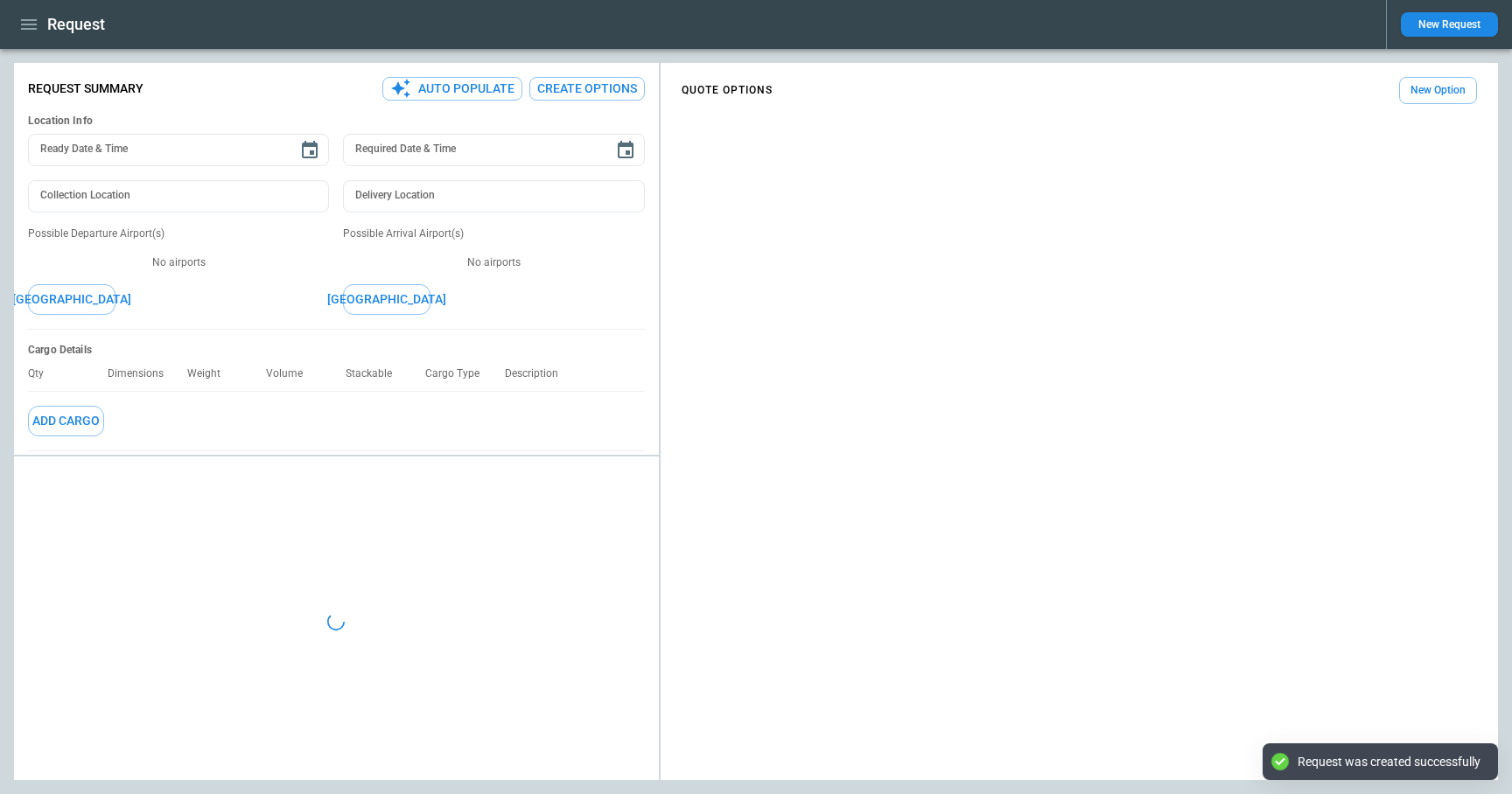
type textarea "*"
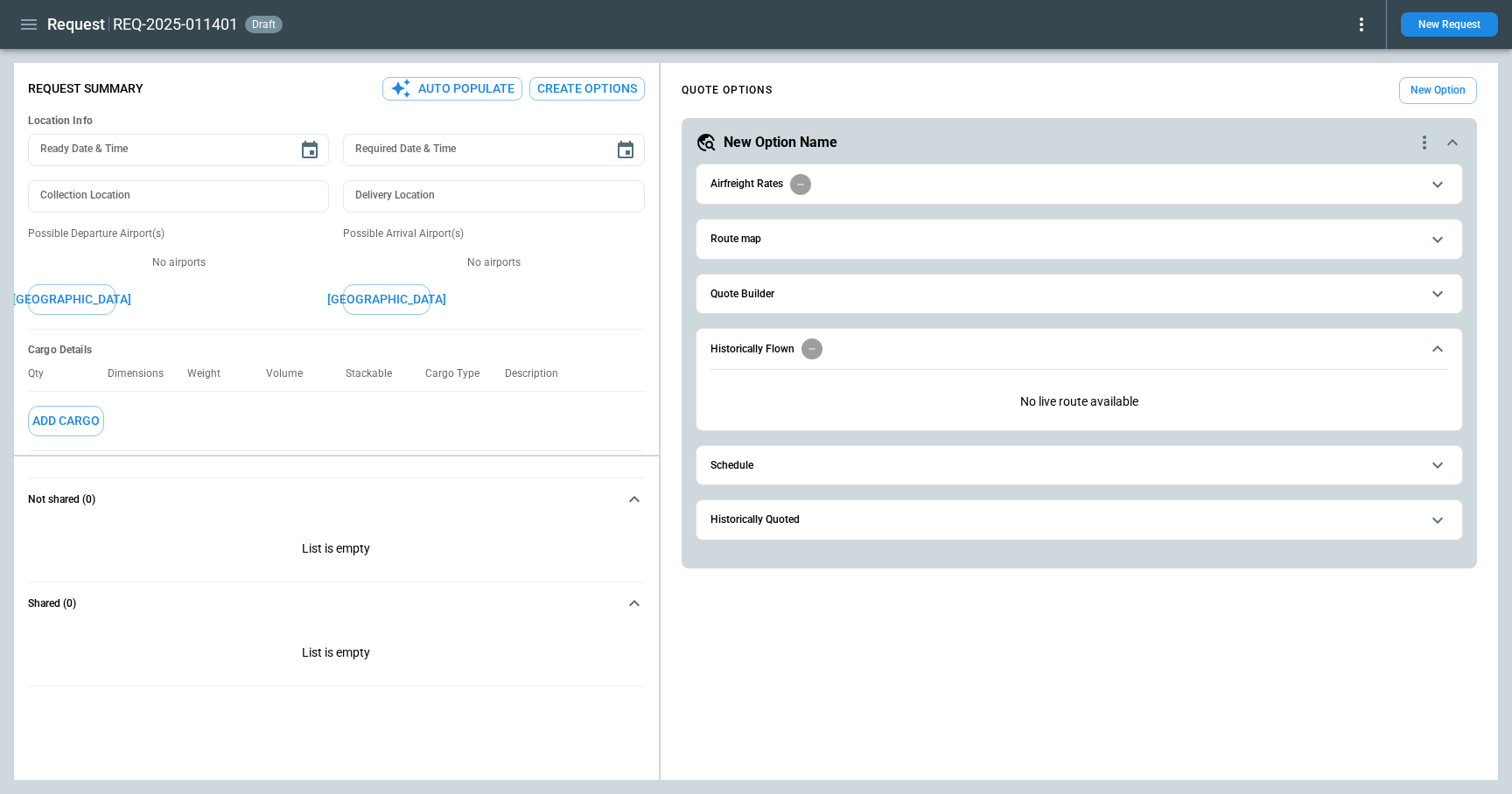
click at [820, 292] on span "Quote Builder" at bounding box center [1065, 294] width 709 height 11
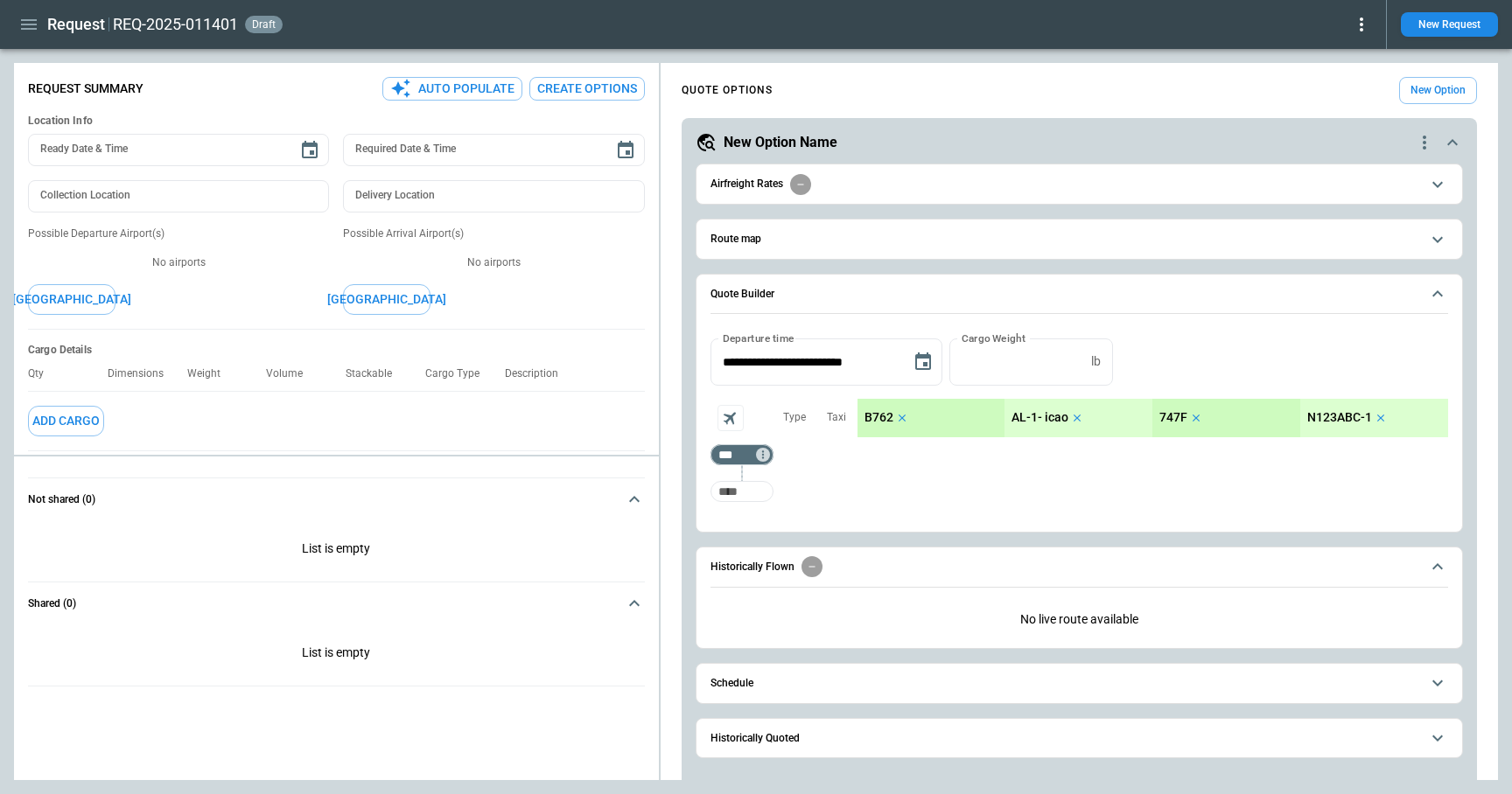
click at [756, 486] on input "Too short" at bounding box center [742, 491] width 56 height 32
type input "***"
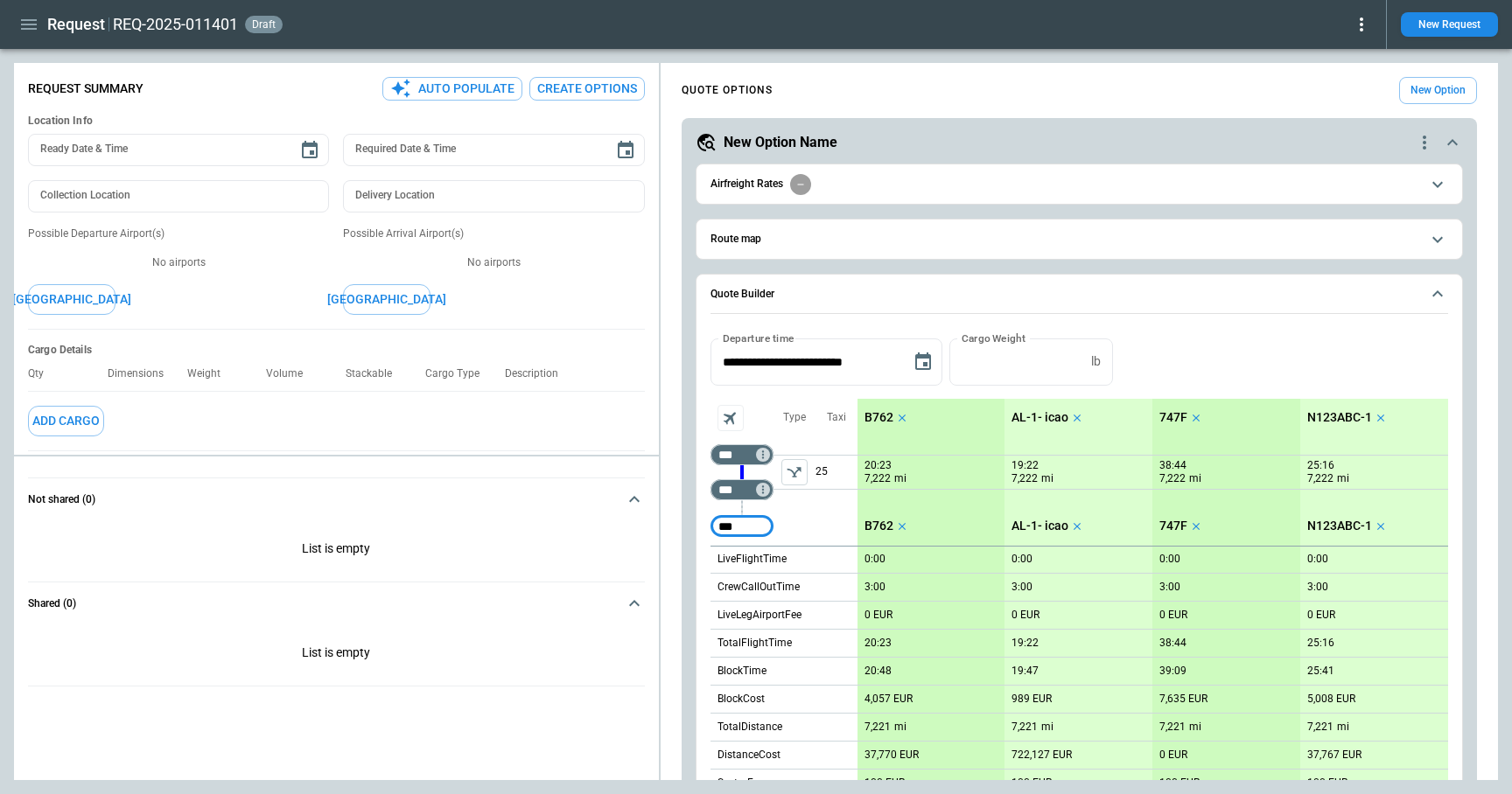
type input "***"
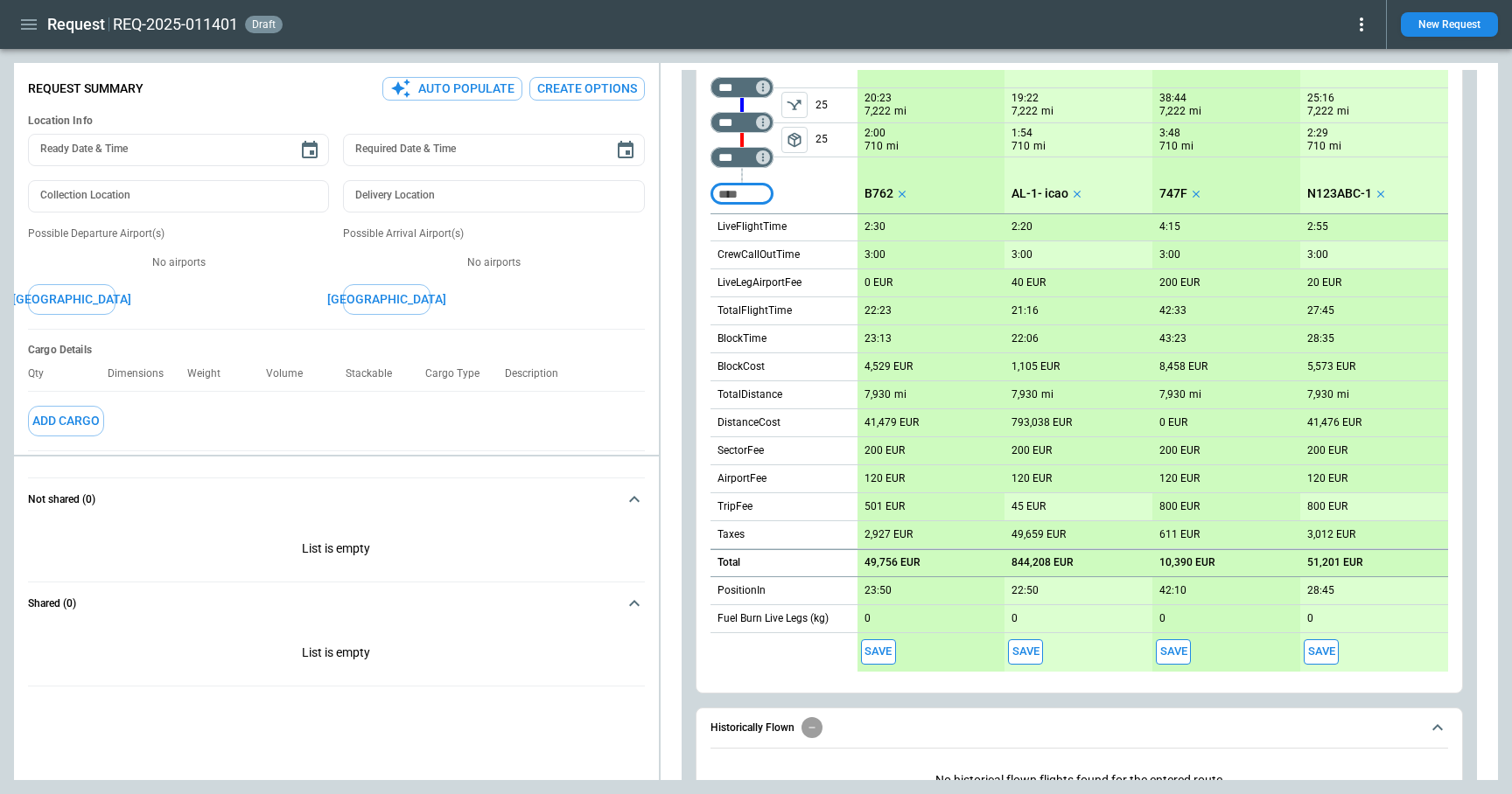
scroll to position [542, 0]
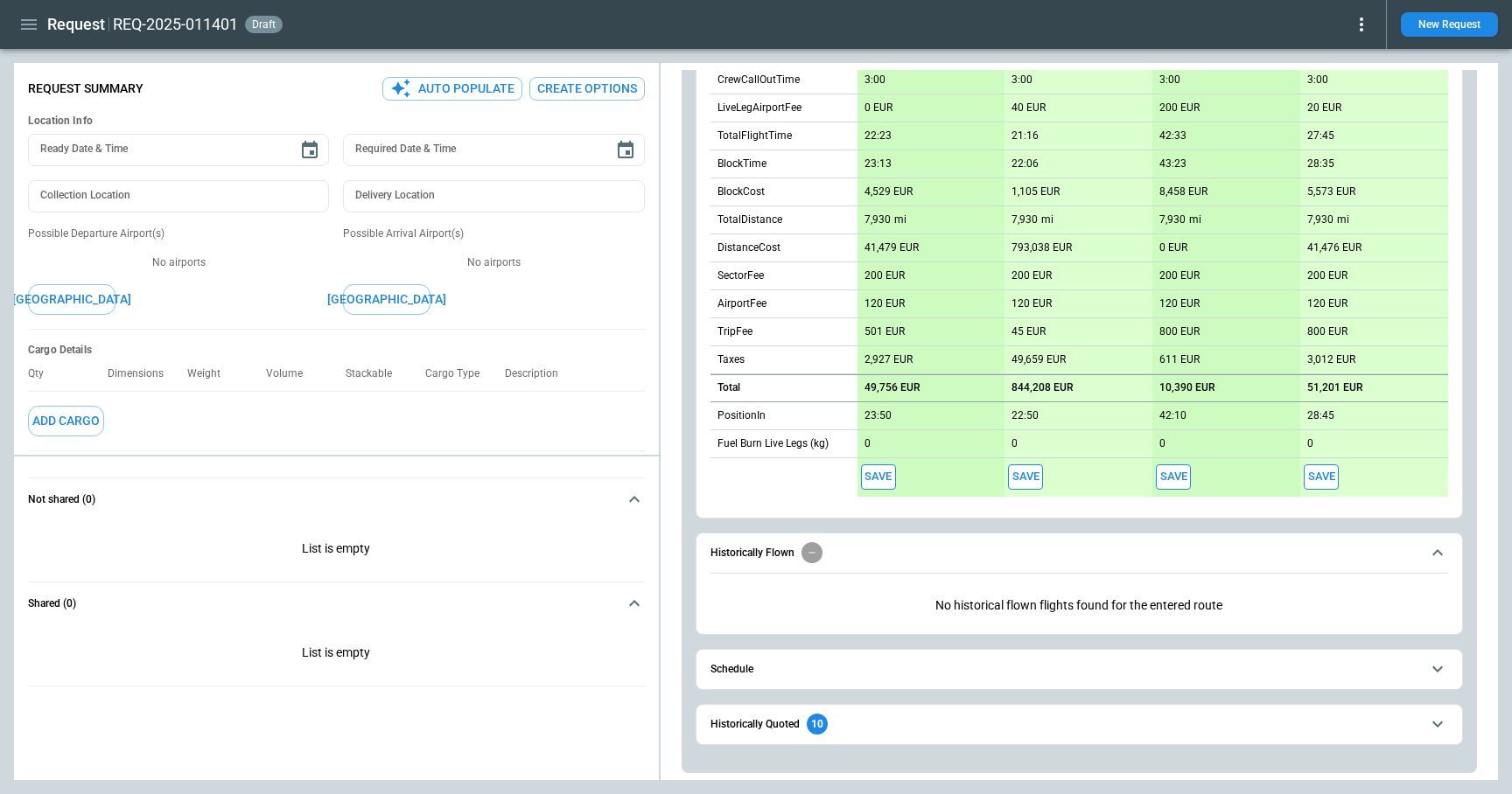
click at [793, 684] on button "Schedule" at bounding box center [1079, 670] width 738 height 39
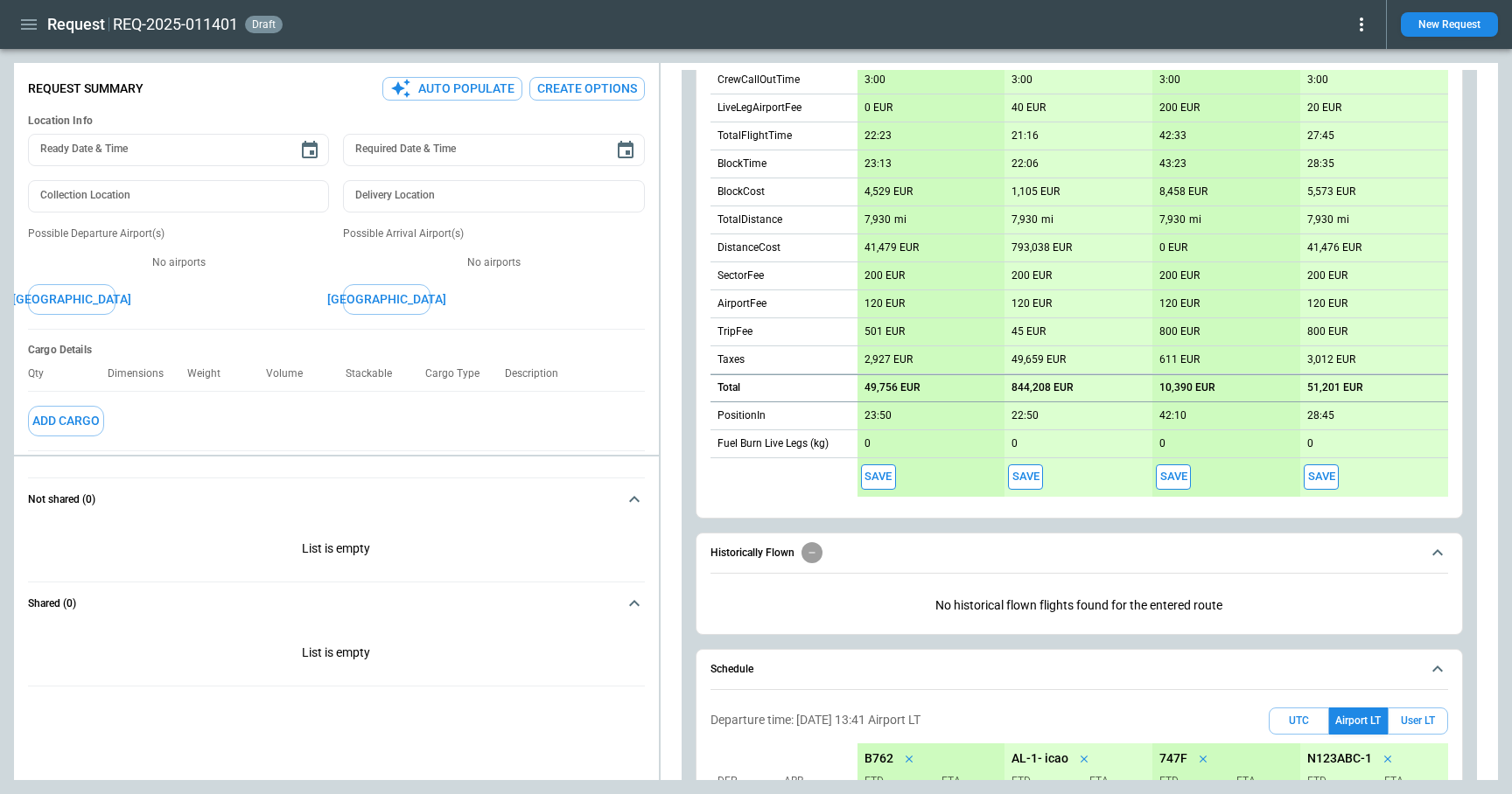
scroll to position [749, 0]
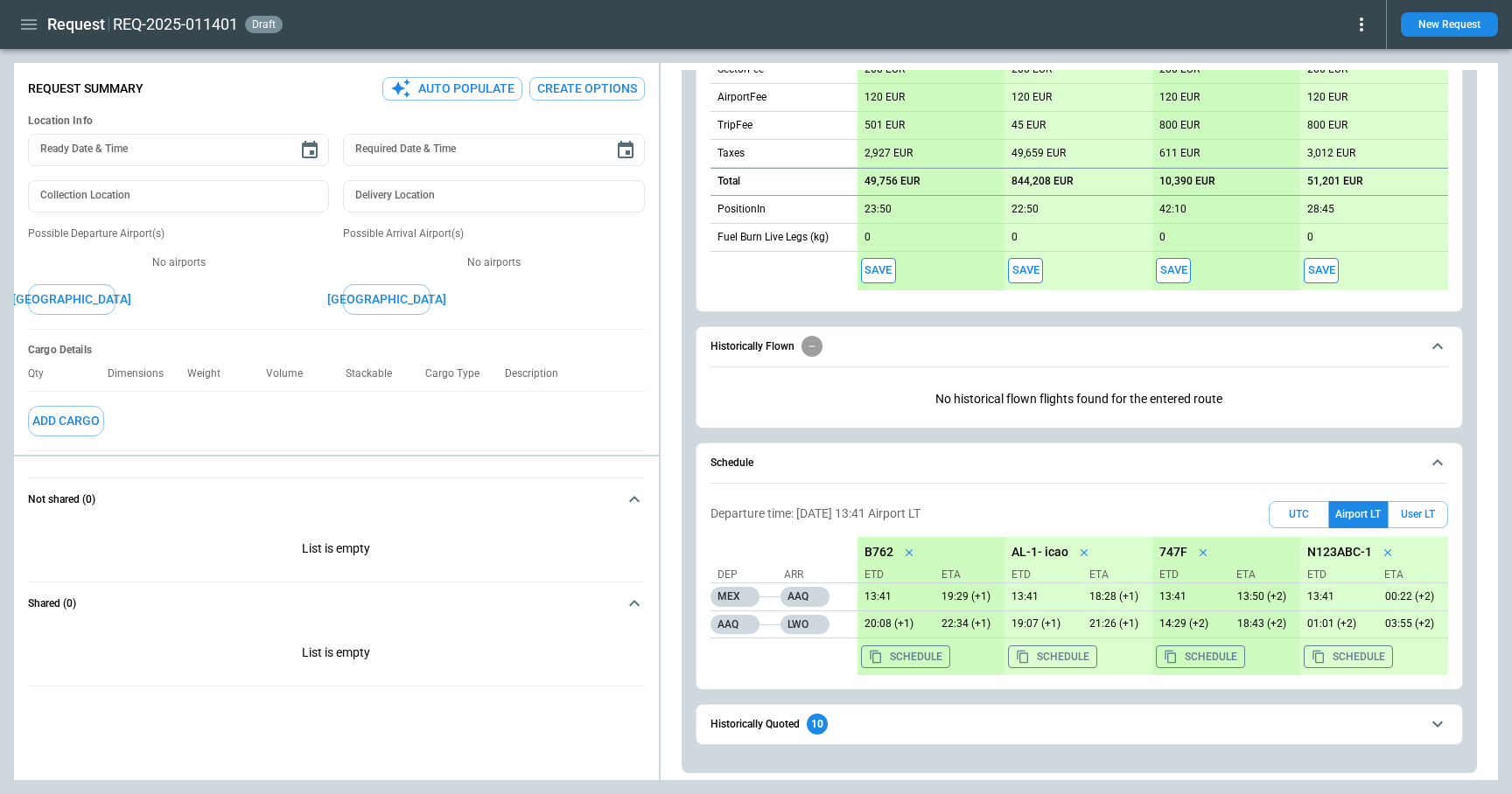
click at [798, 719] on h6 "Historically Quoted" at bounding box center [755, 724] width 89 height 11
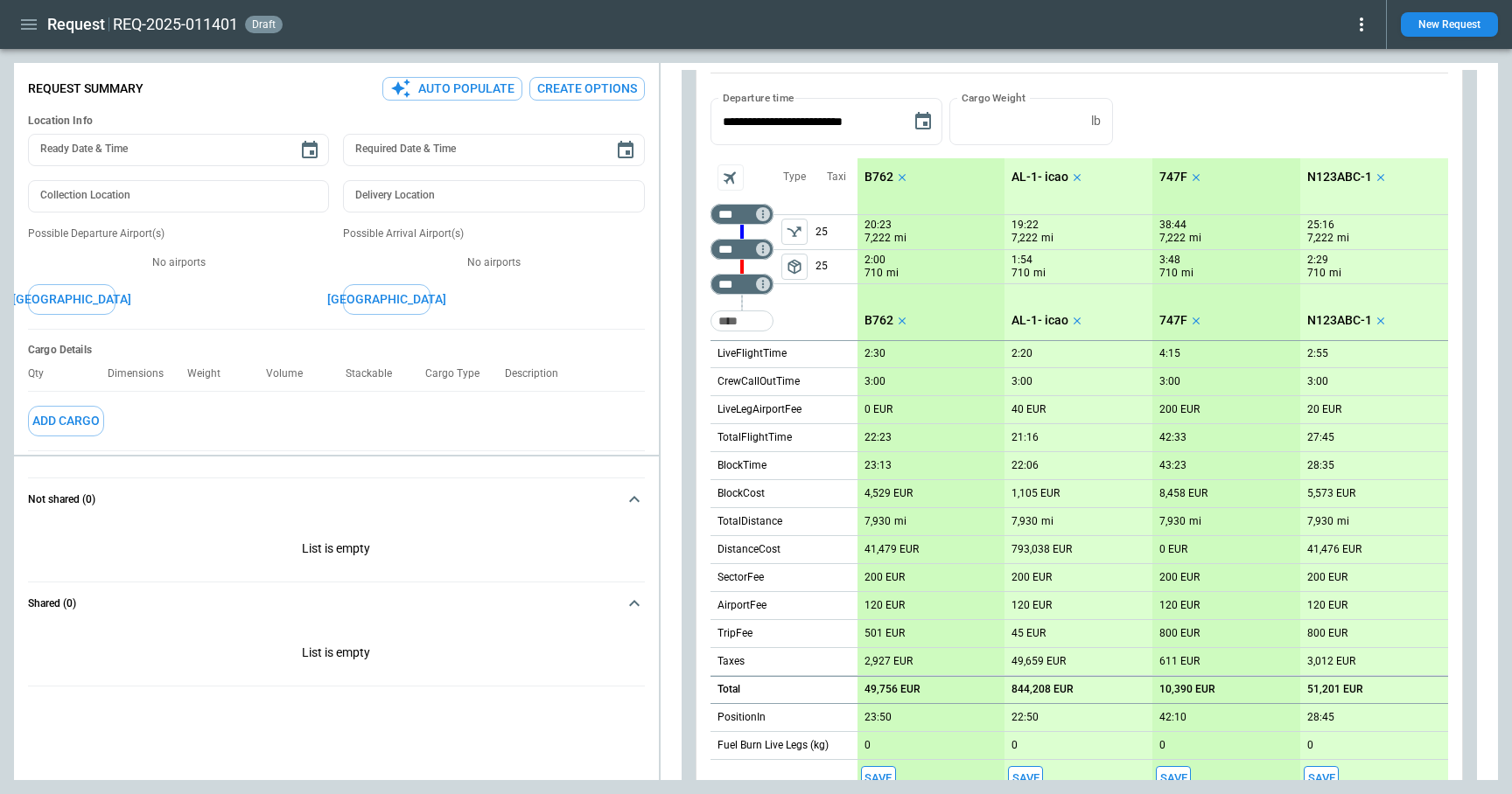
scroll to position [131, 0]
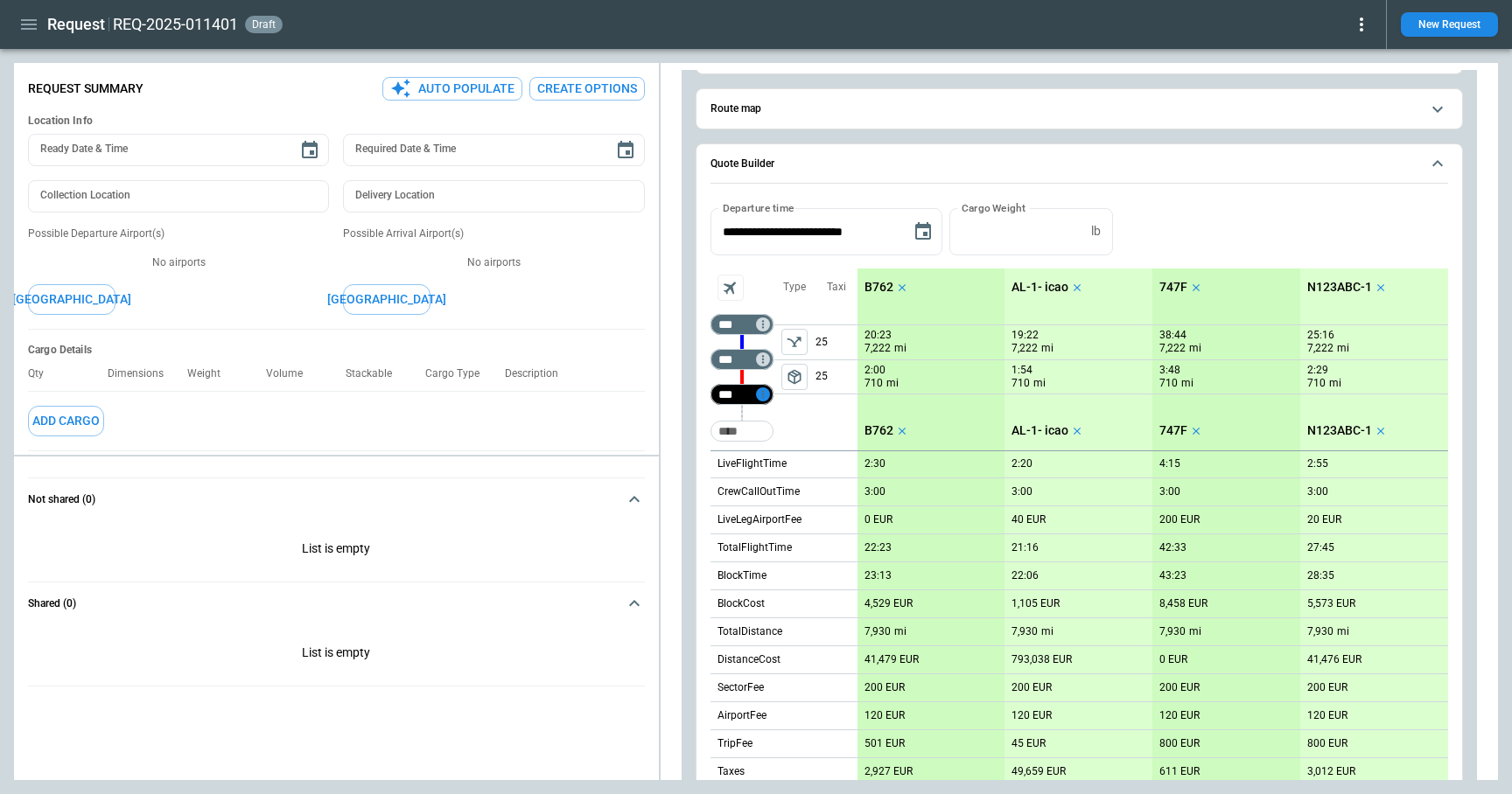
click at [762, 397] on icon "Too short" at bounding box center [762, 394] width 2 height 8
click at [783, 465] on p "Airport info" at bounding box center [789, 470] width 54 height 15
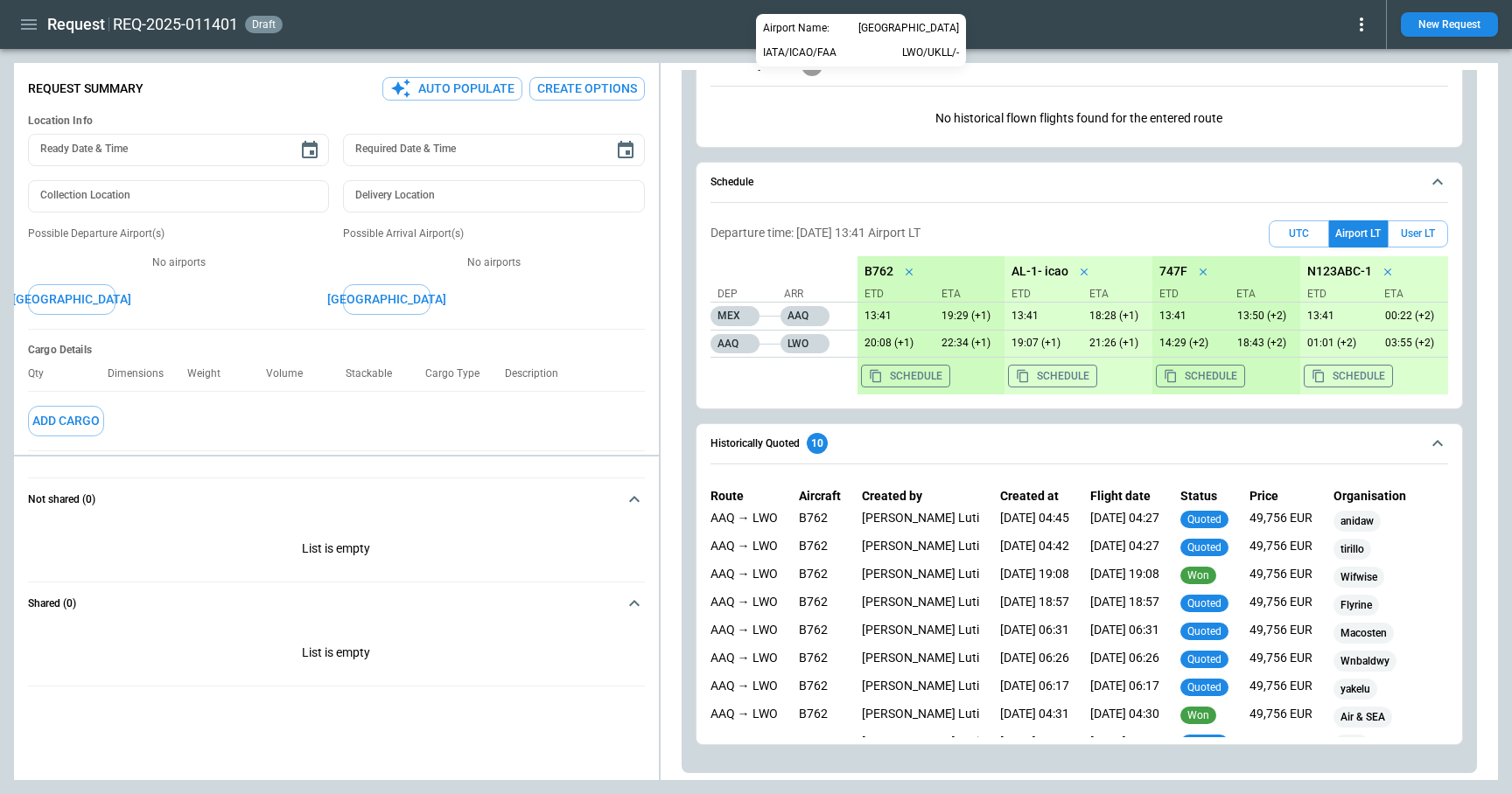
click at [828, 182] on div at bounding box center [756, 397] width 1512 height 794
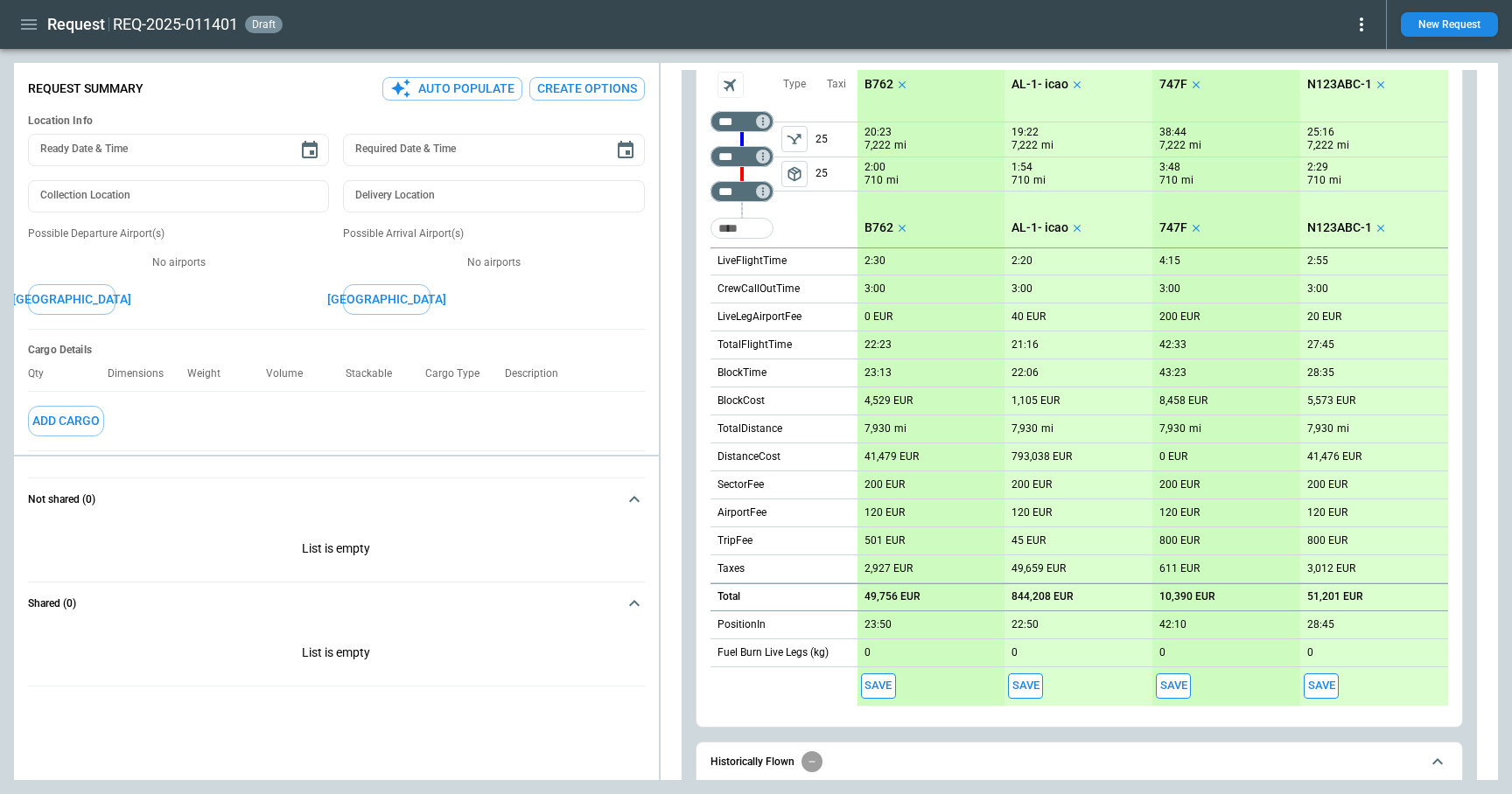
scroll to position [212, 0]
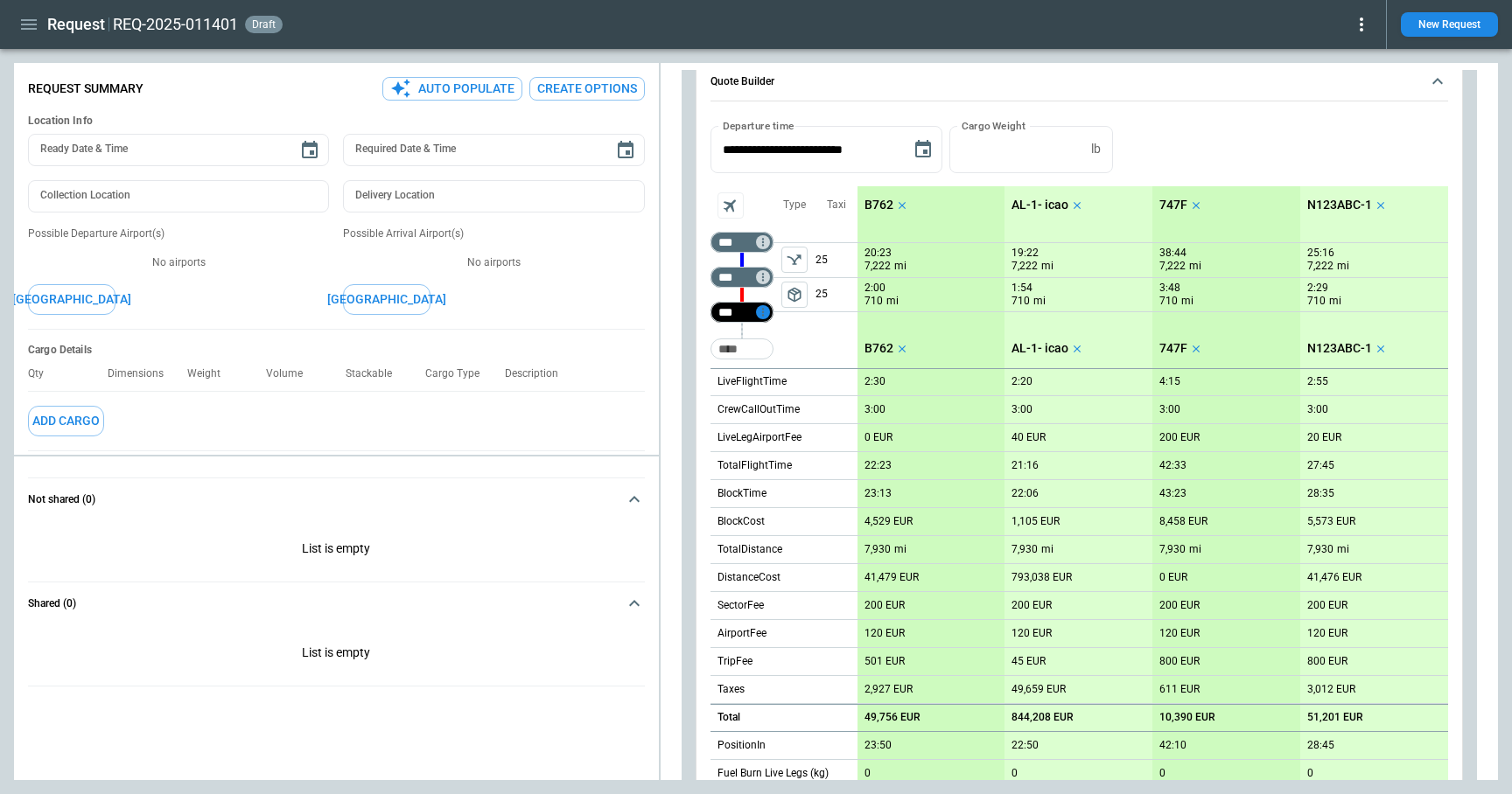
click at [762, 311] on icon "Too short" at bounding box center [762, 312] width 2 height 8
click at [772, 334] on p "Edit" at bounding box center [772, 334] width 19 height 15
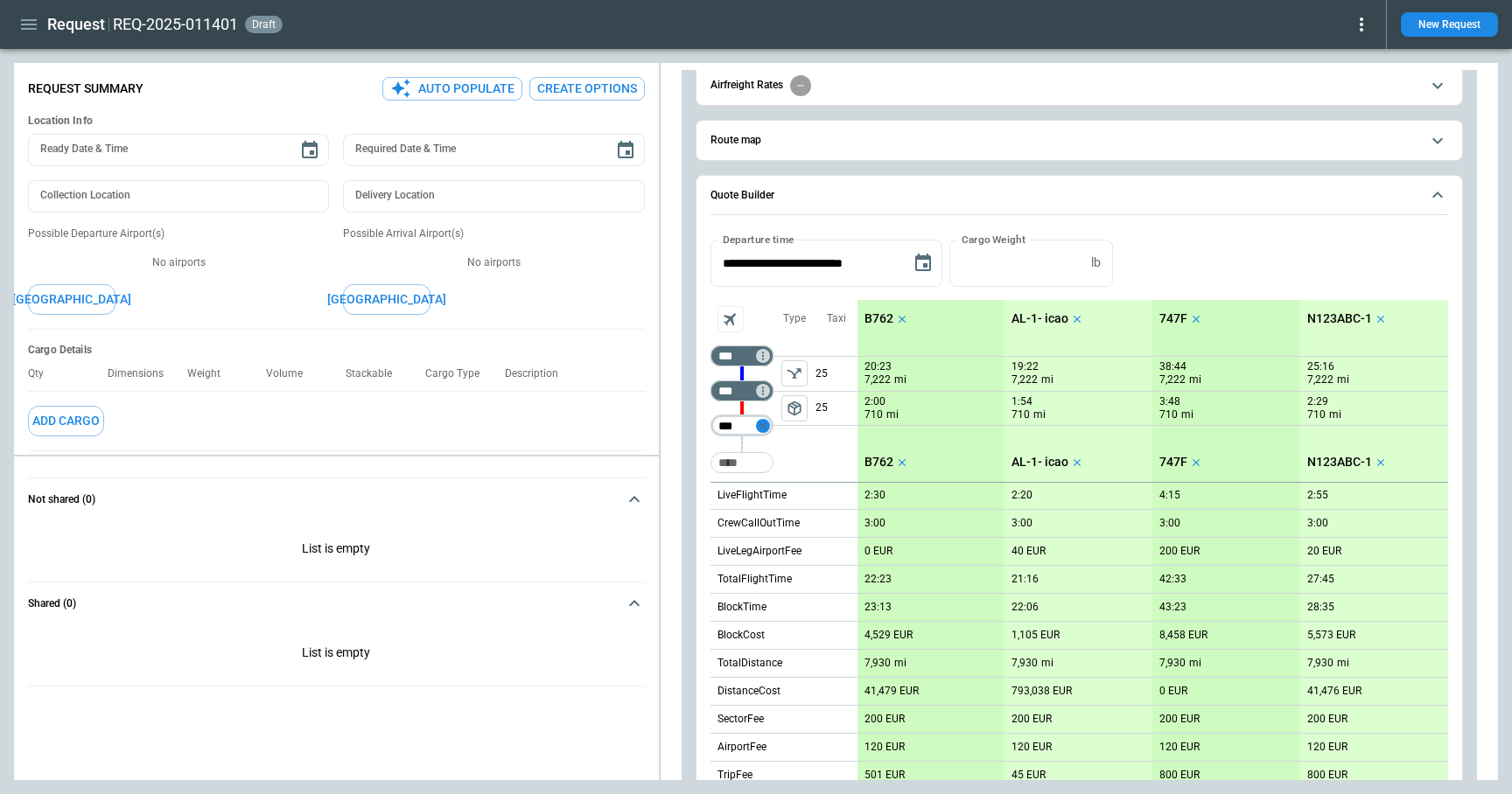
click at [764, 423] on icon "Not found" at bounding box center [761, 425] width 7 height 7
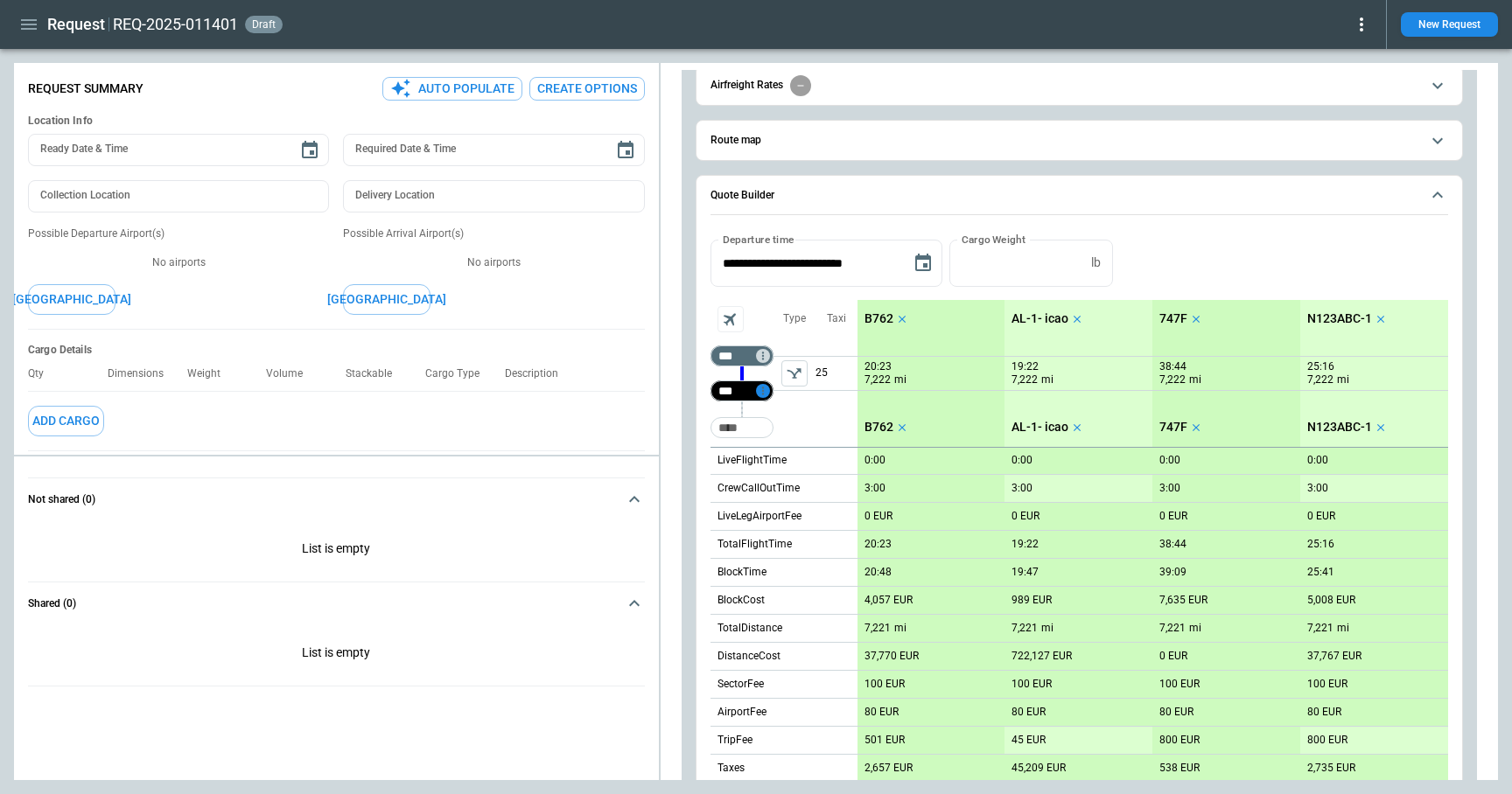
click at [761, 389] on icon "Not found" at bounding box center [762, 390] width 2 height 8
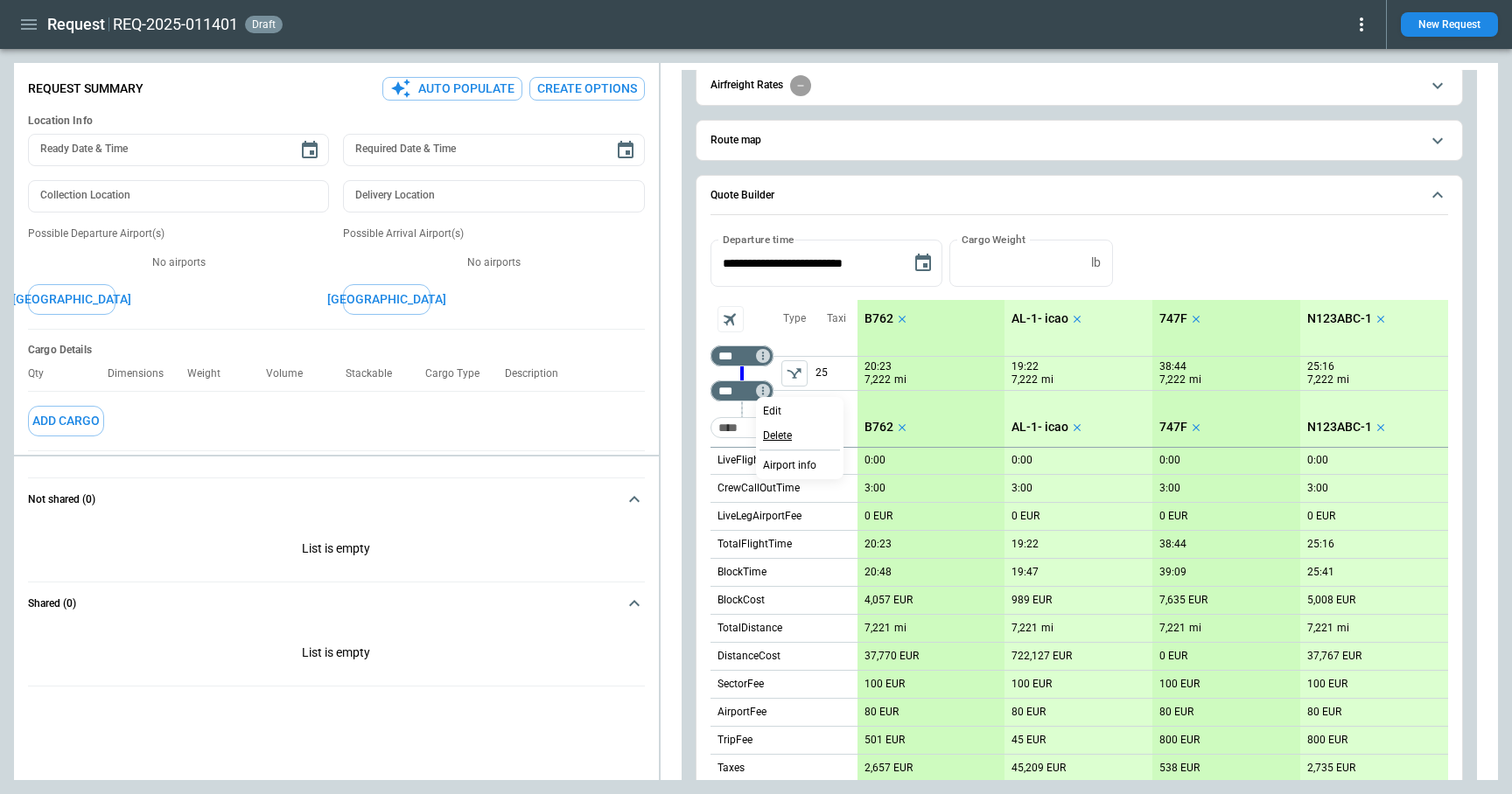
click at [775, 439] on p "Delete" at bounding box center [777, 436] width 29 height 15
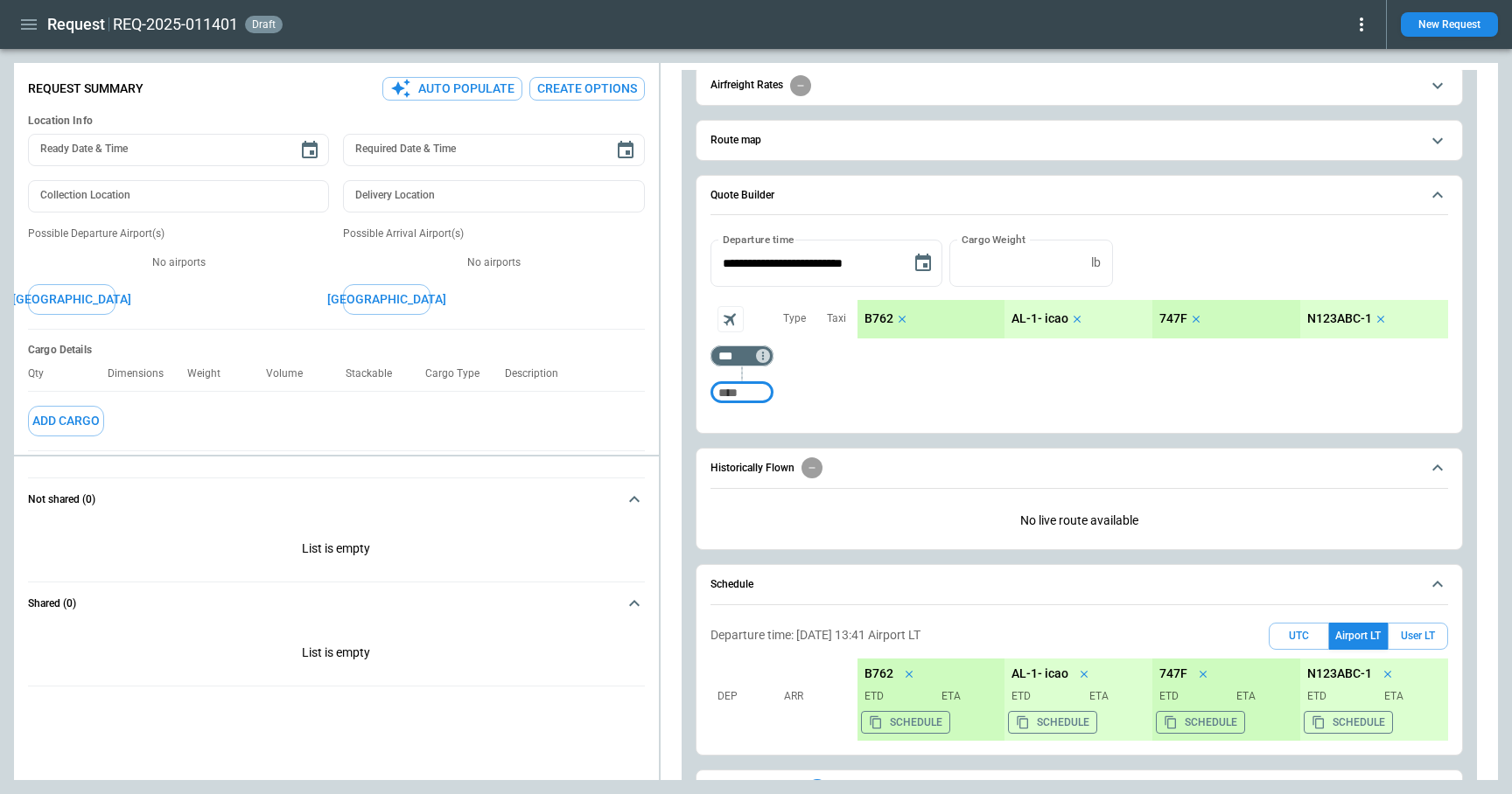
click at [742, 391] on input "Too short" at bounding box center [742, 393] width 56 height 32
type input "***"
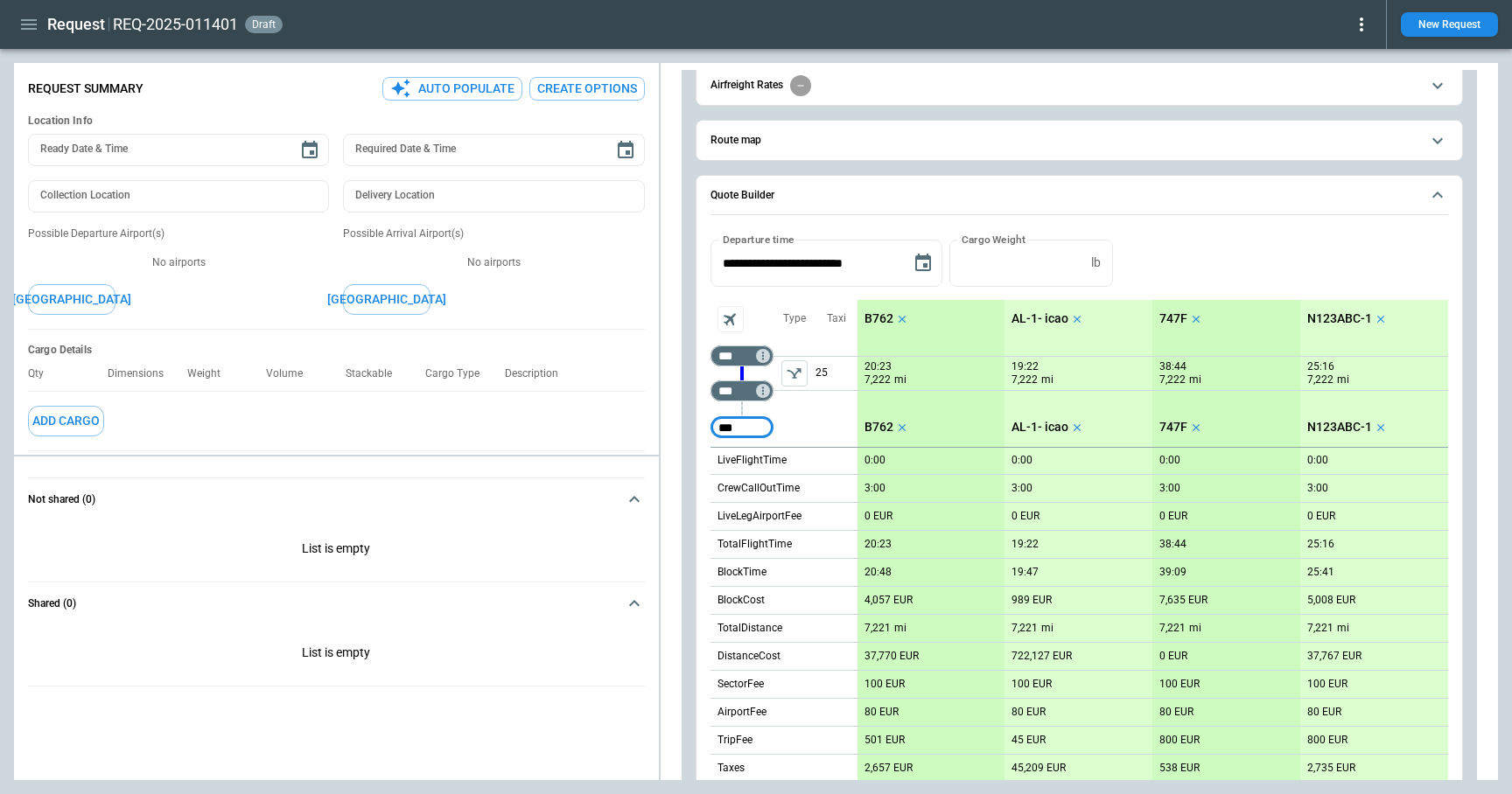
type input "***"
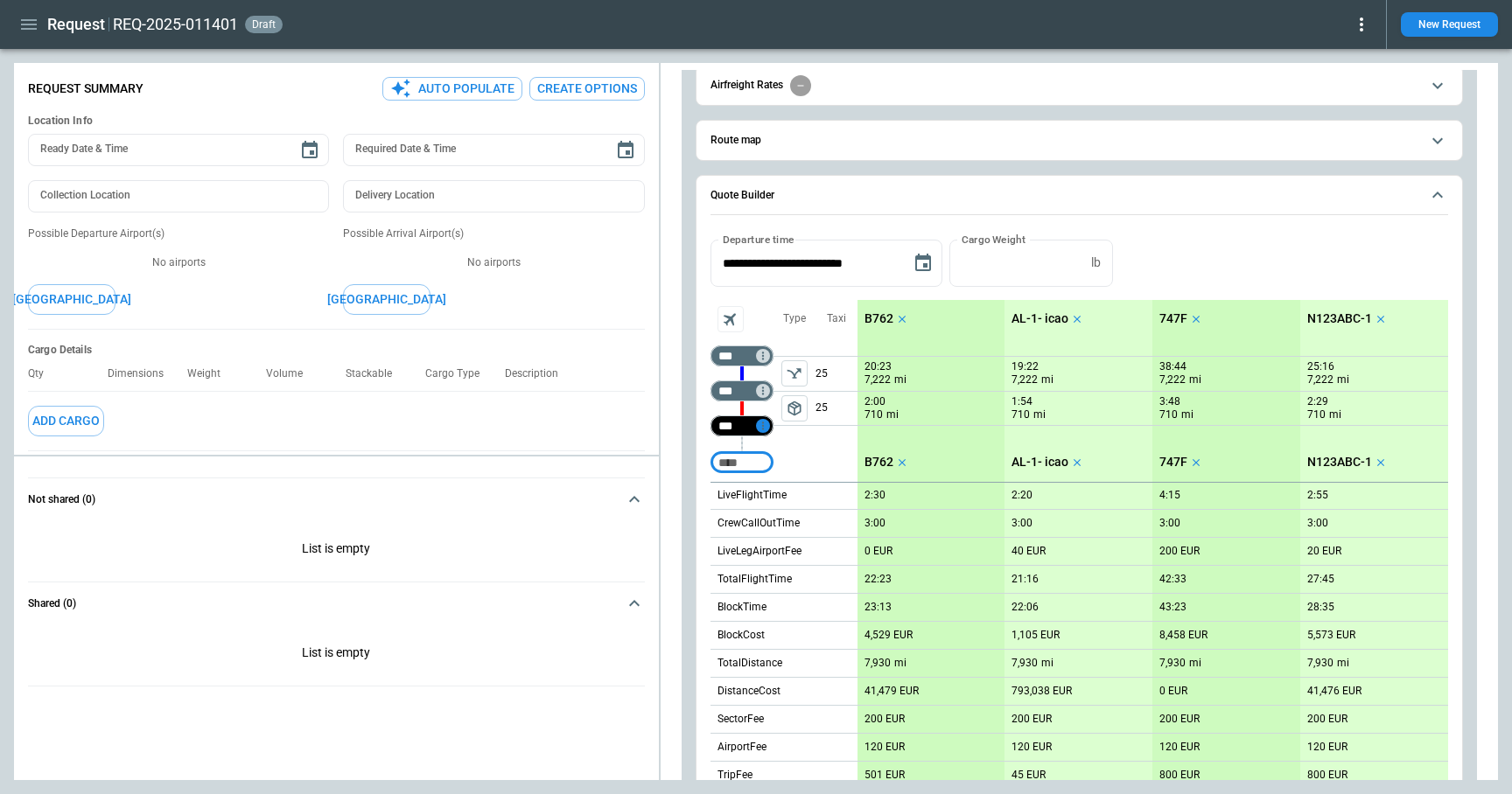
click at [762, 422] on icon "Too short" at bounding box center [762, 426] width 2 height 8
click at [787, 494] on p "Airport info" at bounding box center [789, 501] width 54 height 15
click at [702, 451] on div at bounding box center [756, 397] width 1512 height 794
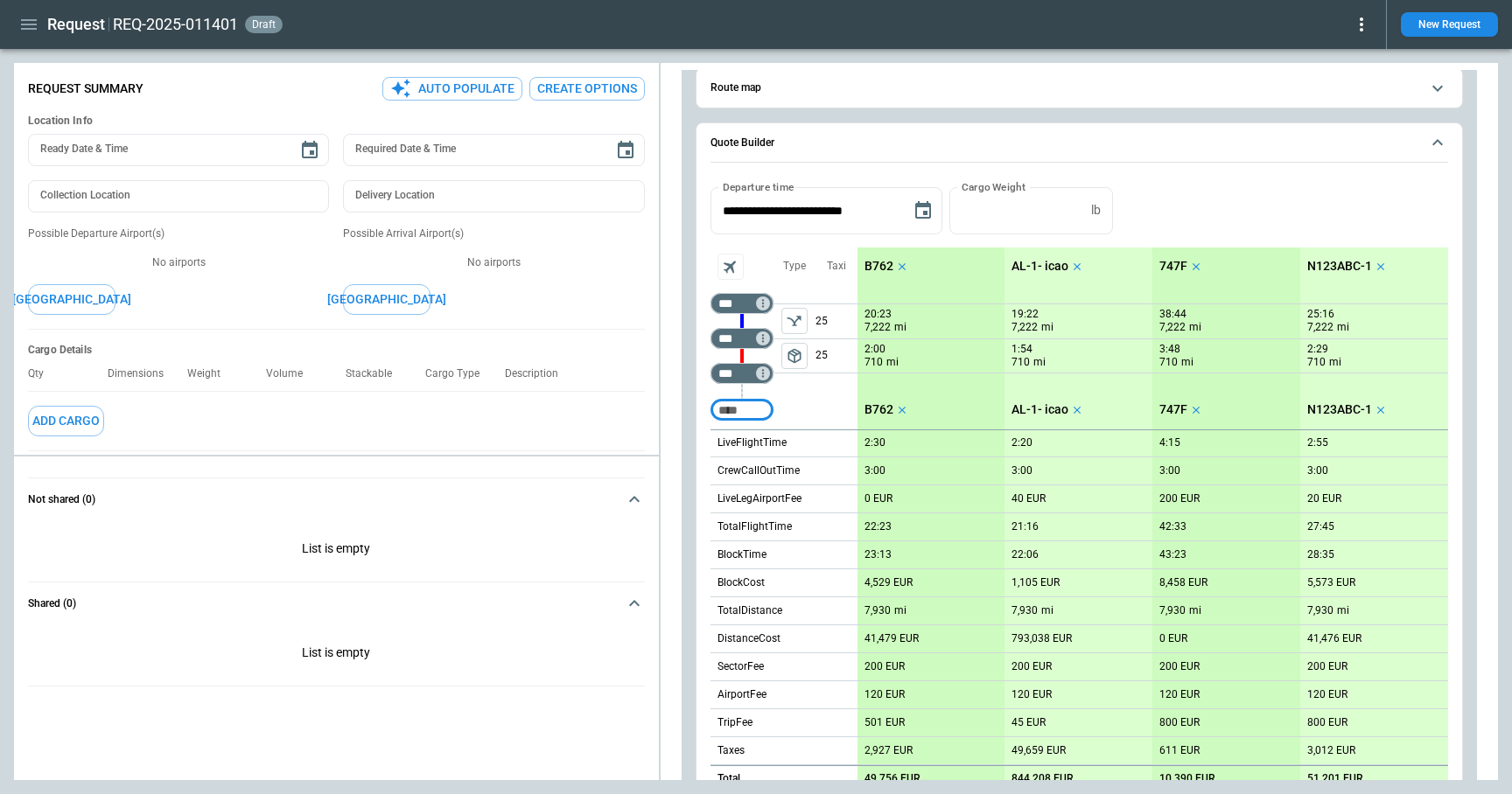
scroll to position [128, 0]
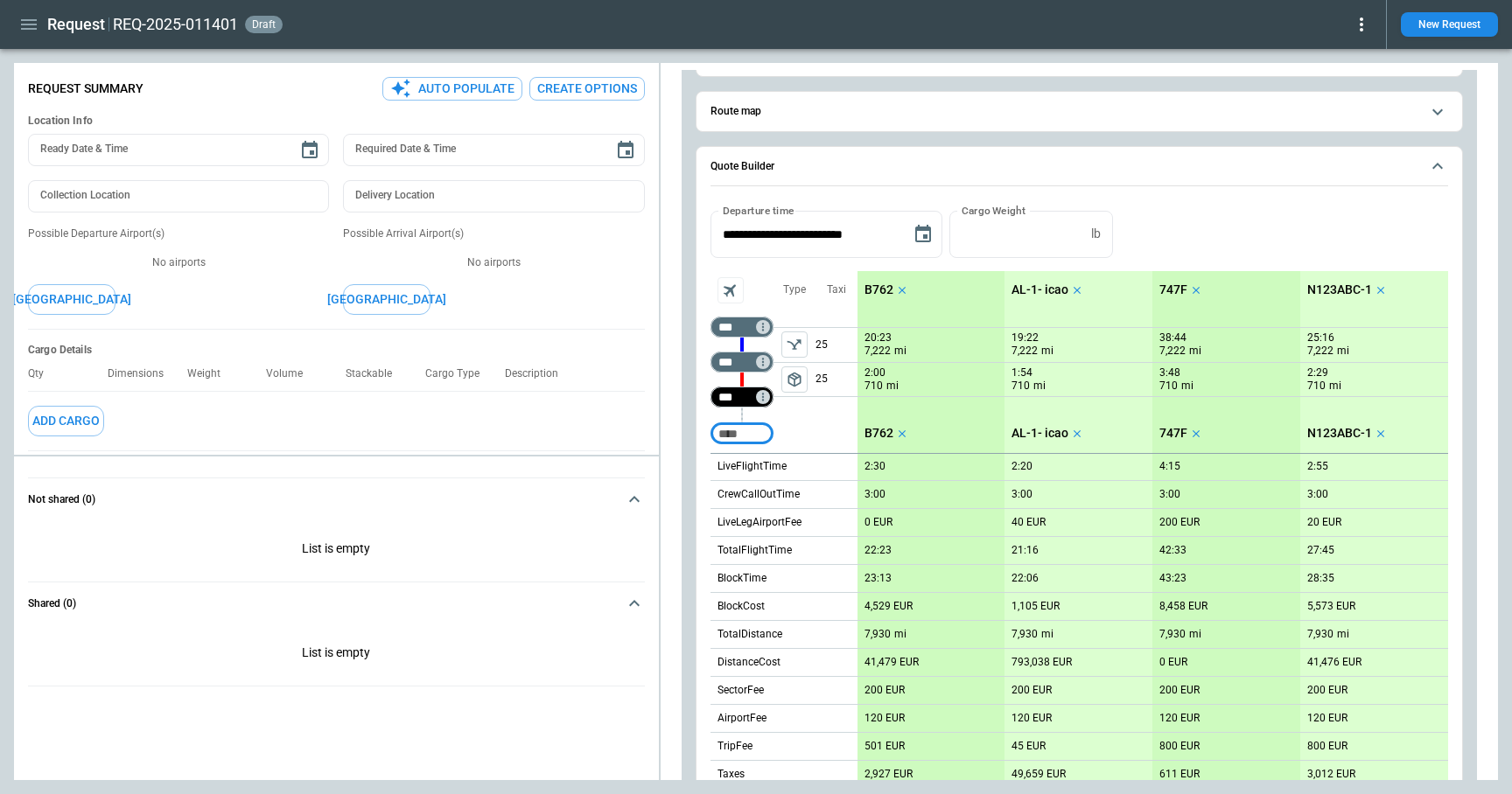
click at [758, 403] on input "***" at bounding box center [739, 397] width 49 height 18
click at [804, 413] on div "Type package_2" at bounding box center [794, 363] width 42 height 182
click at [761, 396] on icon "Not found" at bounding box center [762, 397] width 12 height 12
click at [800, 471] on p "Airport info" at bounding box center [789, 473] width 54 height 15
click at [702, 415] on div at bounding box center [756, 397] width 1512 height 794
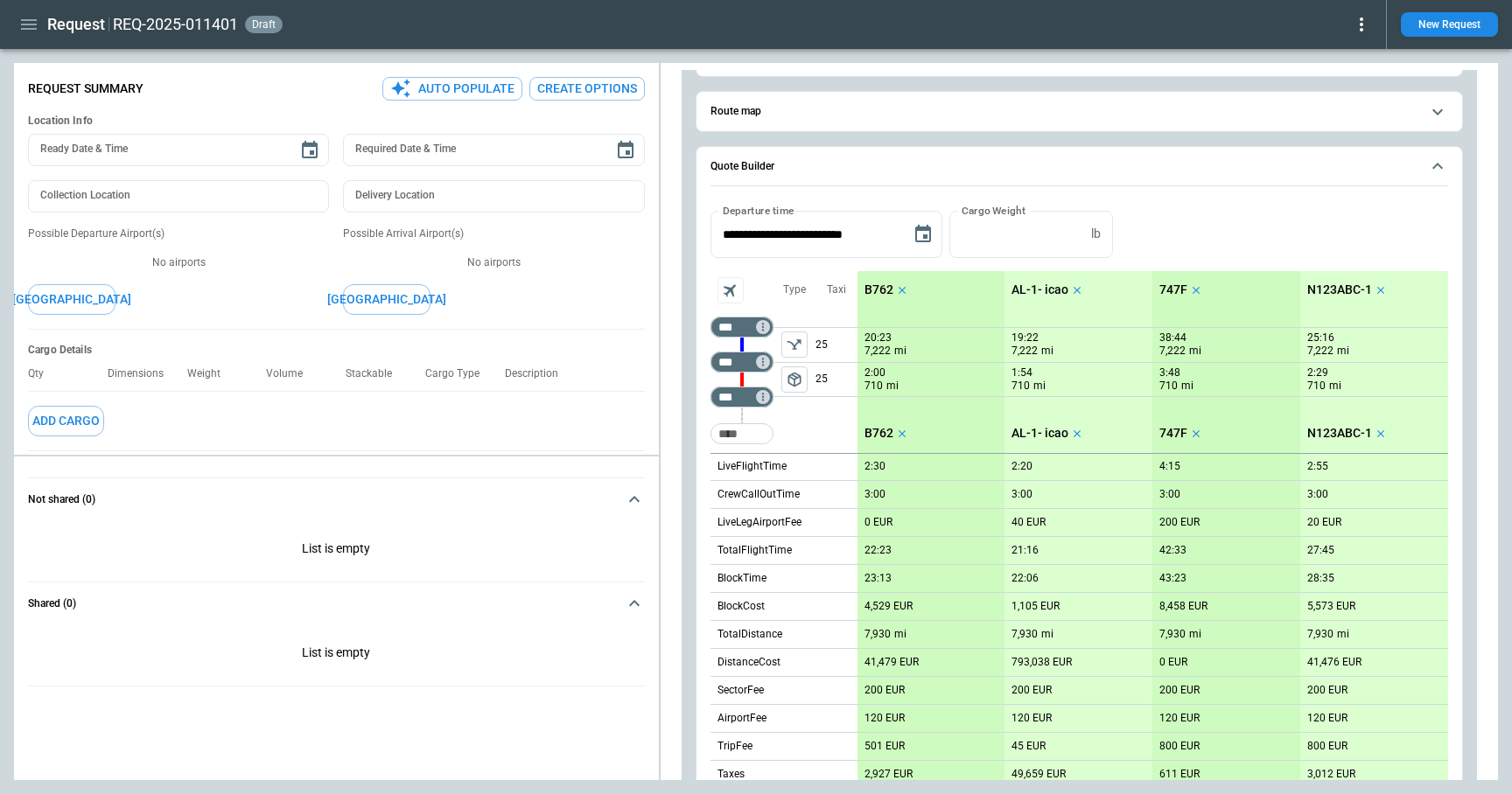
scroll to position [0, 0]
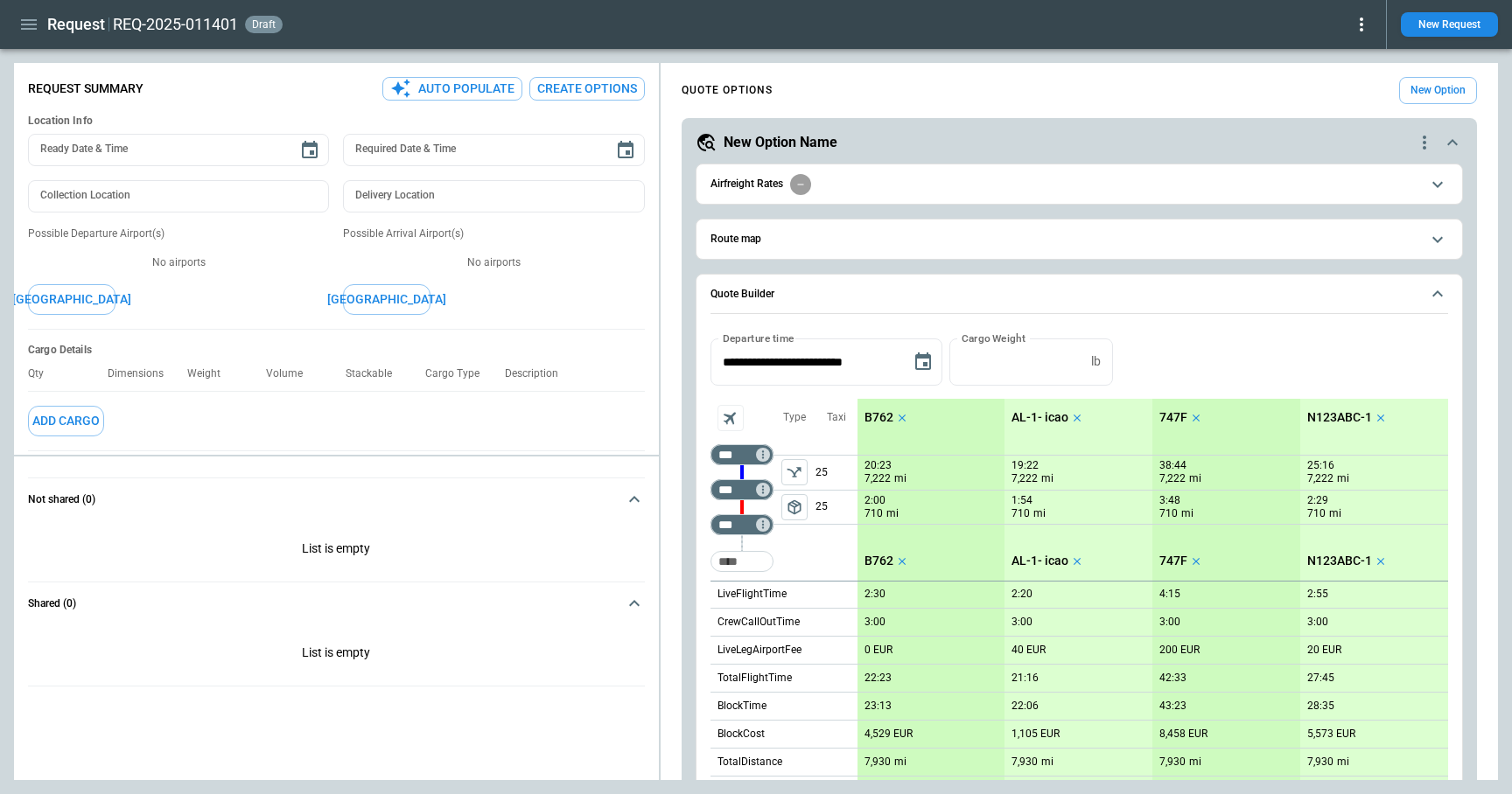
click at [1427, 133] on icon "quote-option-actions" at bounding box center [1424, 143] width 21 height 21
click at [1387, 243] on li "Delete Quote Option" at bounding box center [1358, 248] width 154 height 25
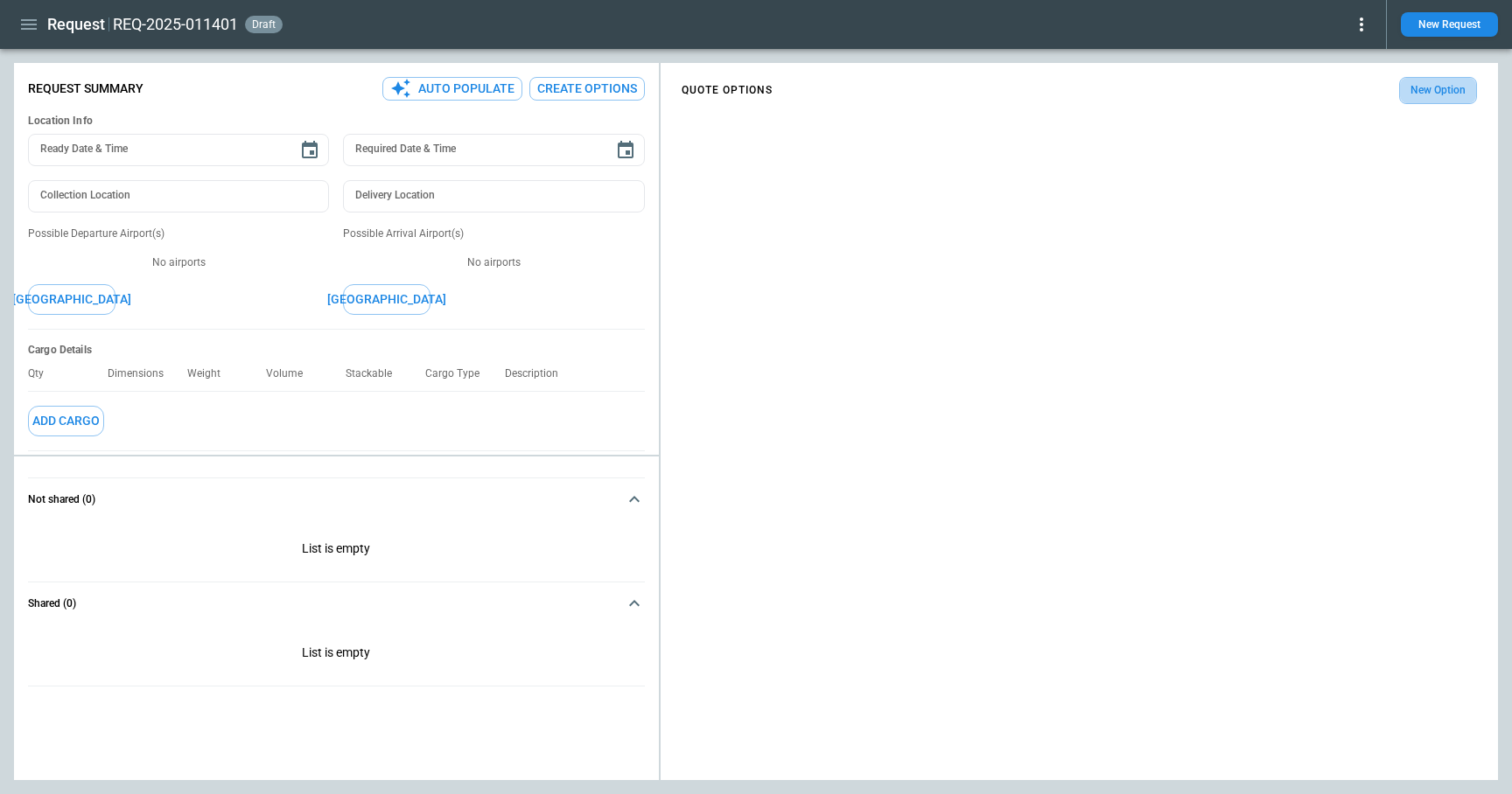
click at [1427, 86] on button "New Option" at bounding box center [1438, 90] width 78 height 27
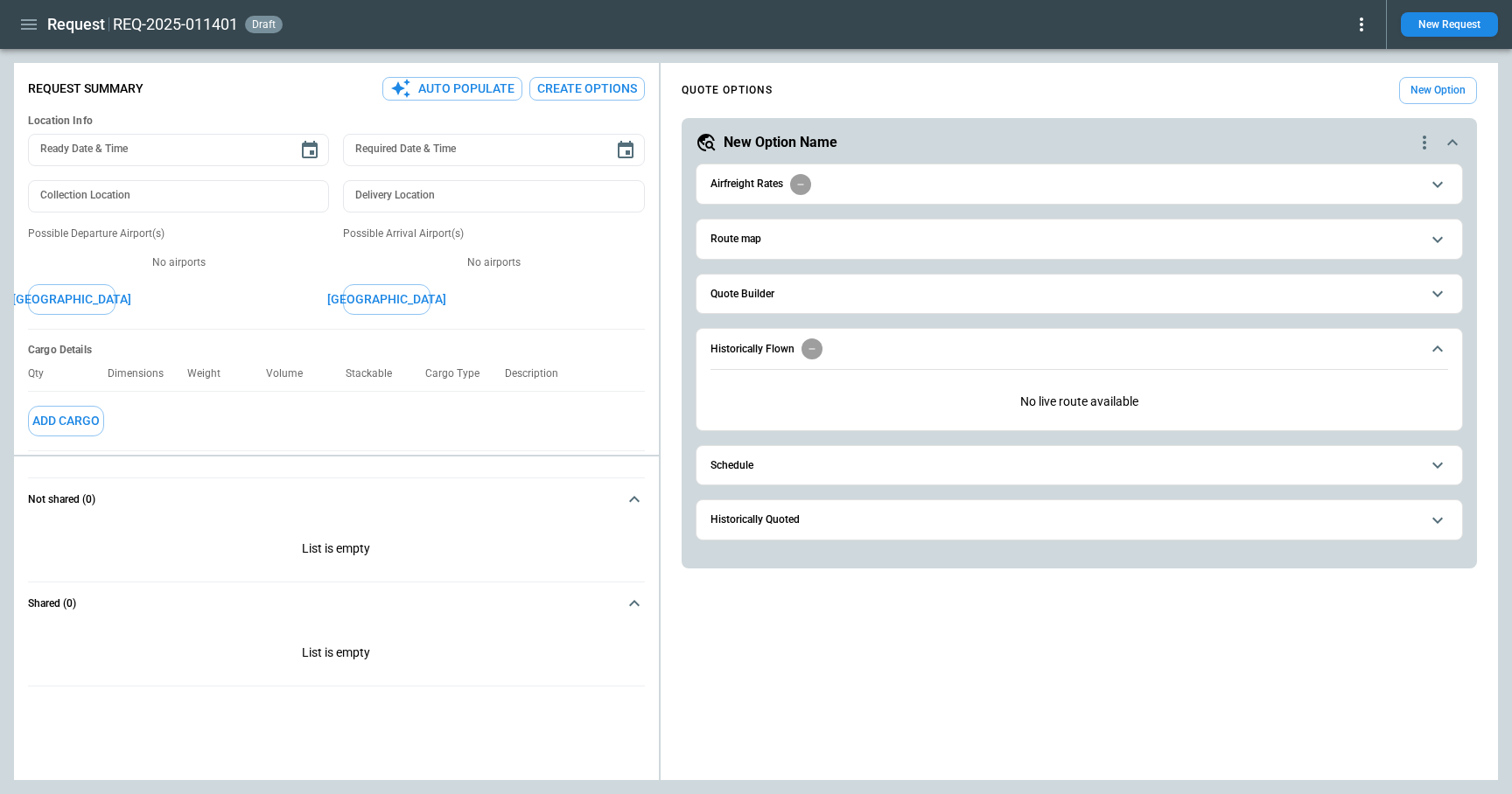
click at [811, 287] on button "Quote Builder" at bounding box center [1079, 294] width 738 height 39
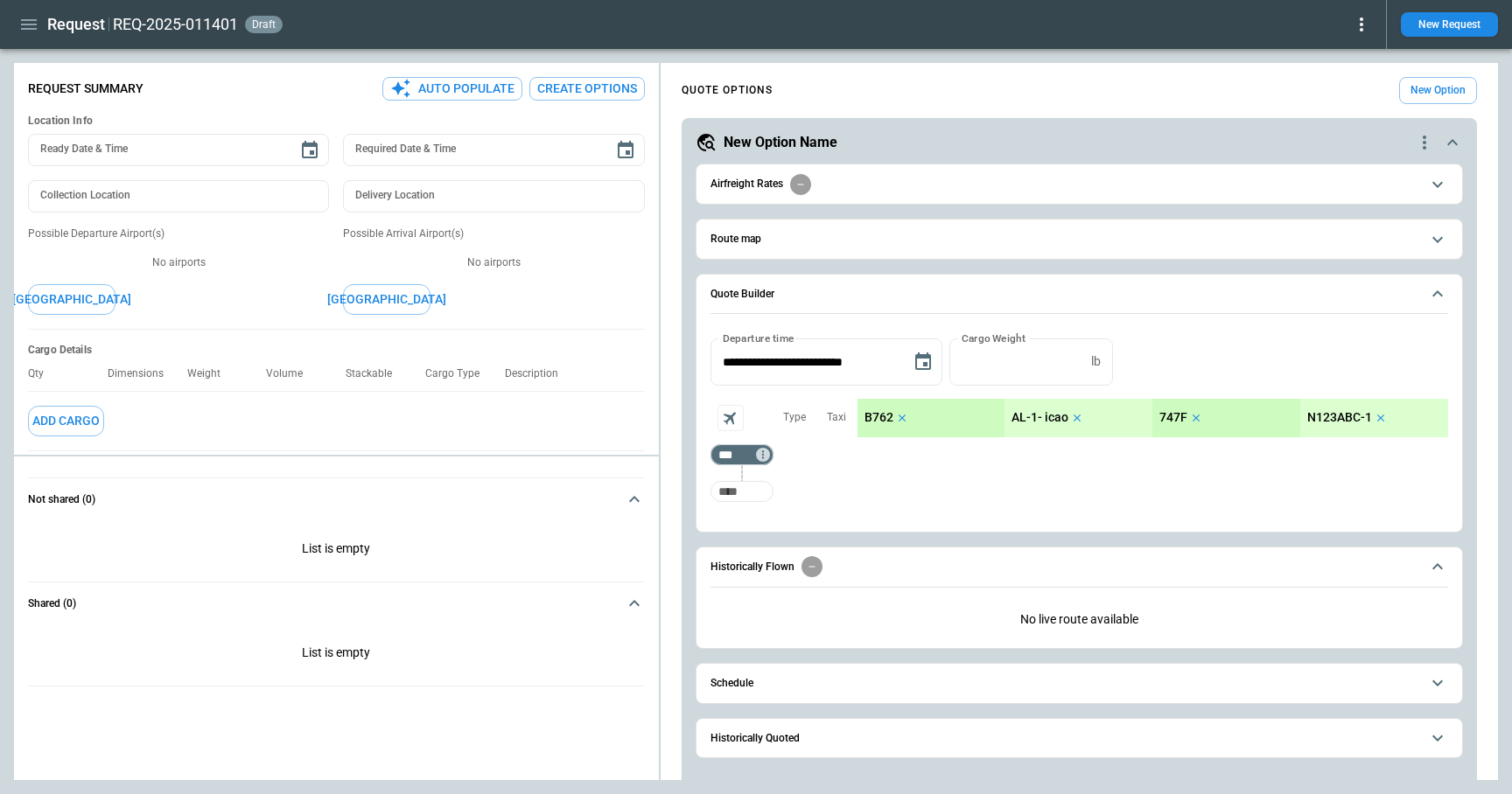
click at [755, 488] on input "Too short" at bounding box center [742, 491] width 56 height 32
type input "***"
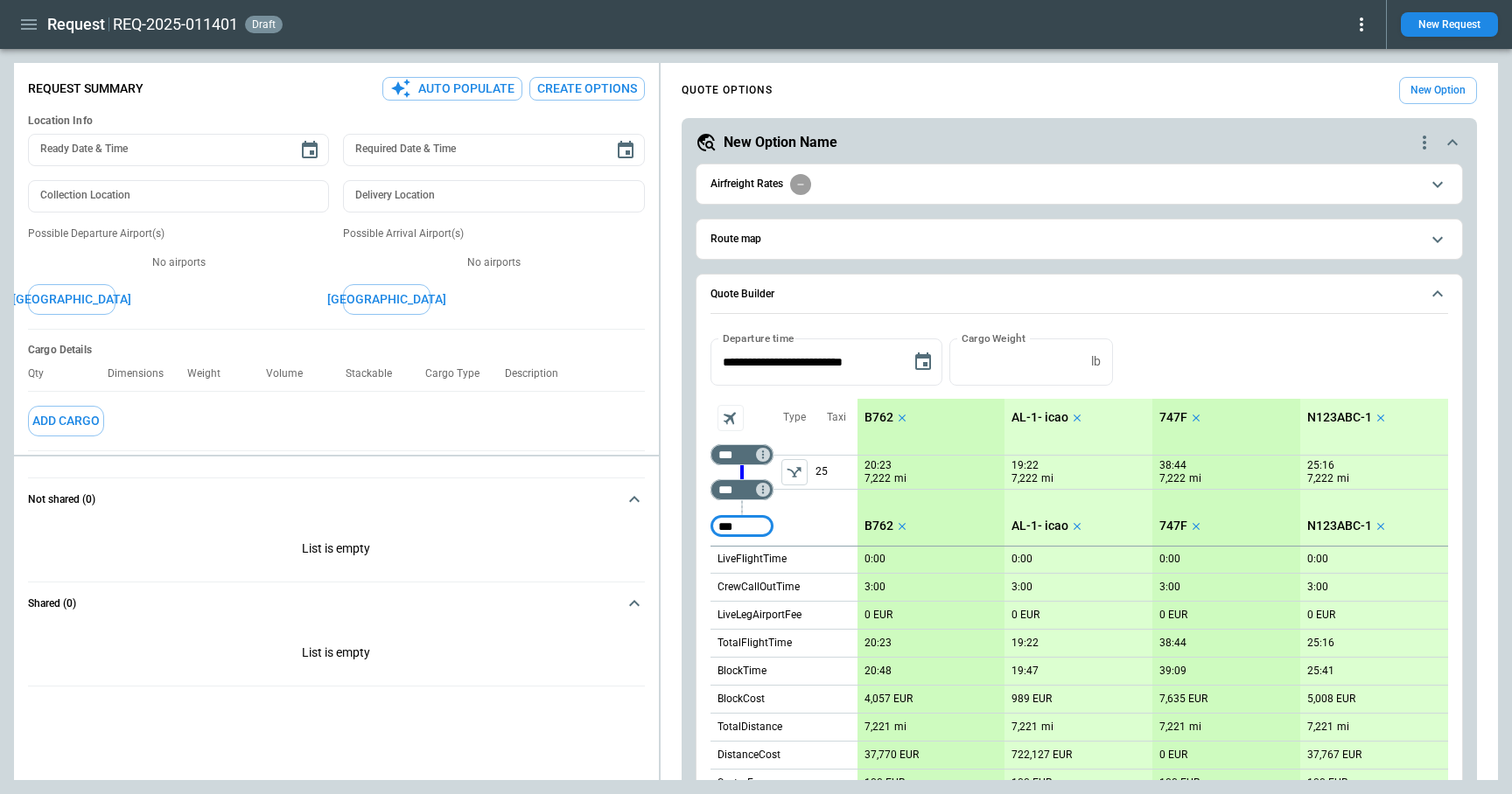
type input "***"
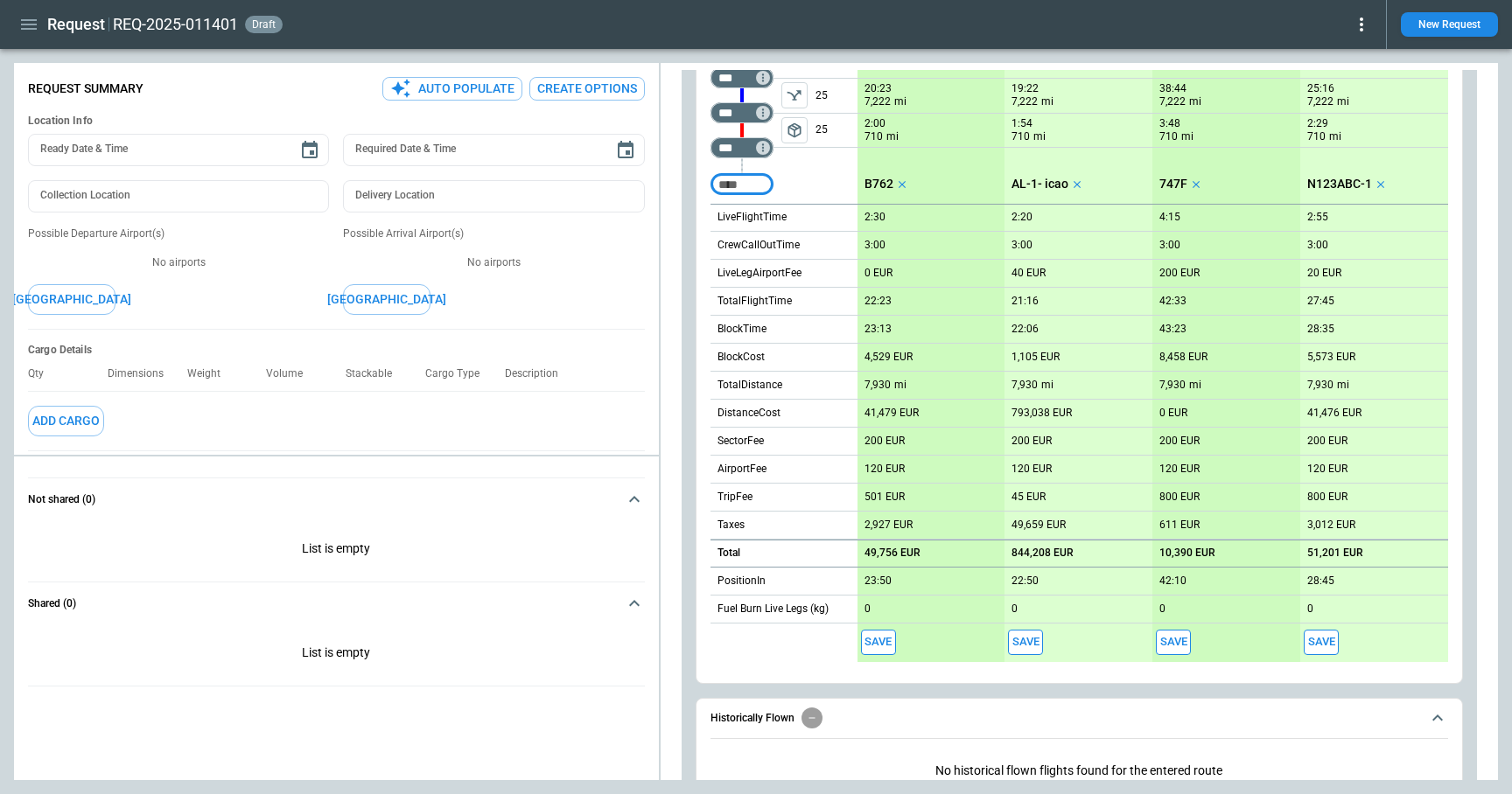
scroll to position [542, 0]
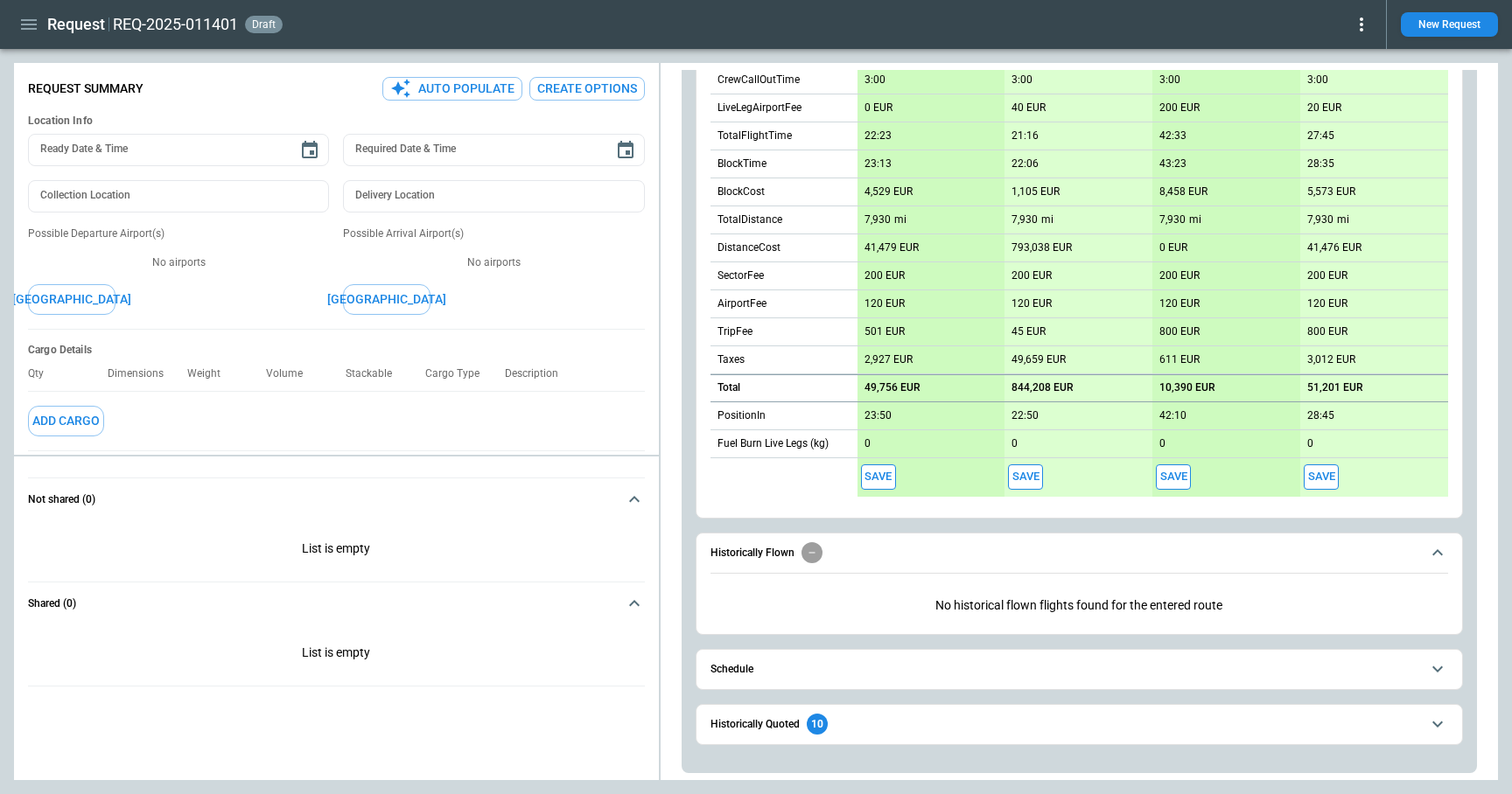
click at [819, 676] on button "Schedule" at bounding box center [1079, 670] width 738 height 39
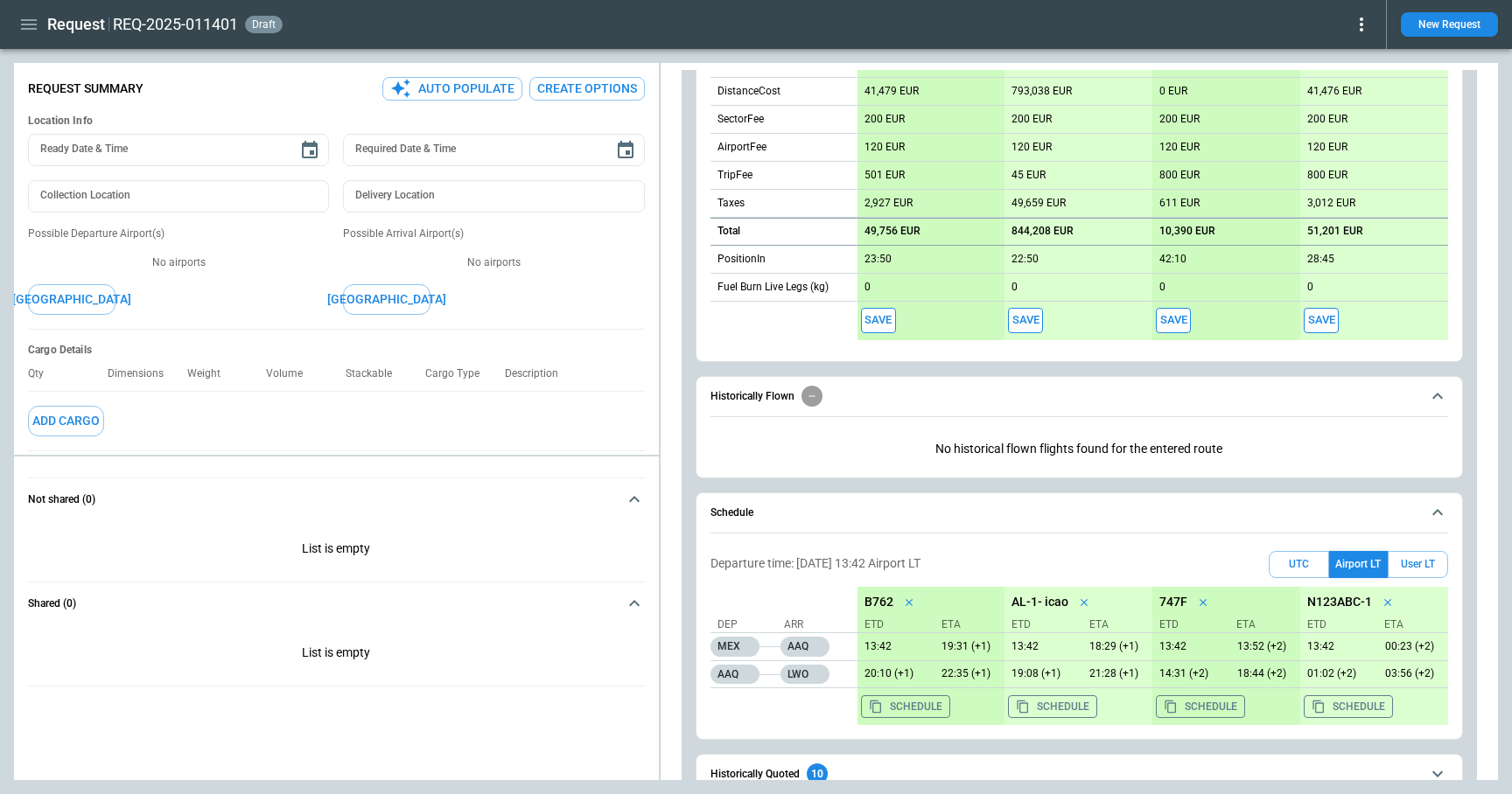
scroll to position [749, 0]
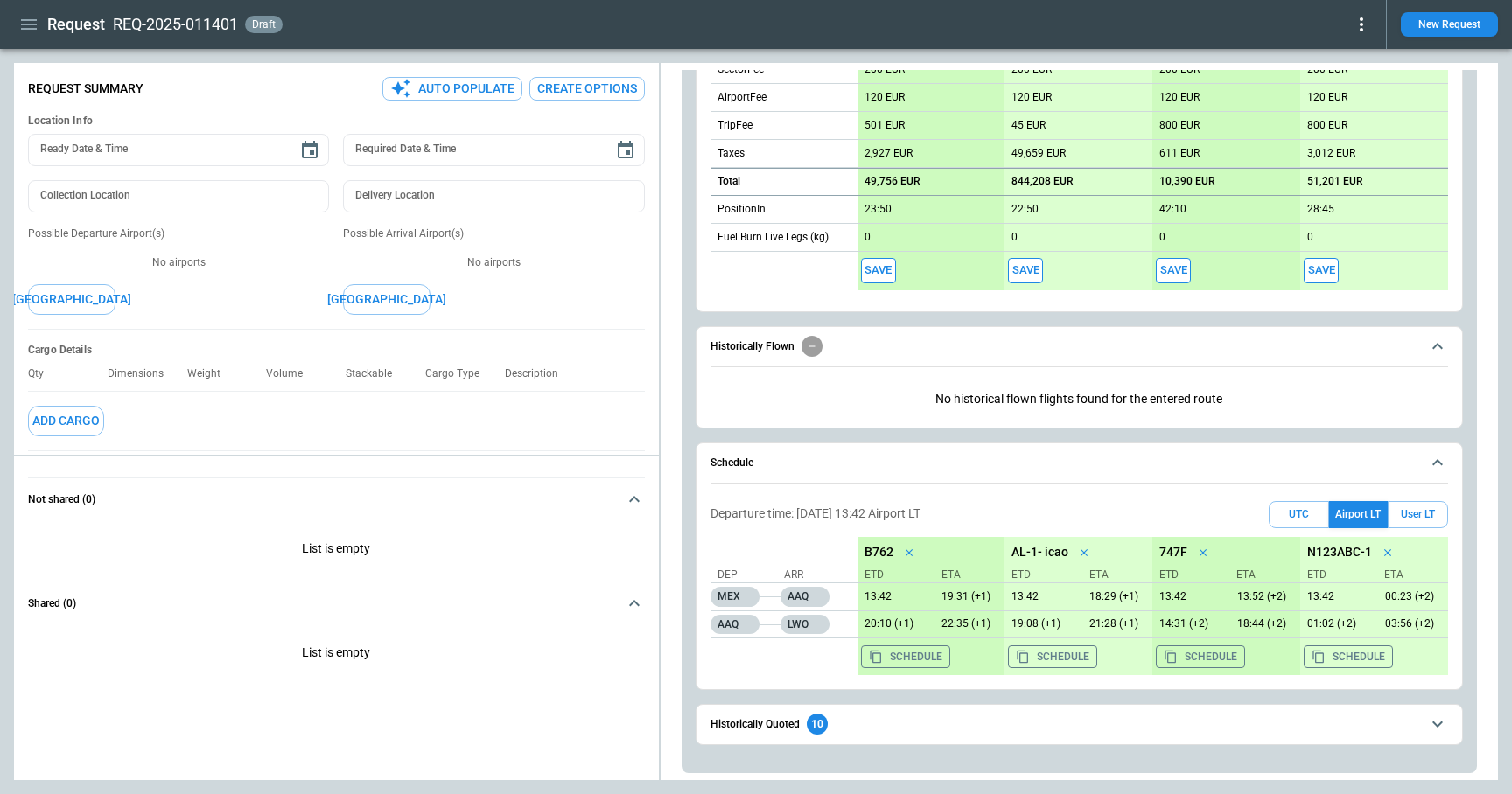
click at [834, 709] on button "Historically Quoted 10" at bounding box center [1079, 724] width 738 height 39
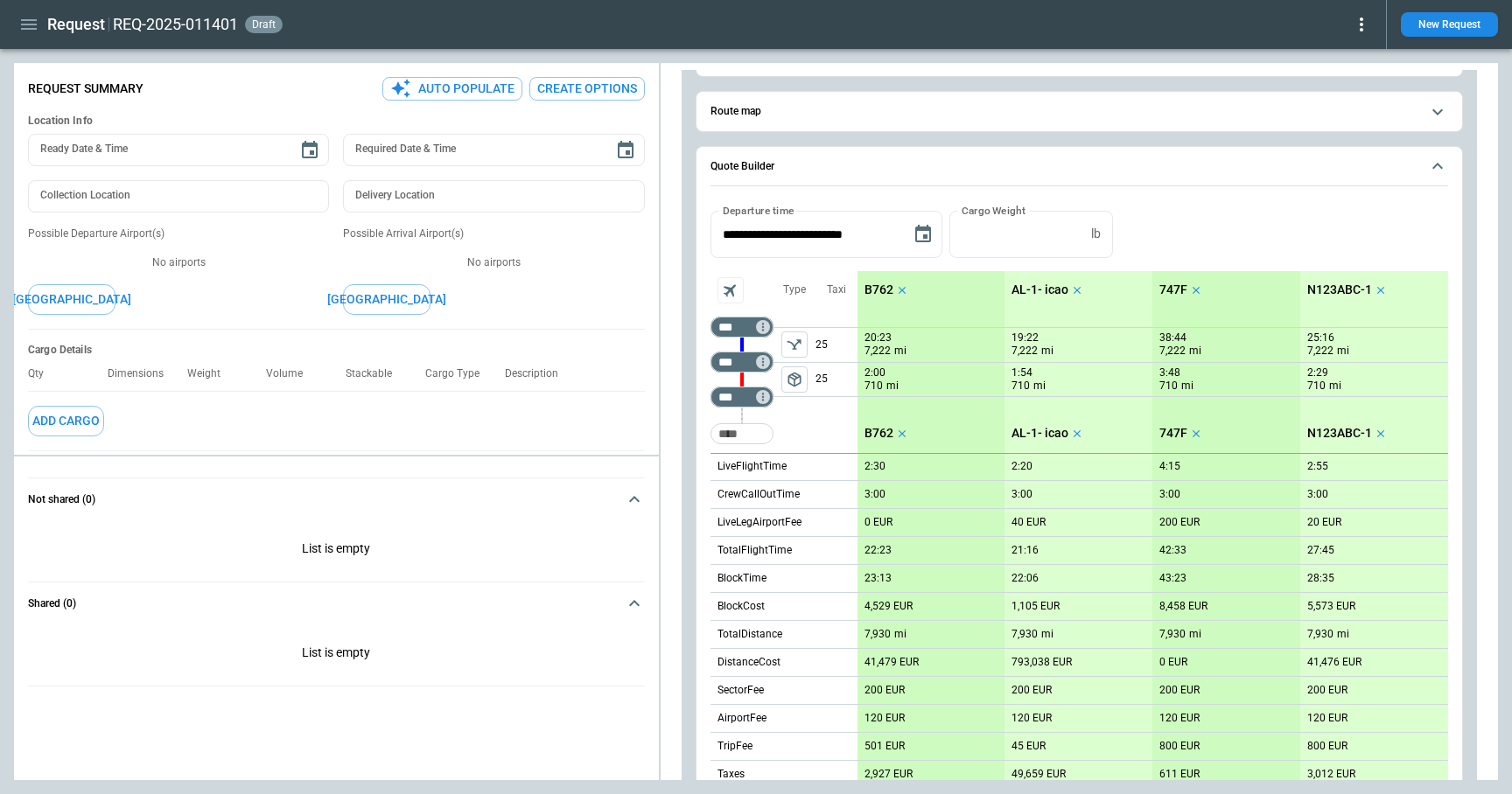
scroll to position [110, 0]
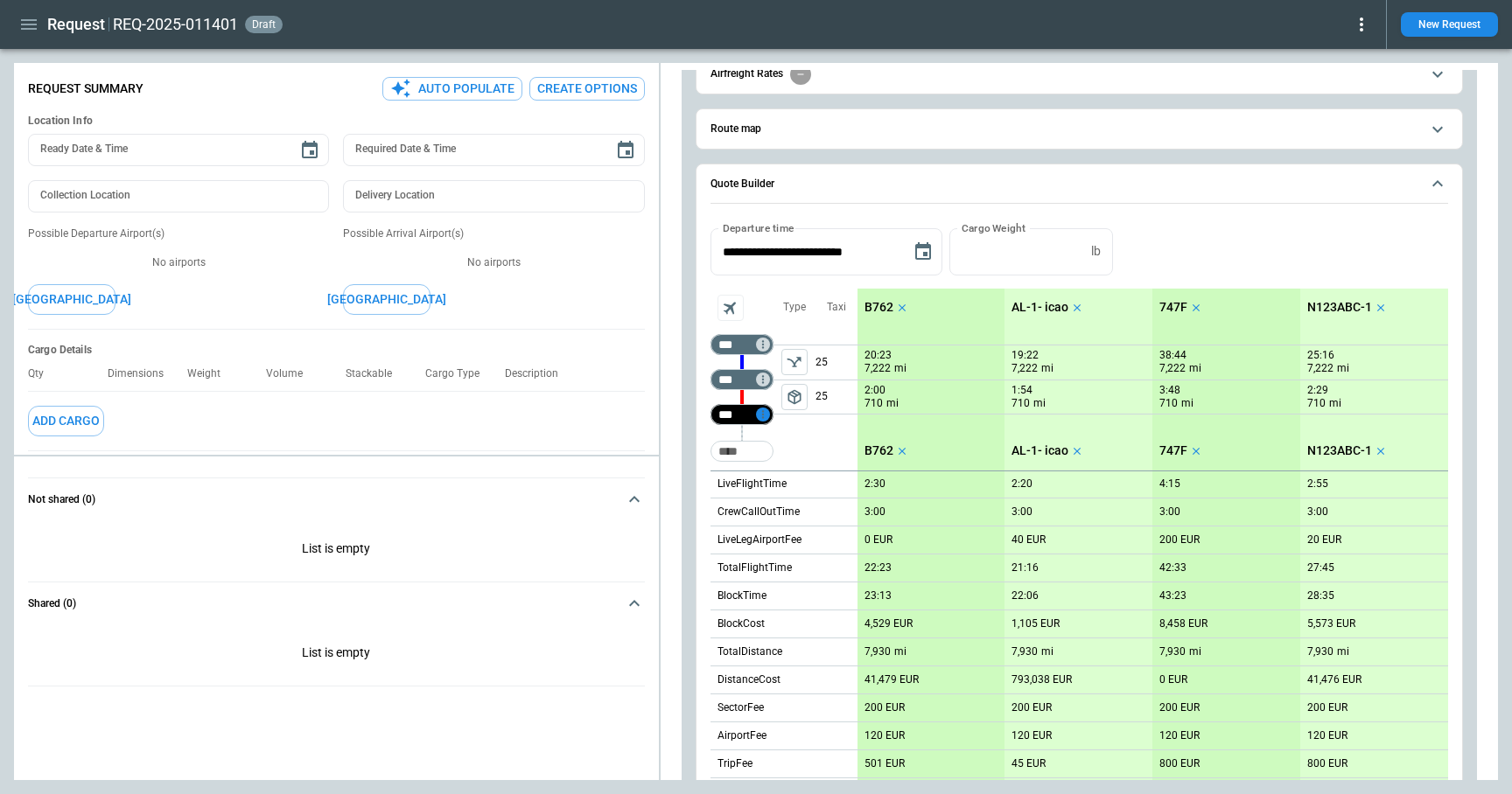
click at [761, 415] on icon "Too short" at bounding box center [762, 414] width 12 height 12
click at [787, 488] on p "Airport info" at bounding box center [789, 490] width 54 height 15
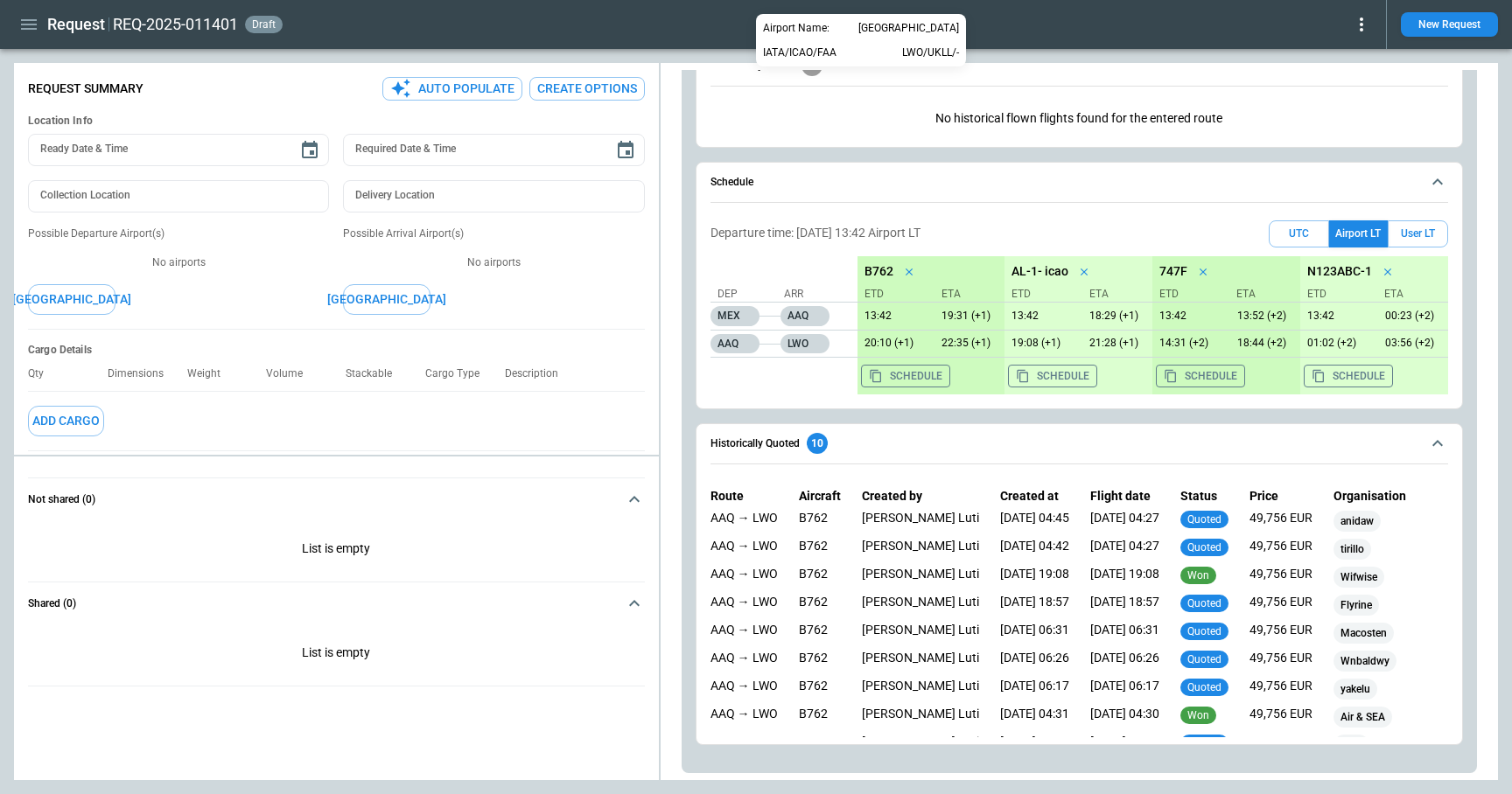
click at [1251, 28] on div at bounding box center [756, 397] width 1512 height 794
click at [1470, 29] on button "New Request" at bounding box center [1449, 24] width 97 height 24
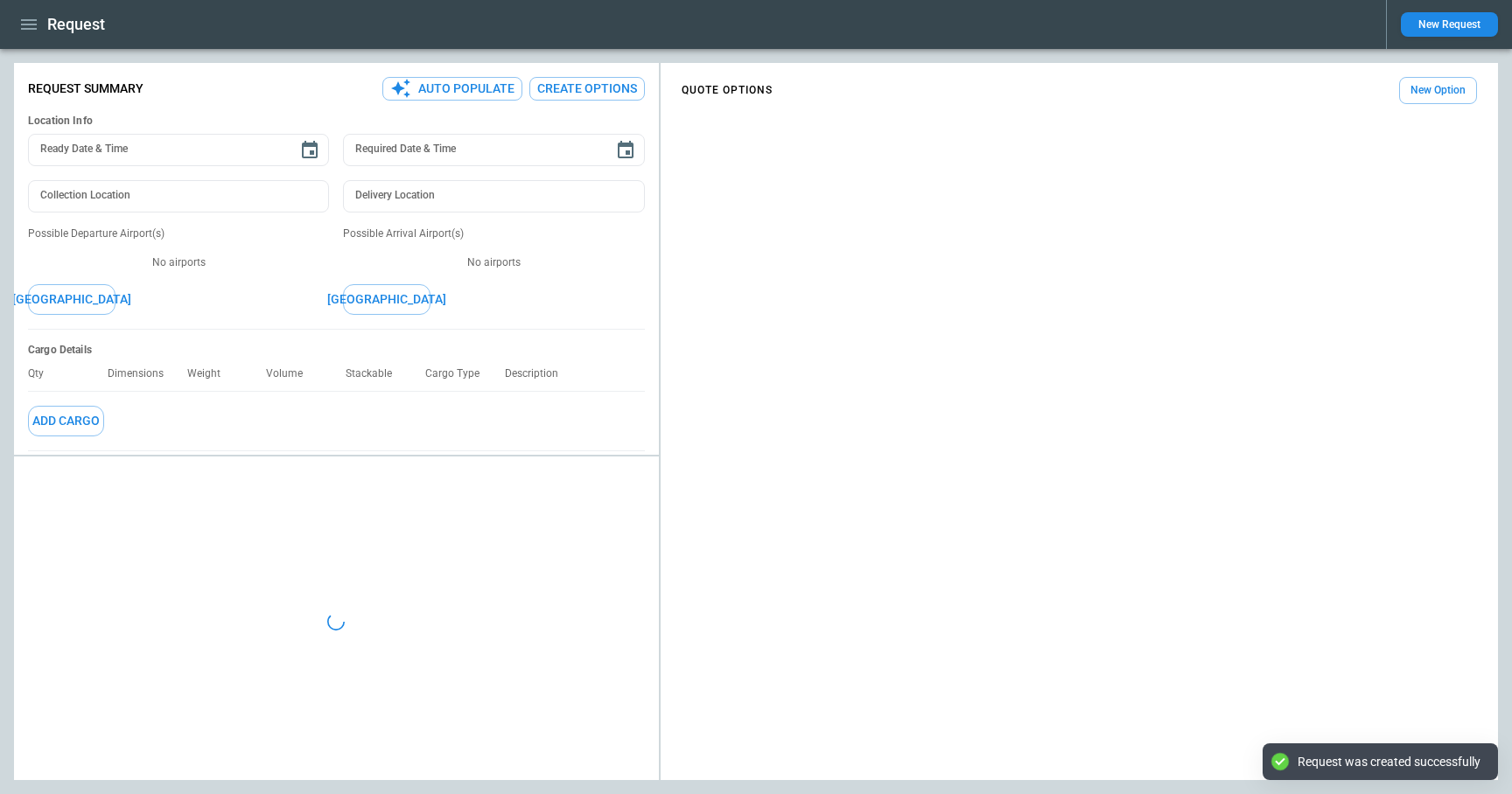
type textarea "*"
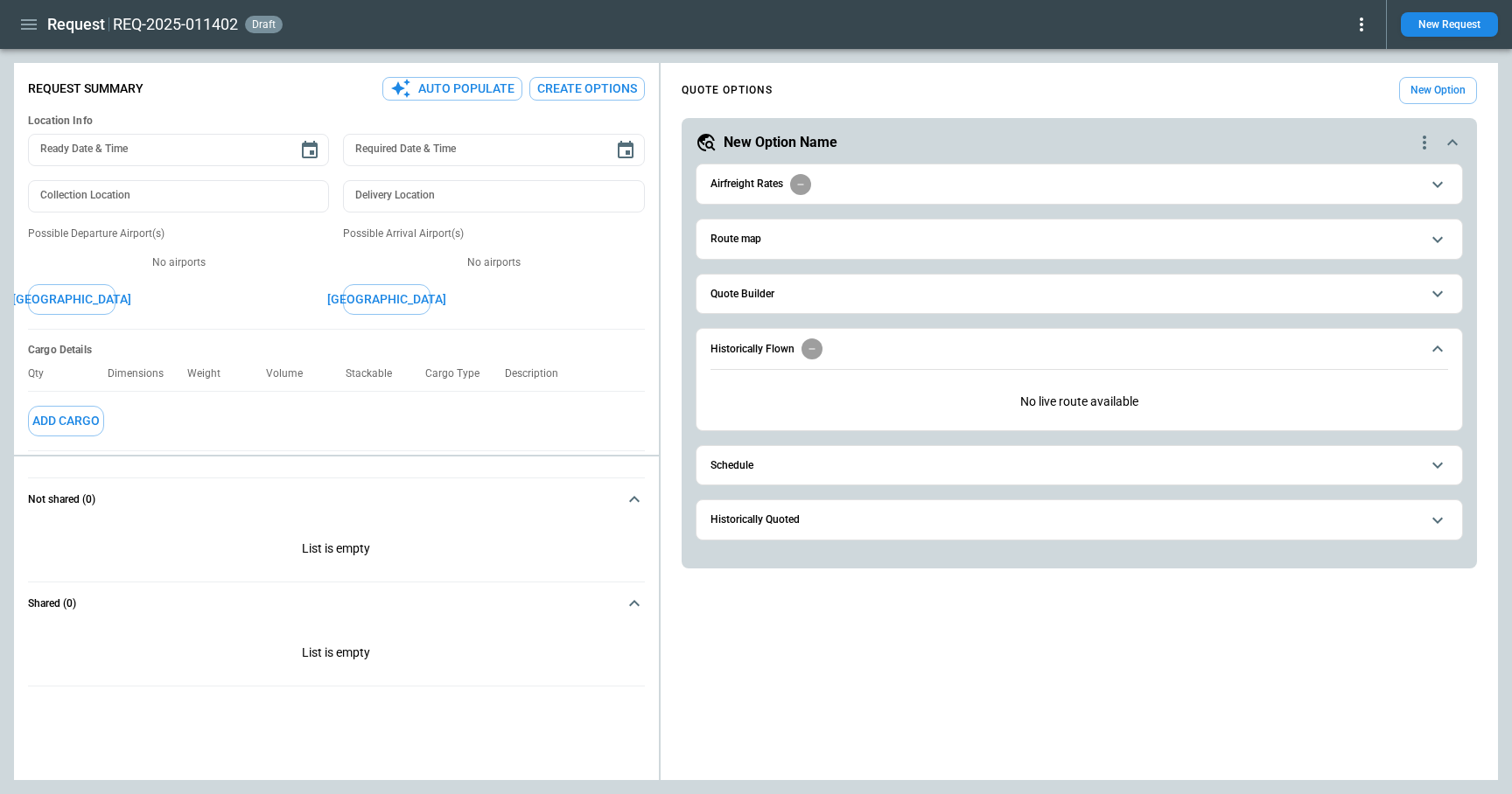
click at [791, 300] on button "Quote Builder" at bounding box center [1079, 294] width 738 height 39
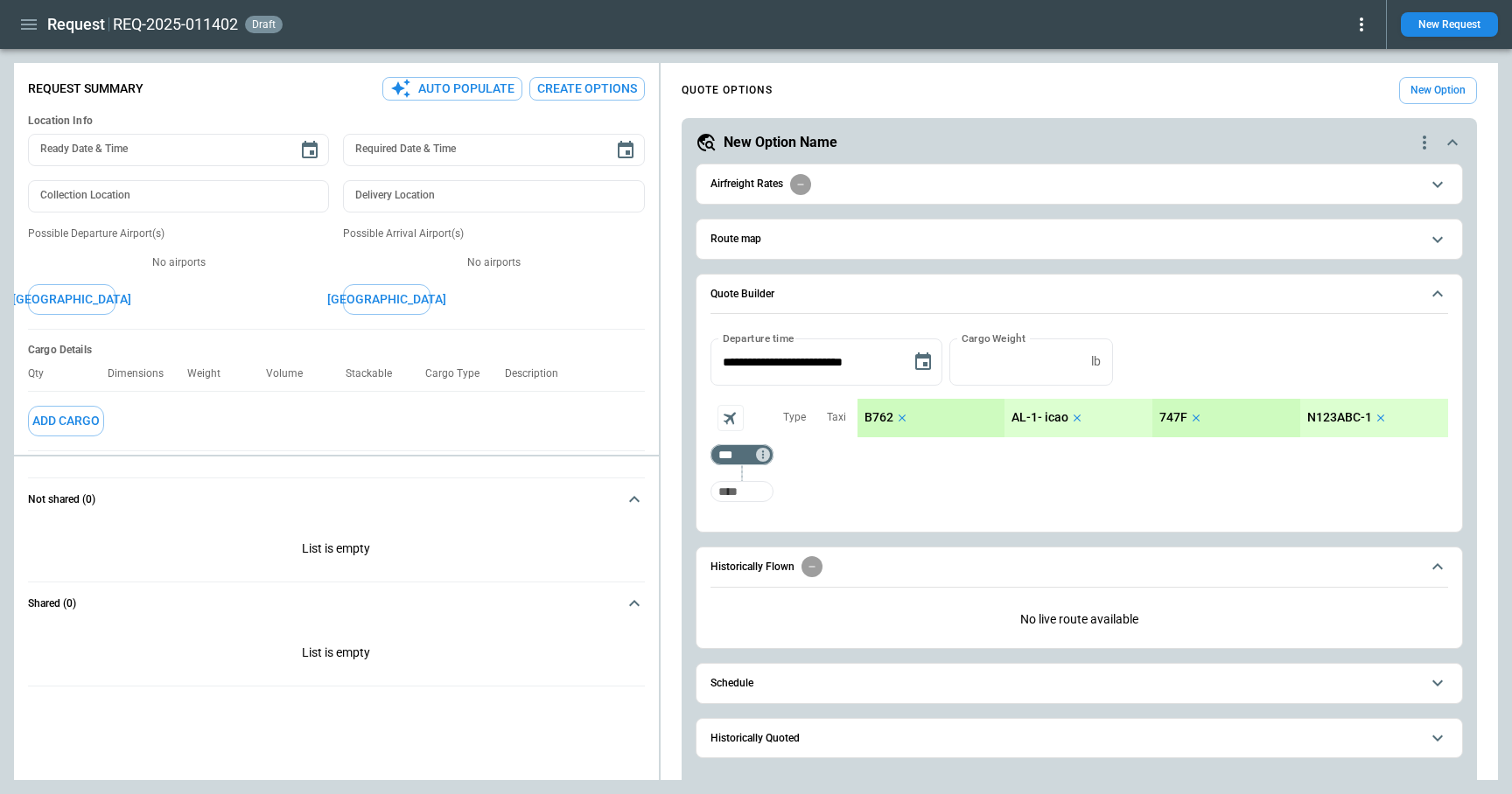
click at [749, 502] on input "Too short" at bounding box center [742, 491] width 56 height 32
type input "***"
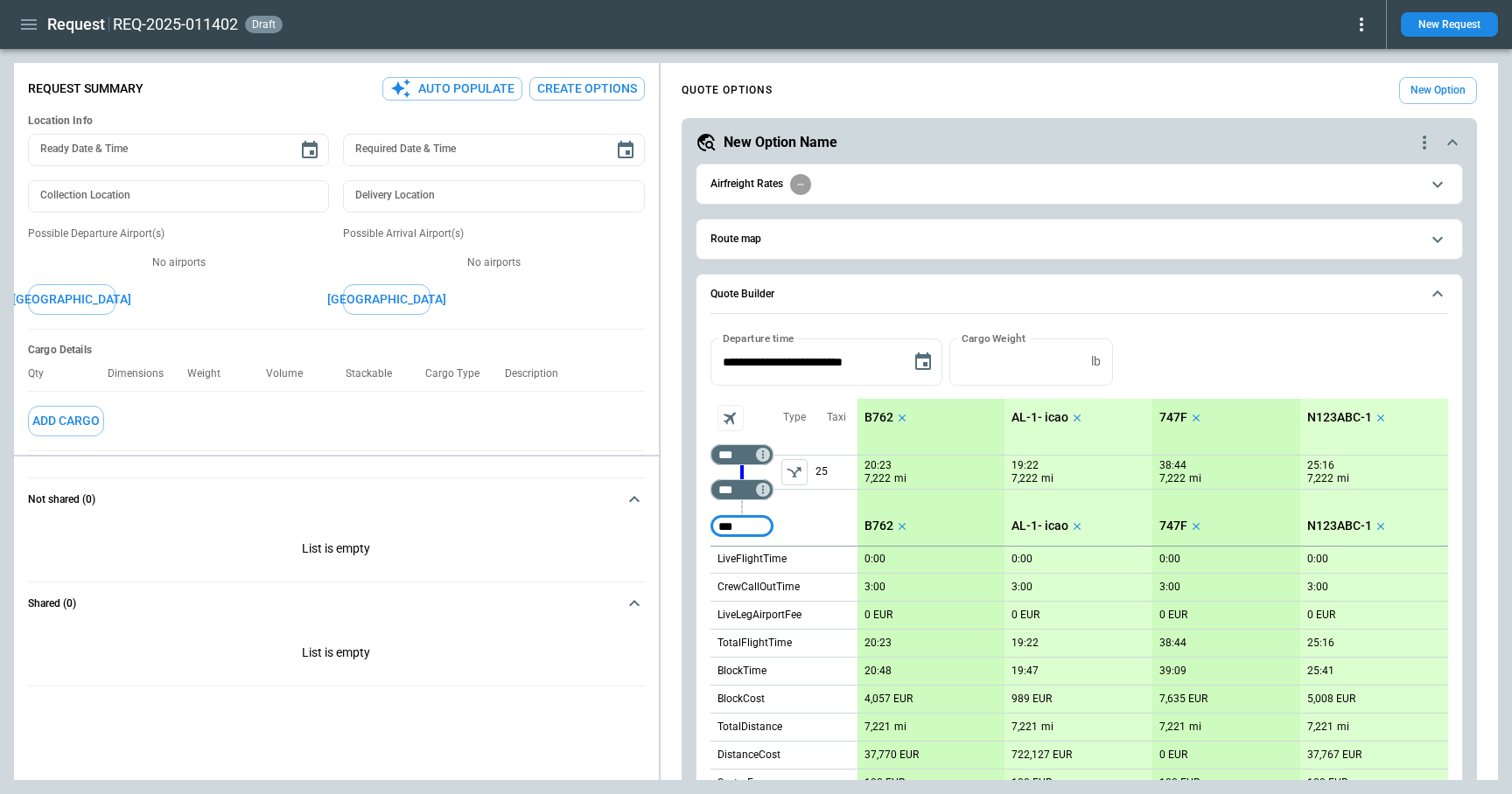
type input "***"
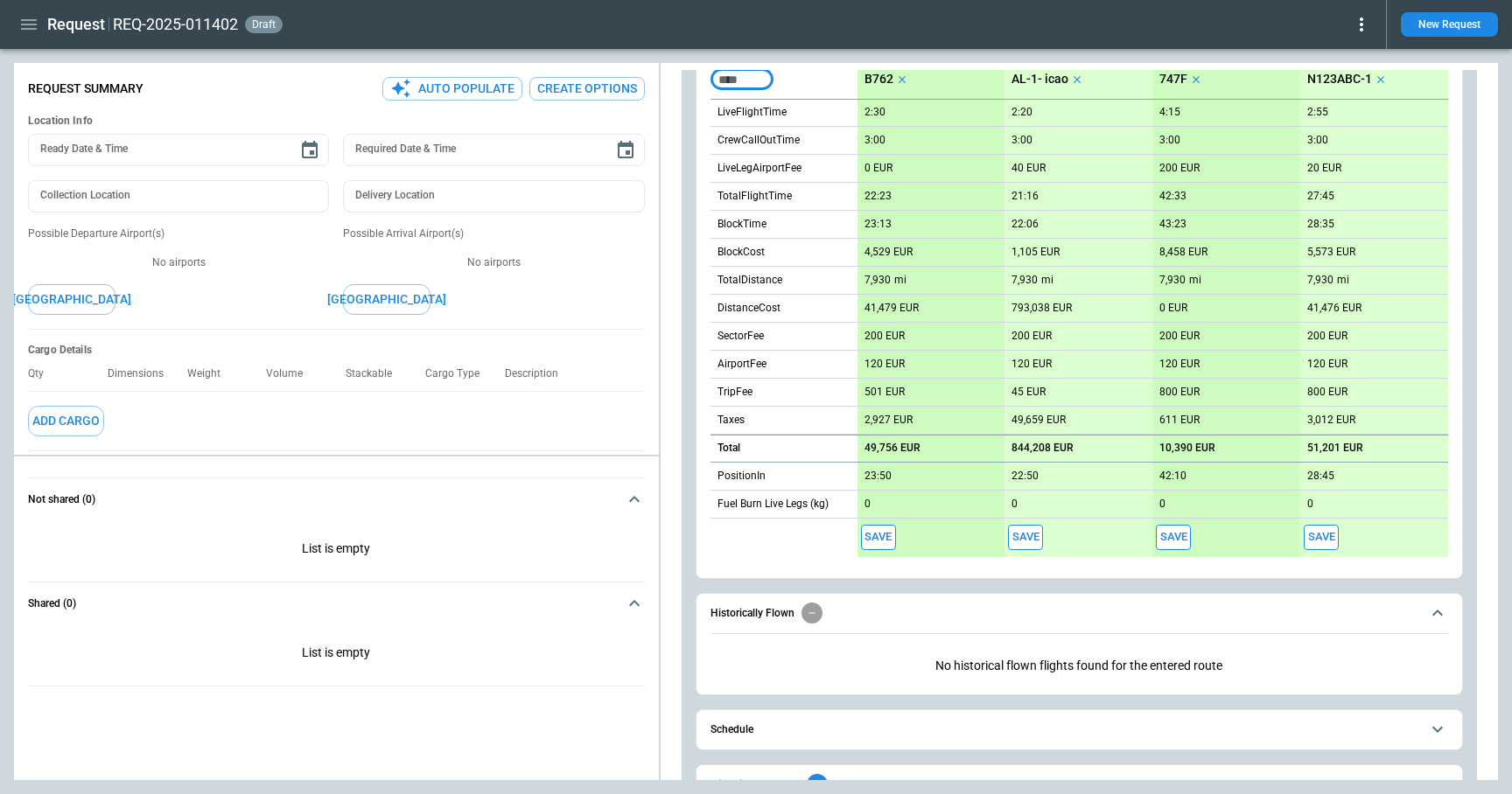
scroll to position [542, 0]
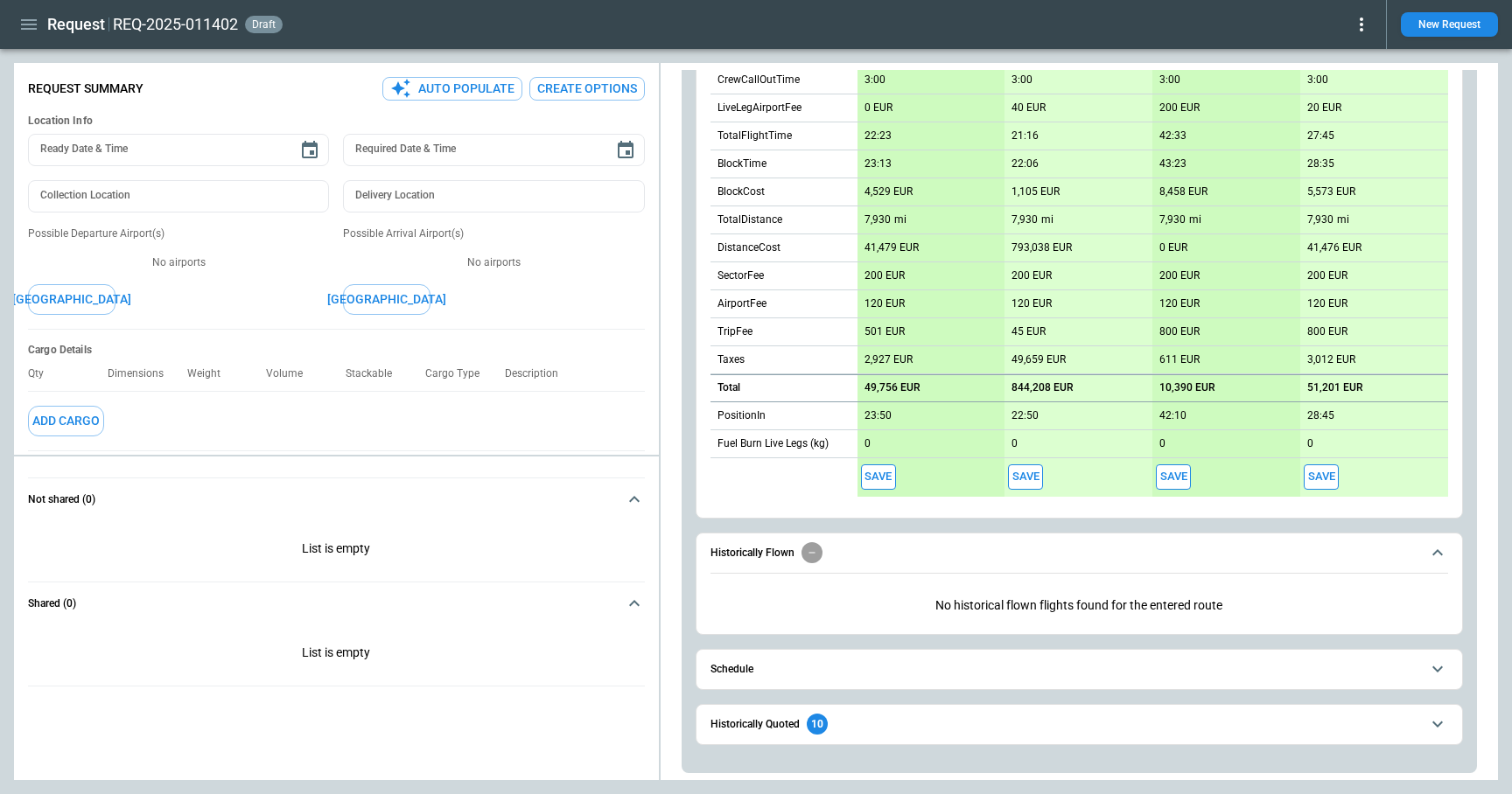
click at [824, 675] on span "Schedule" at bounding box center [1065, 670] width 709 height 11
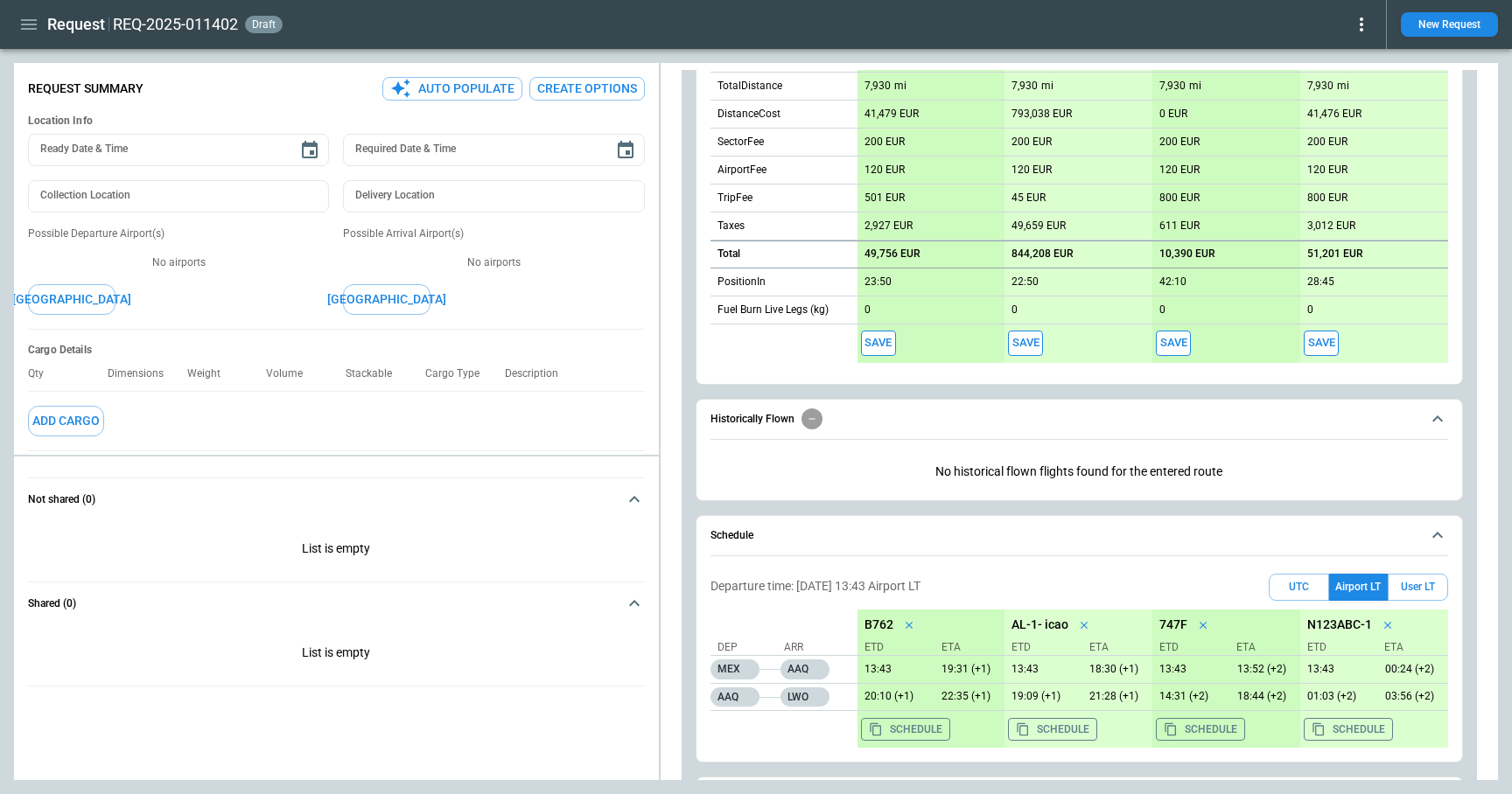
scroll to position [749, 0]
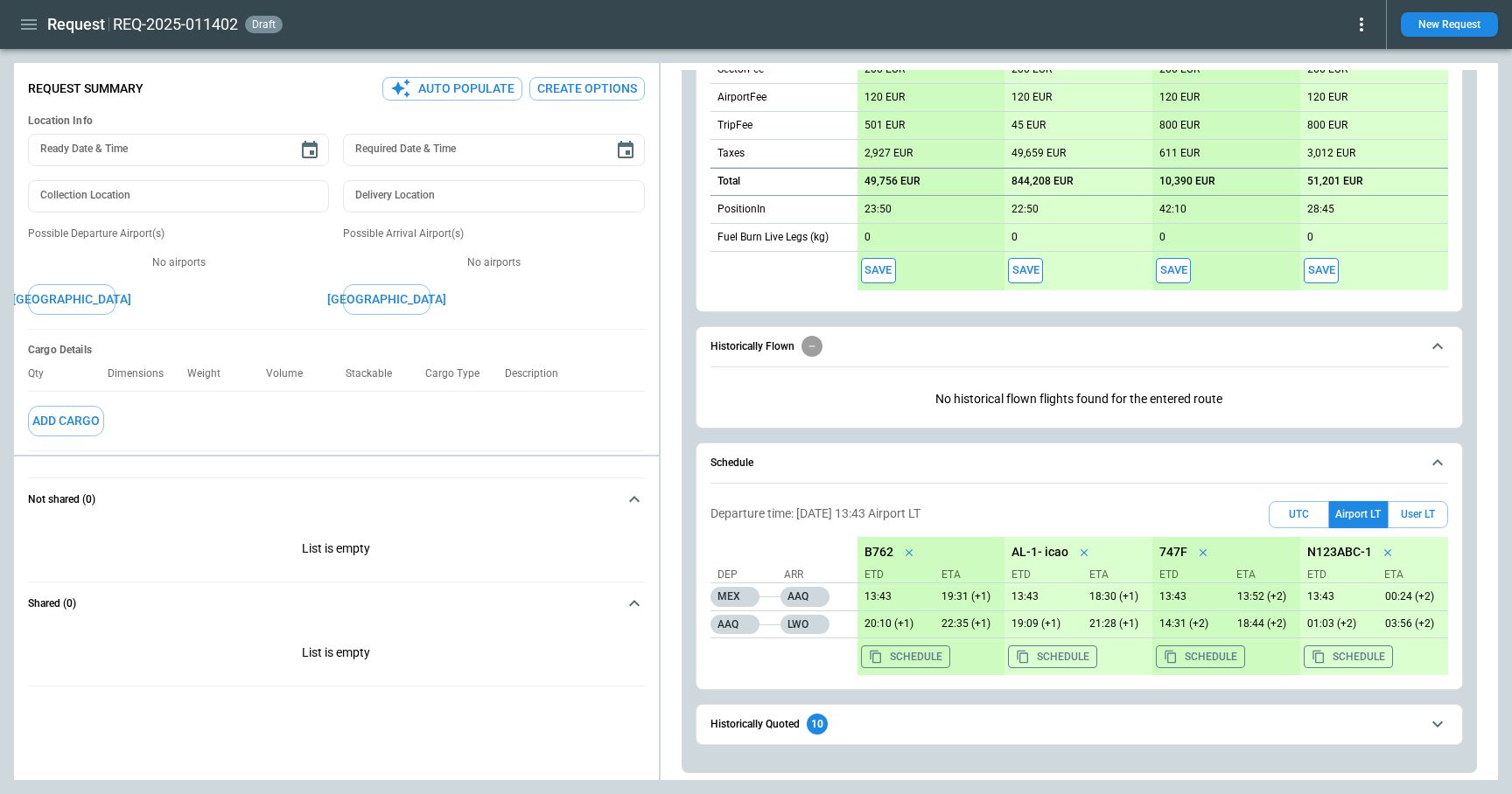
click at [825, 728] on div "10" at bounding box center [817, 724] width 21 height 21
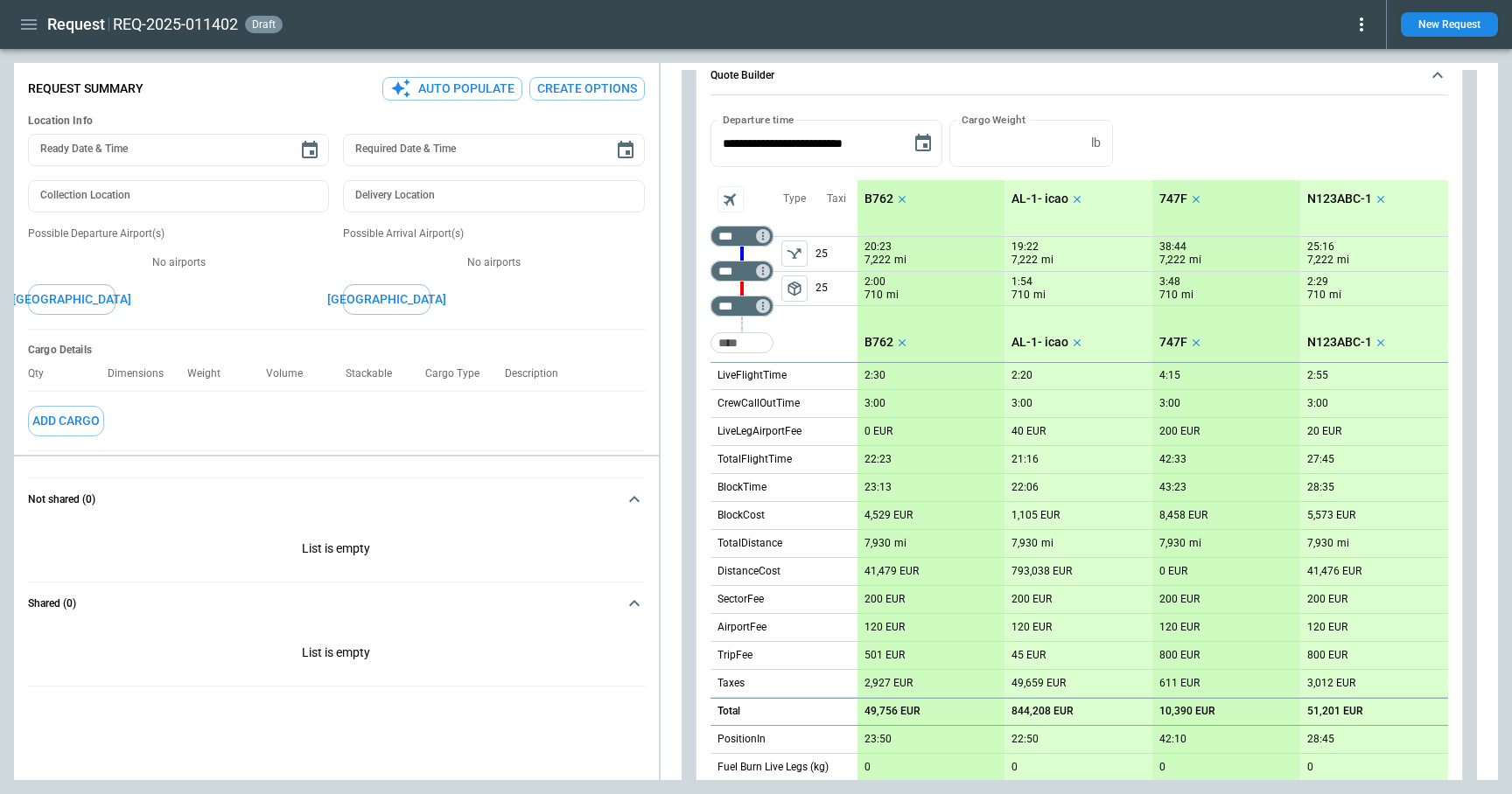
scroll to position [186, 0]
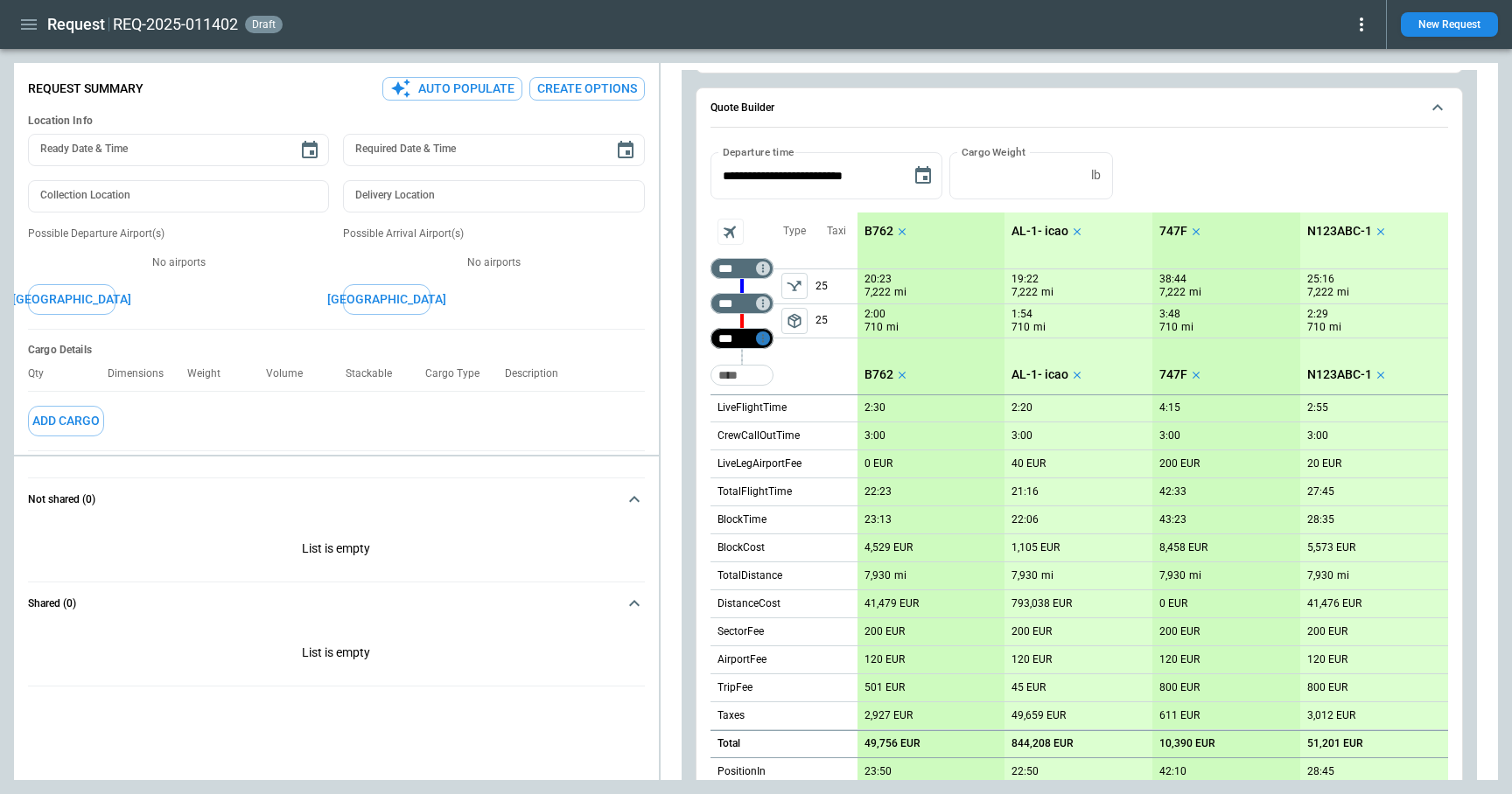
click at [761, 341] on icon "Too short" at bounding box center [762, 338] width 12 height 12
click at [790, 411] on p "Airport info" at bounding box center [789, 414] width 54 height 15
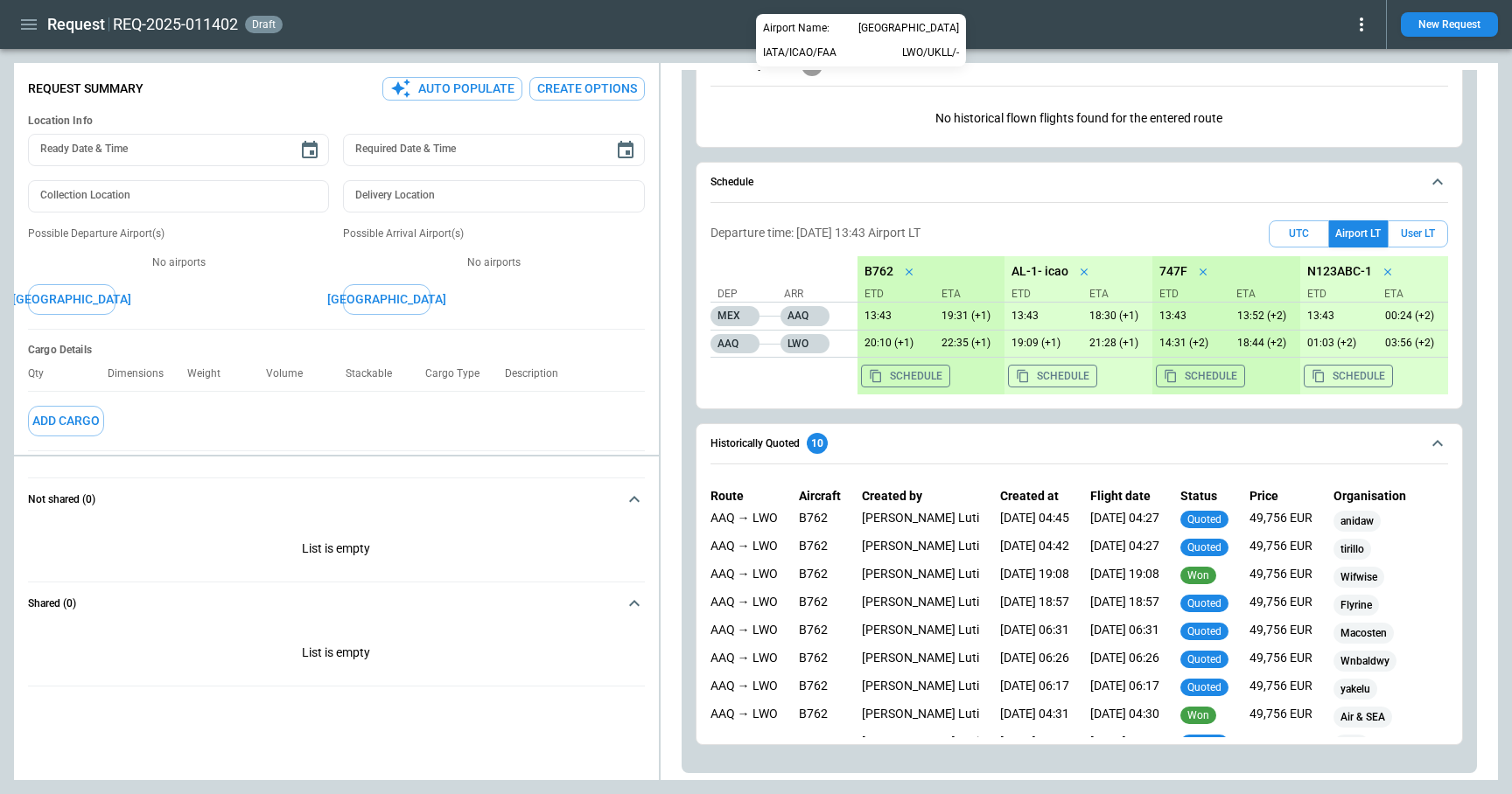
click at [1458, 20] on div at bounding box center [756, 397] width 1512 height 794
click at [1449, 20] on button "New Request" at bounding box center [1449, 24] width 97 height 24
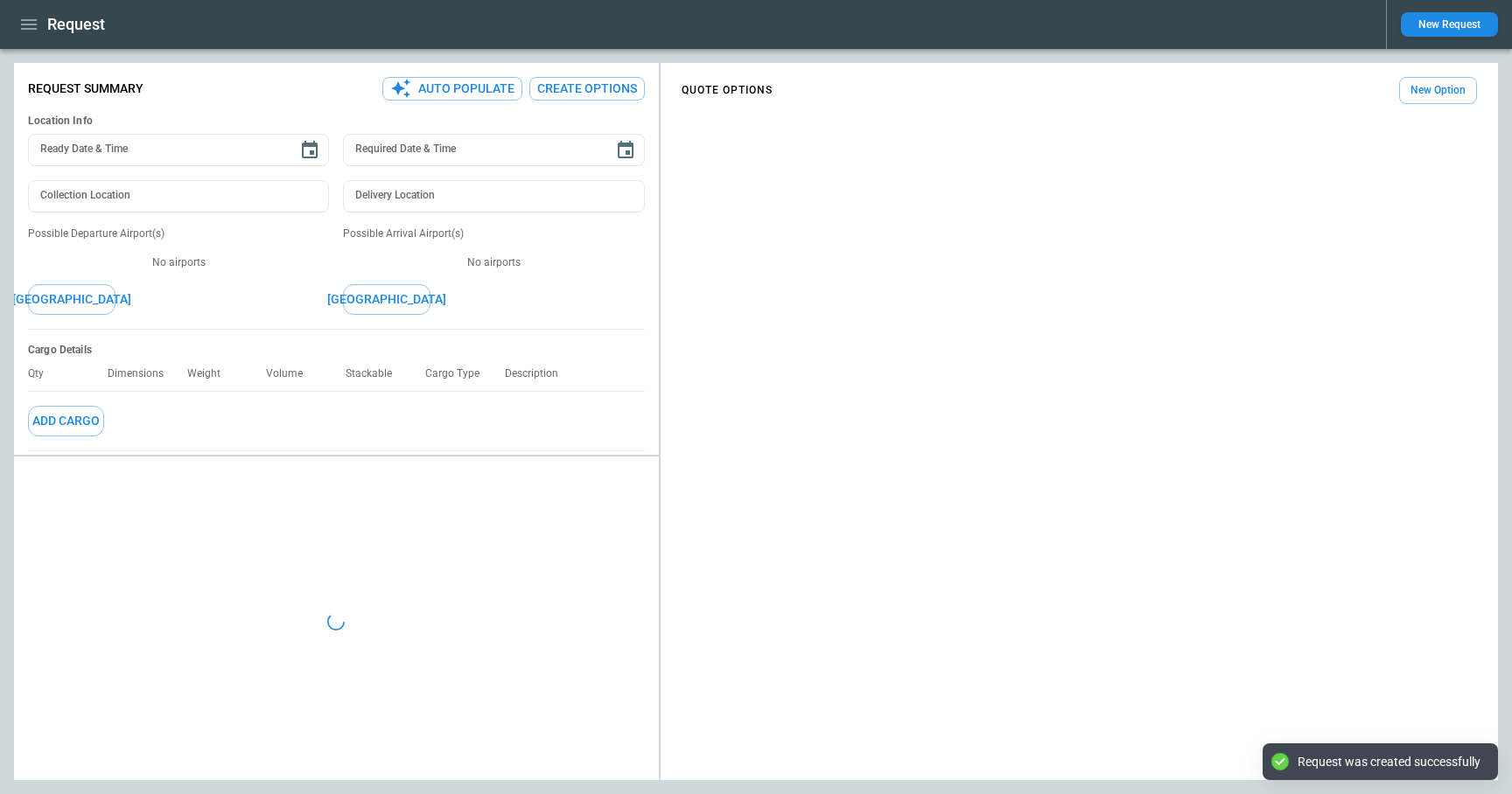
type textarea "*"
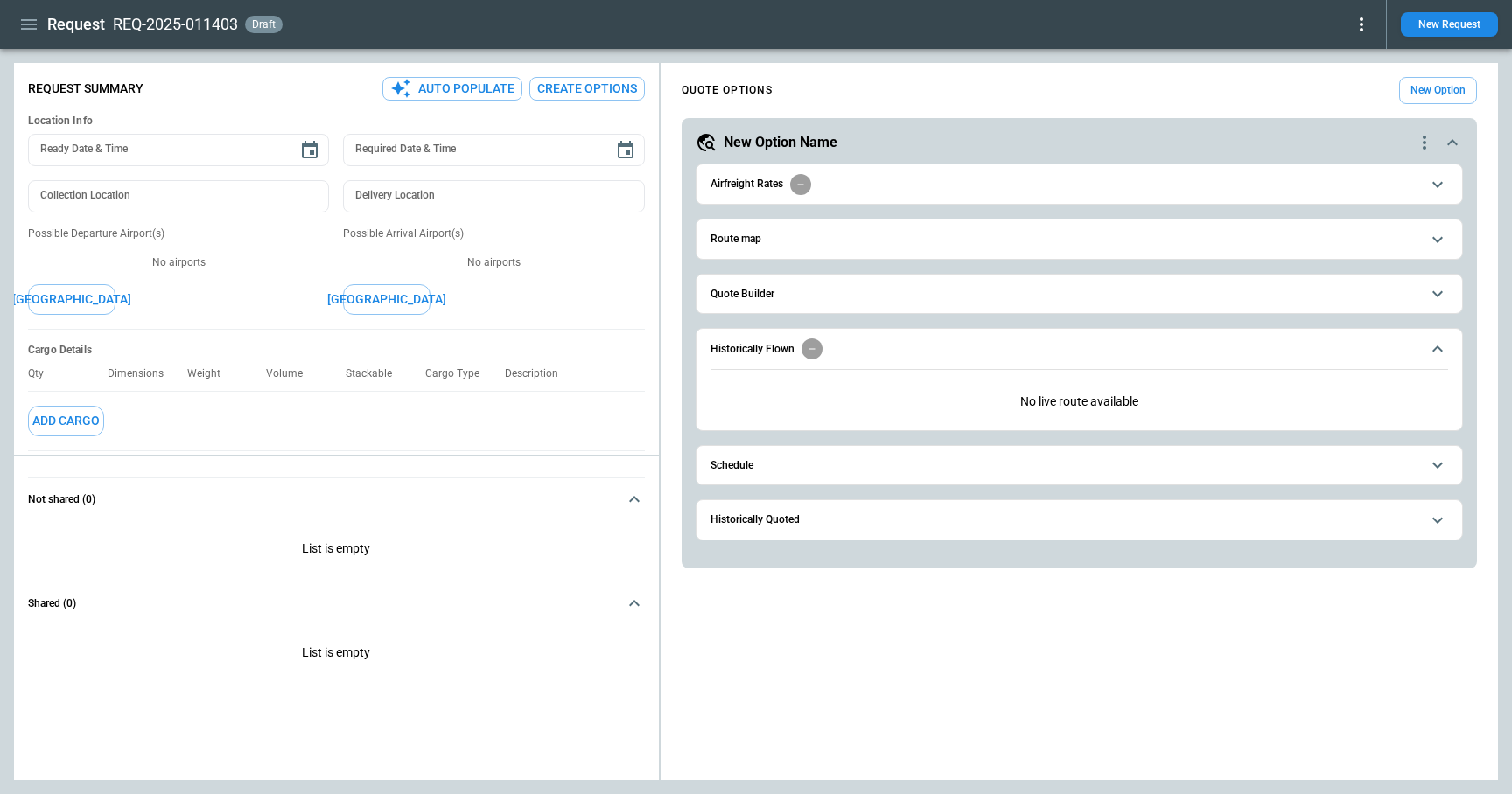
click at [813, 298] on span "Quote Builder" at bounding box center [1065, 294] width 709 height 11
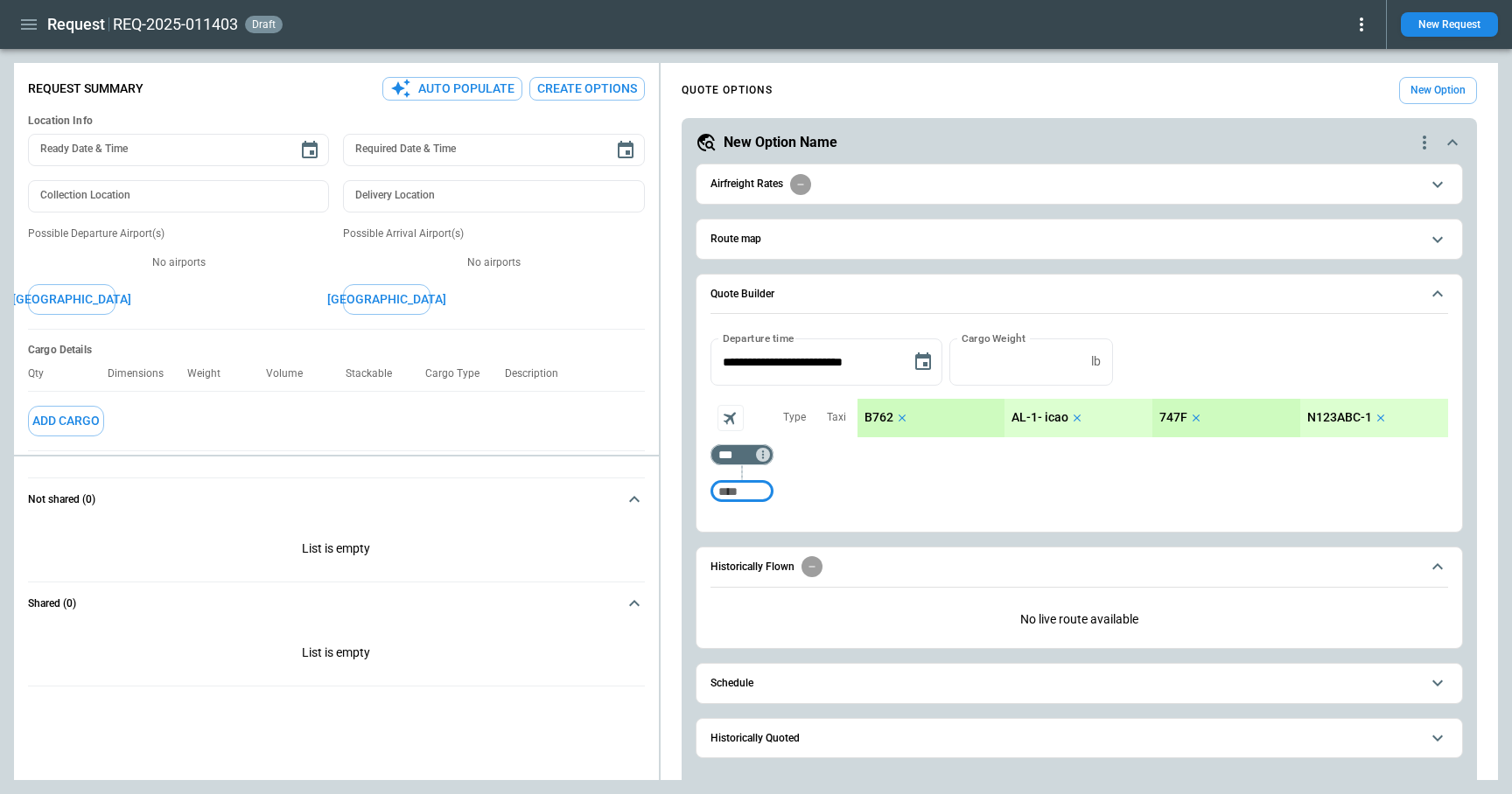
click at [764, 492] on input "Too short" at bounding box center [742, 491] width 56 height 32
type input "***"
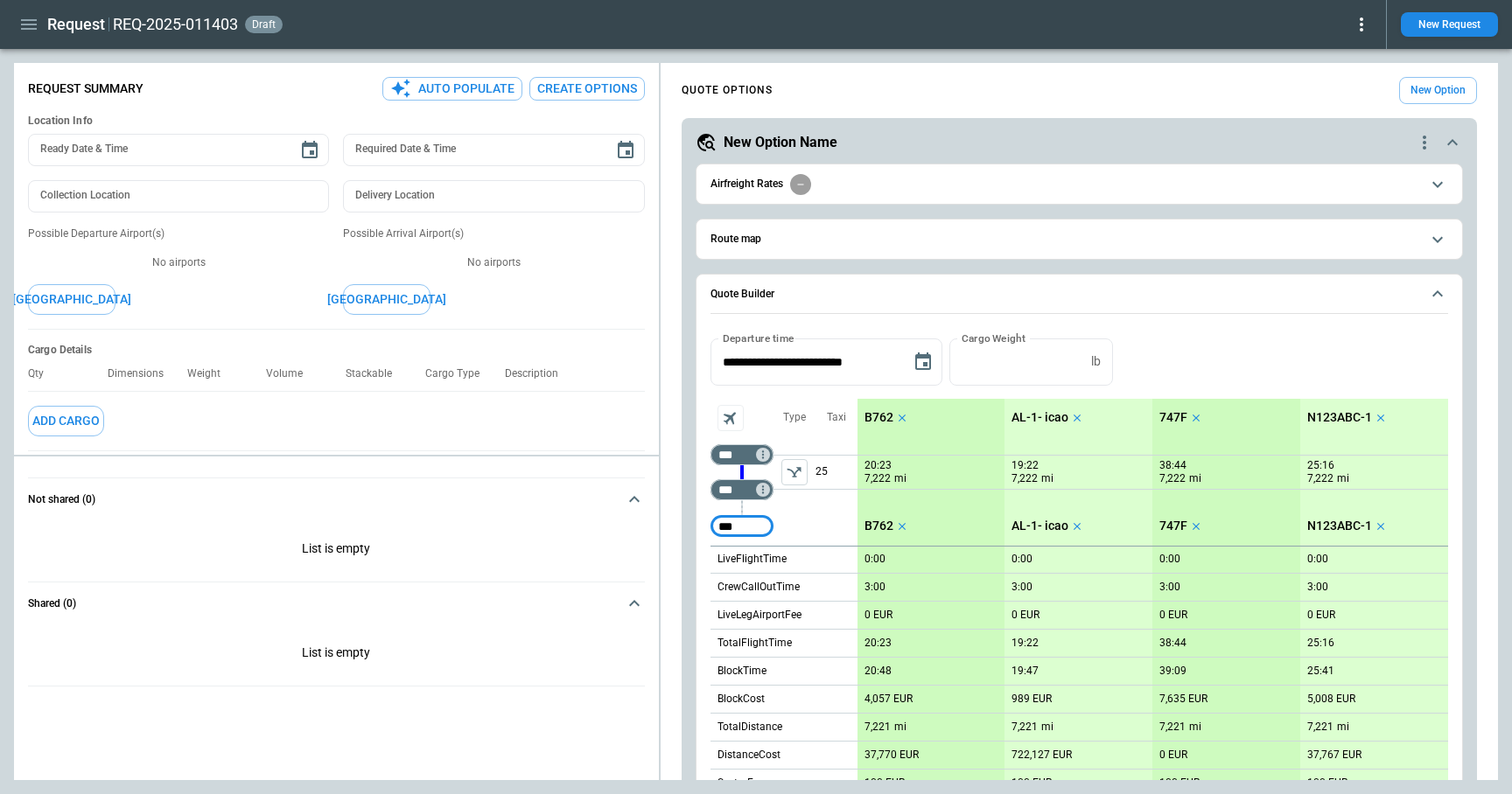
type input "***"
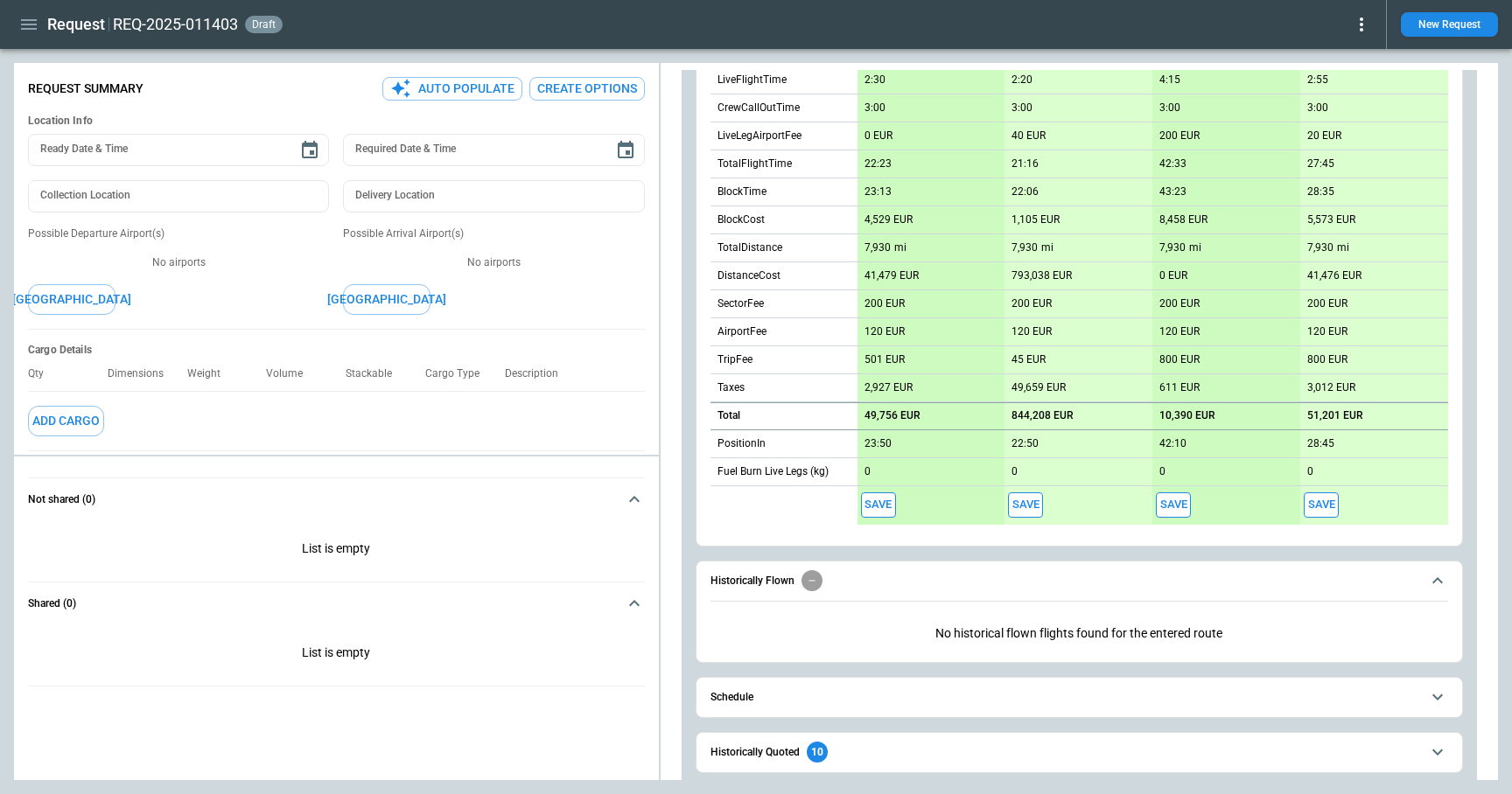
scroll to position [542, 0]
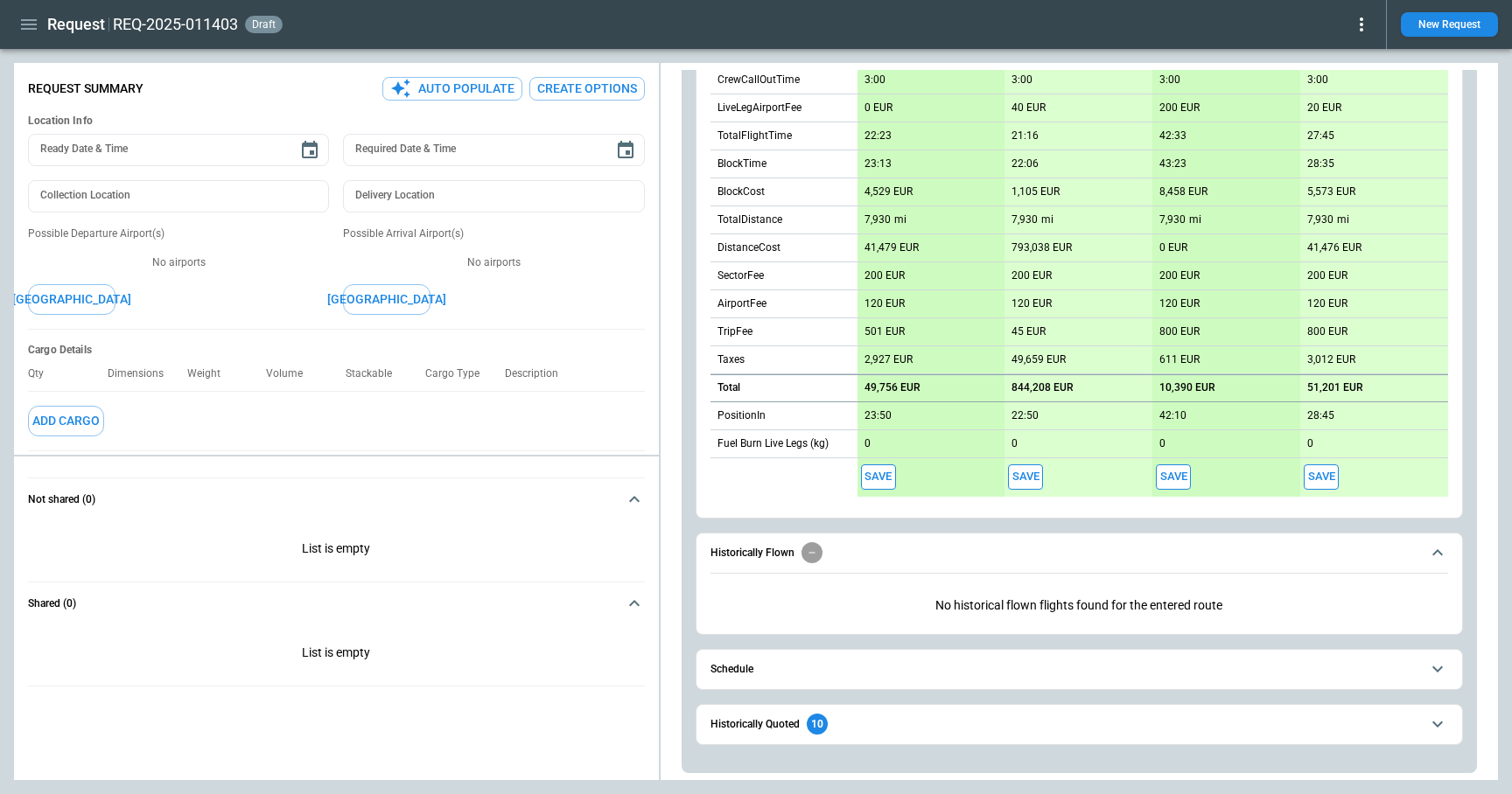
click at [856, 661] on button "Schedule" at bounding box center [1079, 670] width 738 height 39
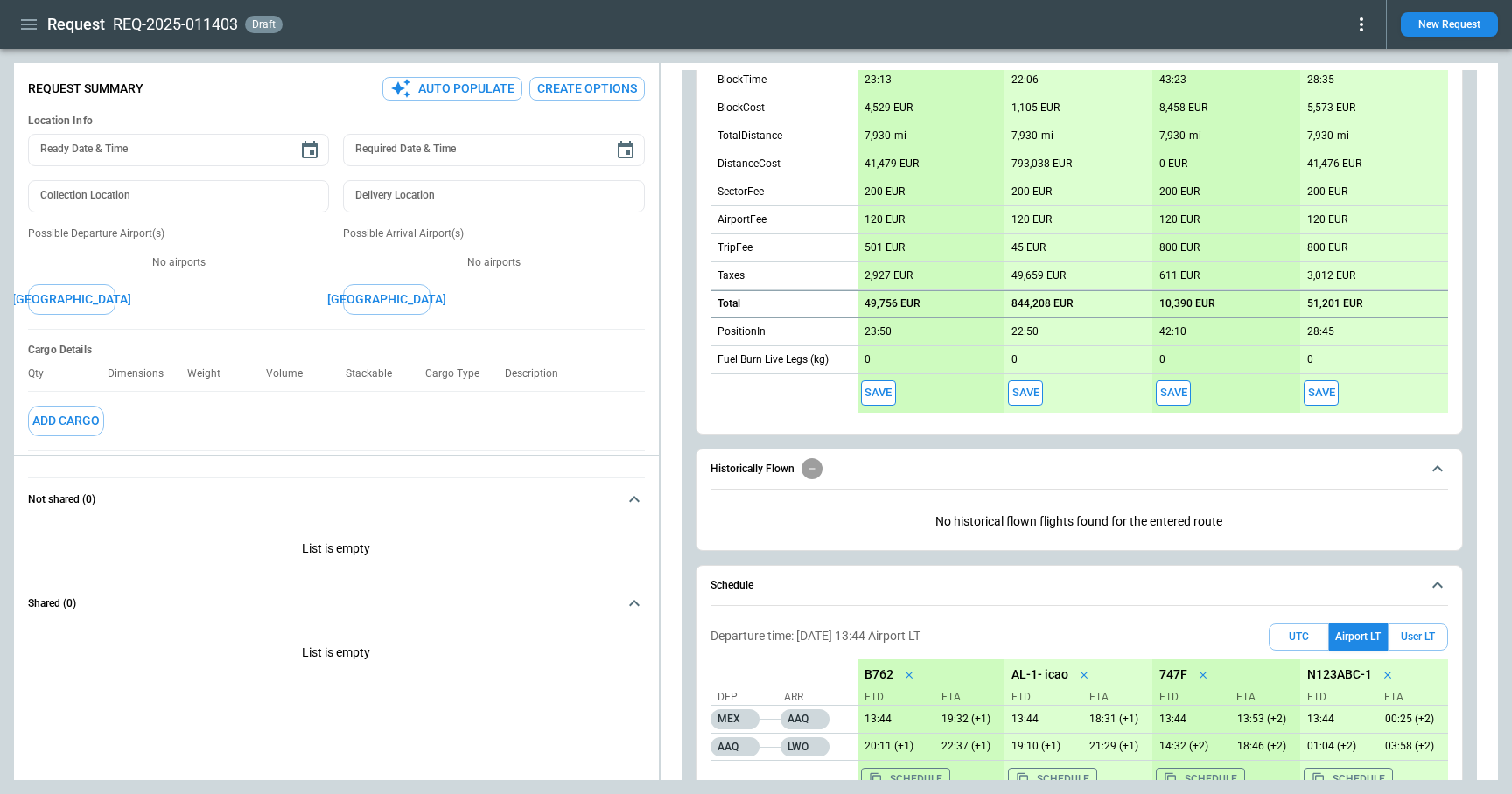
scroll to position [749, 0]
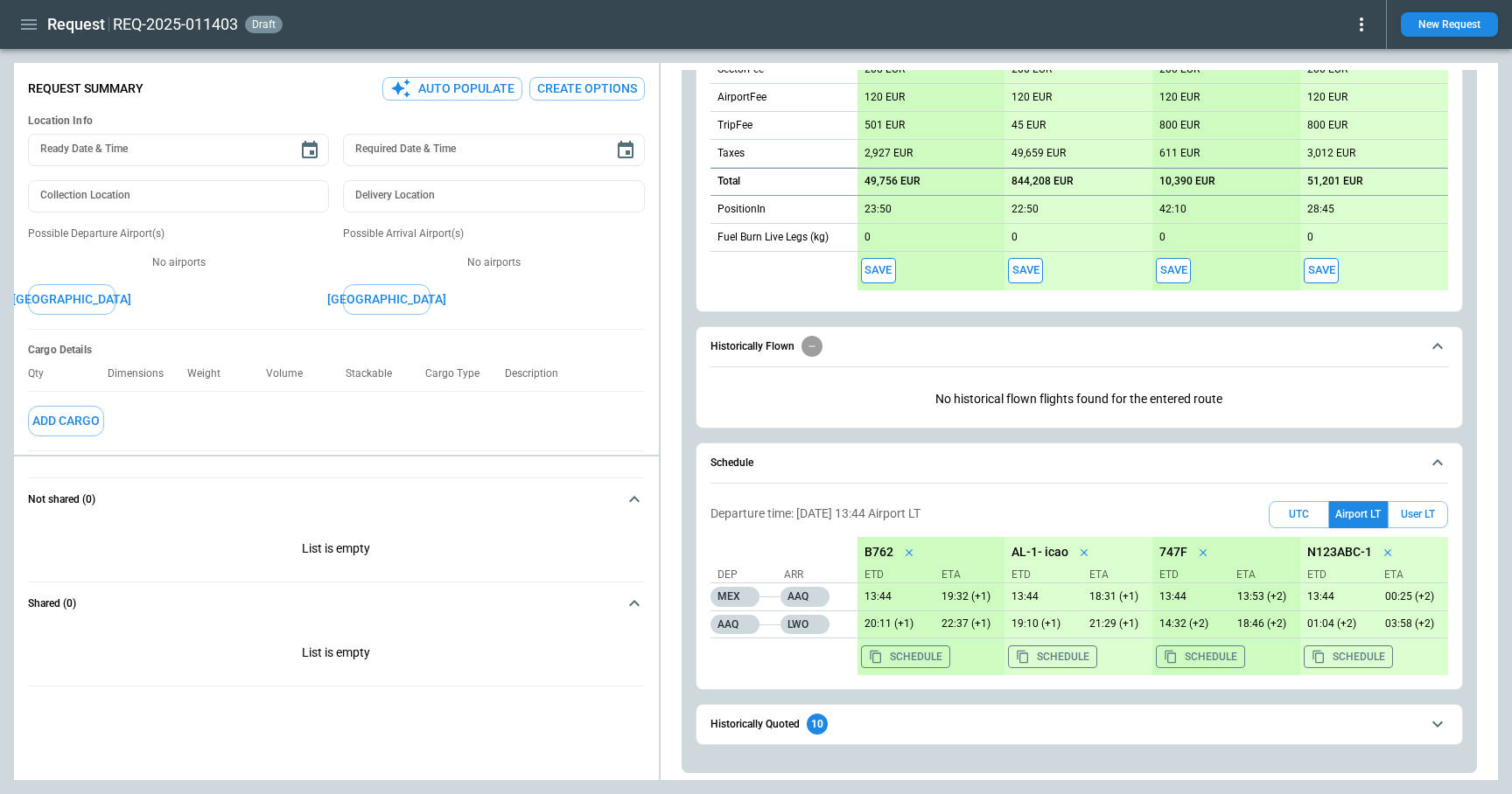
click at [863, 722] on span "Historically Quoted 10" at bounding box center [1065, 724] width 709 height 21
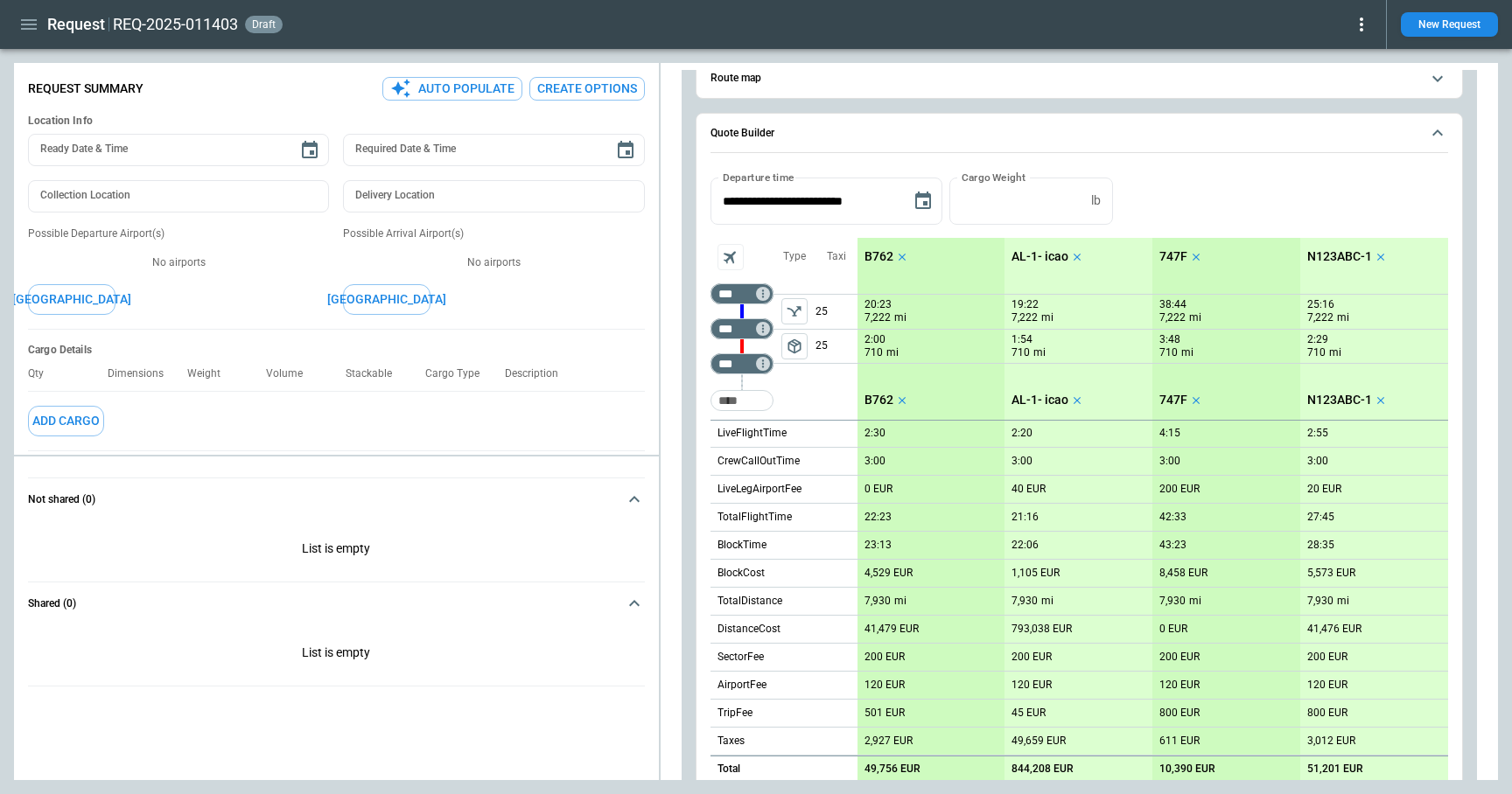
scroll to position [146, 0]
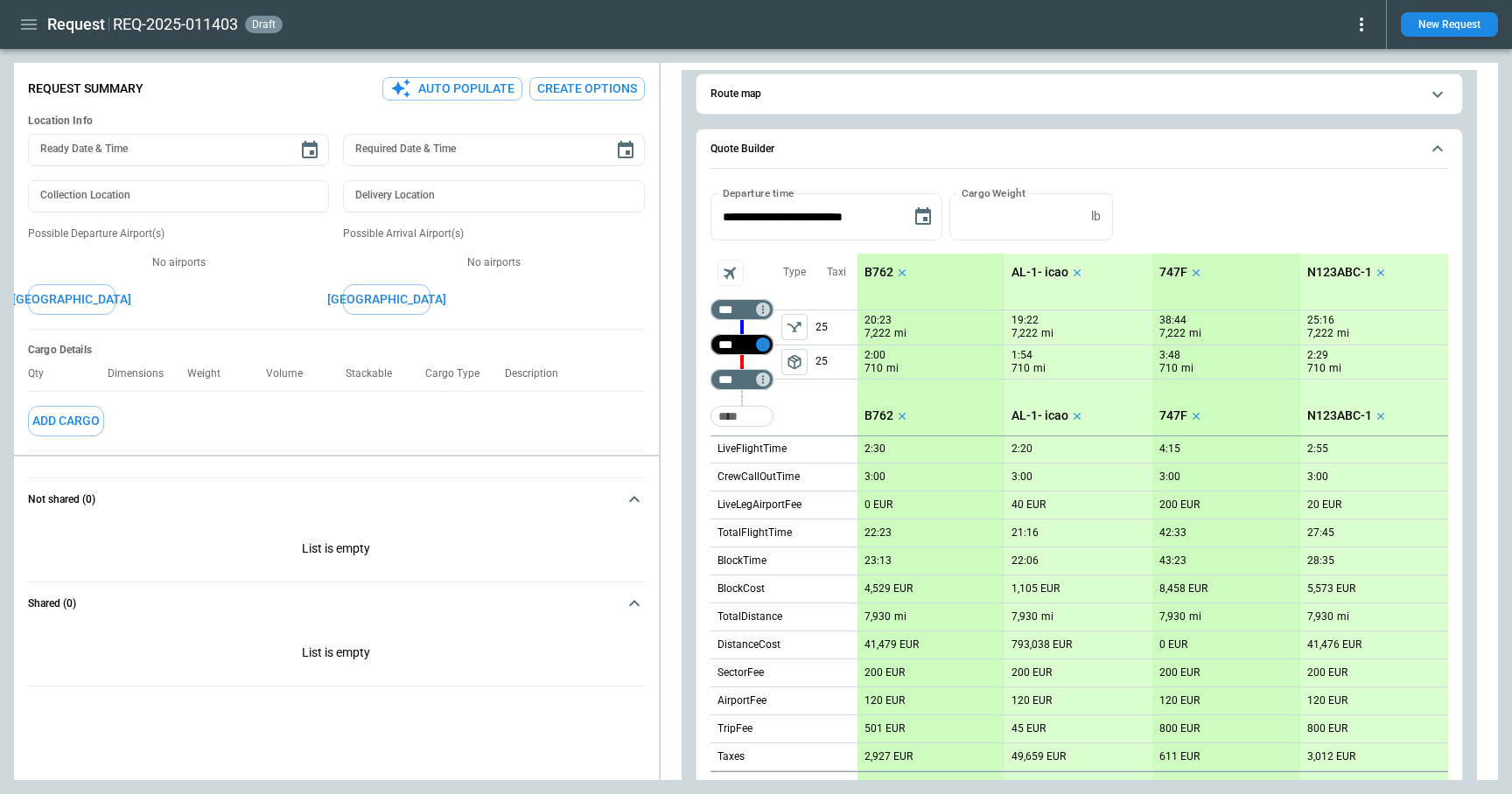
click at [763, 343] on icon "Too short" at bounding box center [762, 344] width 12 height 12
click at [790, 417] on p "Airport info" at bounding box center [789, 420] width 54 height 15
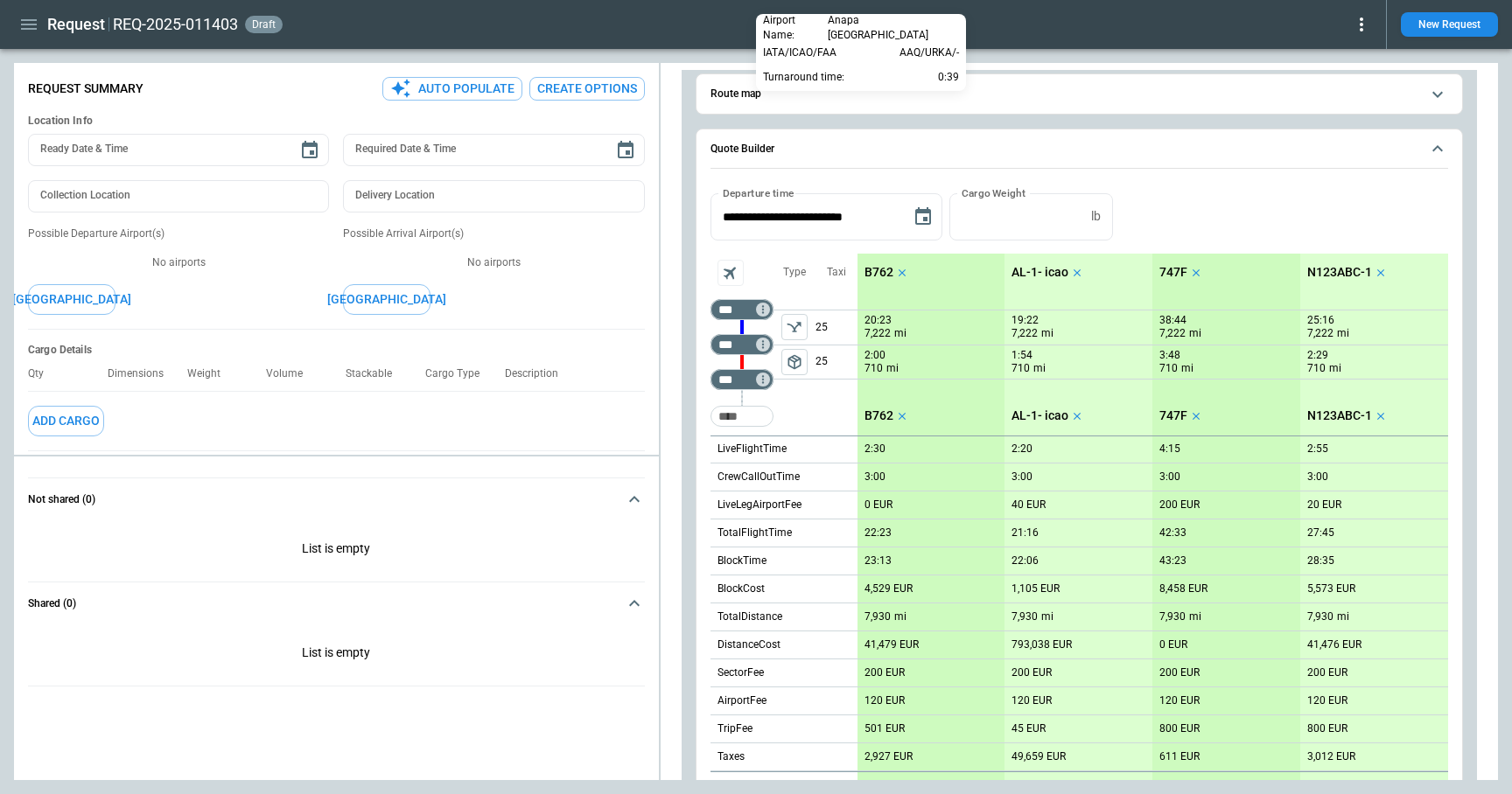
scroll to position [1030, 0]
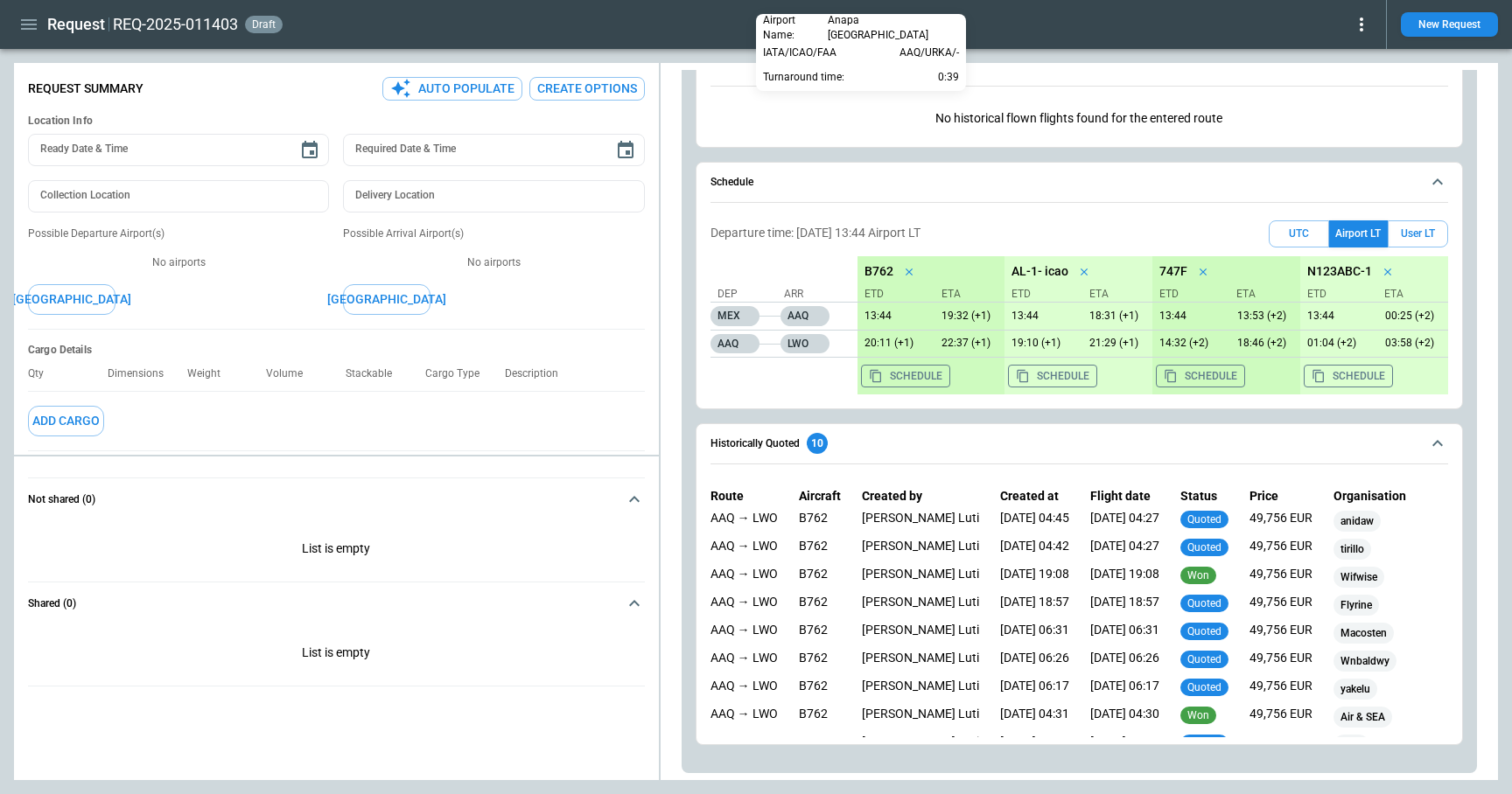
click at [842, 140] on div at bounding box center [756, 397] width 1512 height 794
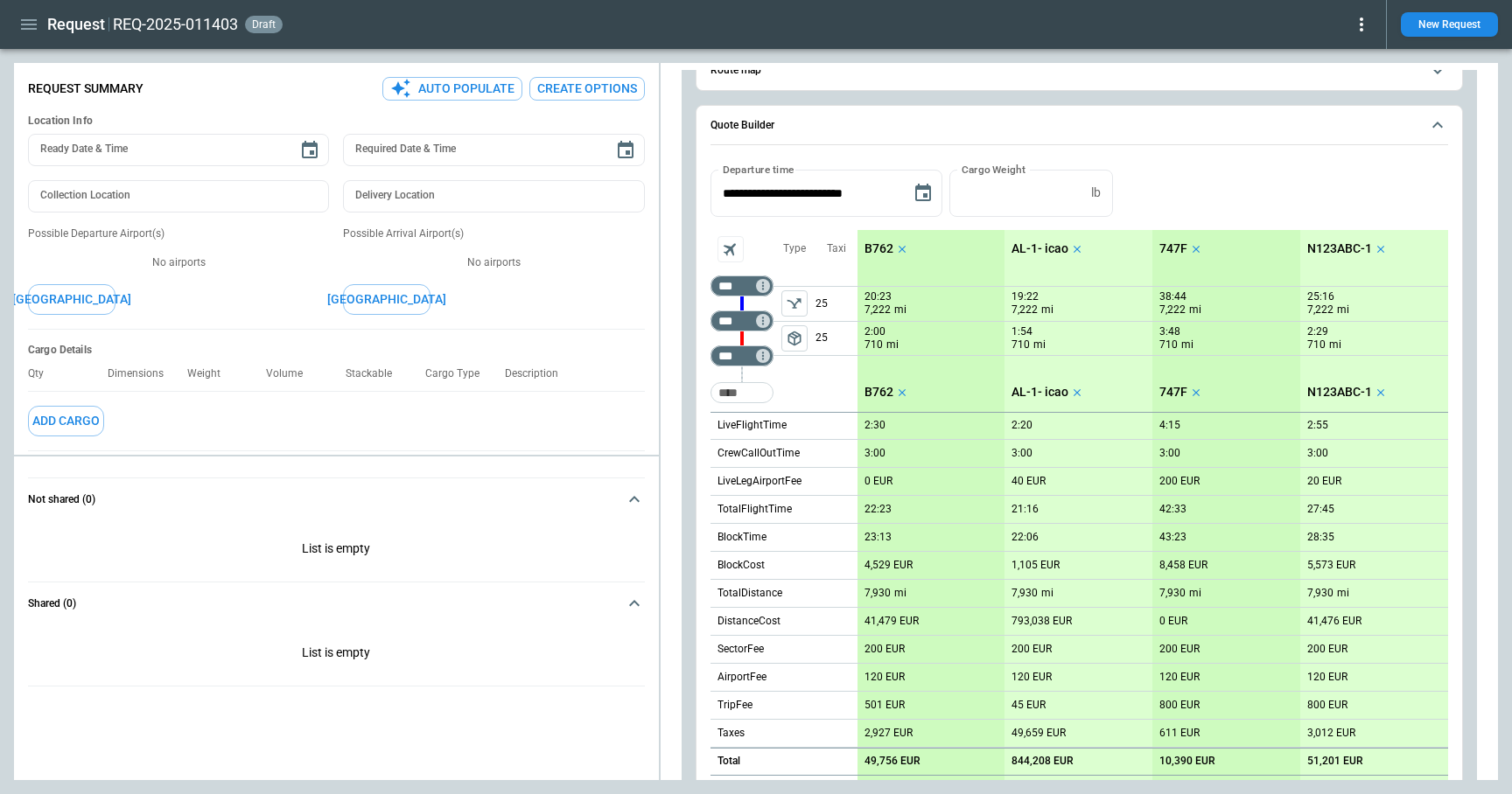
scroll to position [156, 0]
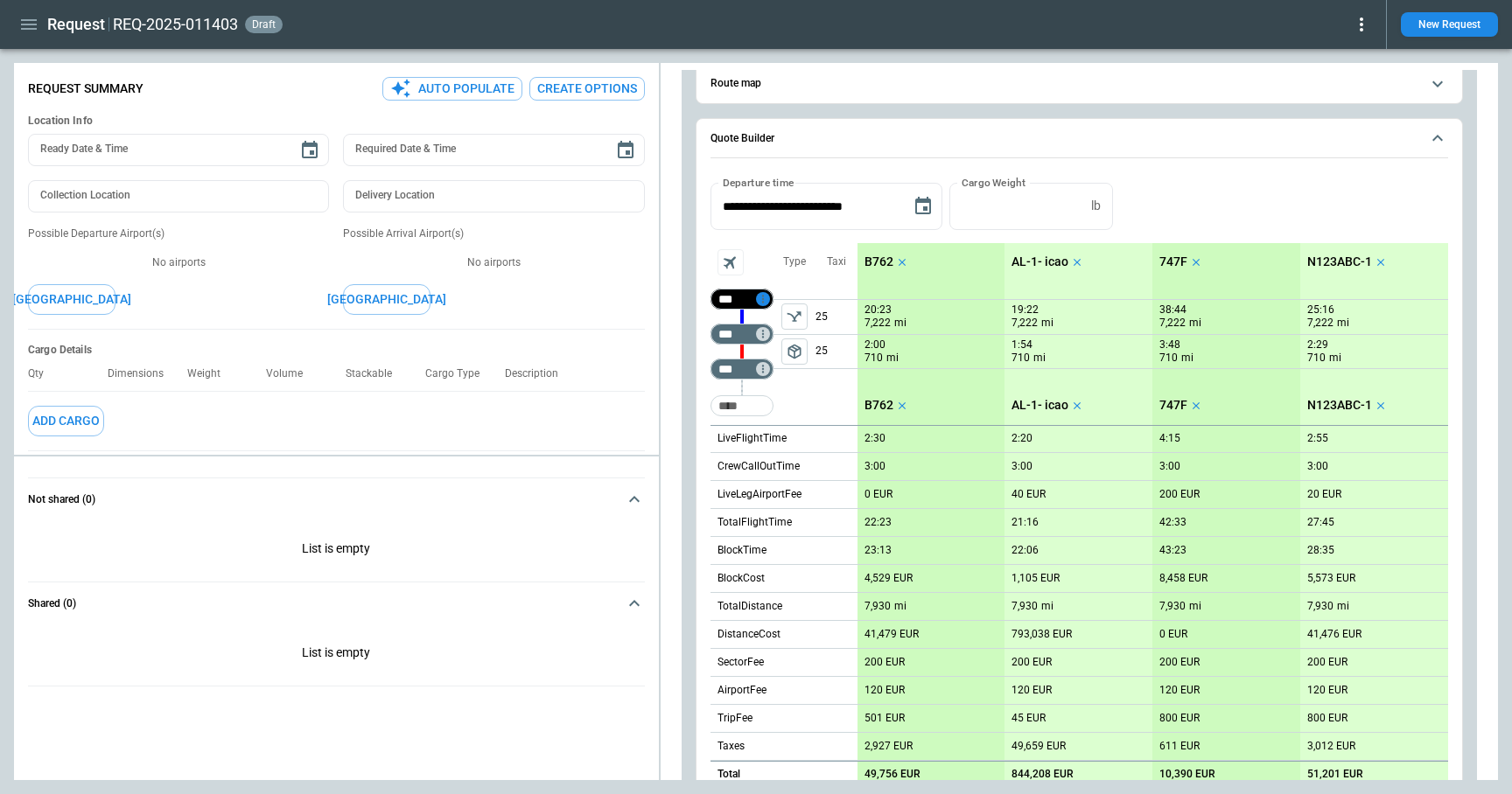
click at [762, 294] on icon "Too short" at bounding box center [762, 299] width 12 height 12
click at [787, 373] on p "Airport info" at bounding box center [789, 375] width 54 height 15
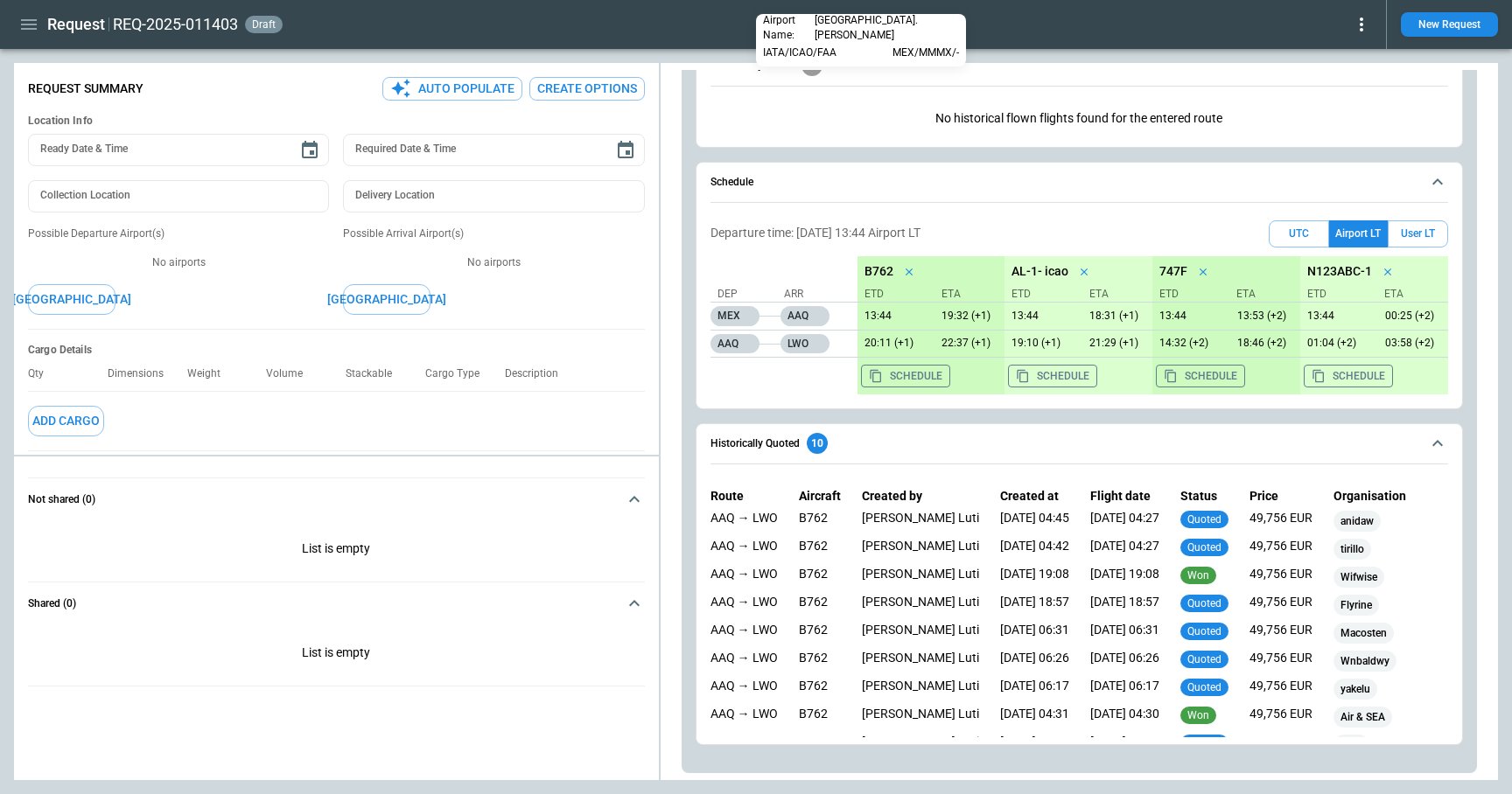
click at [818, 160] on div at bounding box center [756, 397] width 1512 height 794
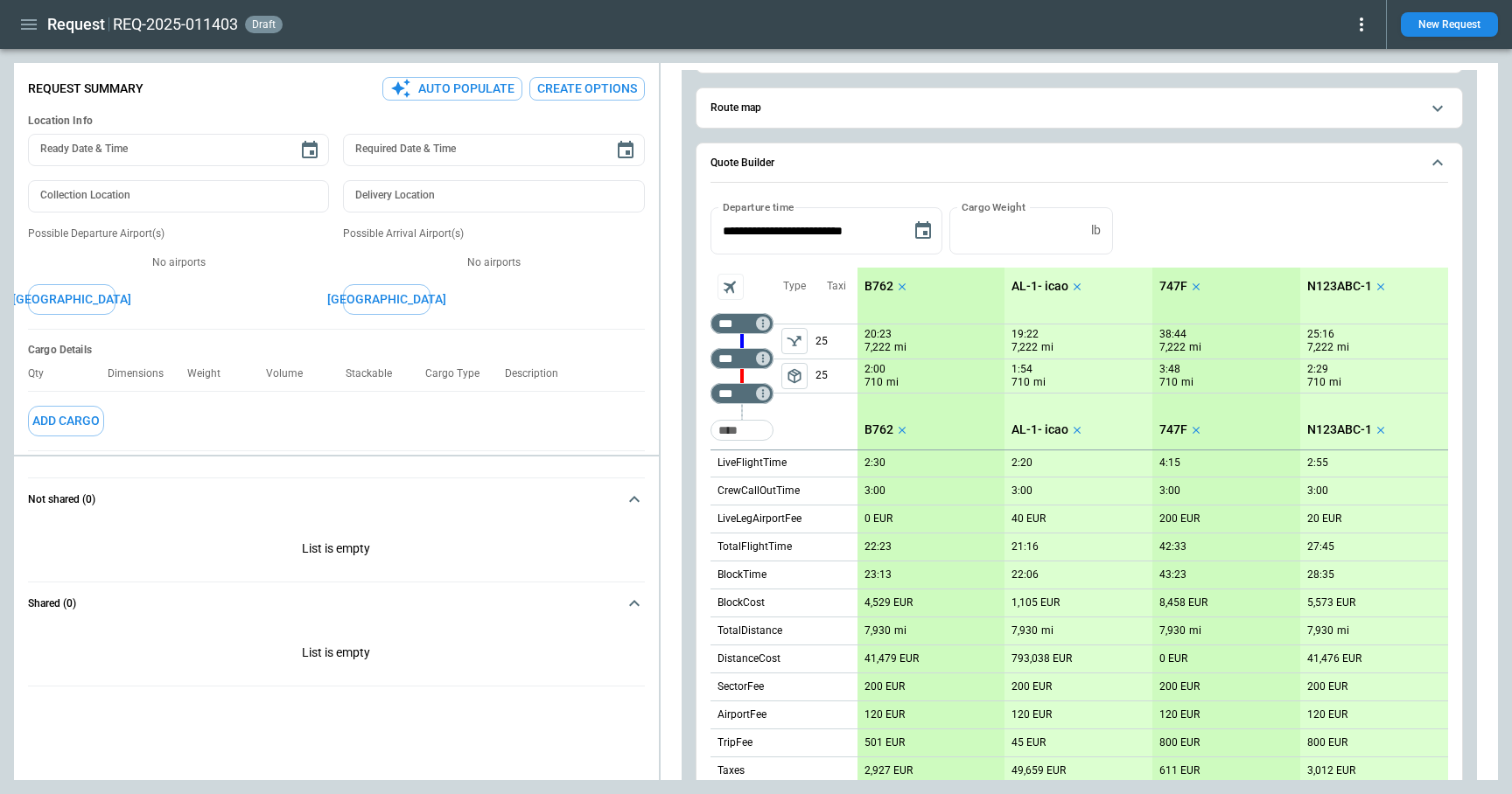
scroll to position [95, 0]
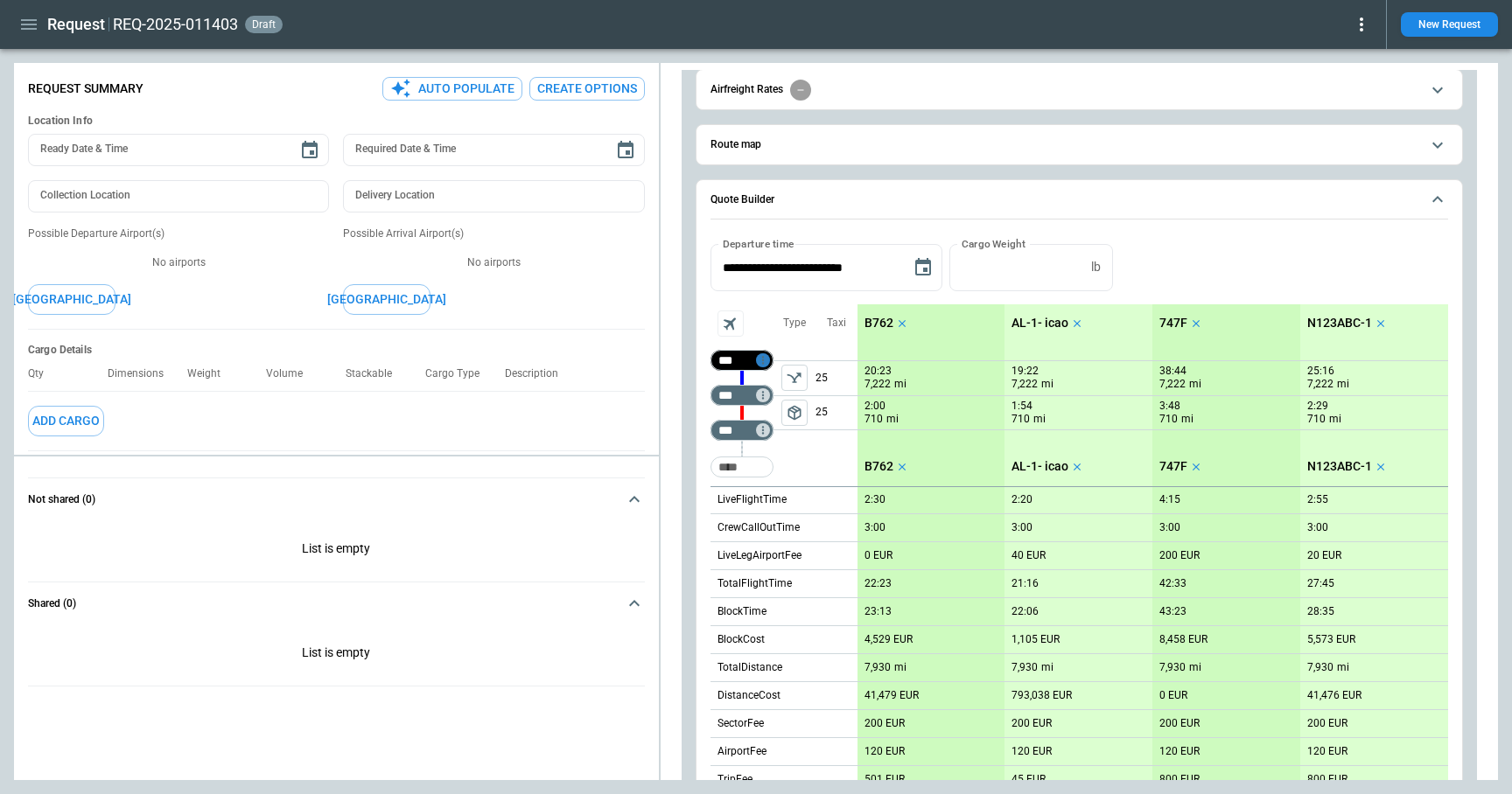
click at [766, 360] on icon "Too short" at bounding box center [762, 360] width 12 height 12
click at [779, 401] on p "Delete" at bounding box center [777, 407] width 29 height 15
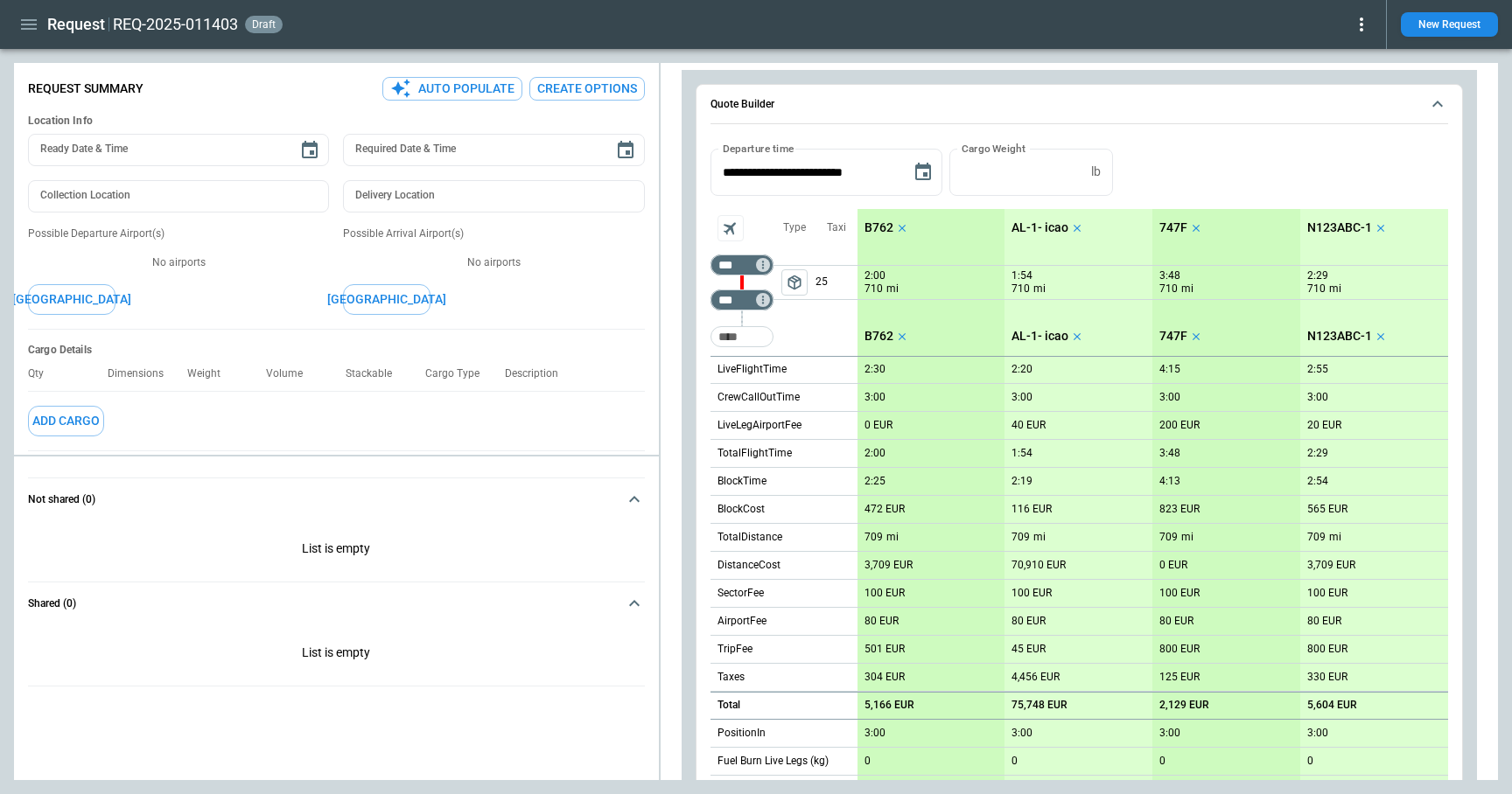
scroll to position [136, 0]
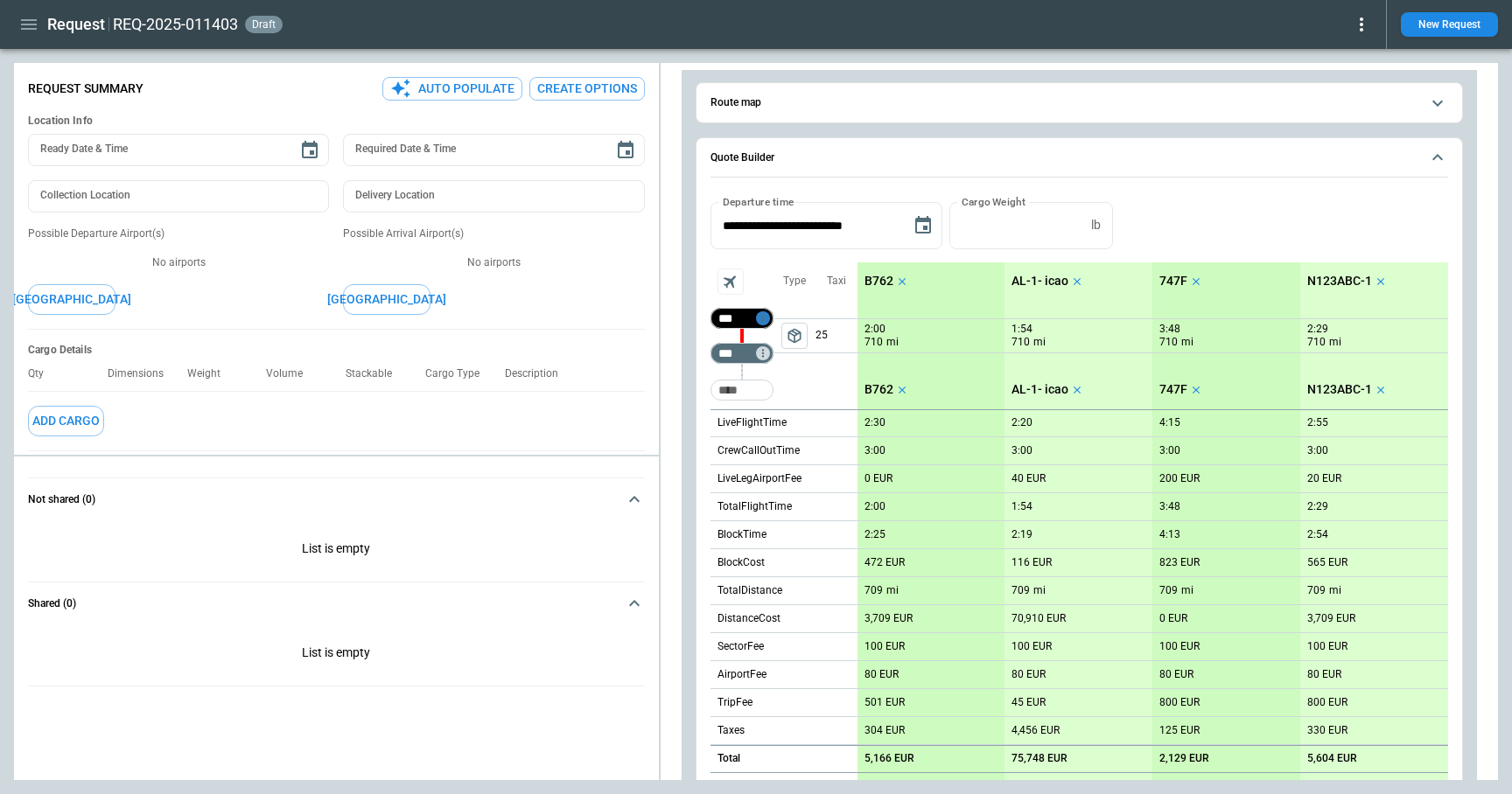
click at [762, 317] on icon "Too short" at bounding box center [762, 318] width 12 height 12
click at [778, 366] on p "Delete" at bounding box center [777, 365] width 29 height 15
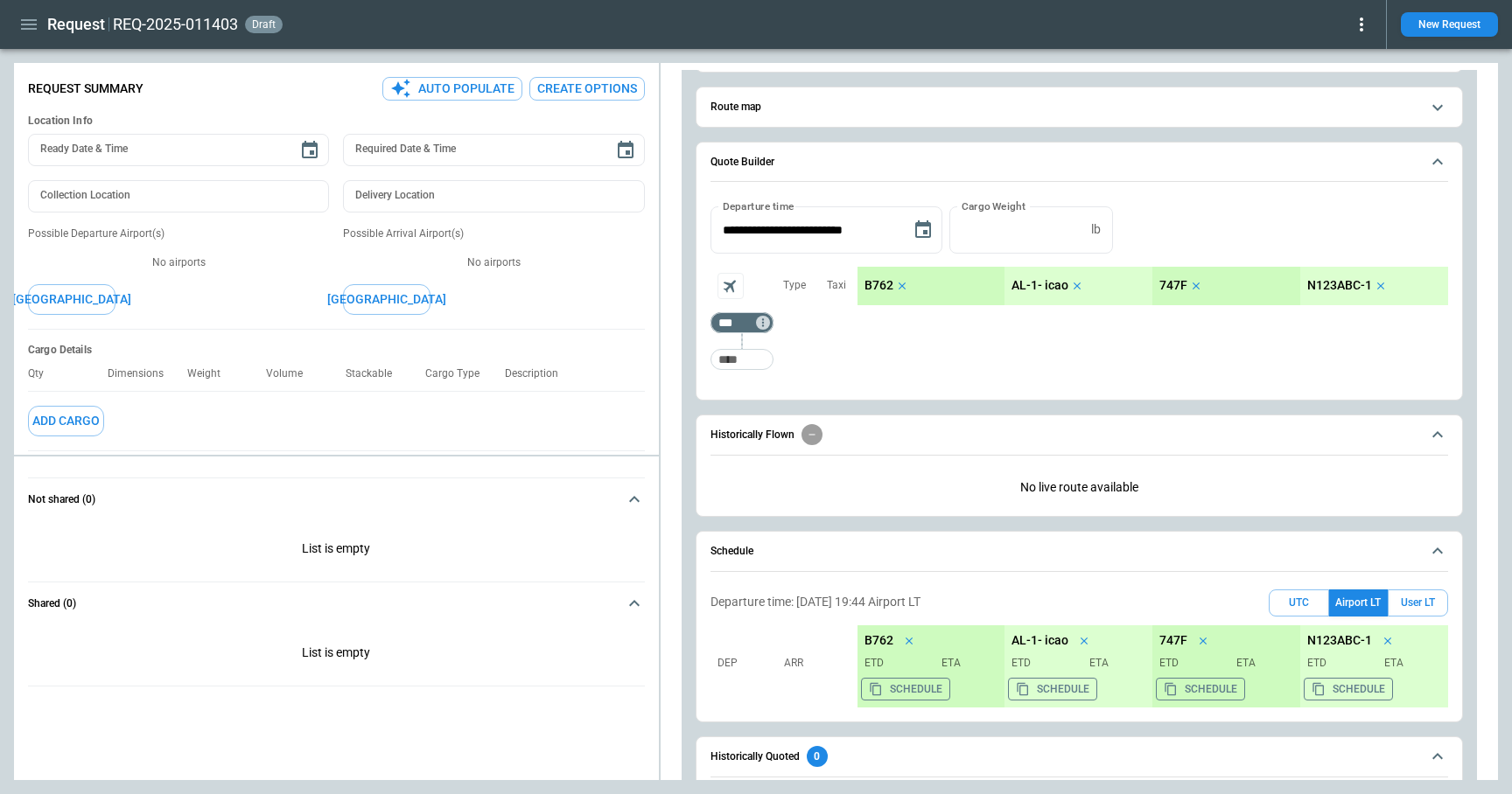
scroll to position [0, 0]
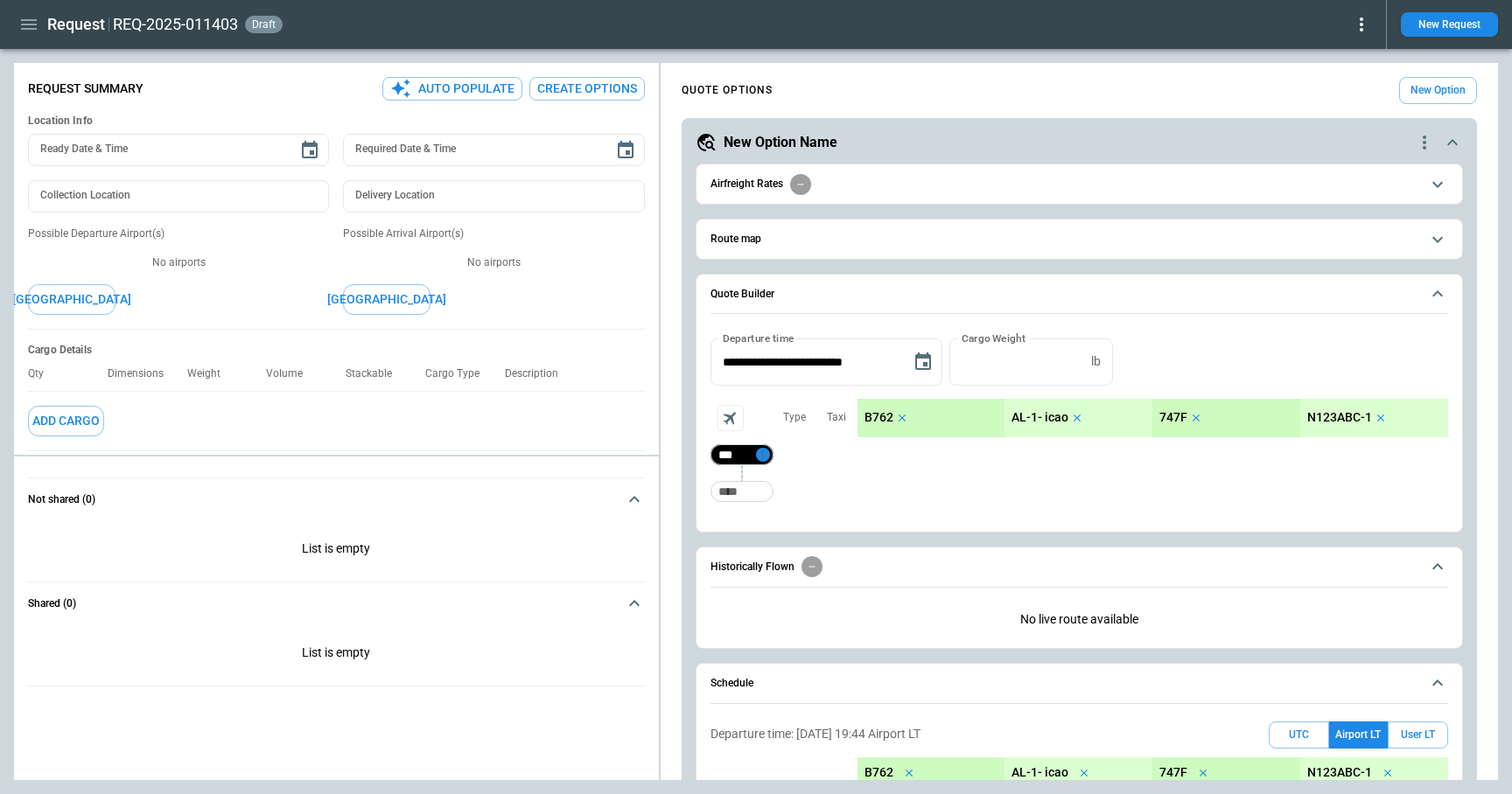
click at [765, 449] on icon "Too short" at bounding box center [762, 455] width 12 height 12
click at [780, 506] on p "Delete" at bounding box center [777, 501] width 29 height 15
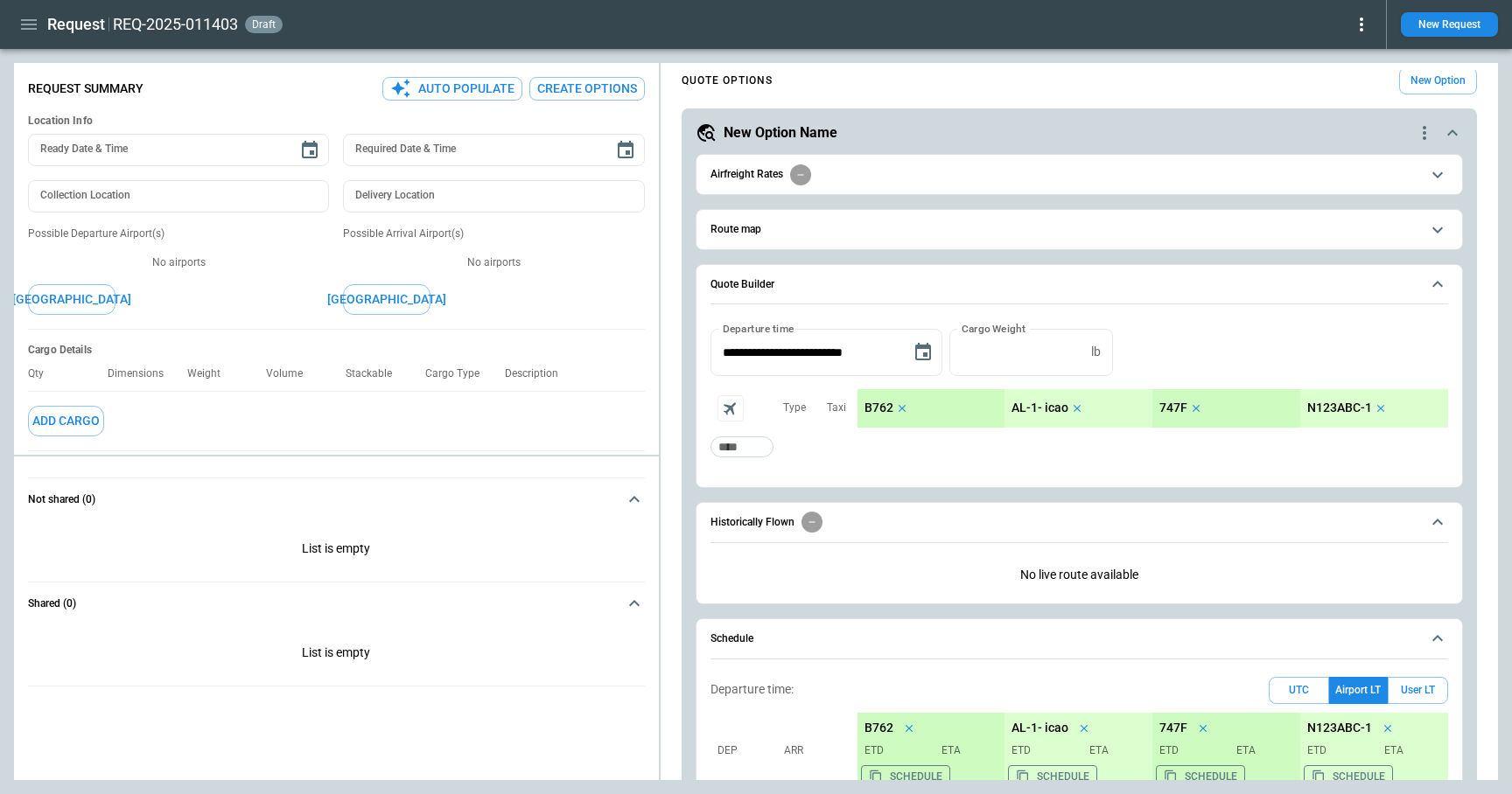
scroll to position [2, 0]
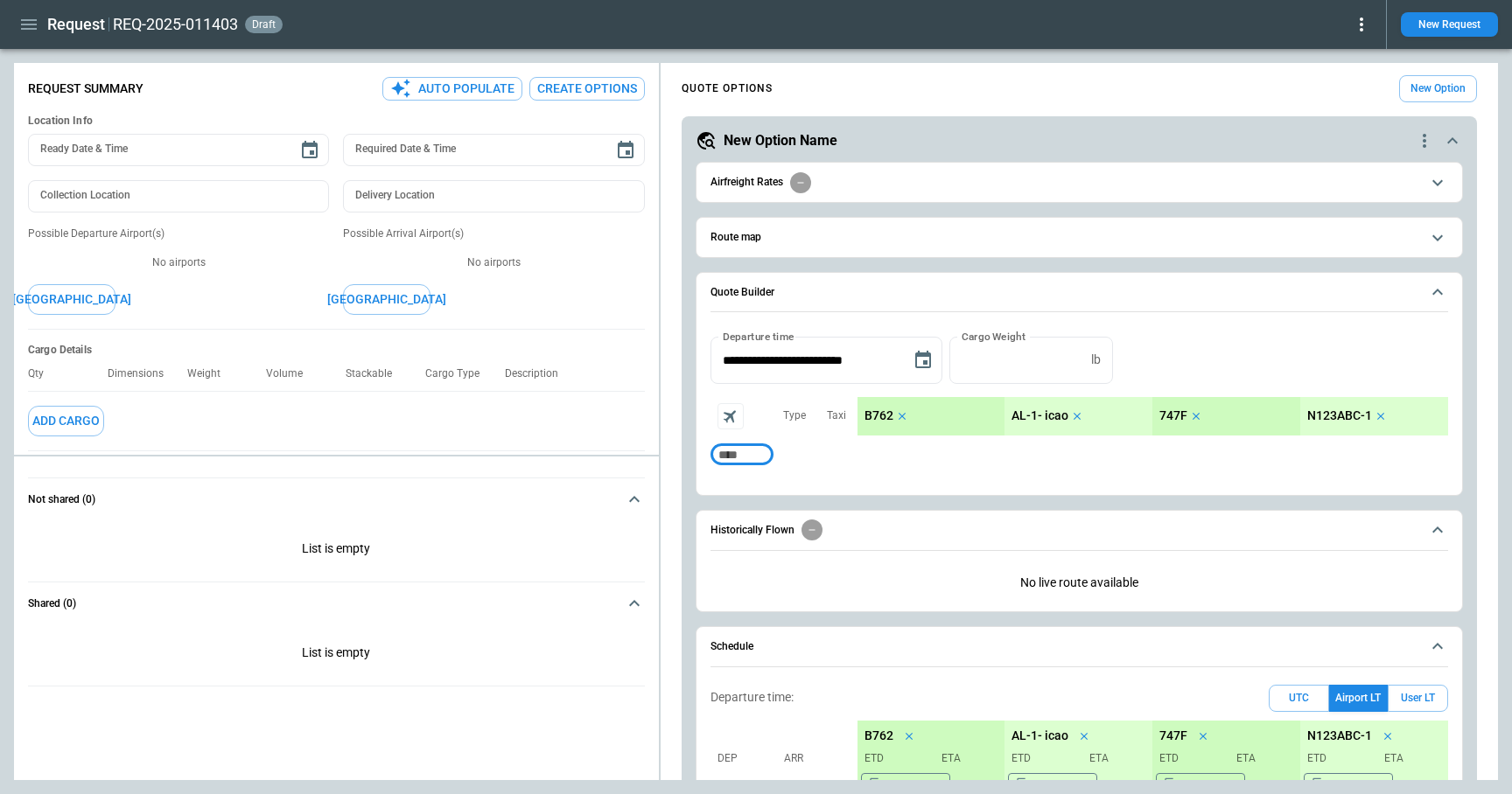
click at [733, 451] on input "Too short" at bounding box center [742, 455] width 56 height 32
type input "***"
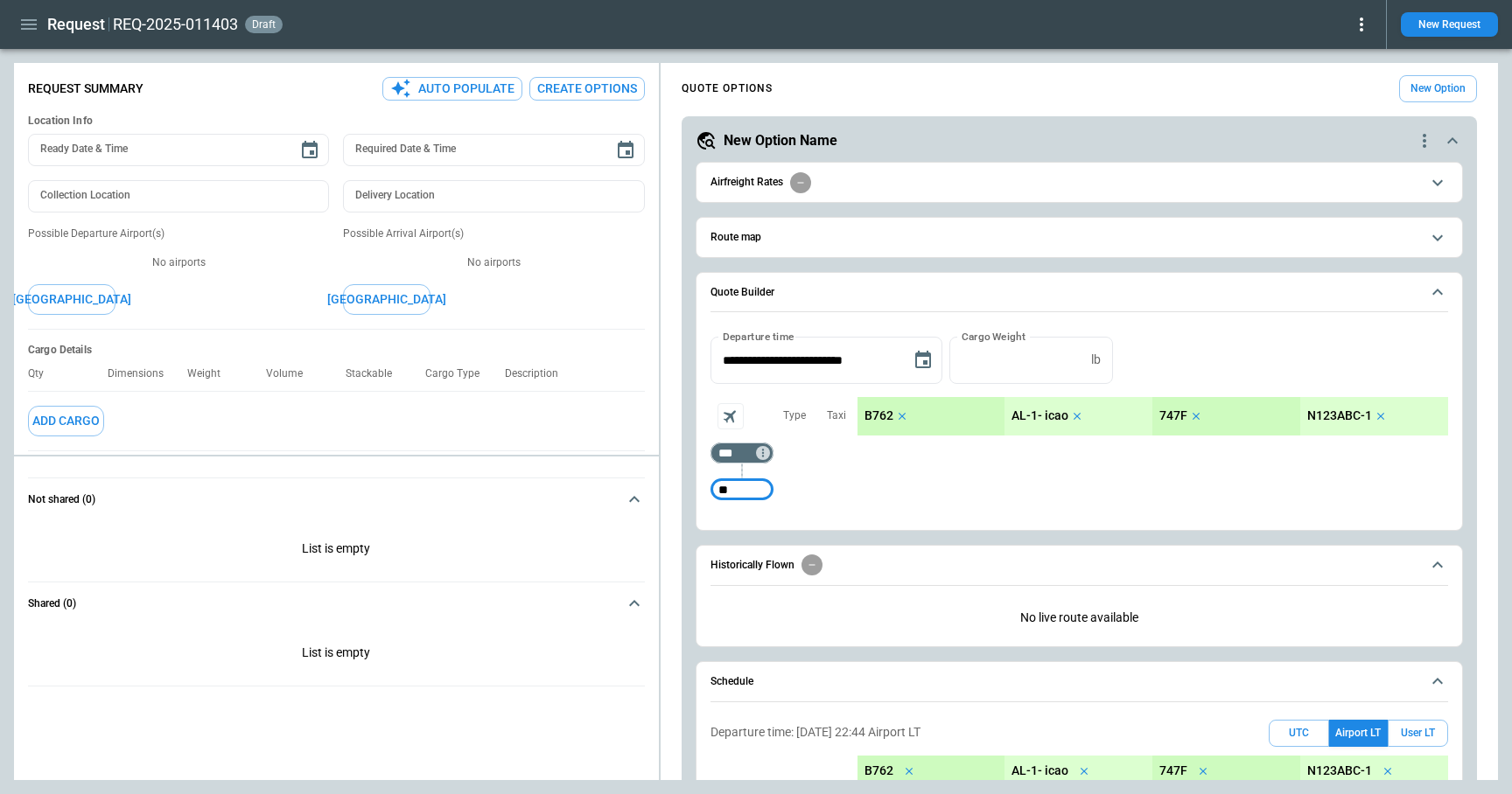
type input "*"
type input "***"
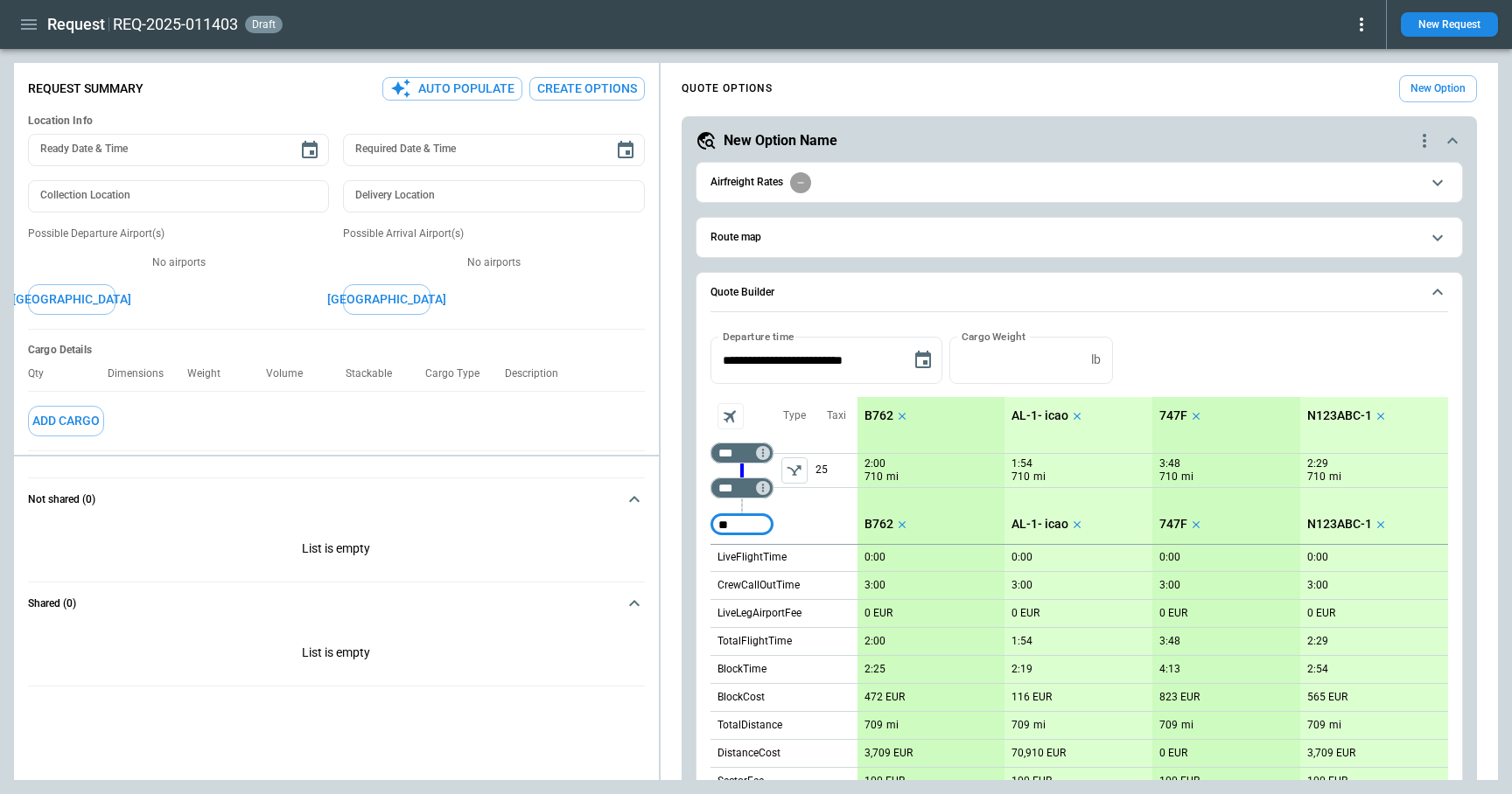
type input "*"
type input "***"
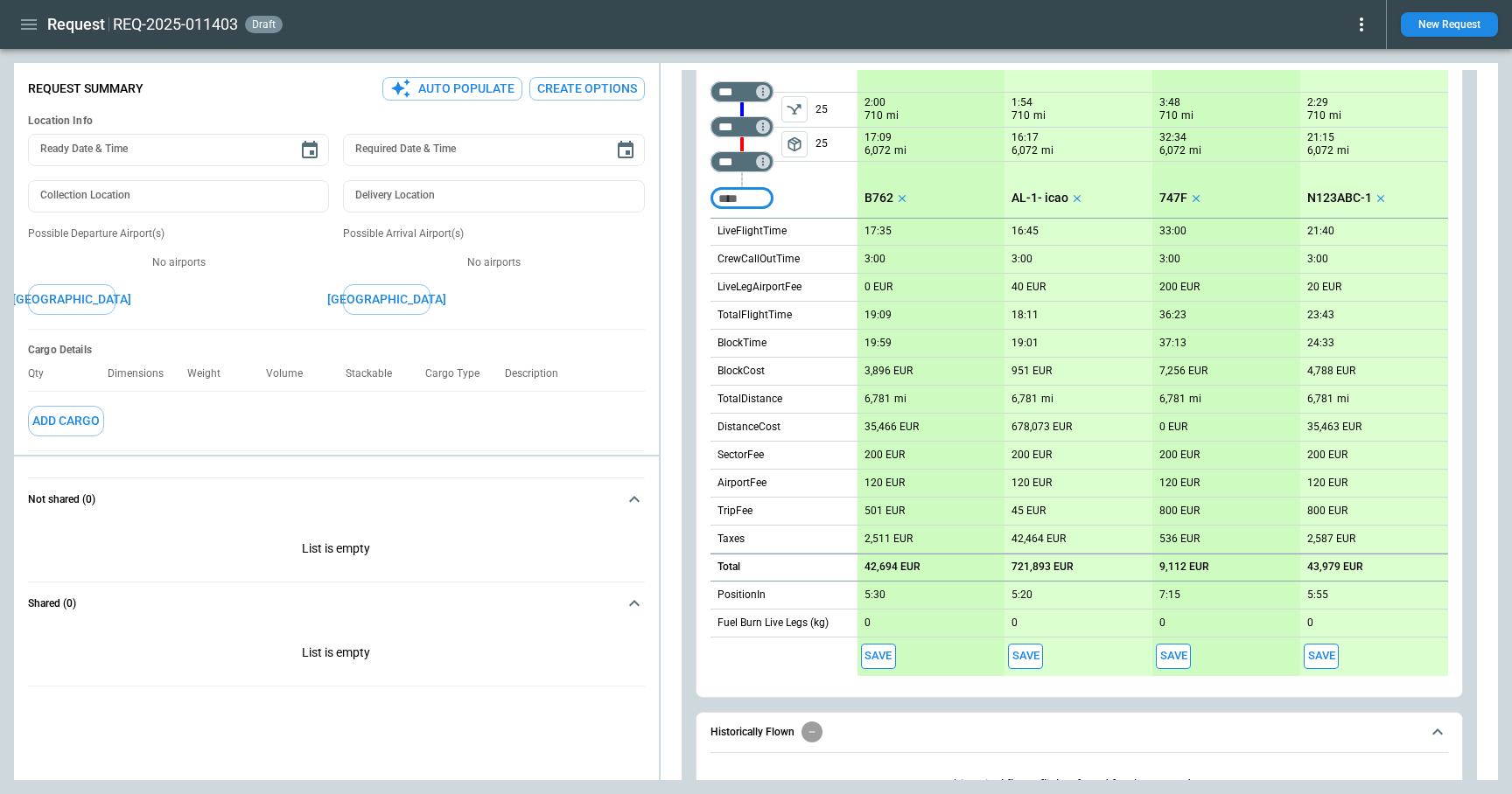
scroll to position [346, 0]
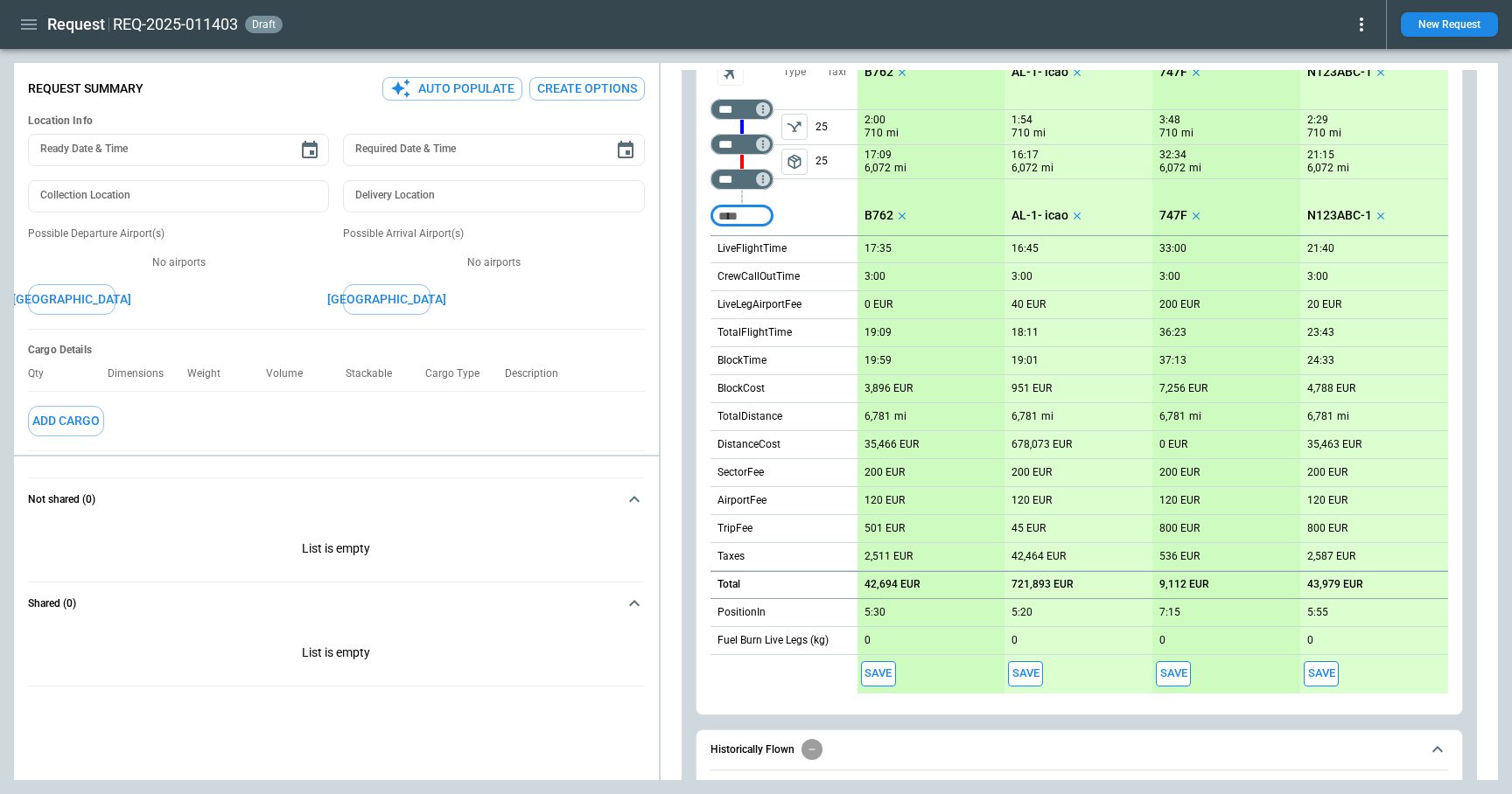
click at [884, 678] on button "Save" at bounding box center [878, 674] width 35 height 25
type textarea "*"
click at [31, 23] on icon "button" at bounding box center [29, 24] width 21 height 21
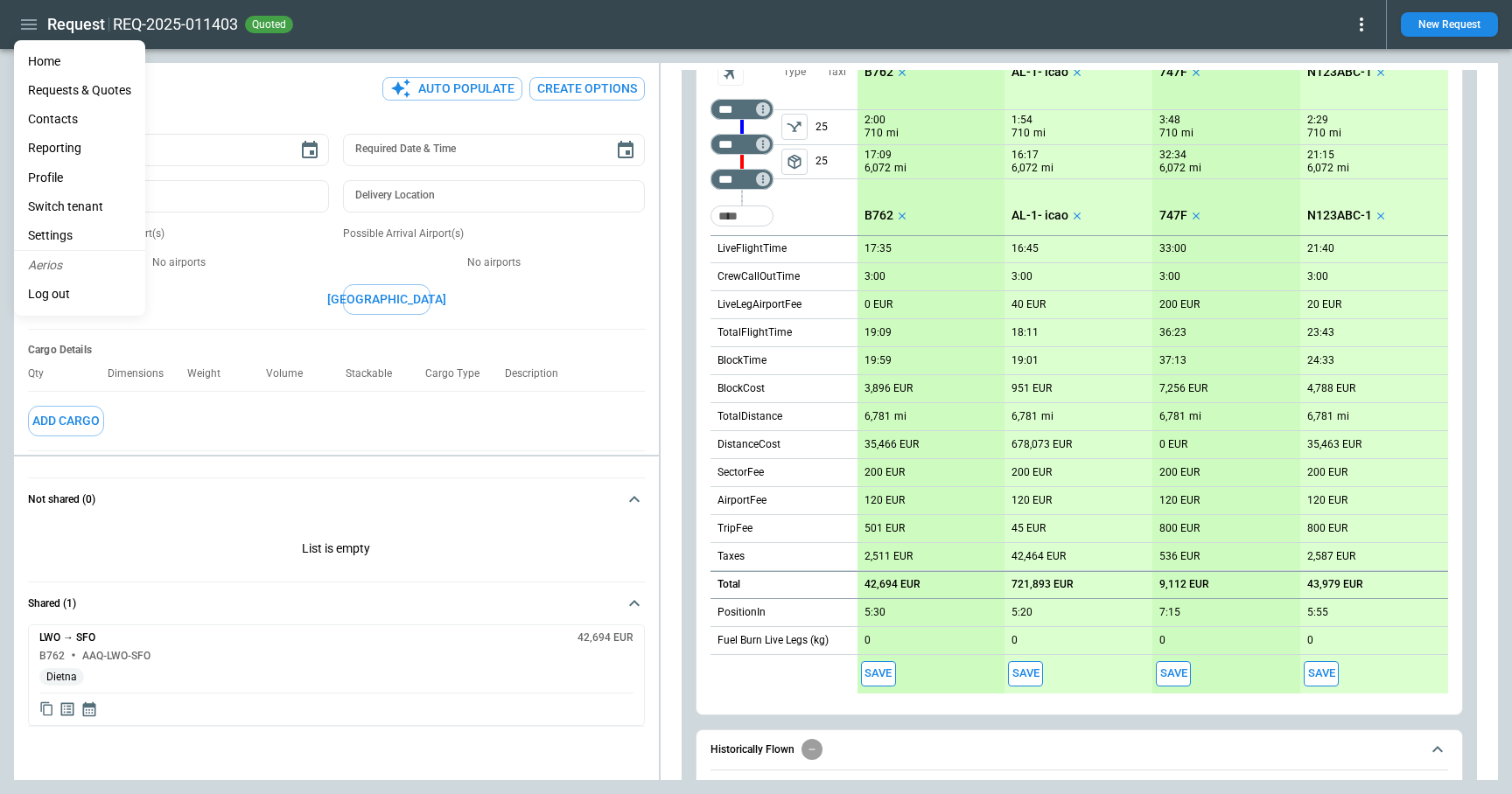
click at [69, 117] on li "Contacts" at bounding box center [80, 119] width 132 height 29
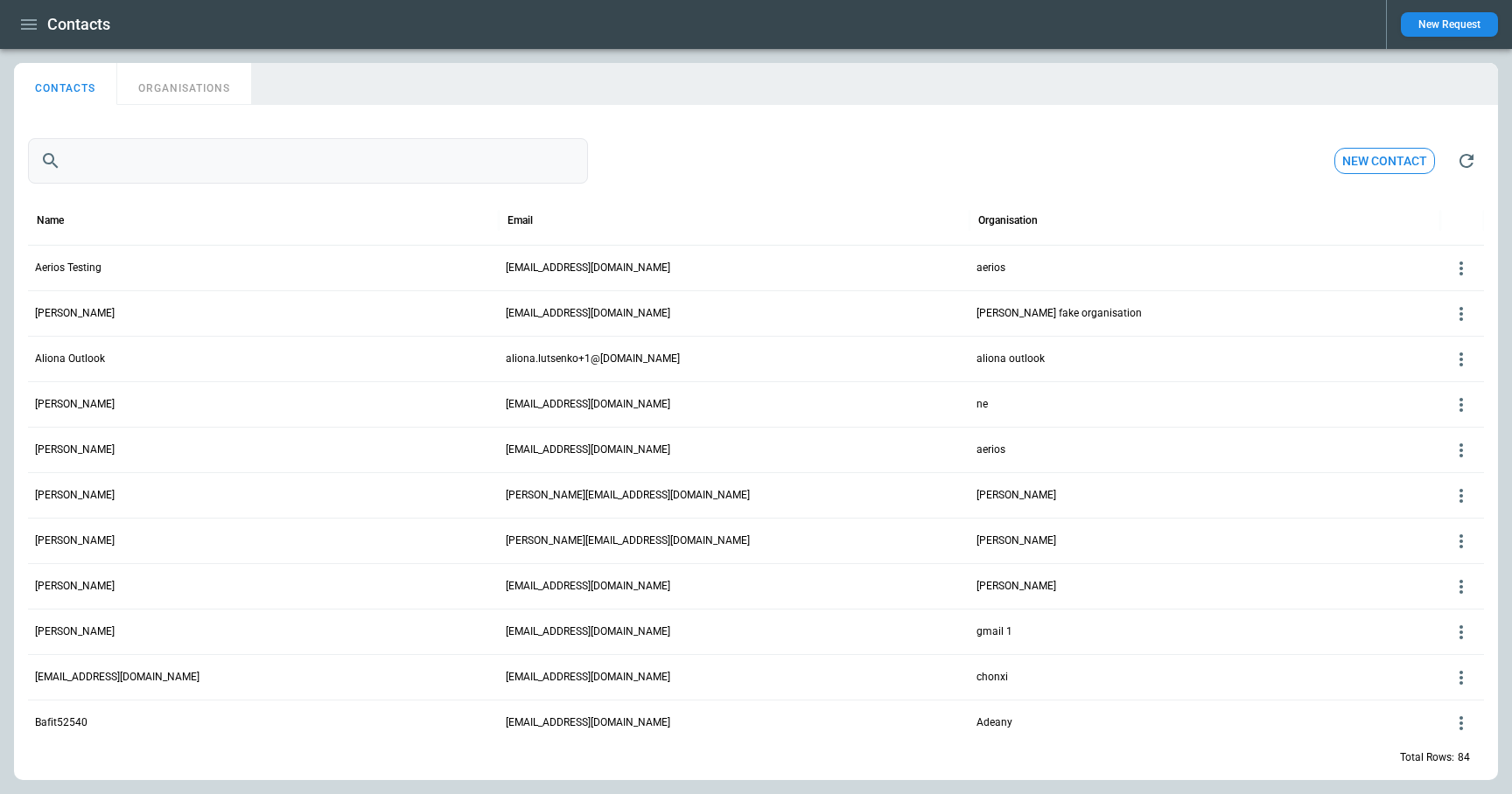
click at [362, 157] on input "text" at bounding box center [328, 161] width 520 height 45
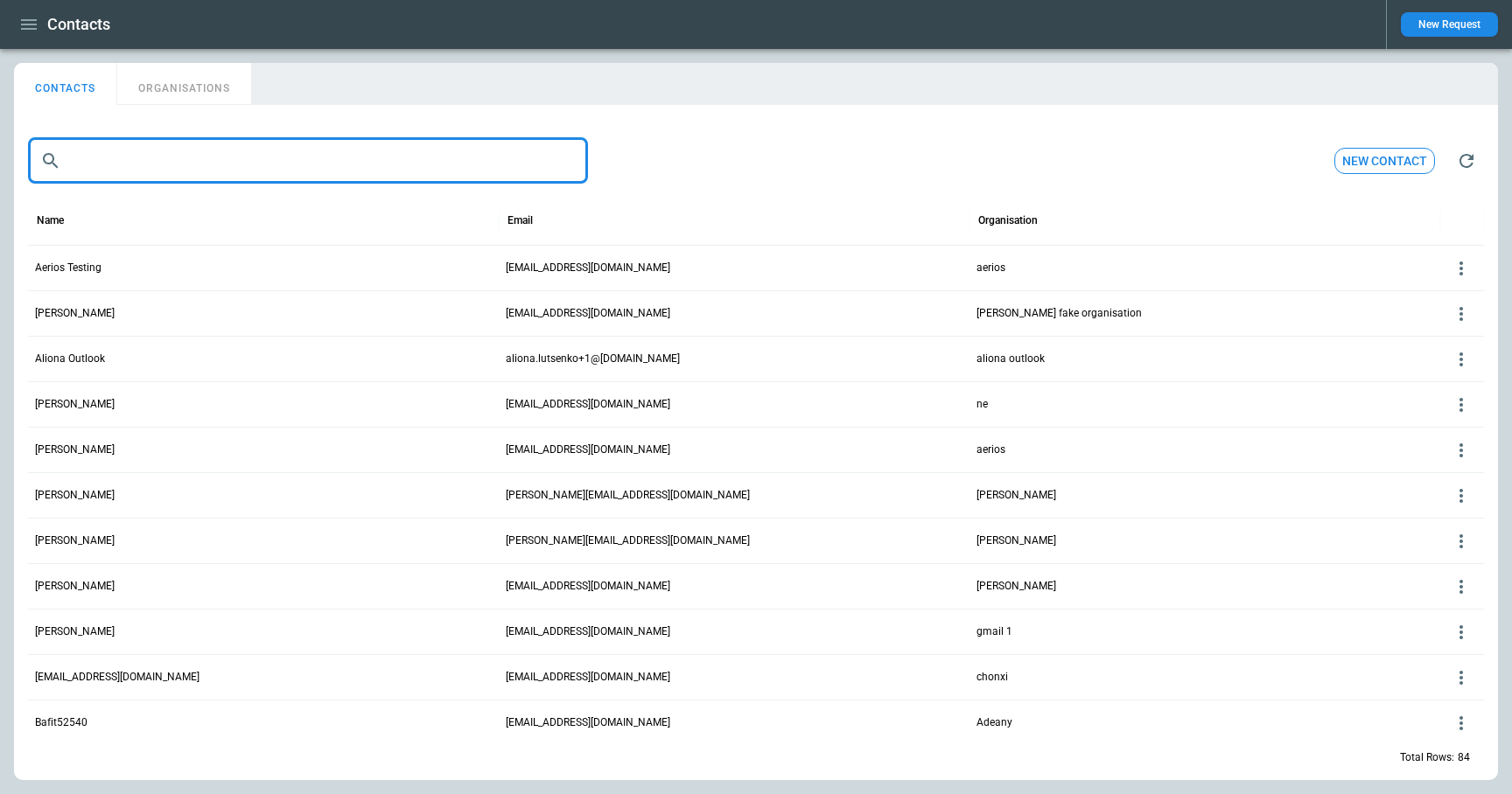
paste input "**********"
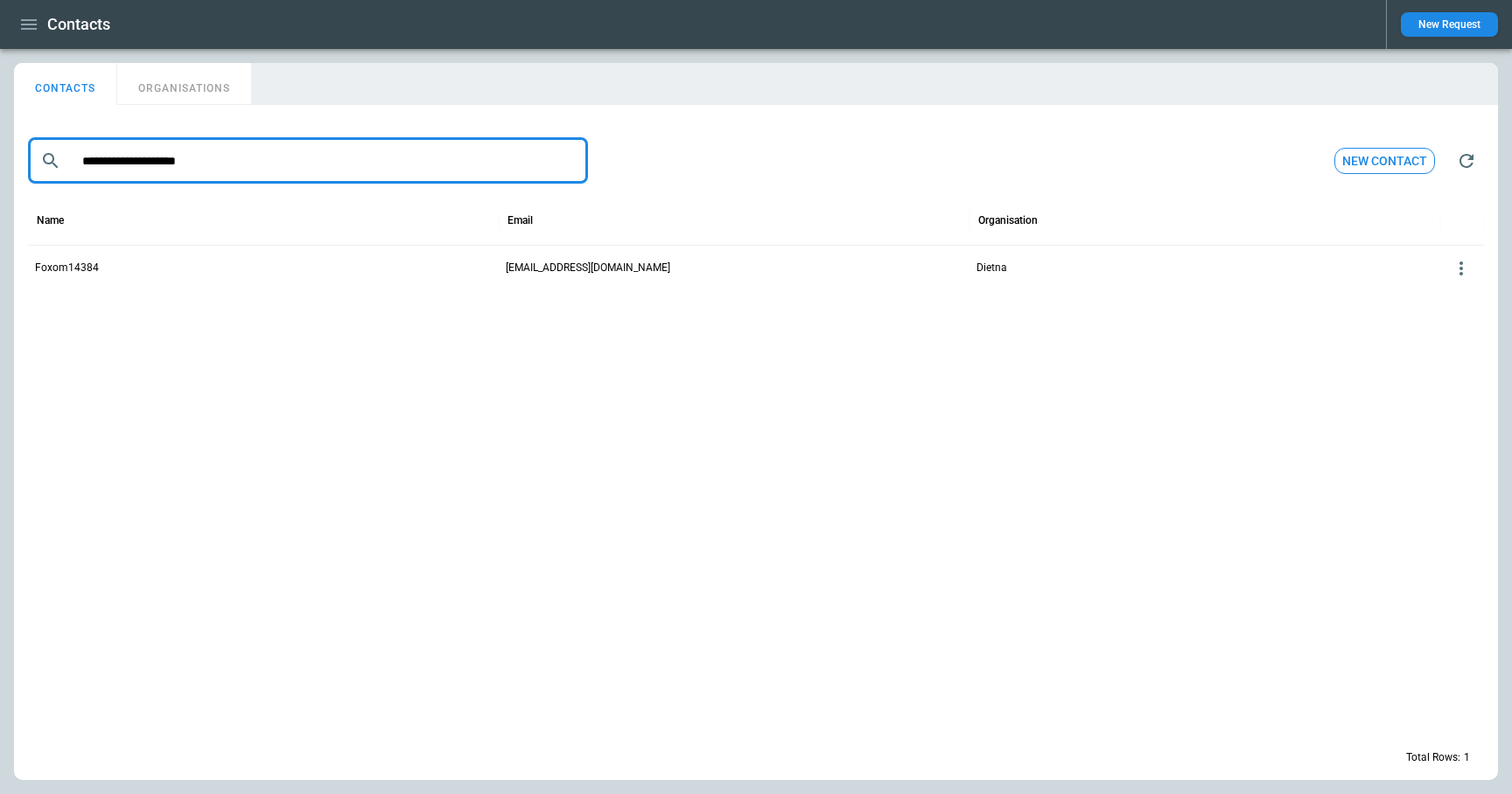
type input "**********"
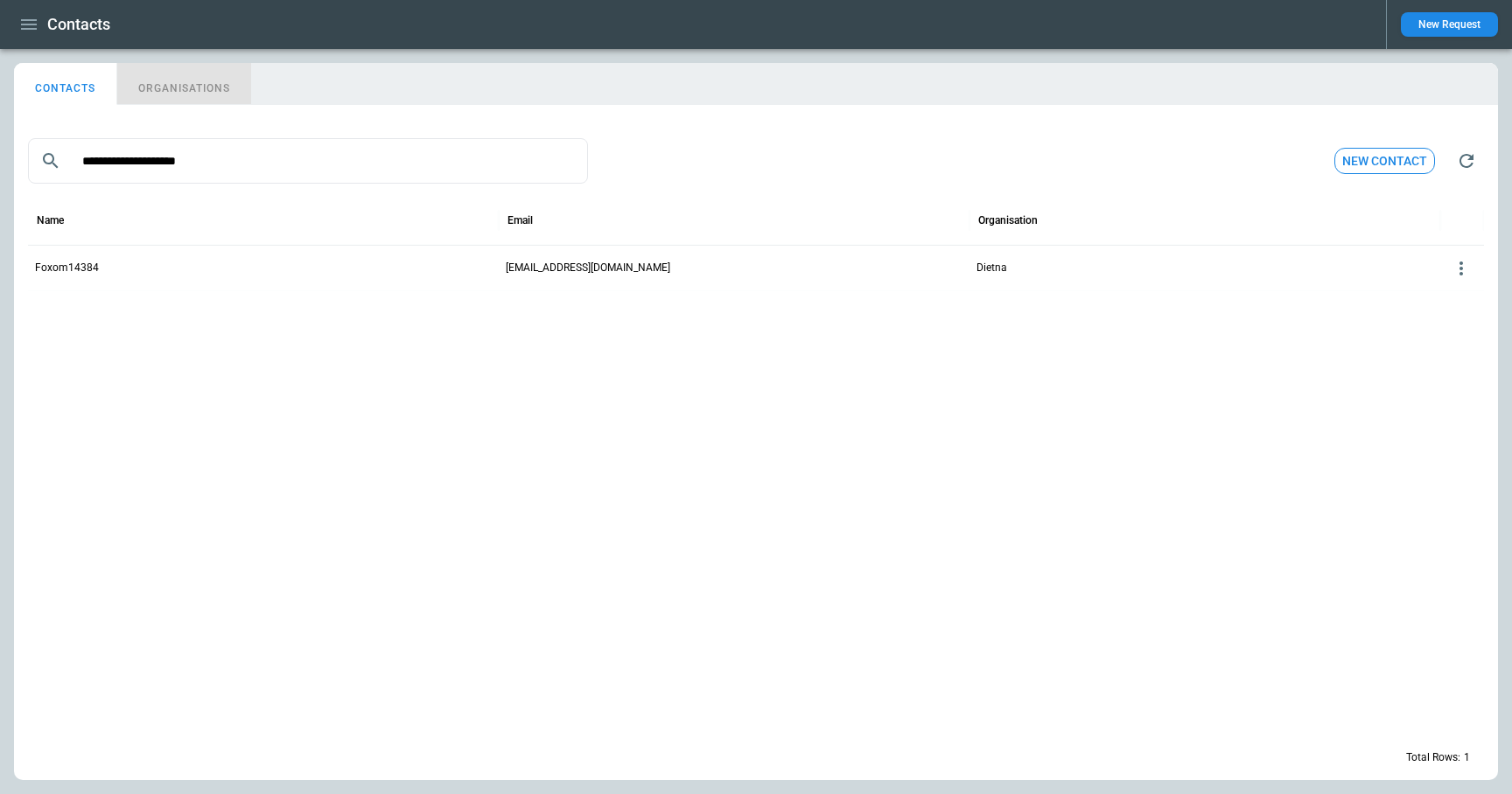
click at [193, 95] on button "ORGANISATIONS" at bounding box center [184, 84] width 133 height 42
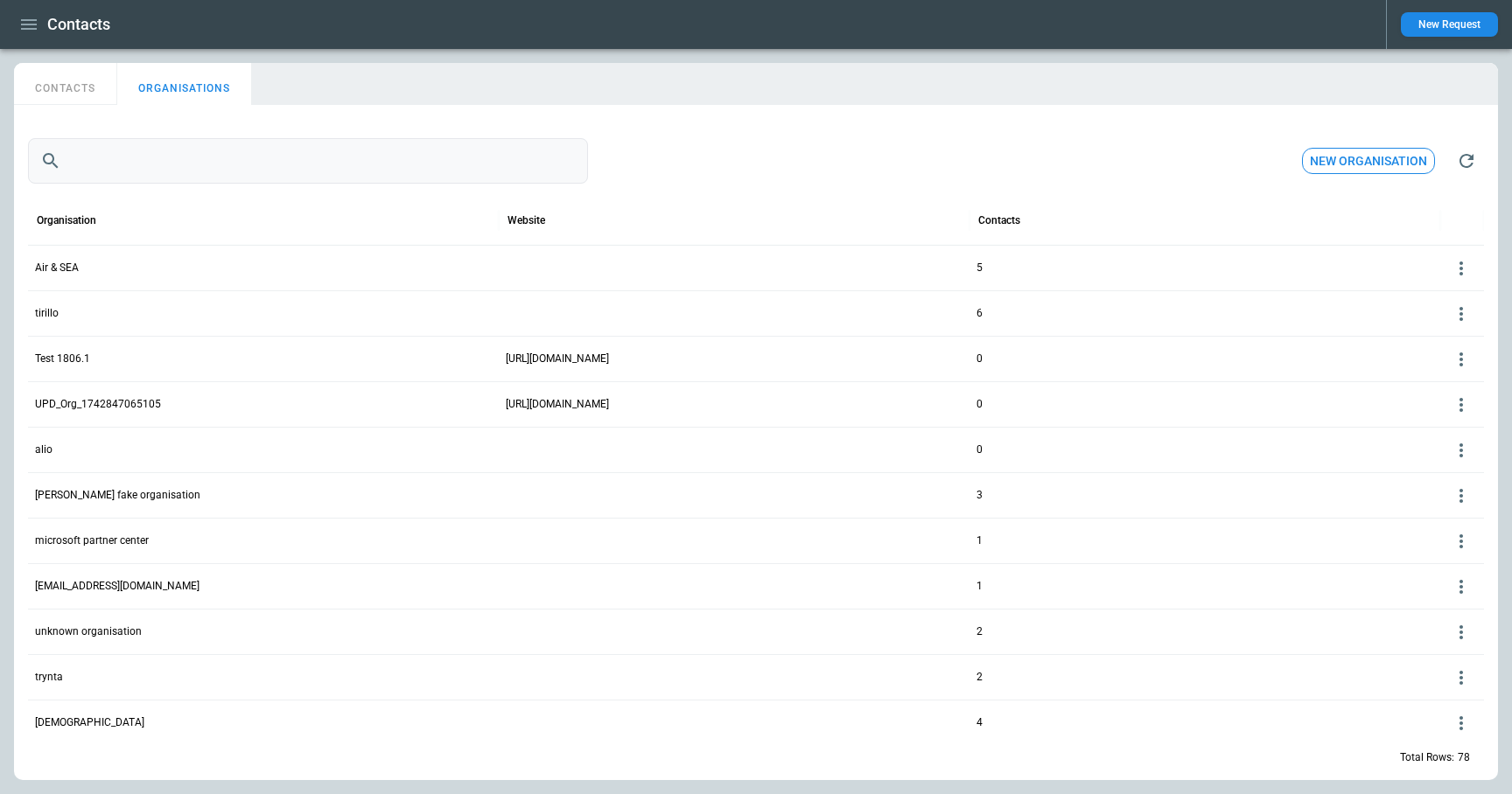
click at [217, 157] on input "text" at bounding box center [328, 161] width 520 height 45
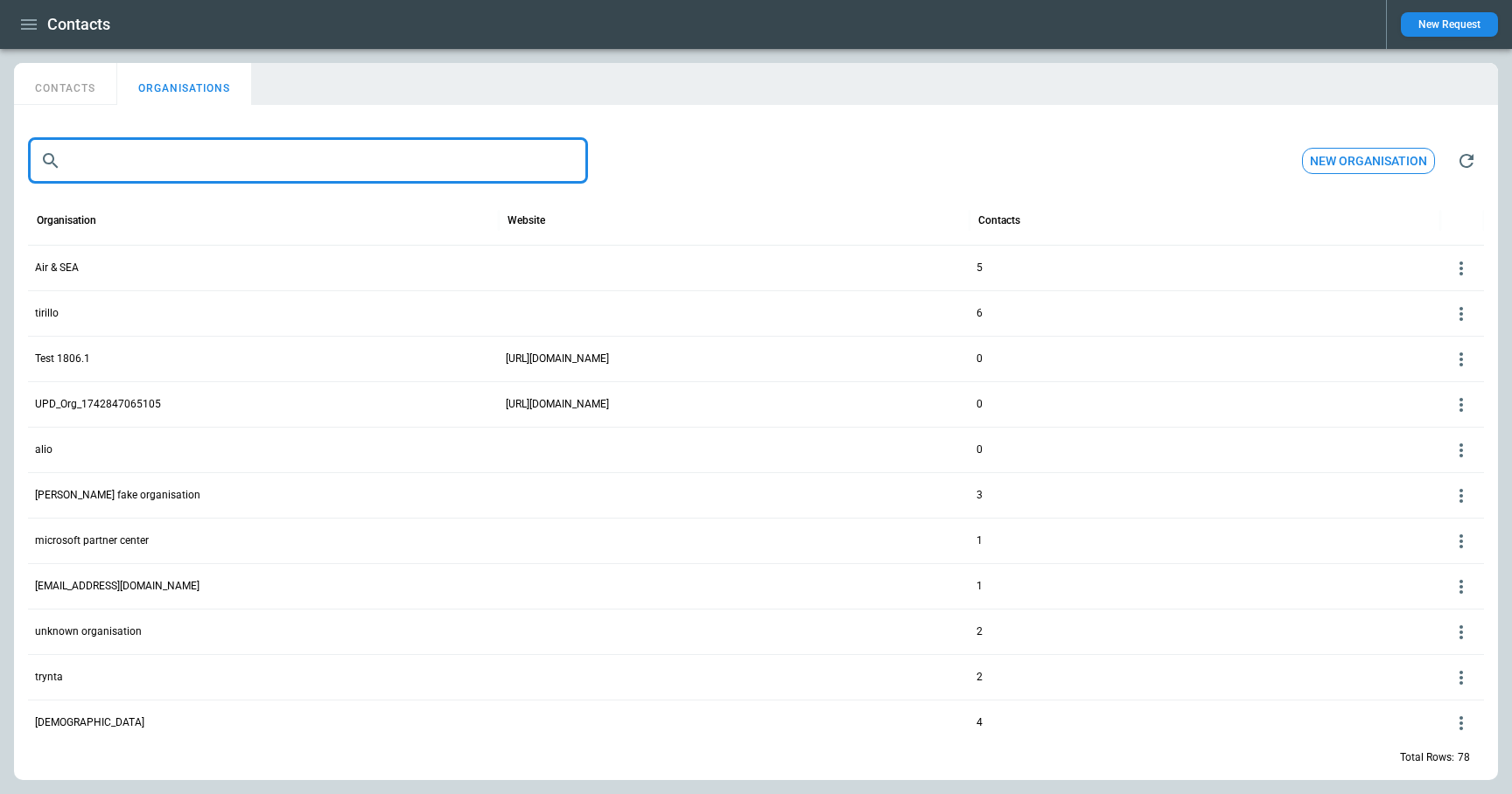
paste input "**********"
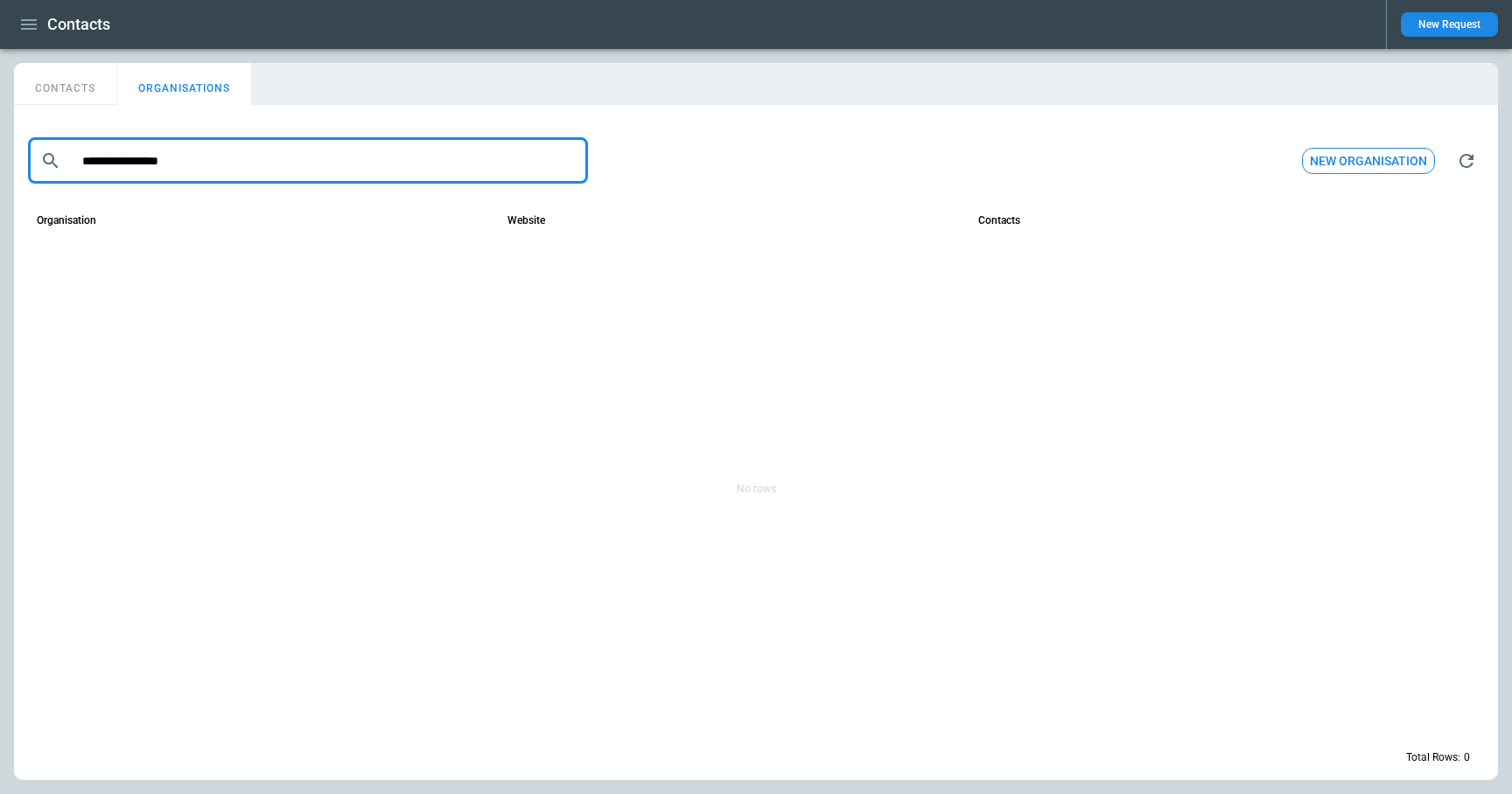
drag, startPoint x: 162, startPoint y: 164, endPoint x: 39, endPoint y: 164, distance: 123.0
click at [39, 164] on div "**********" at bounding box center [308, 161] width 560 height 45
type input "******"
click at [1462, 268] on icon at bounding box center [1461, 268] width 4 height 14
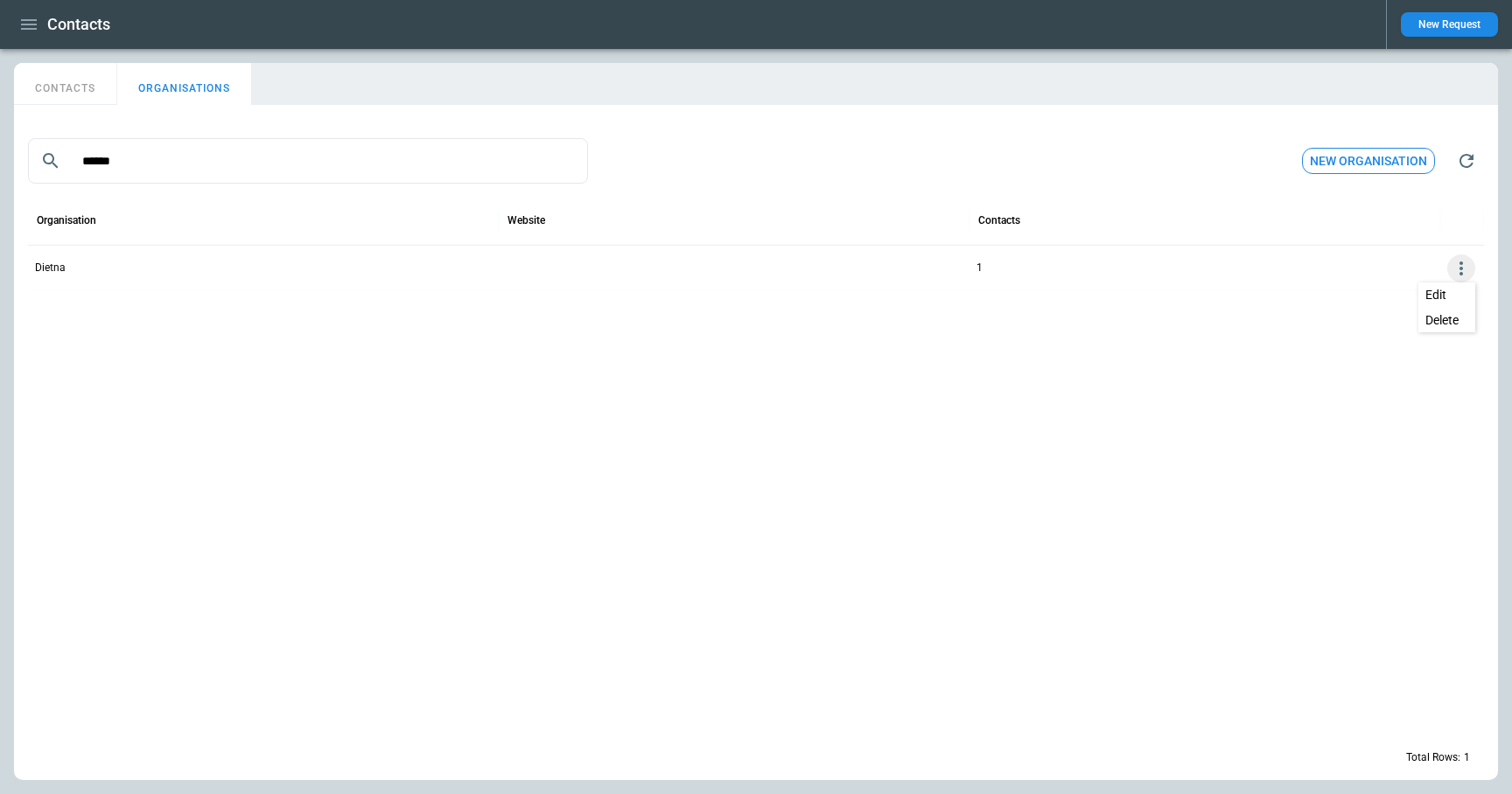
click at [1442, 323] on button "Delete" at bounding box center [1446, 320] width 57 height 25
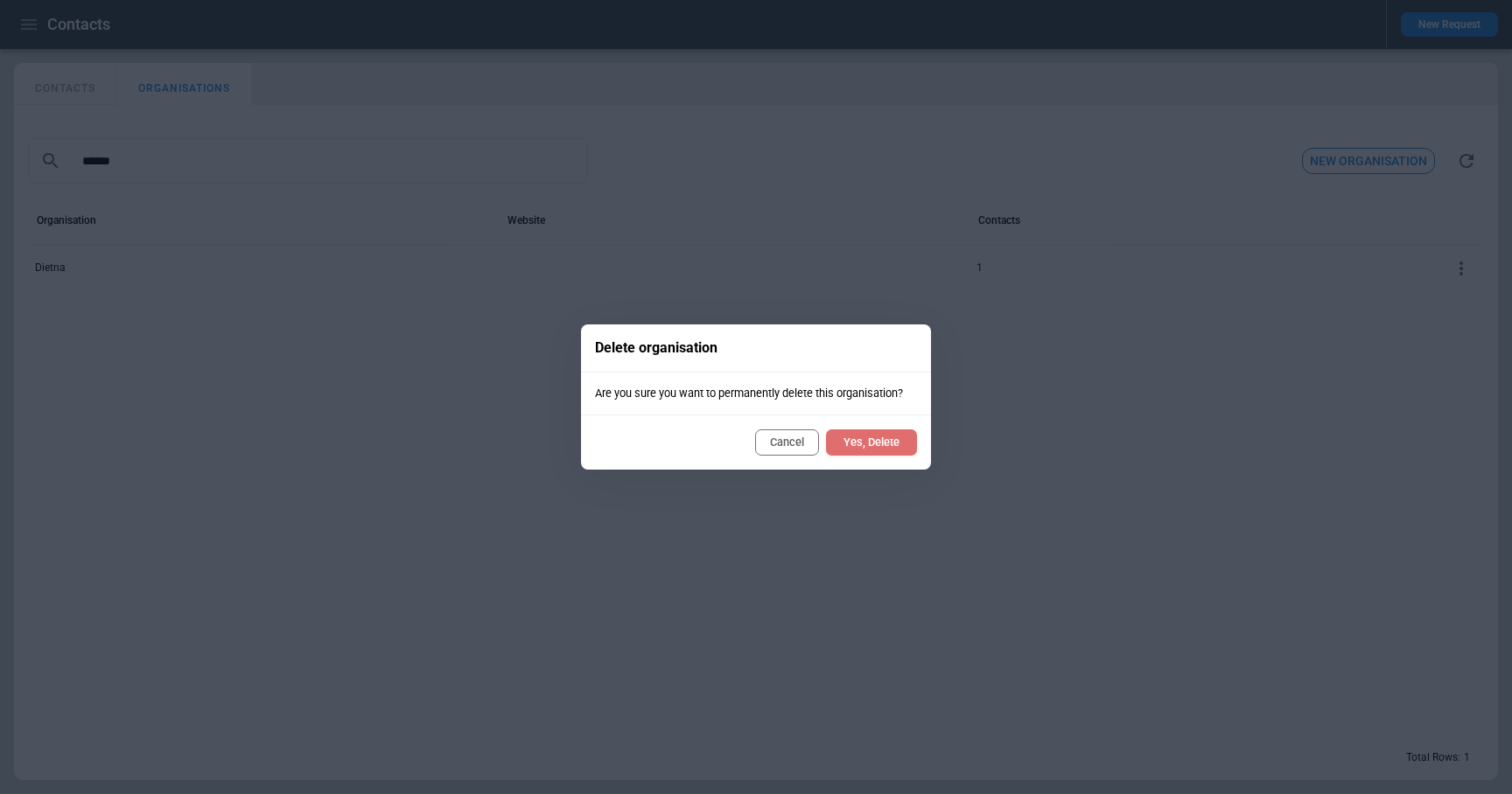
click at [897, 444] on button "Yes, Delete" at bounding box center [871, 443] width 91 height 26
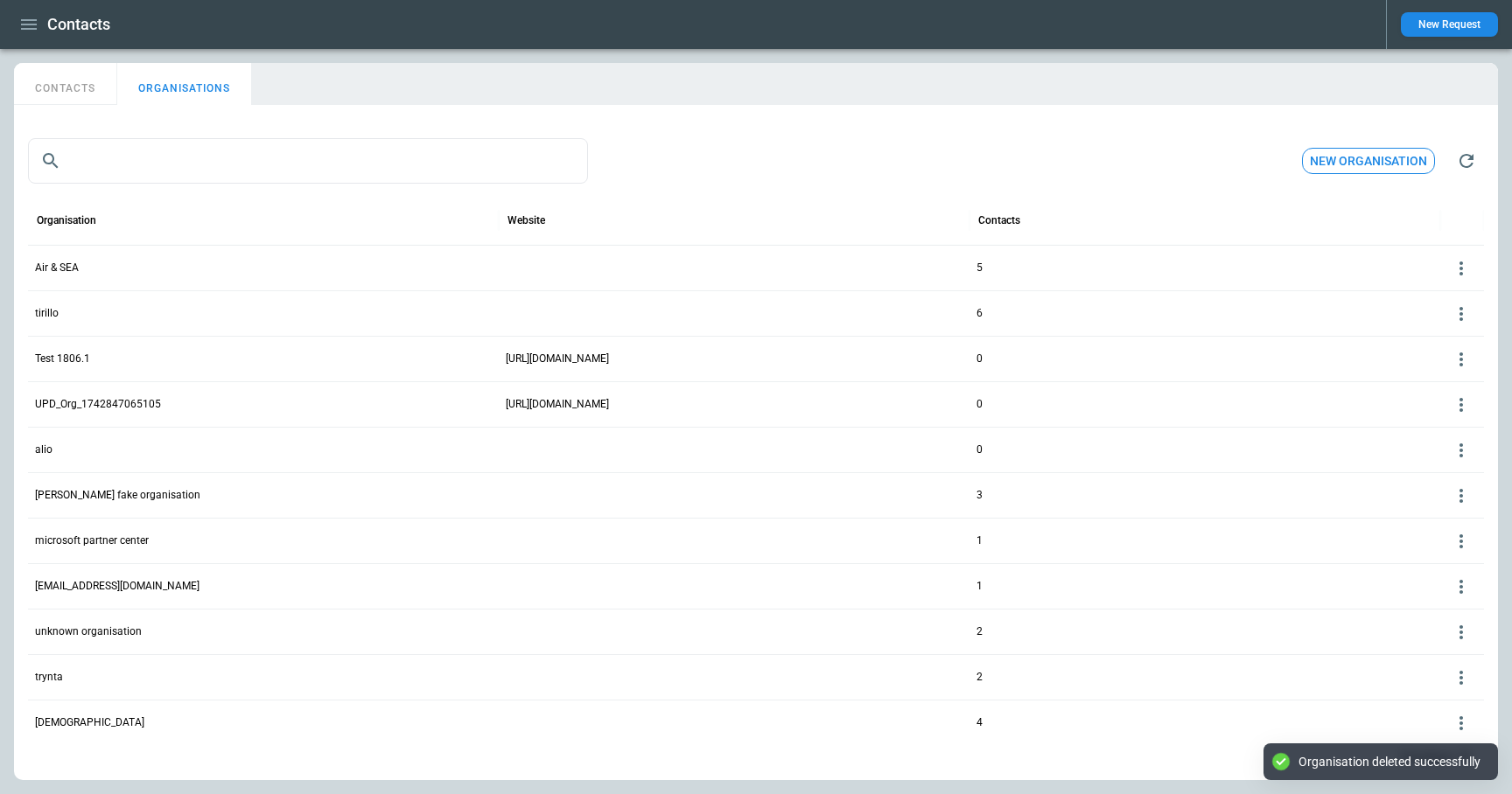
click at [1436, 23] on button "New Request" at bounding box center [1449, 24] width 97 height 24
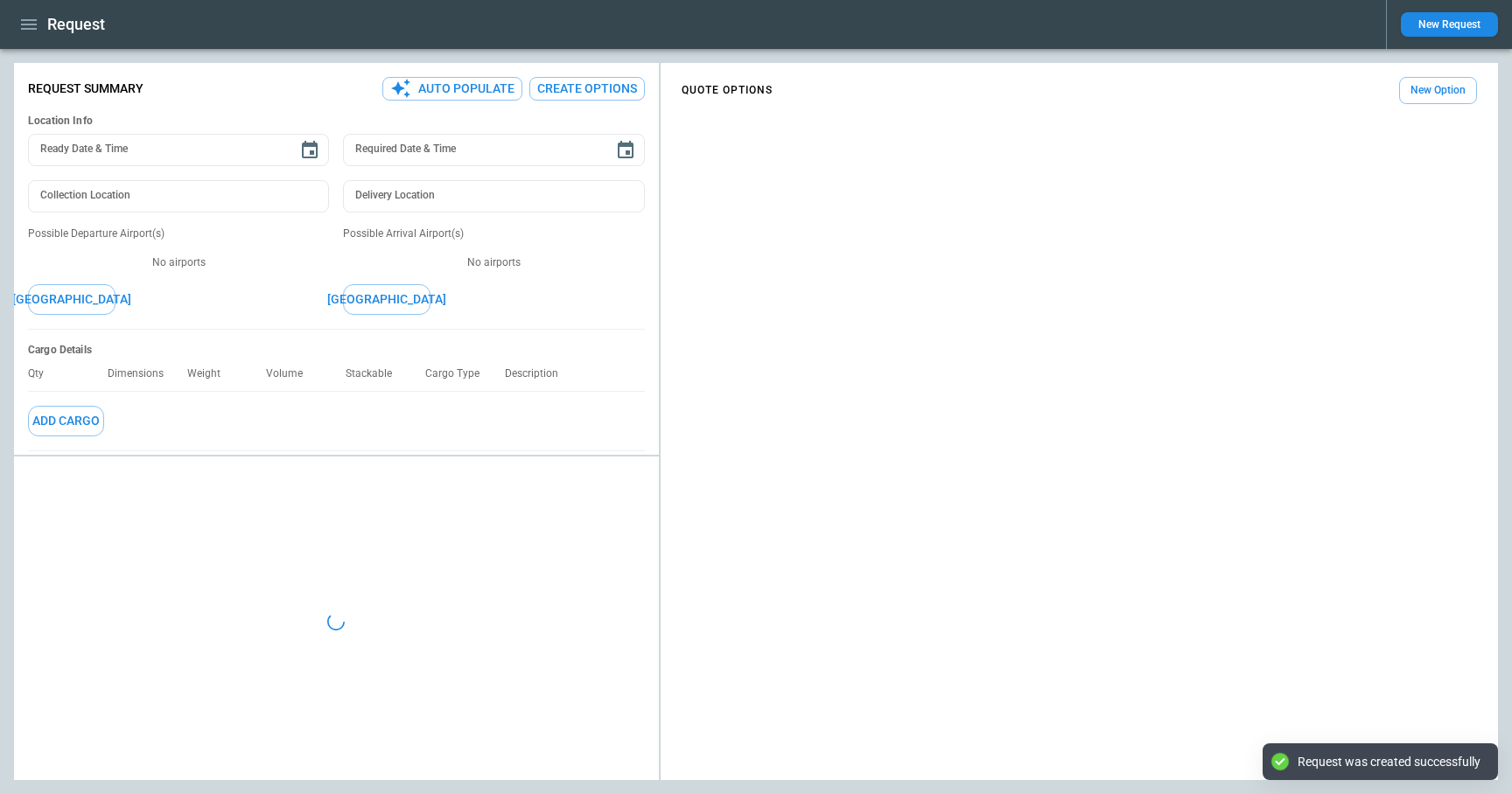
type textarea "*"
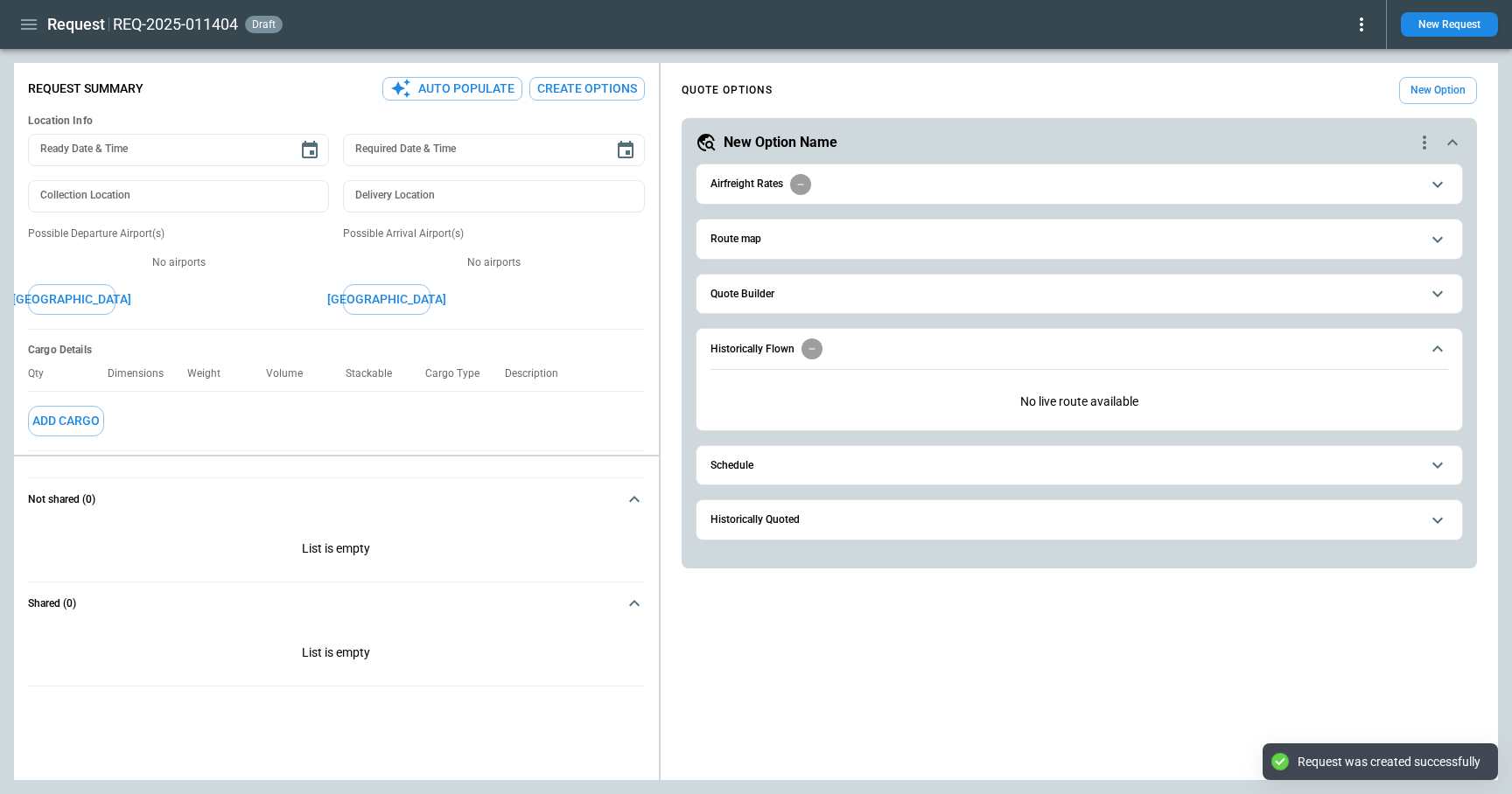
click at [751, 298] on h6 "Quote Builder" at bounding box center [742, 294] width 64 height 11
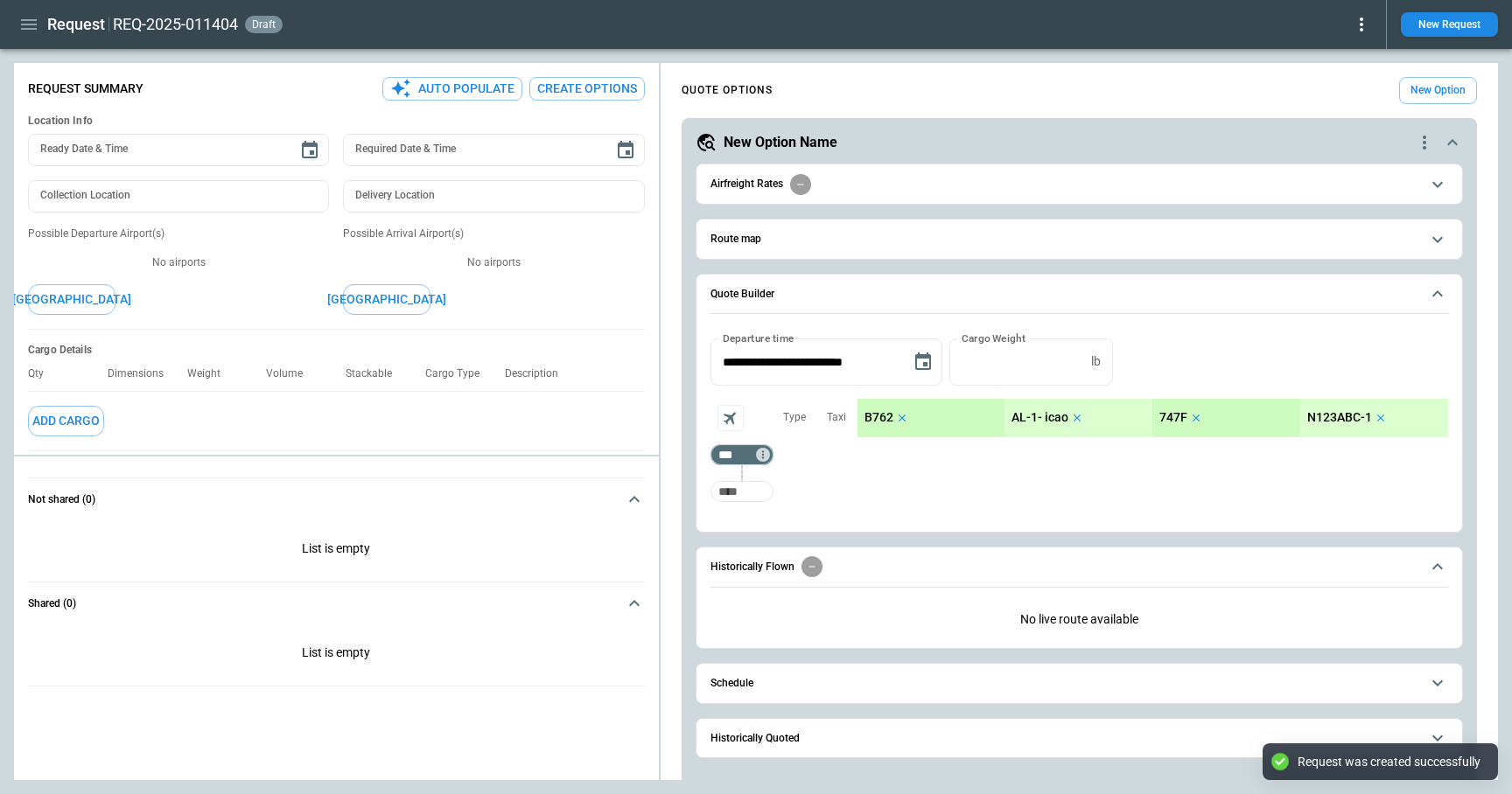
click at [742, 488] on input "Too short" at bounding box center [742, 491] width 56 height 32
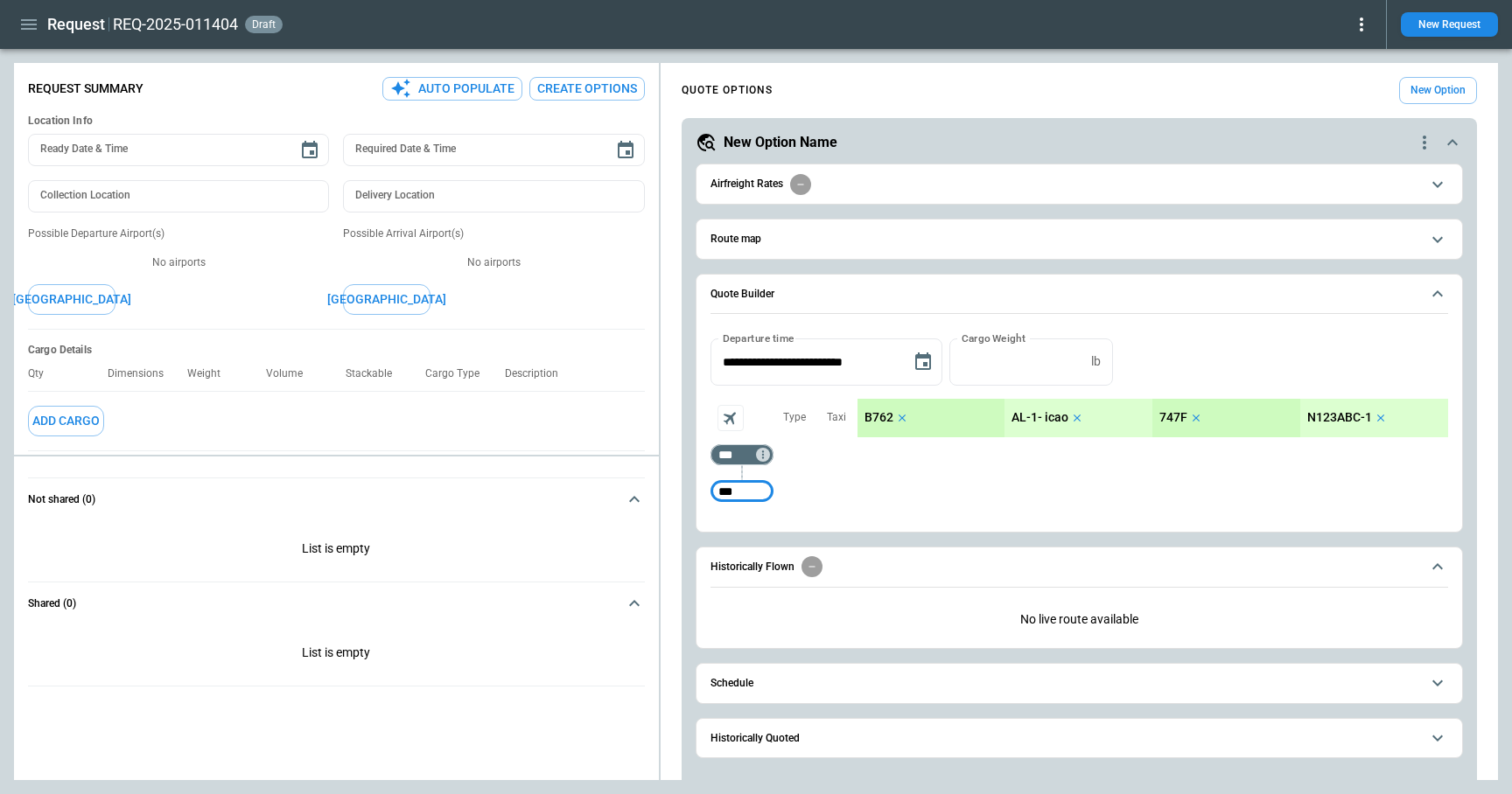
type input "***"
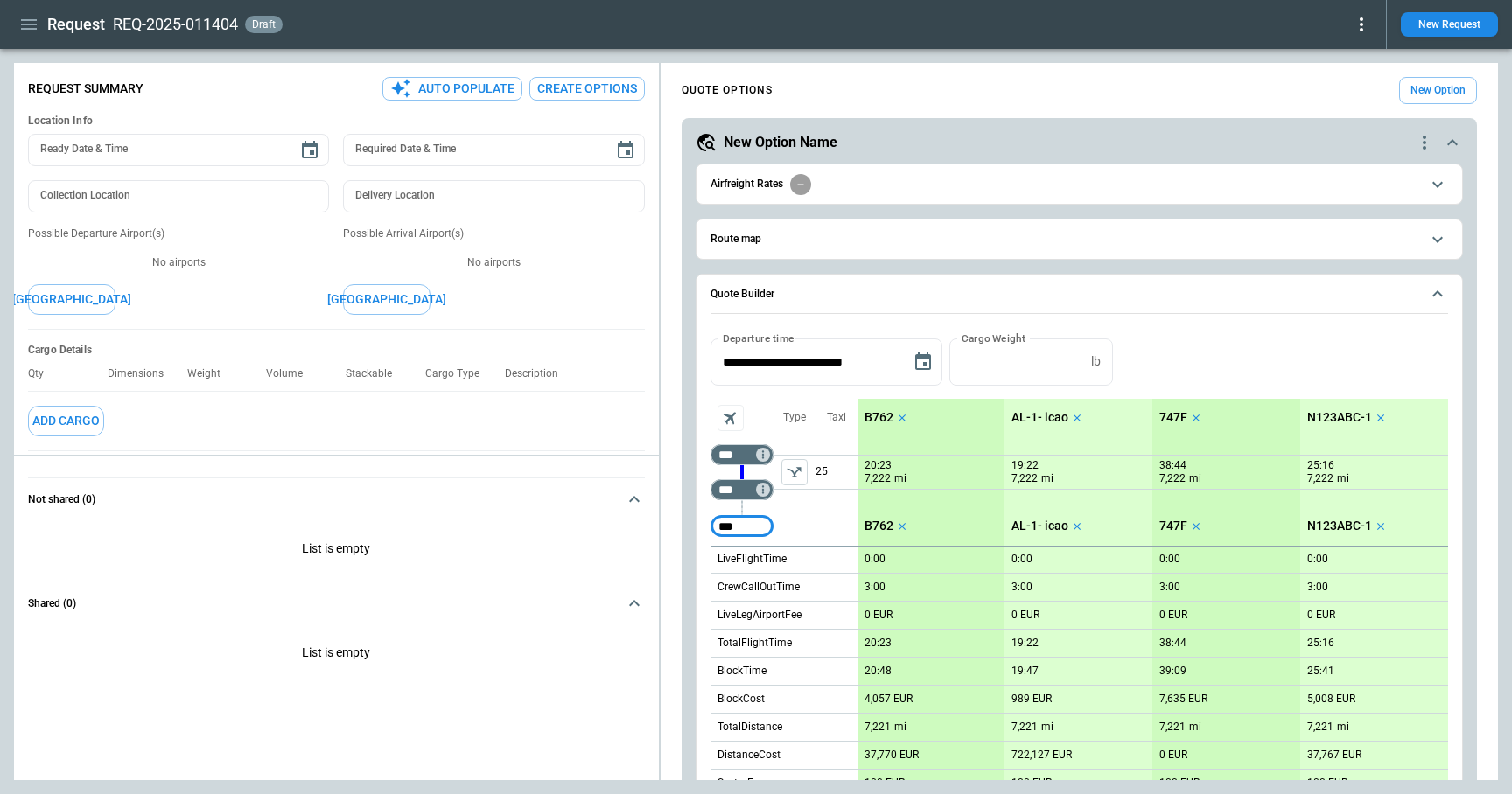
type input "***"
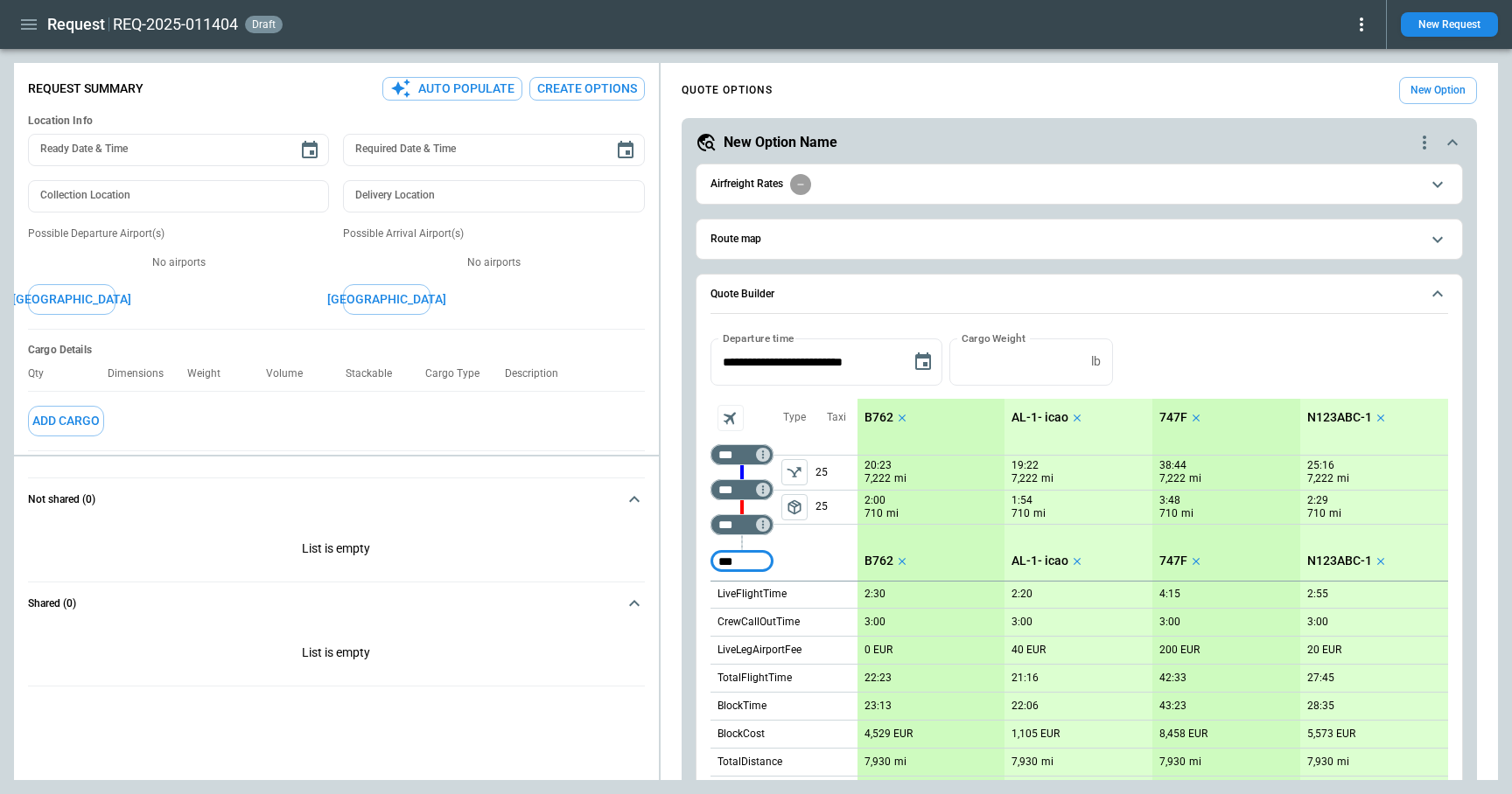
type input "***"
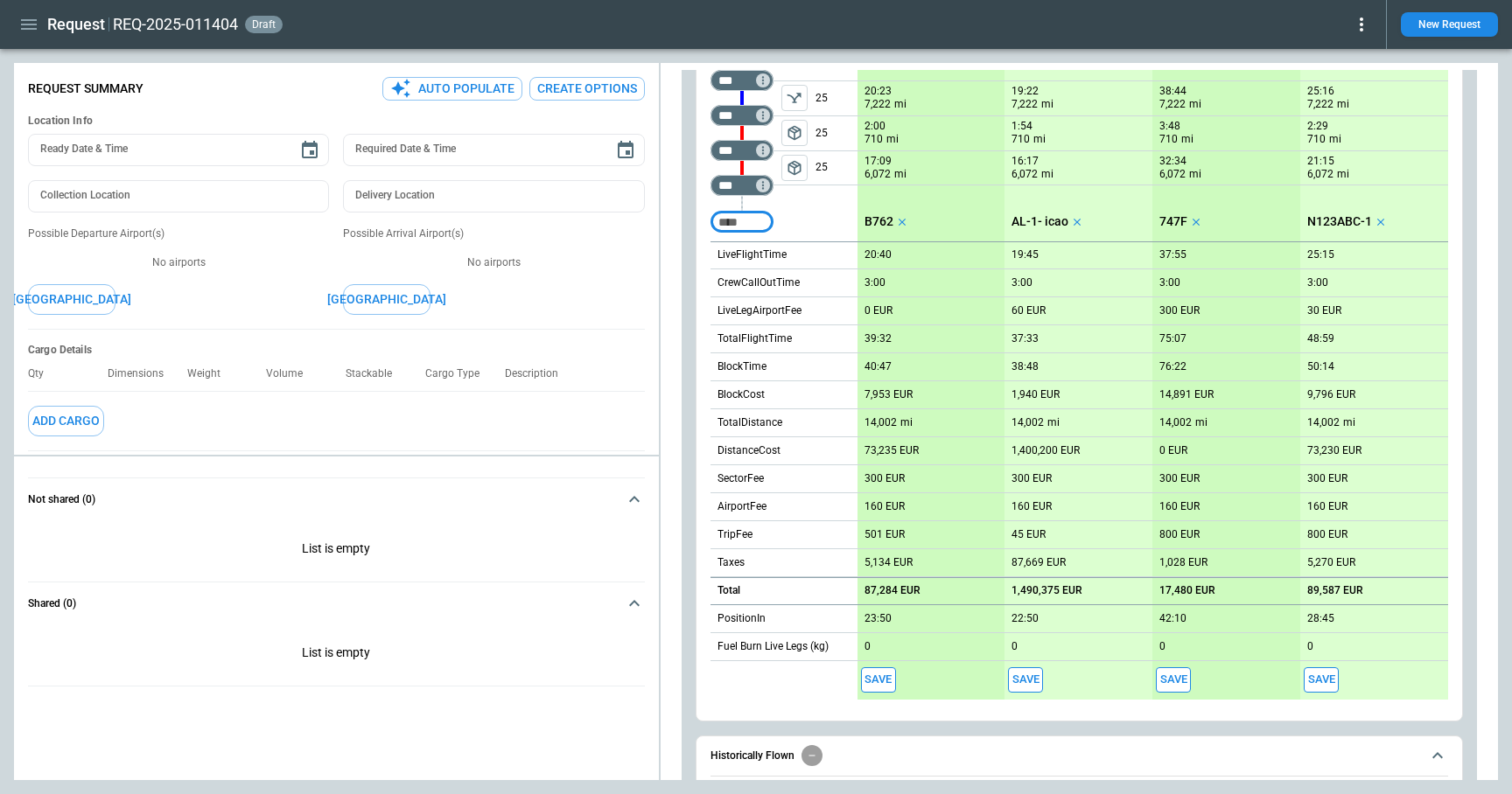
scroll to position [577, 0]
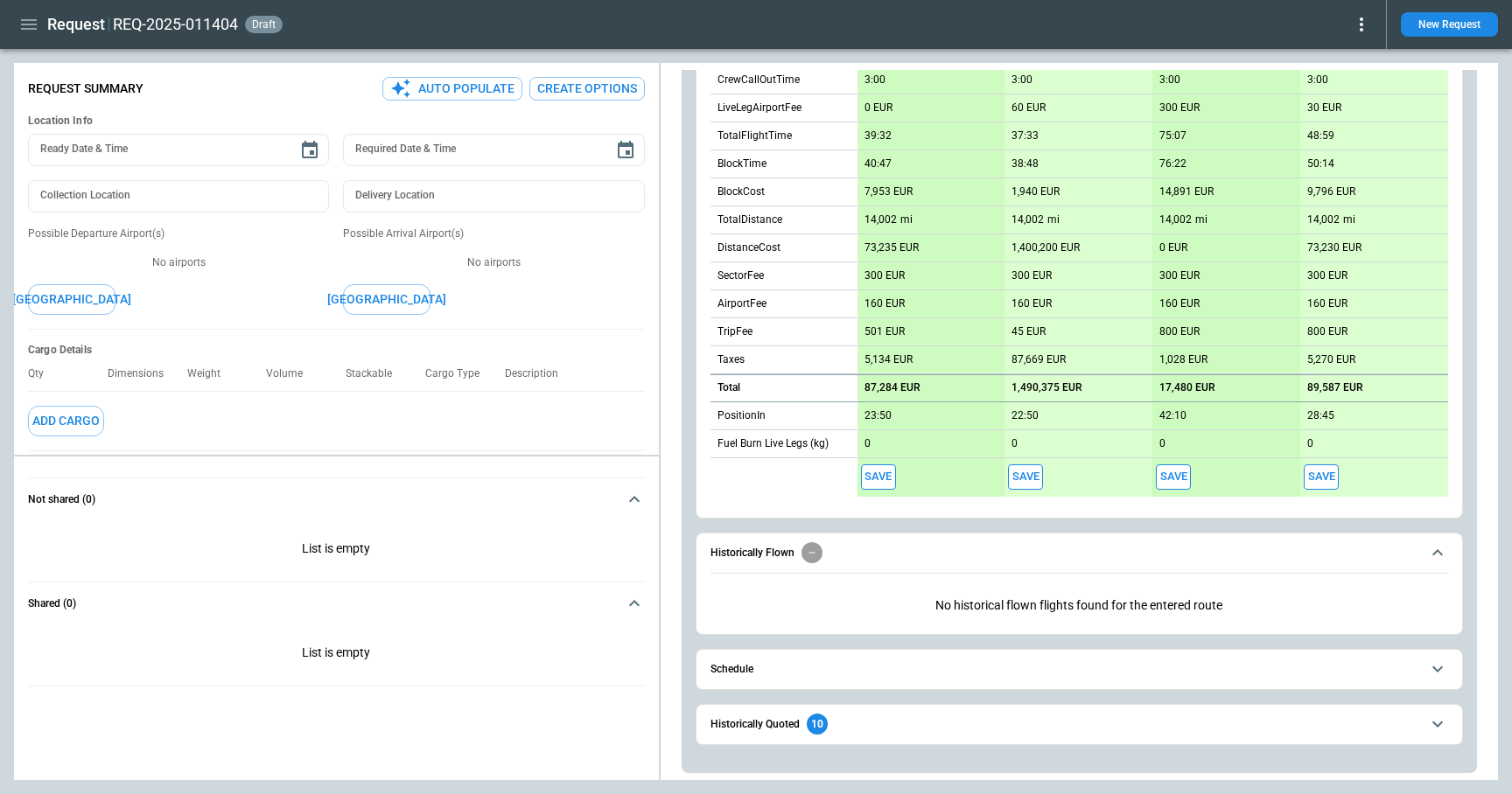
click at [879, 477] on button "Save" at bounding box center [878, 476] width 35 height 25
type textarea "*"
click at [20, 26] on icon "button" at bounding box center [29, 24] width 21 height 21
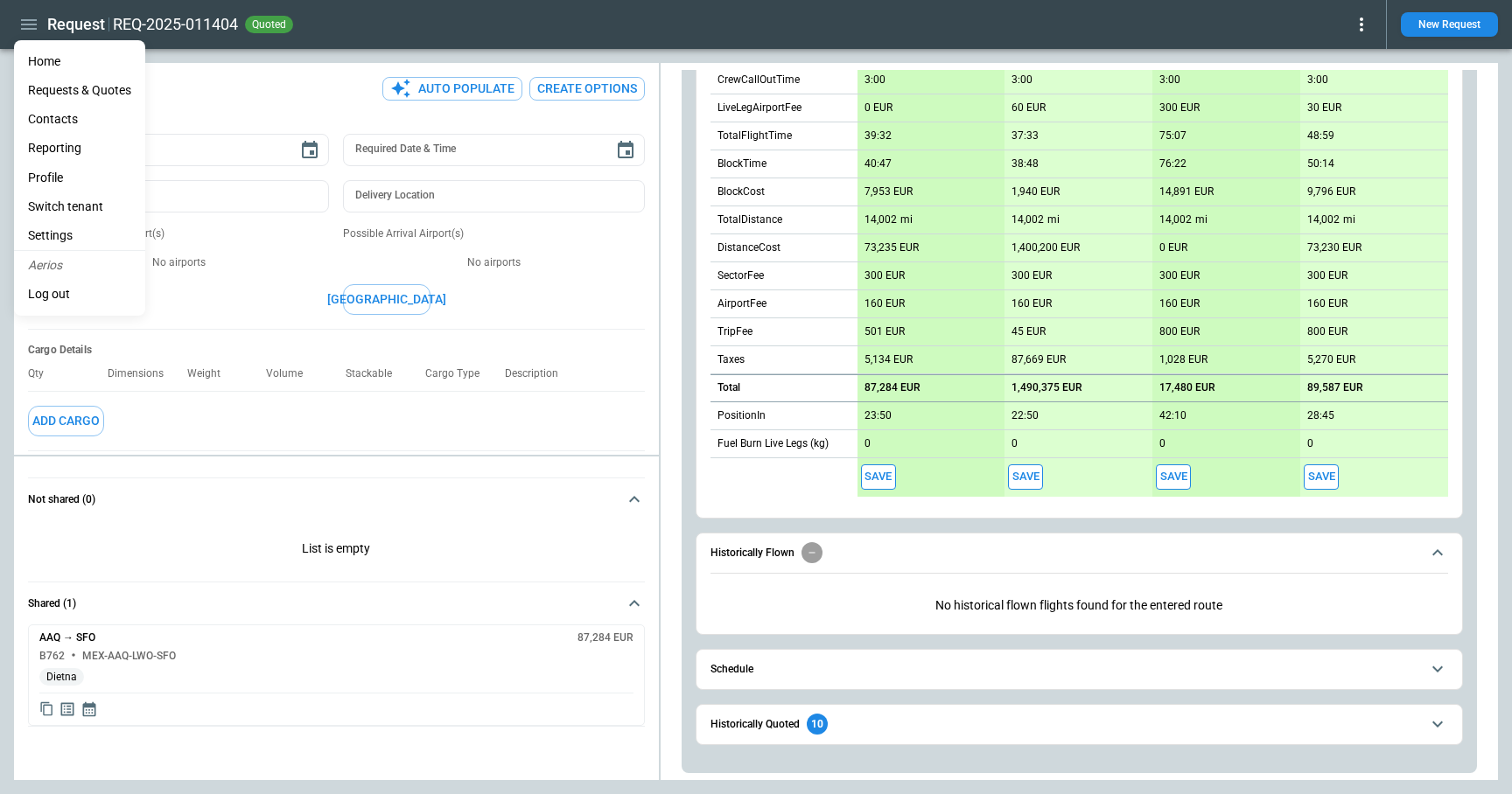
click at [61, 111] on li "Contacts" at bounding box center [80, 119] width 132 height 29
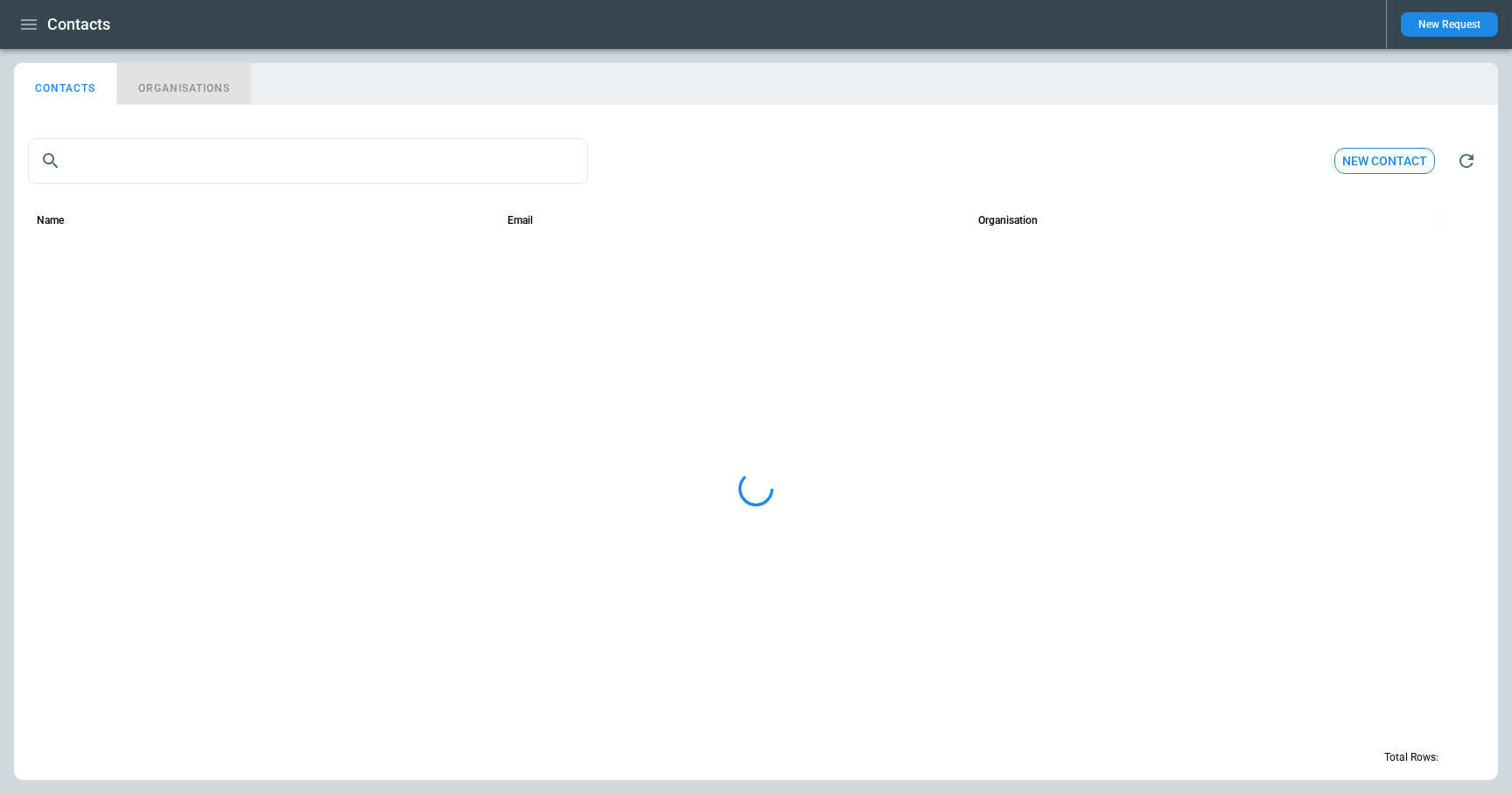
click at [188, 86] on button "ORGANISATIONS" at bounding box center [184, 84] width 133 height 42
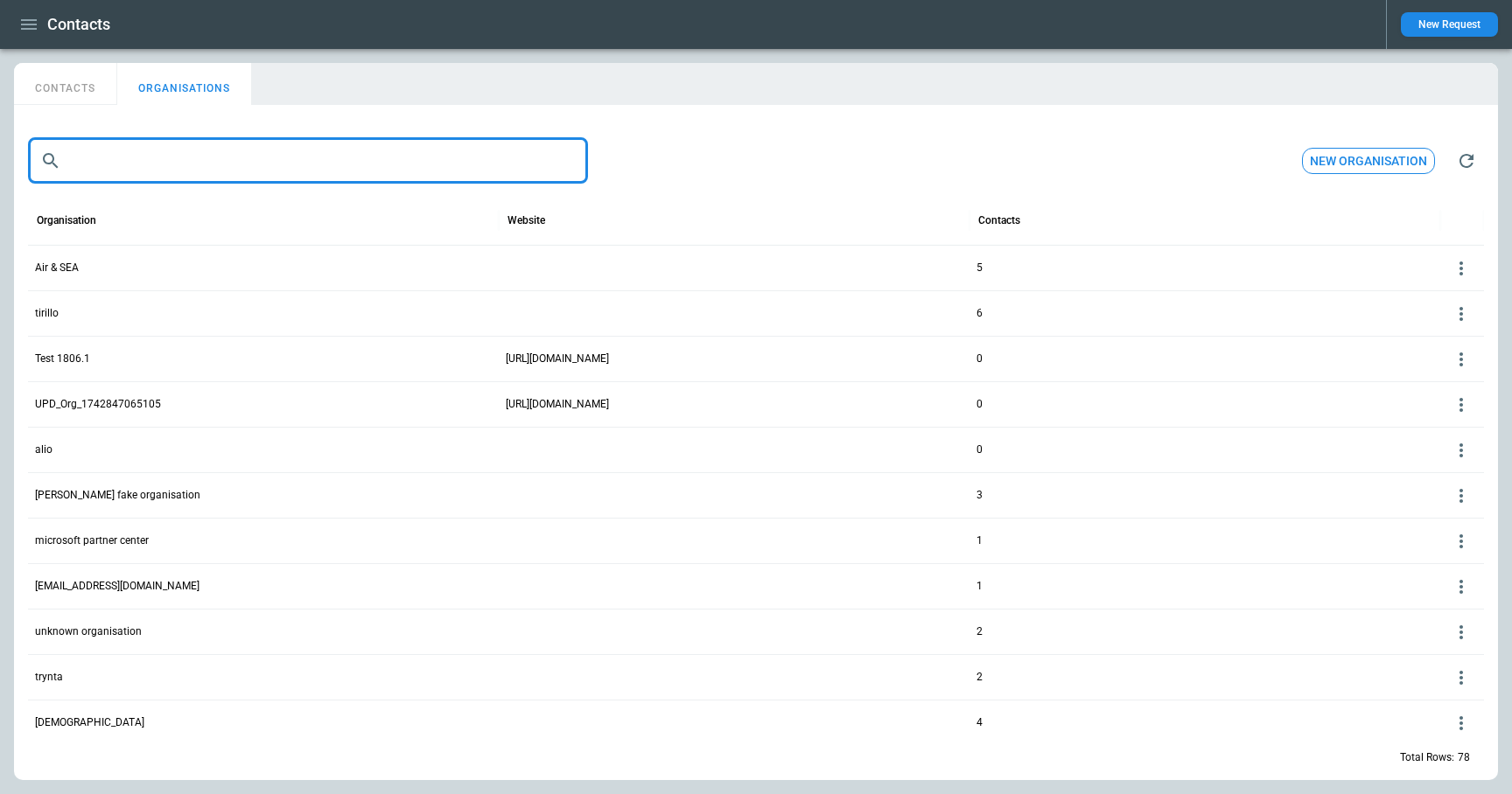
click at [182, 156] on input "text" at bounding box center [328, 161] width 520 height 45
paste input "**********"
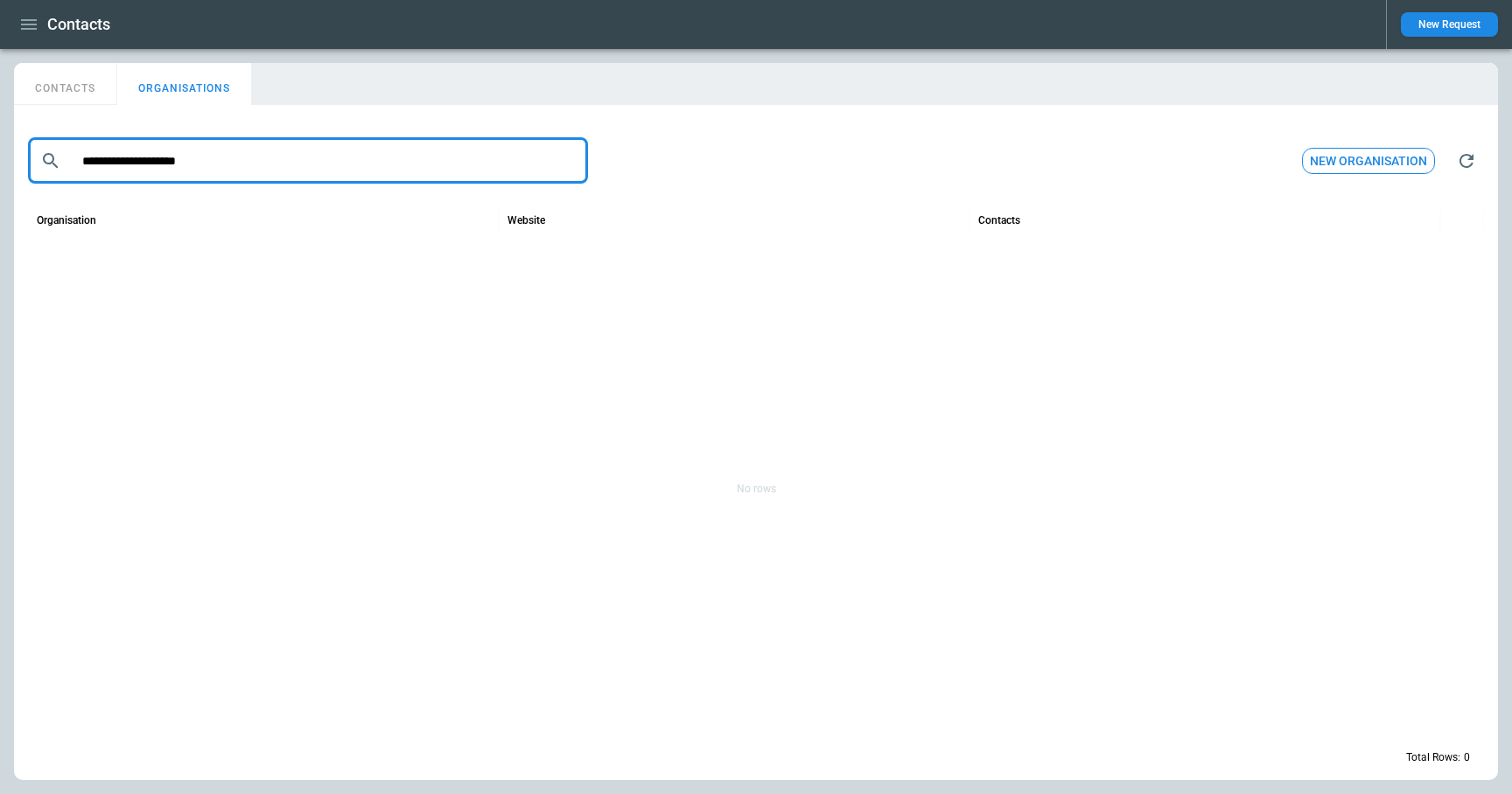
drag, startPoint x: 247, startPoint y: 165, endPoint x: 222, endPoint y: 165, distance: 25.0
click at [222, 165] on input "**********" at bounding box center [328, 161] width 520 height 45
drag, startPoint x: 165, startPoint y: 160, endPoint x: 70, endPoint y: 158, distance: 95.0
click at [70, 158] on input "**********" at bounding box center [328, 161] width 520 height 45
type input "******"
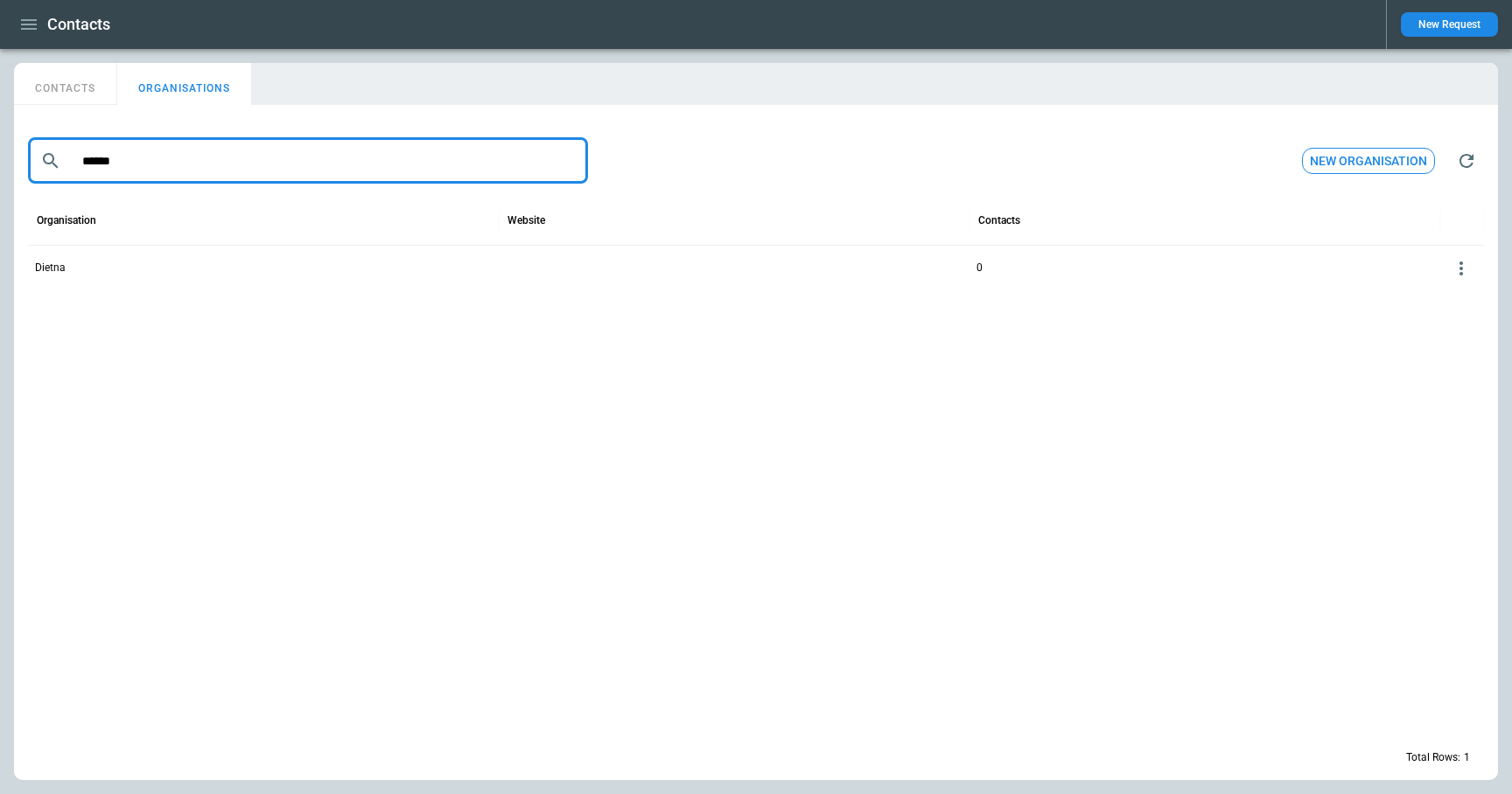
click at [495, 274] on div "Dietna" at bounding box center [263, 268] width 471 height 45
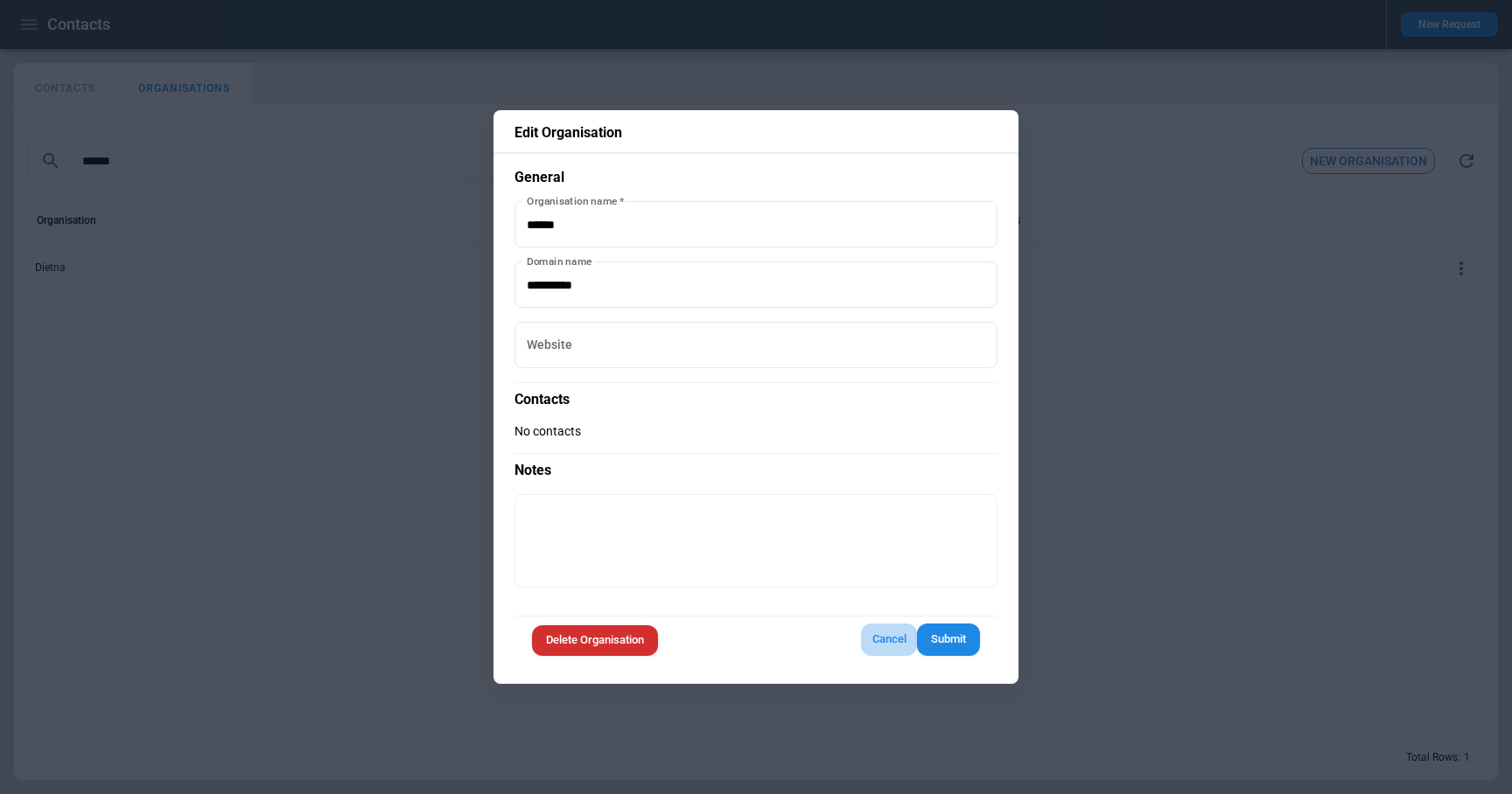
click at [882, 646] on button "Cancel" at bounding box center [889, 640] width 56 height 32
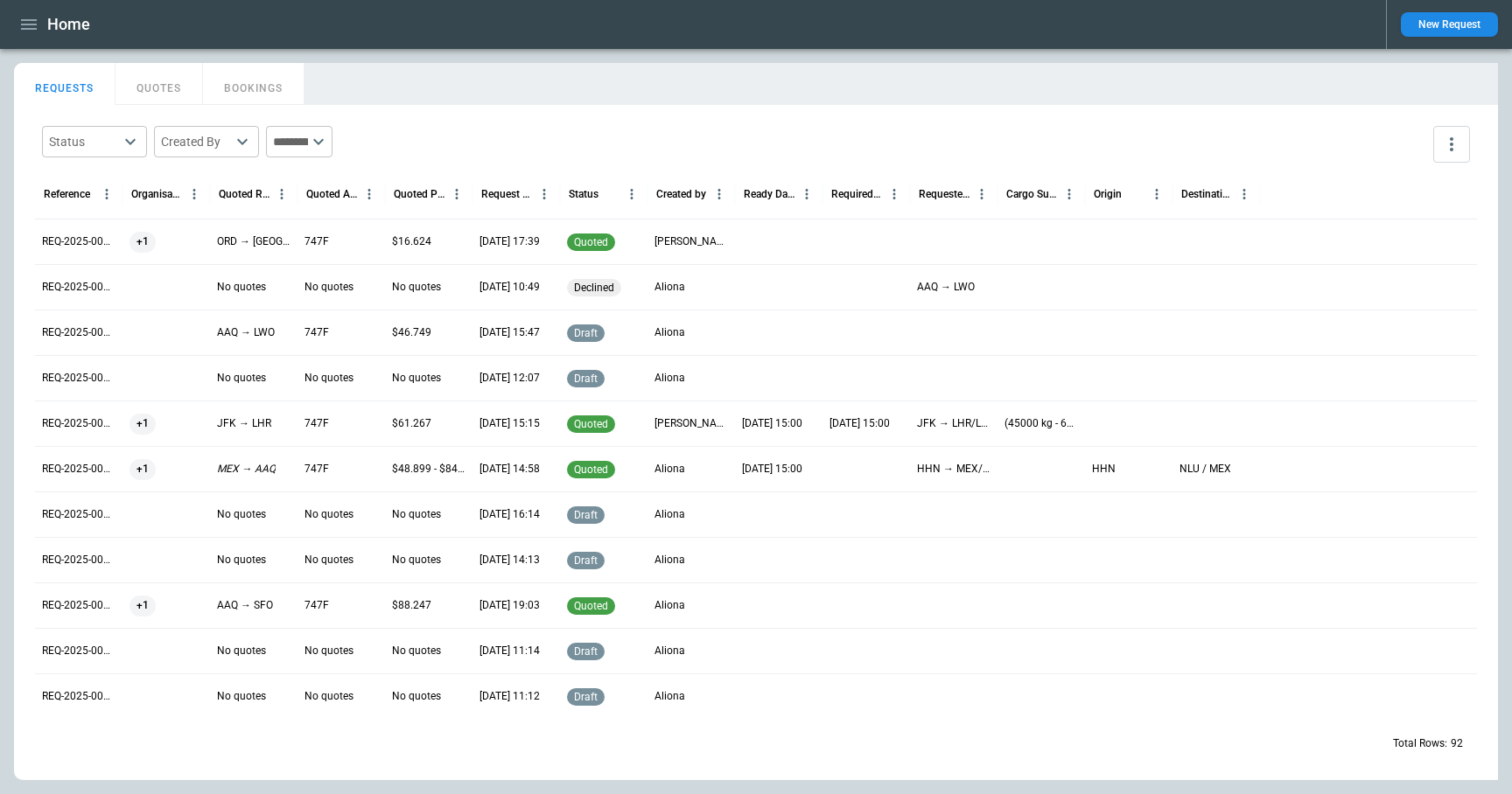
click at [169, 243] on div "+1" at bounding box center [166, 242] width 73 height 21
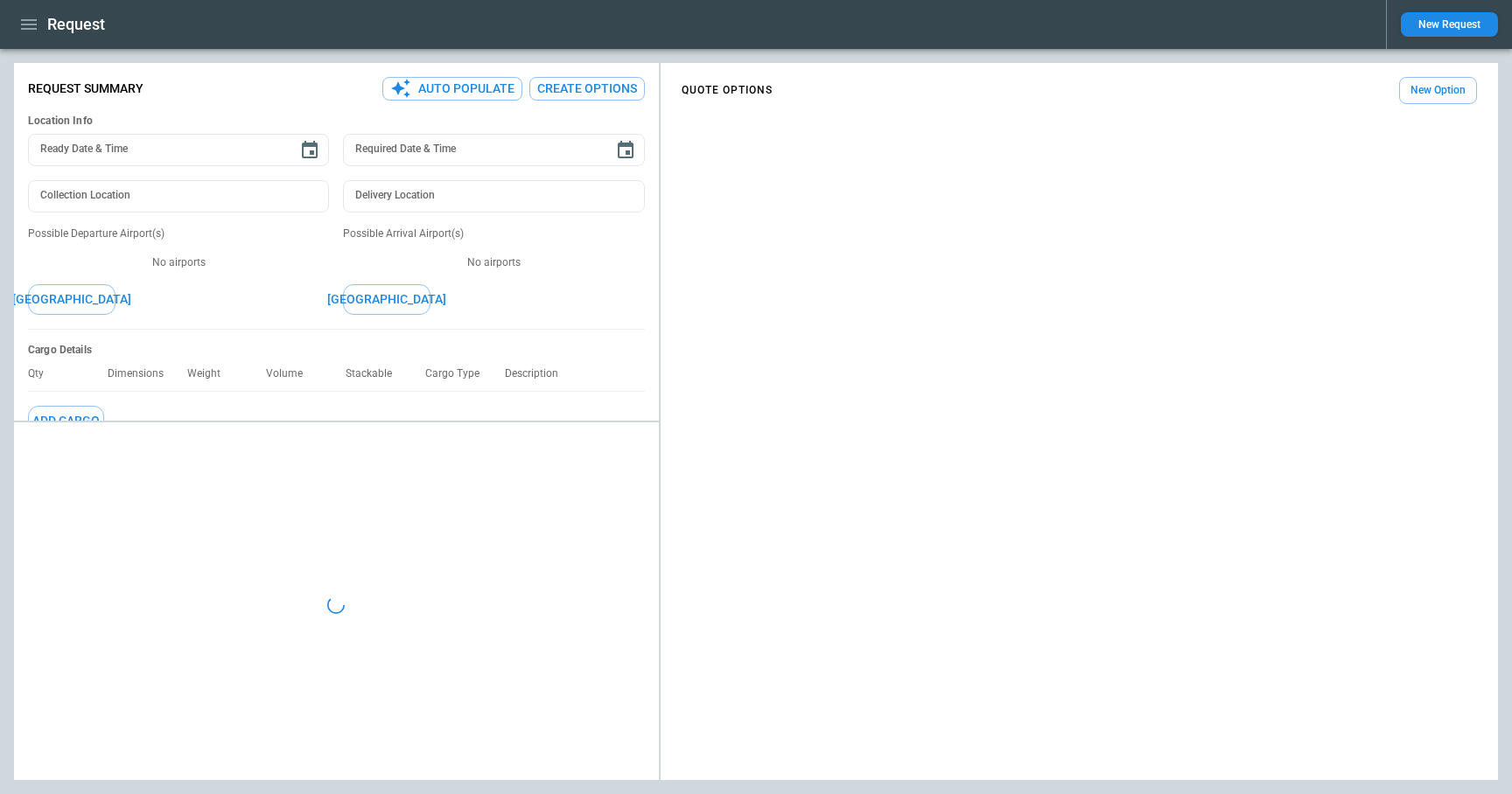
type textarea "*"
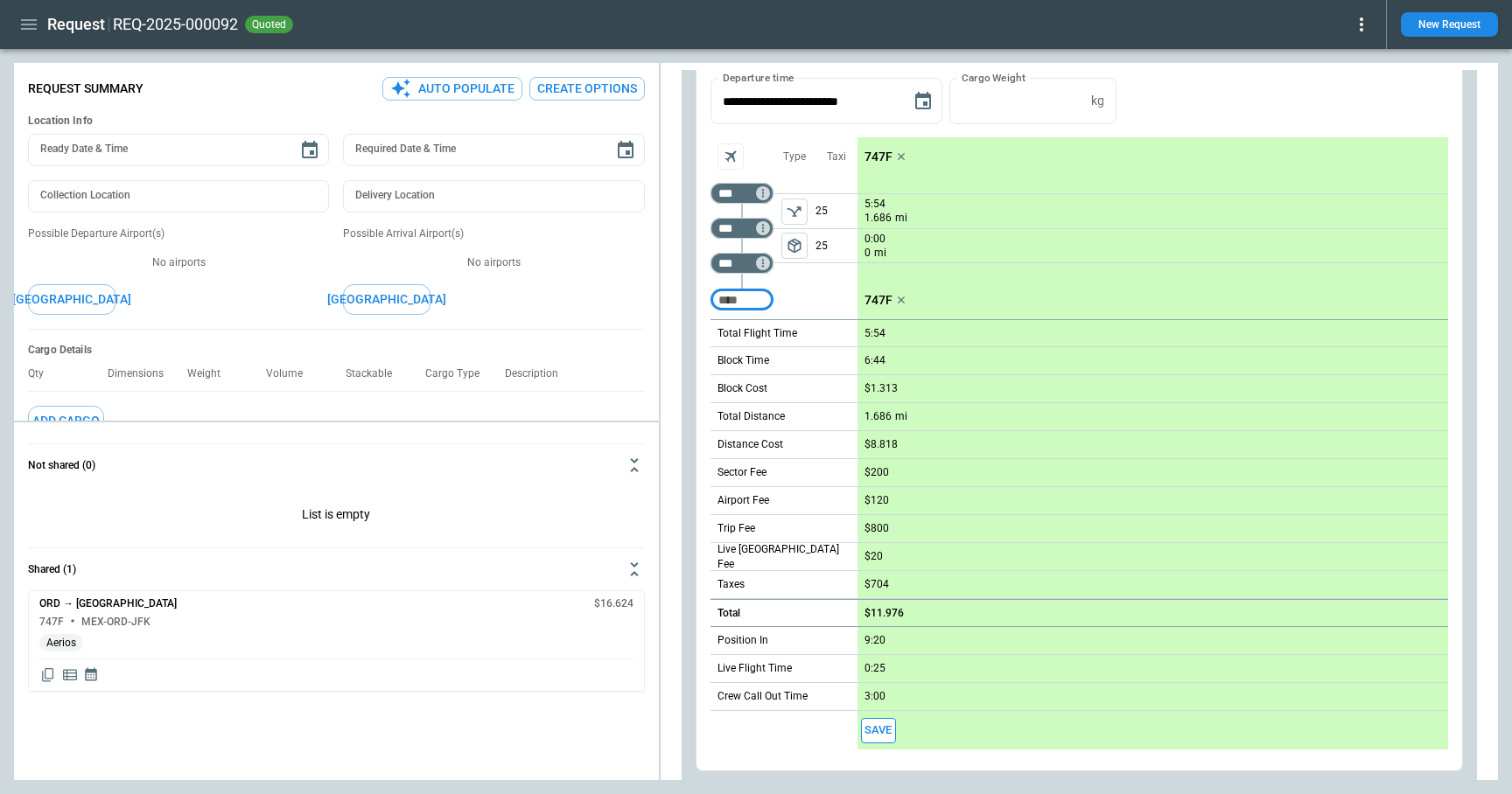
scroll to position [383, 0]
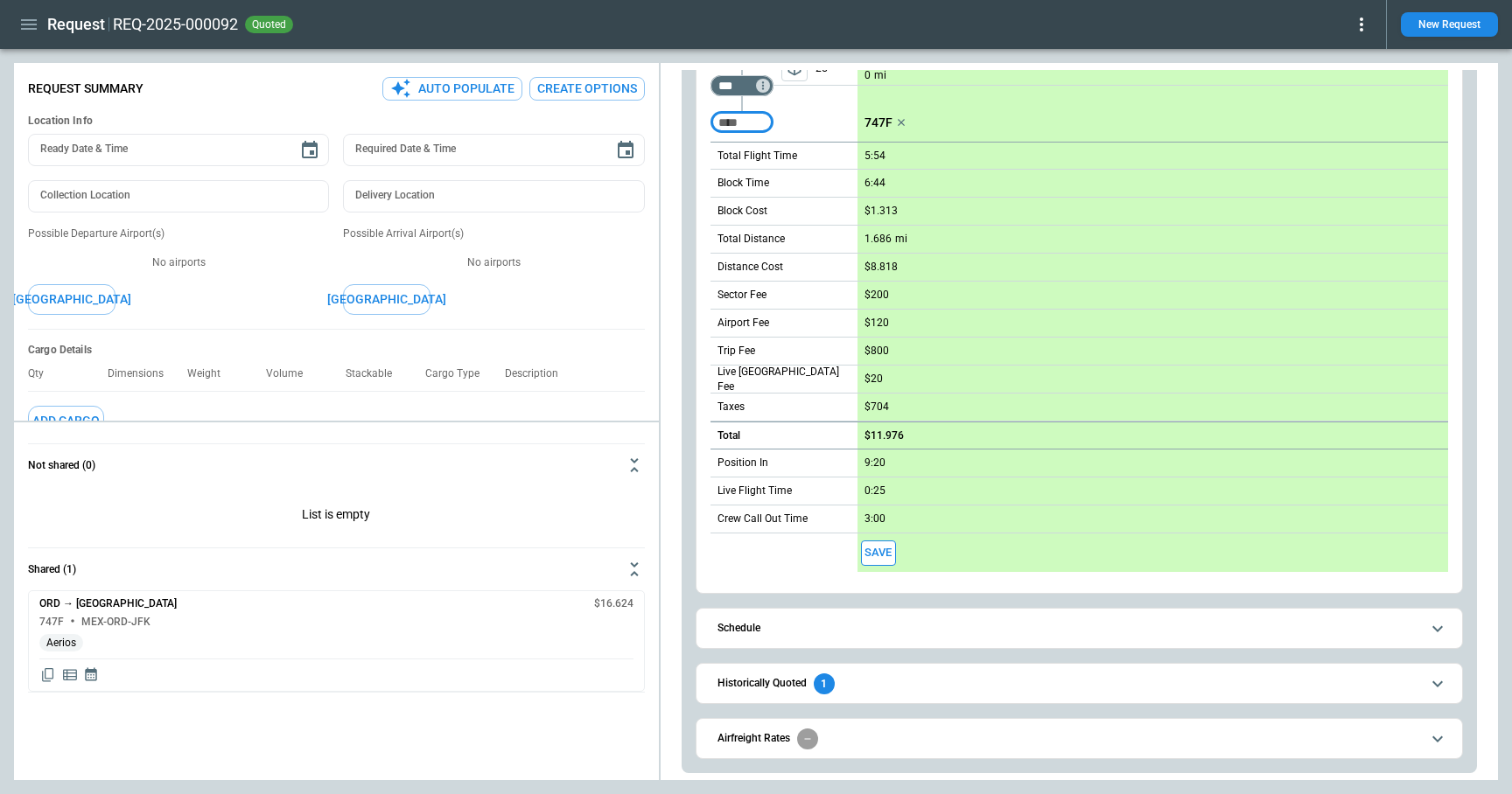
click at [883, 687] on span "Historically Quoted 1" at bounding box center [1068, 684] width 703 height 21
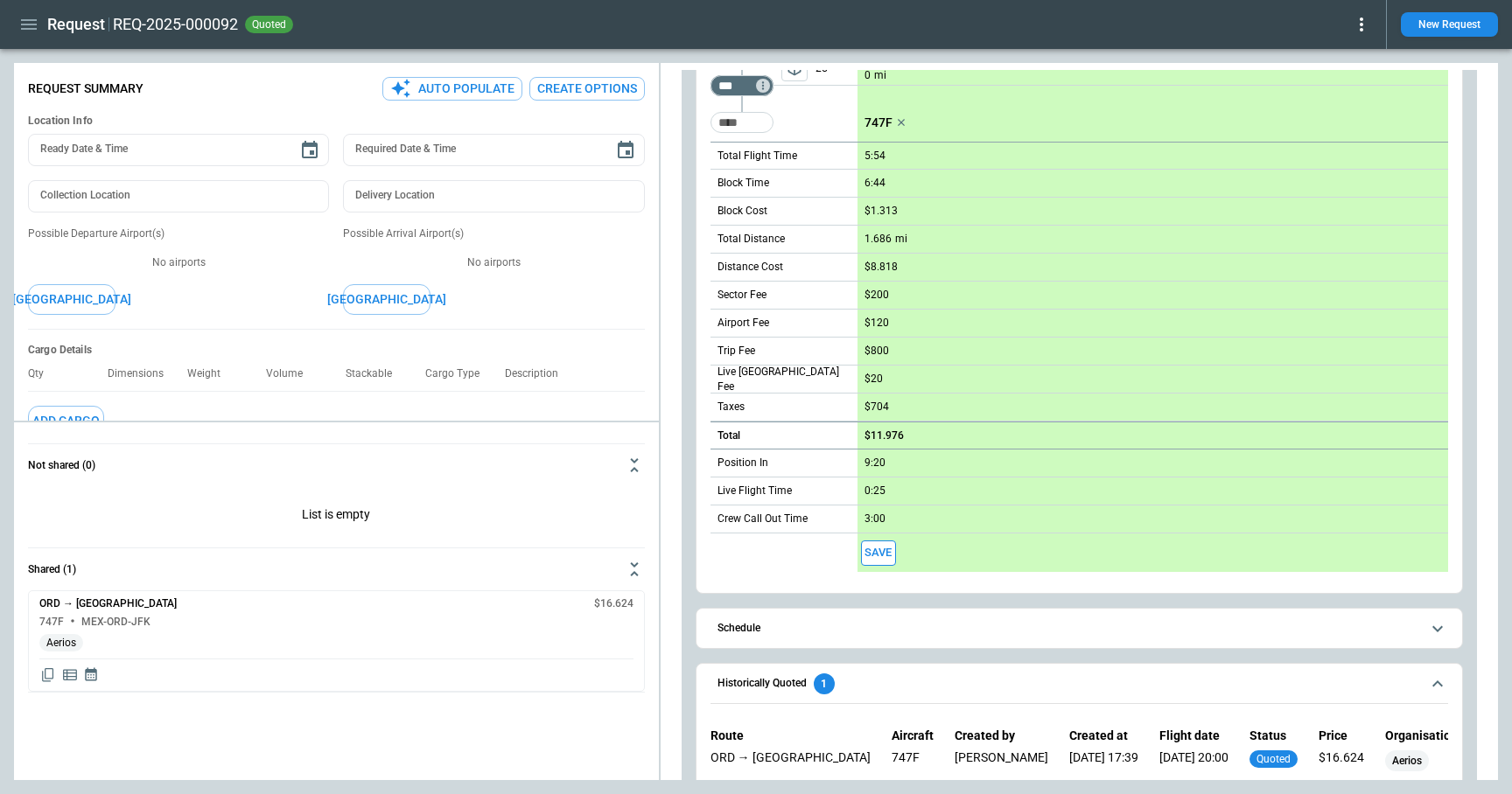
scroll to position [473, 0]
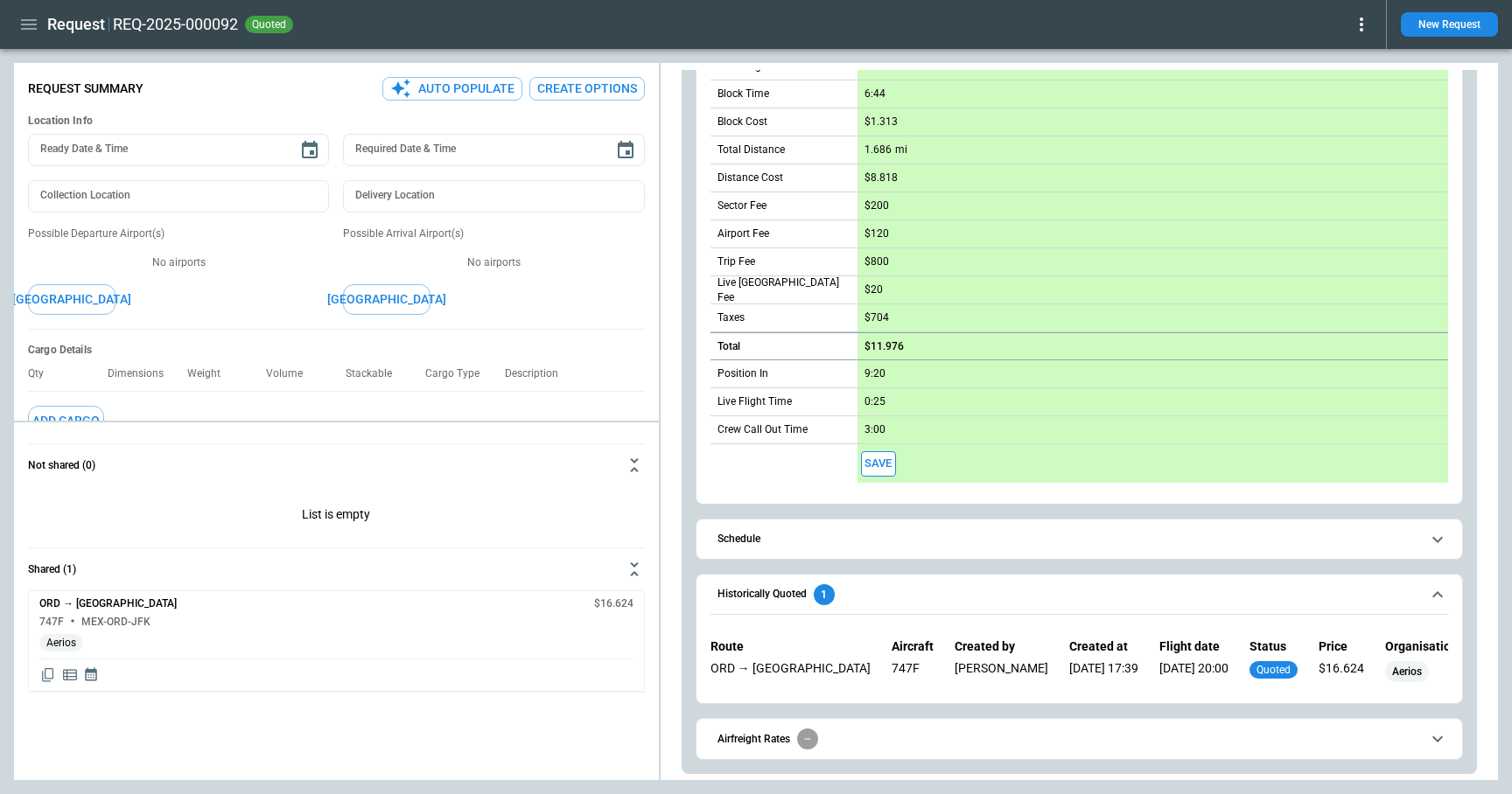
click at [878, 751] on button "Airfreight Rates" at bounding box center [1079, 739] width 738 height 39
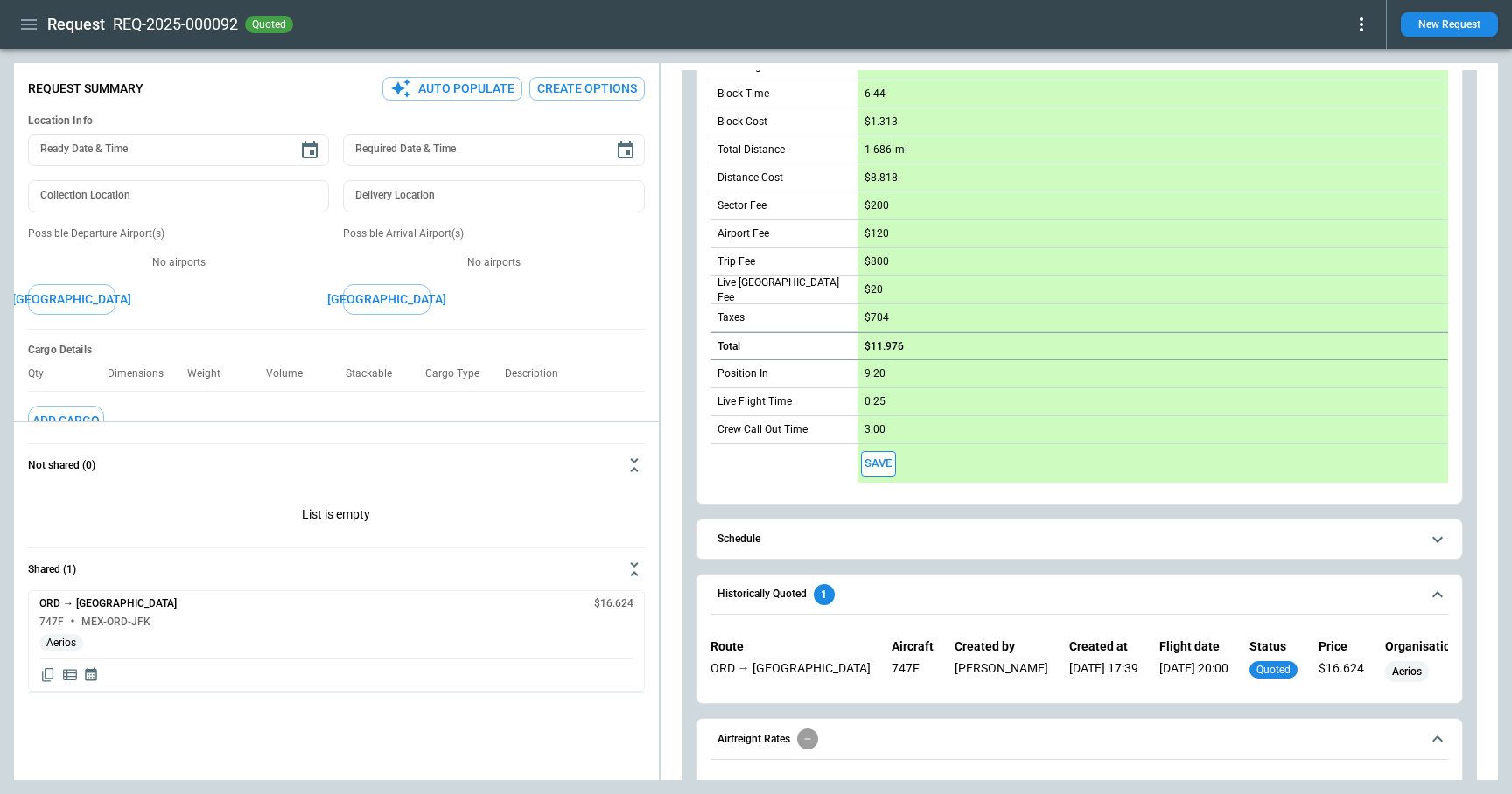
click at [865, 544] on button "Schedule" at bounding box center [1079, 539] width 738 height 39
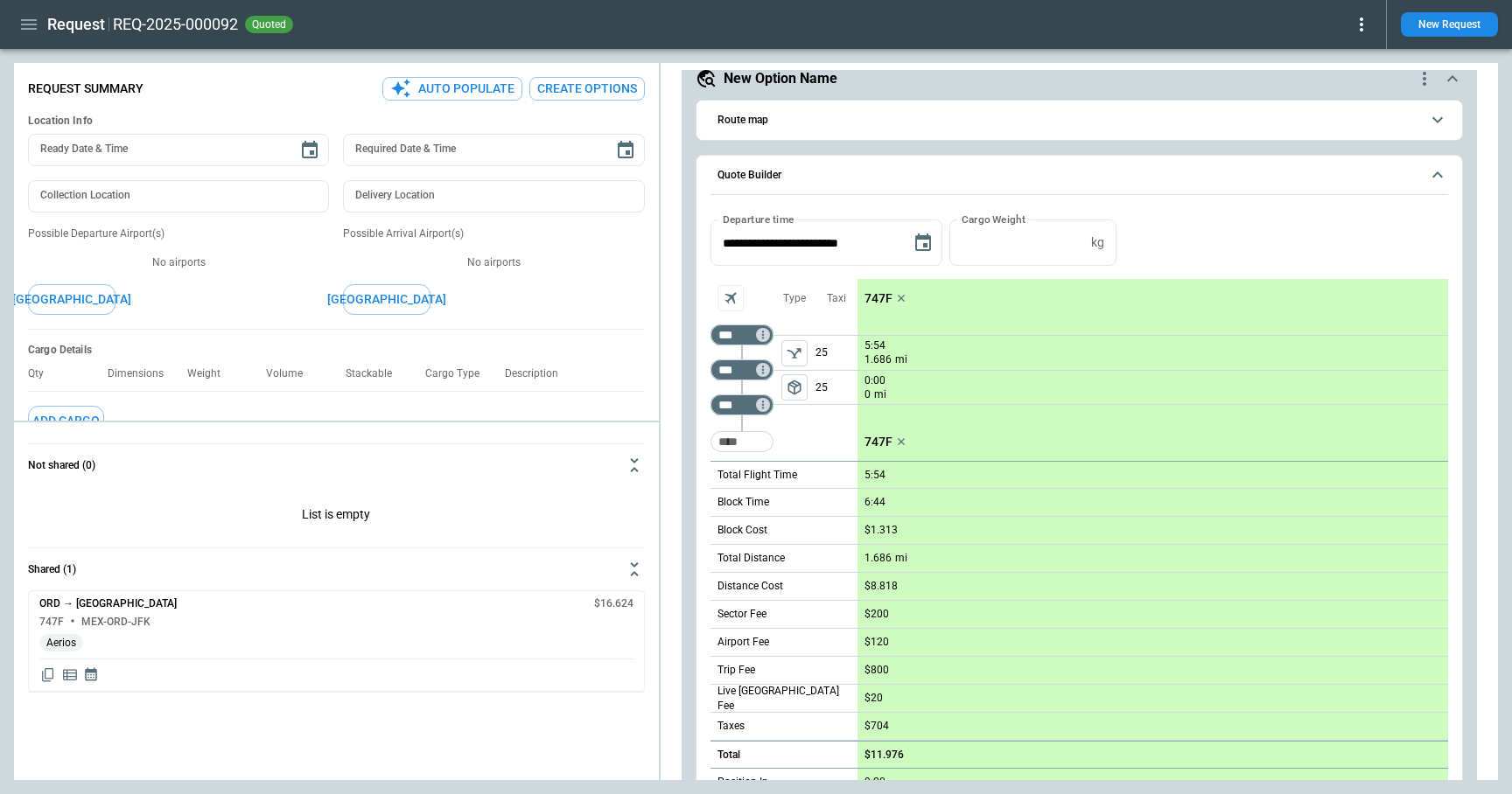
scroll to position [70, 0]
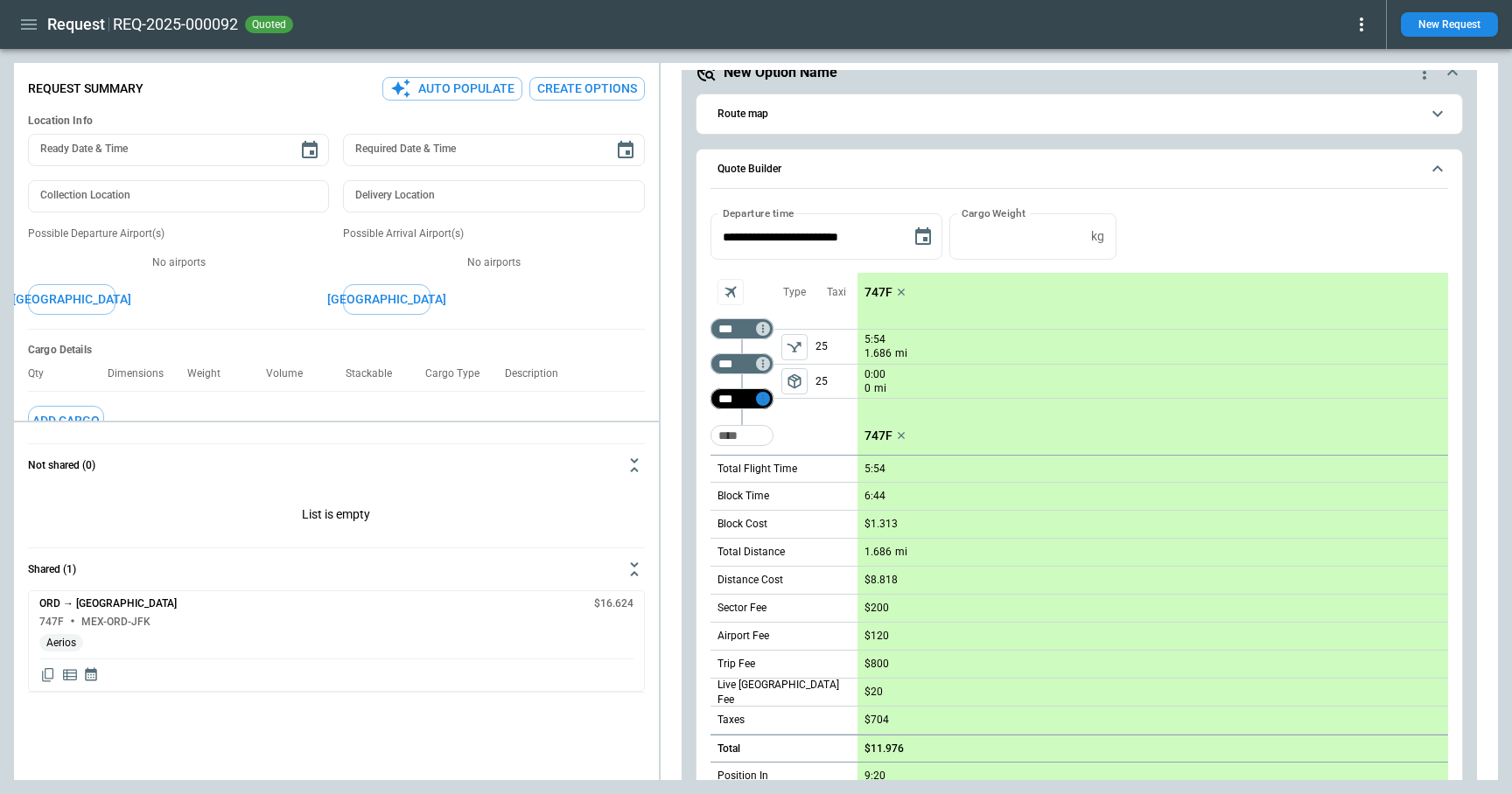
click at [765, 399] on icon "Too short" at bounding box center [762, 398] width 12 height 12
click at [794, 474] on p "Airport info" at bounding box center [789, 475] width 54 height 15
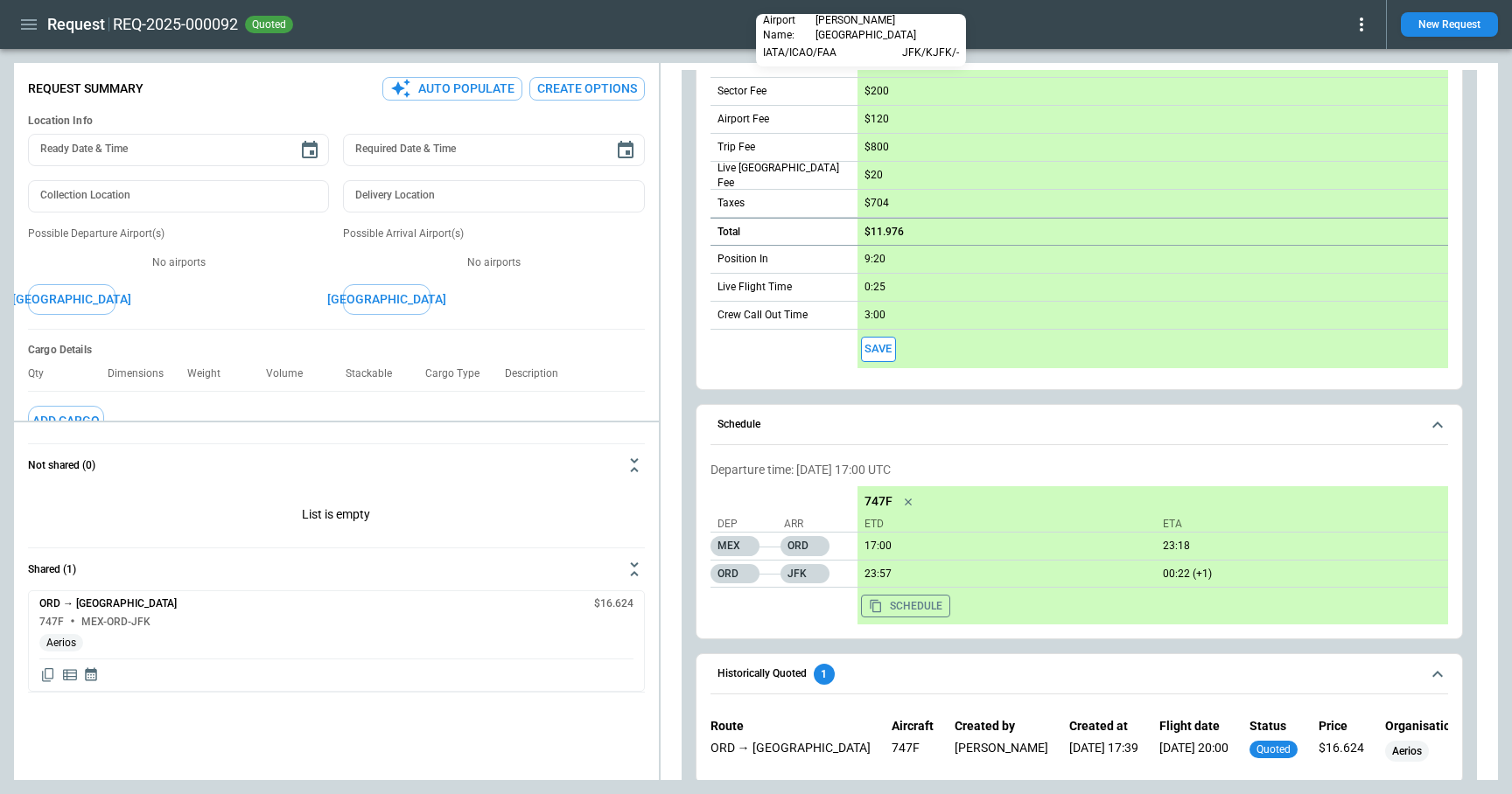
click at [842, 392] on div at bounding box center [756, 397] width 1512 height 794
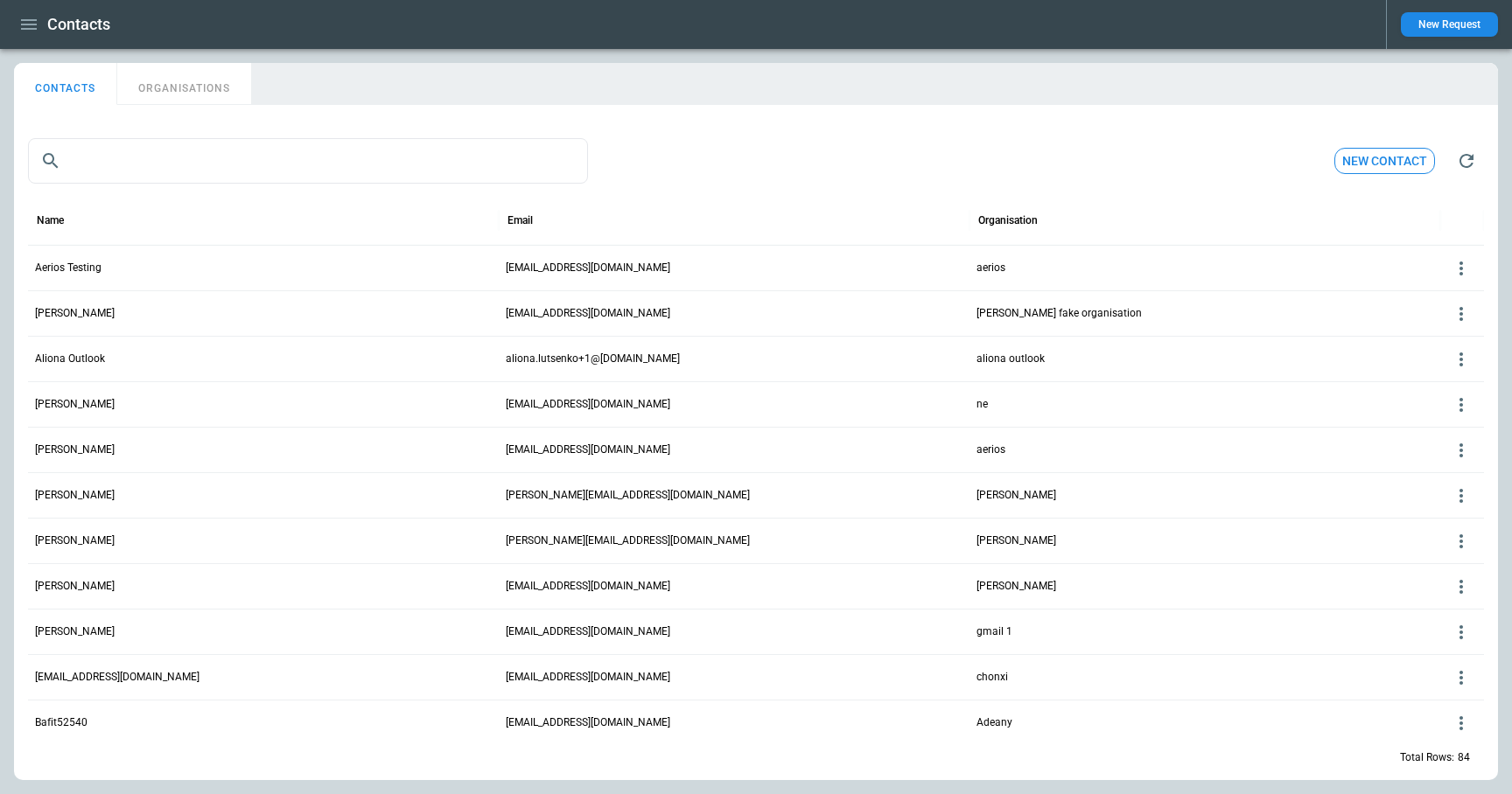
click at [186, 83] on button "ORGANISATIONS" at bounding box center [184, 84] width 133 height 42
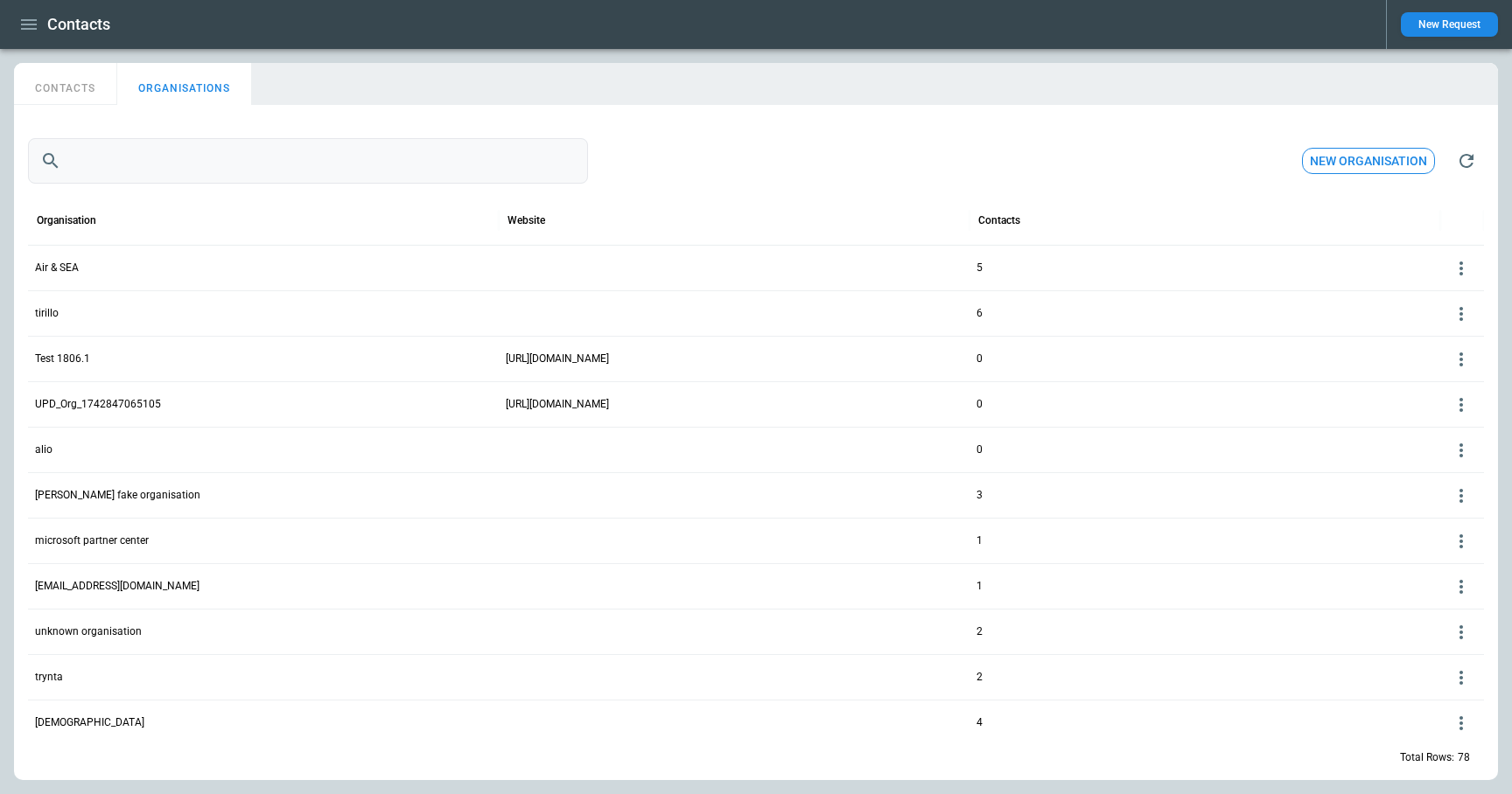
click at [171, 166] on input "text" at bounding box center [328, 161] width 520 height 45
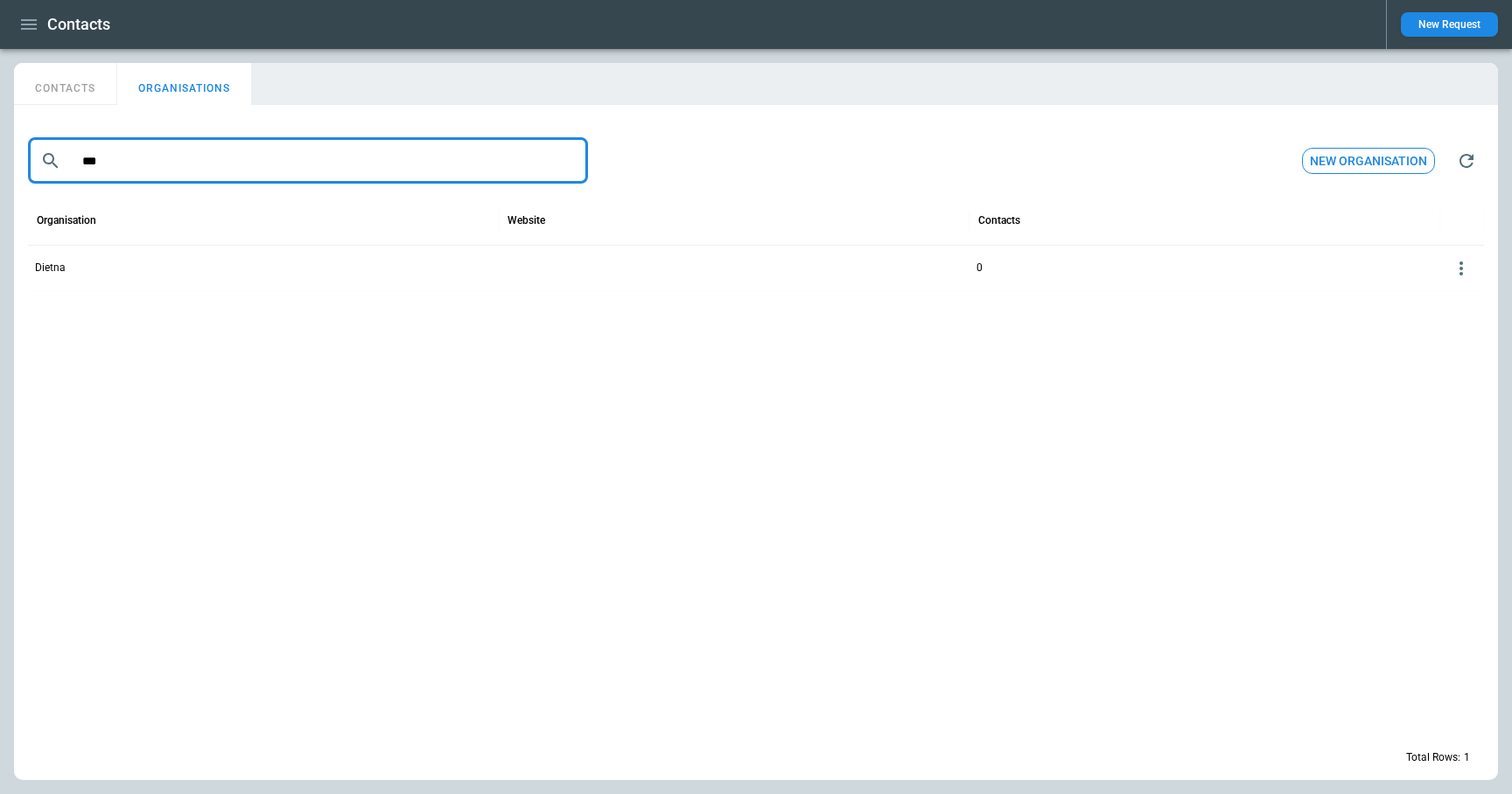
type input "***"
click at [81, 92] on button "CONTACTS" at bounding box center [66, 84] width 103 height 42
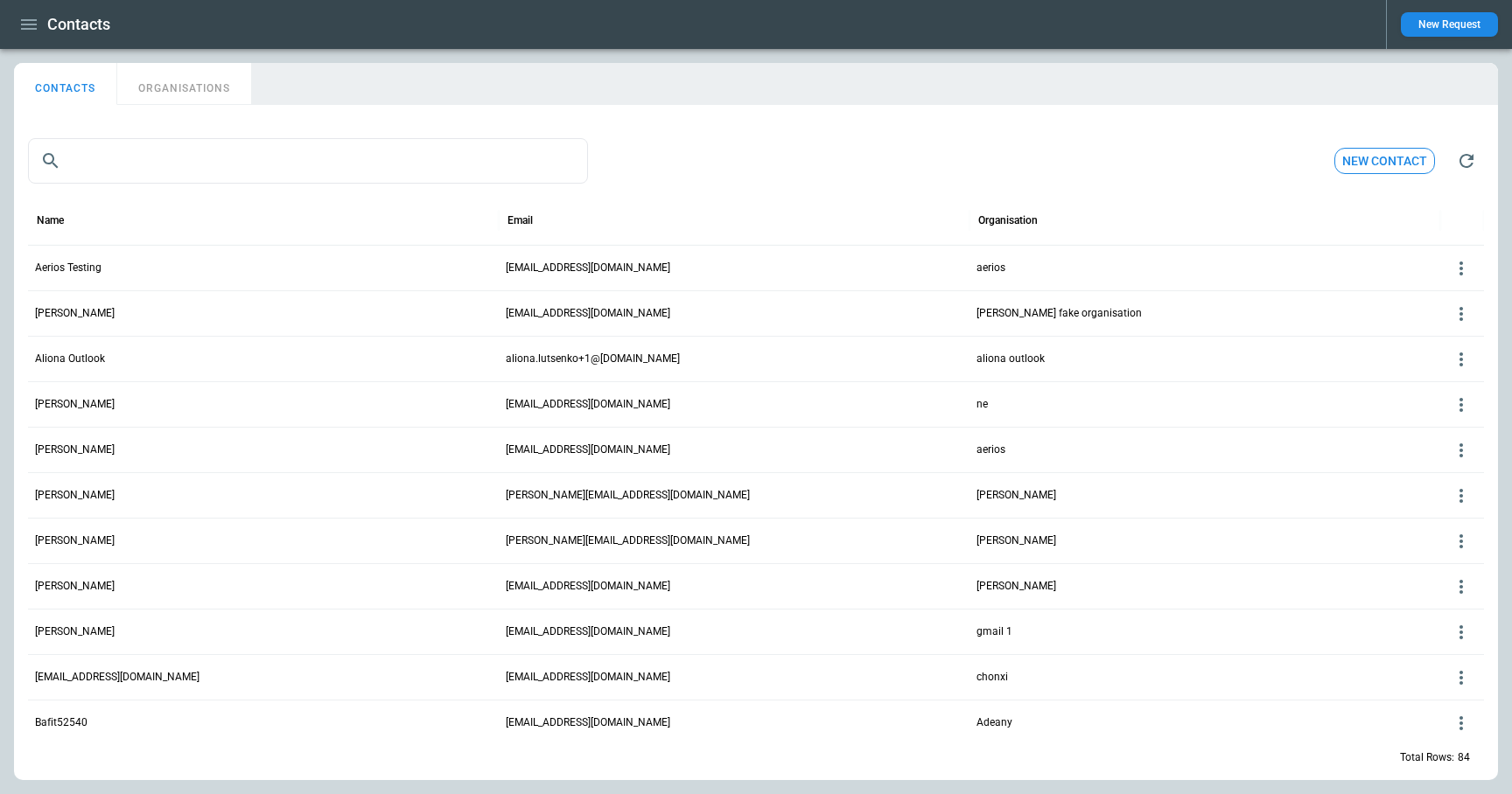
click at [148, 184] on div "​ ​ New contact" at bounding box center [756, 162] width 1456 height 56
click at [144, 176] on input "text" at bounding box center [328, 161] width 520 height 45
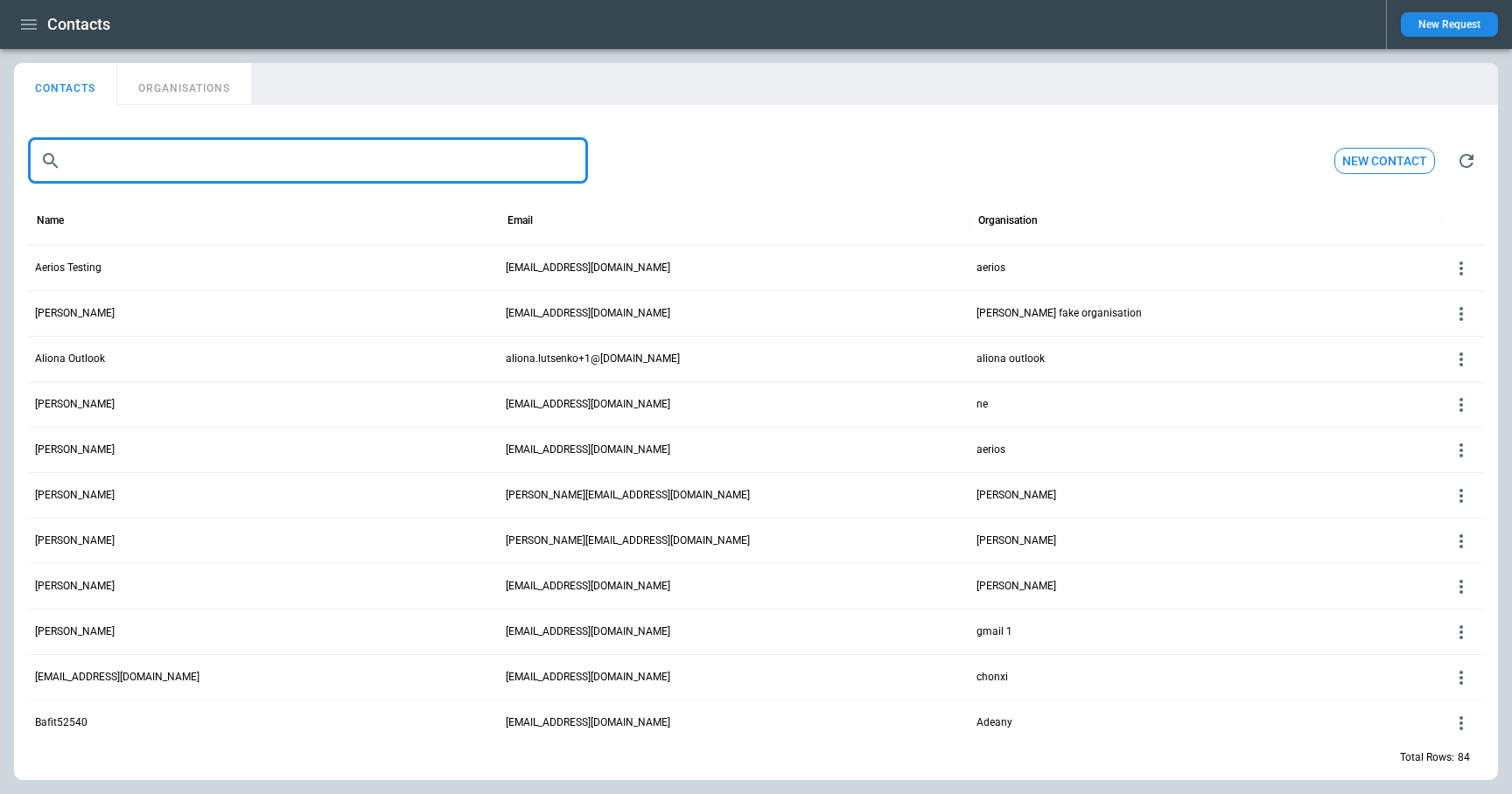
paste input "**********"
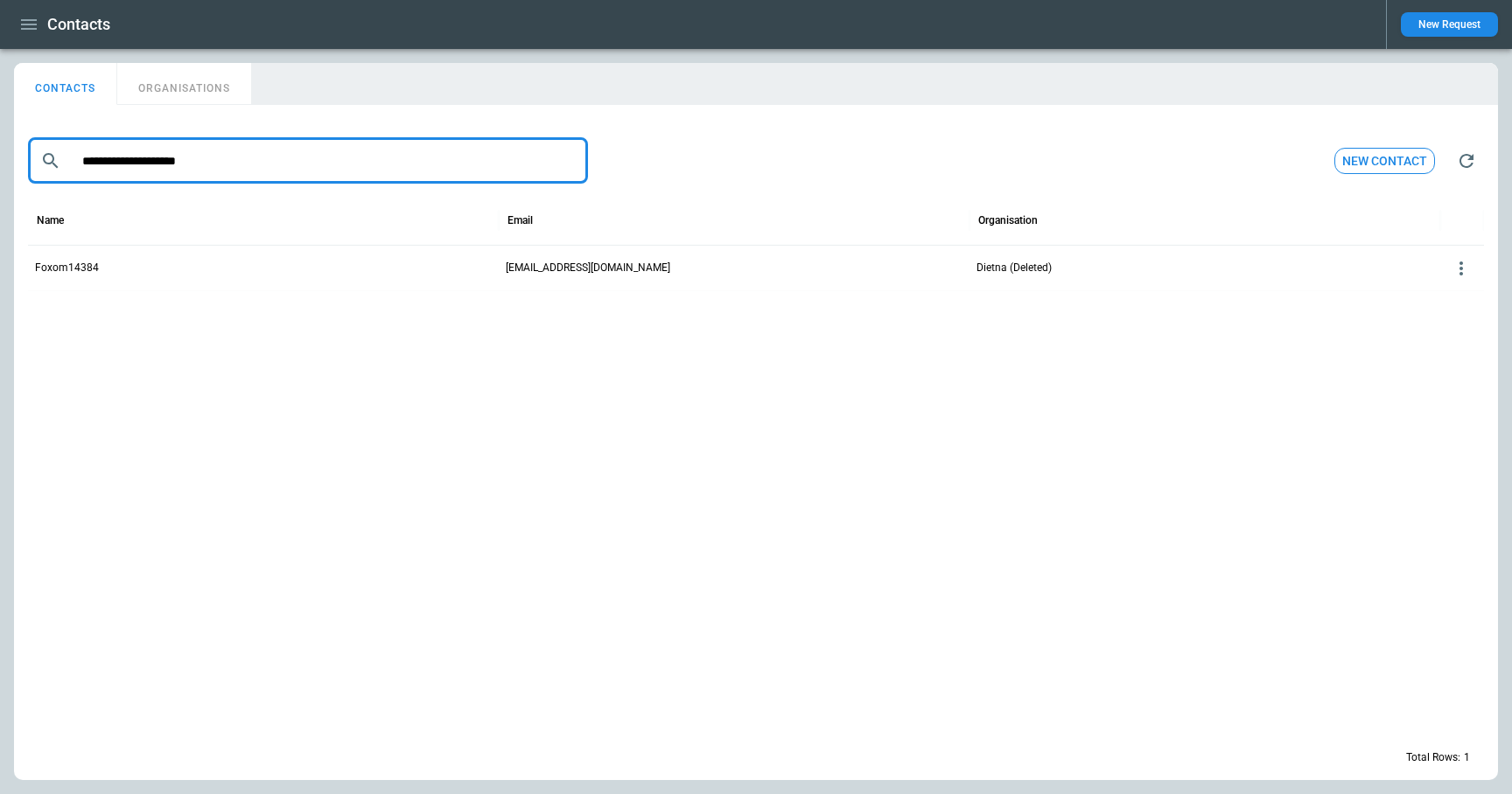
type input "**********"
click at [428, 275] on div "Foxom14384" at bounding box center [263, 268] width 471 height 45
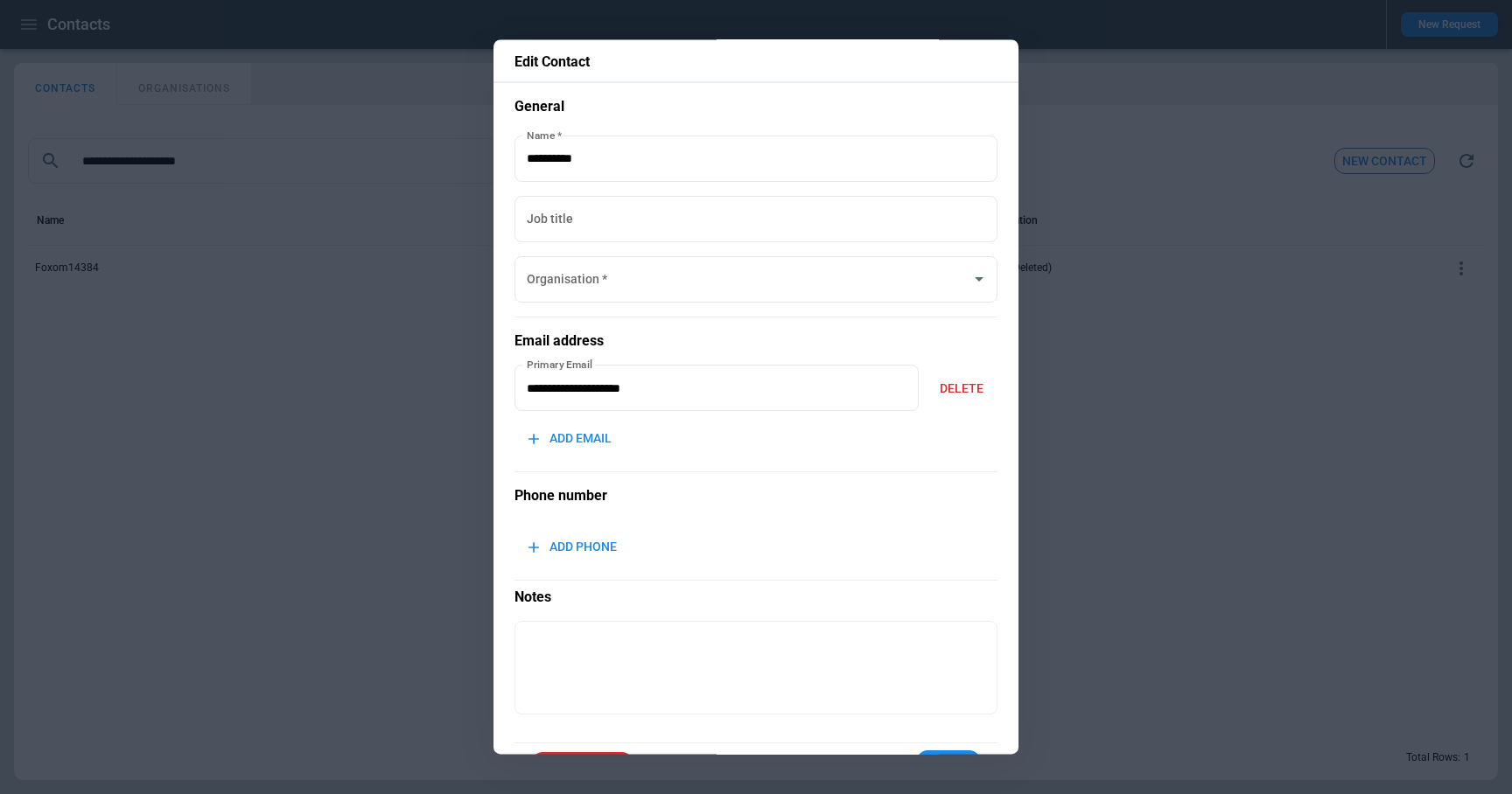
scroll to position [57, 0]
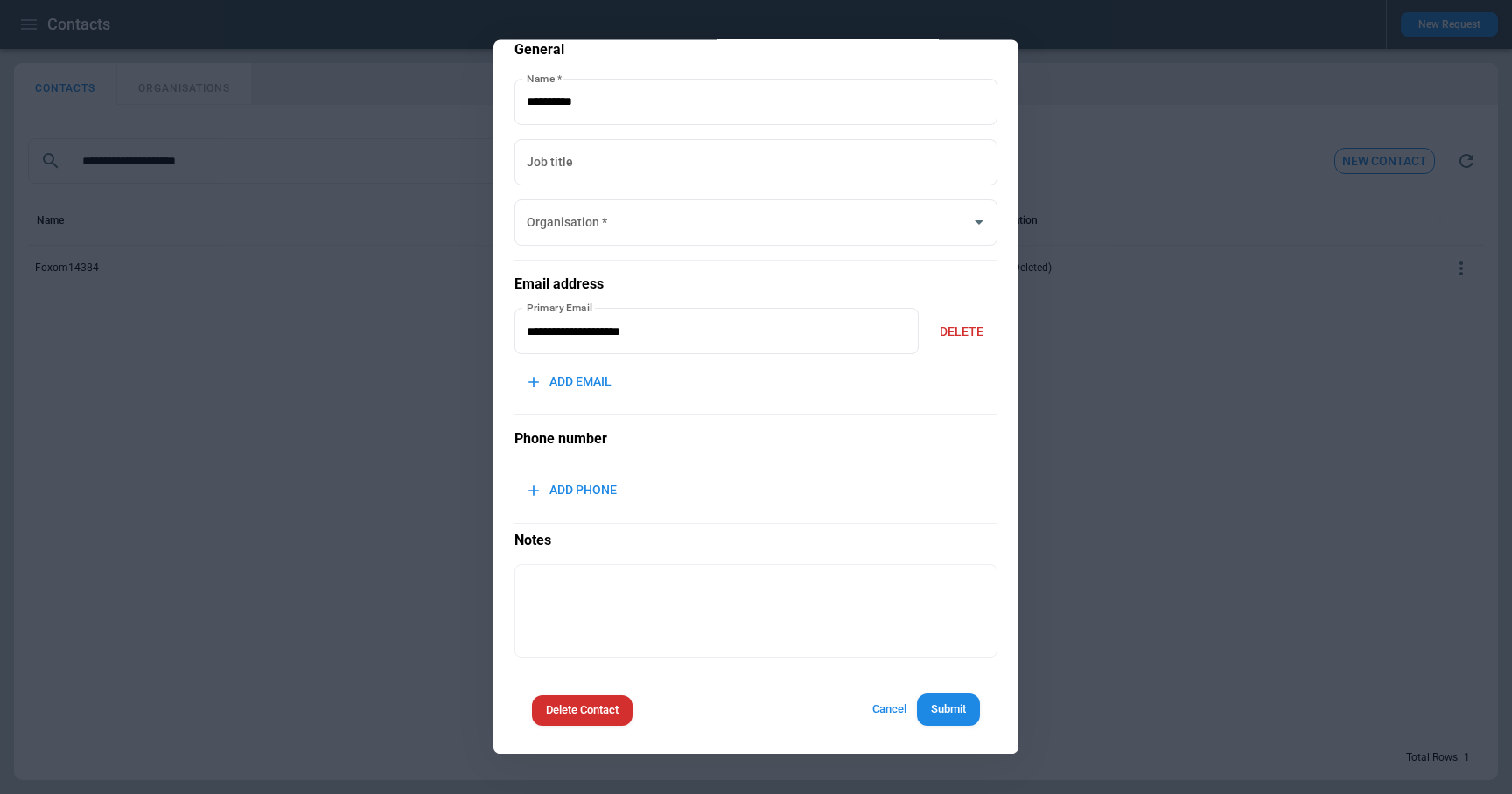
click at [880, 722] on button "Cancel" at bounding box center [889, 710] width 56 height 32
